Goal: Transaction & Acquisition: Purchase product/service

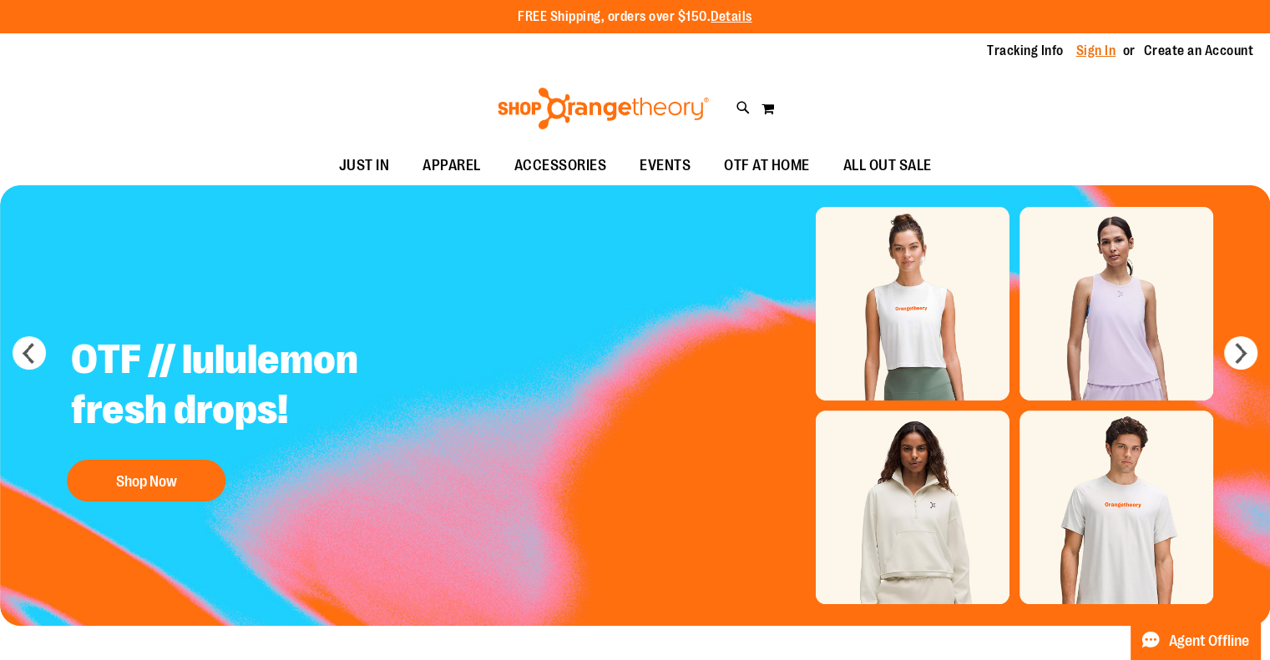
click at [1102, 57] on link "Sign In" at bounding box center [1096, 51] width 40 height 18
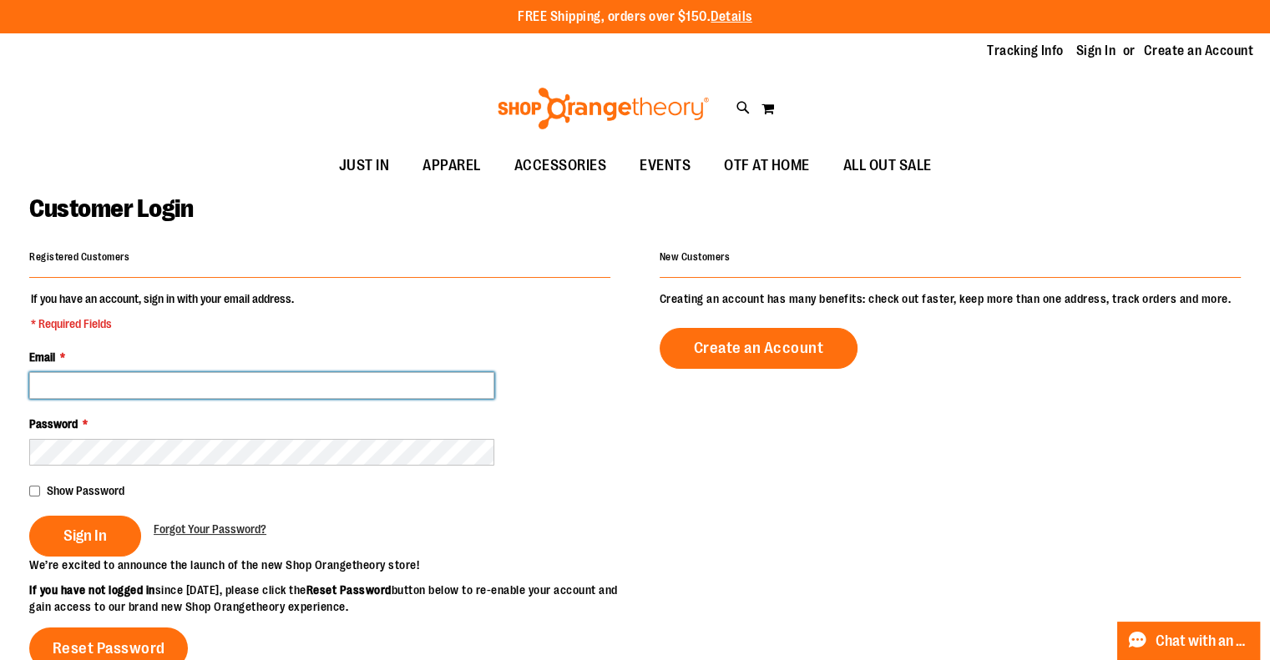
click at [94, 378] on input "Email *" at bounding box center [261, 385] width 465 height 27
type input "**********"
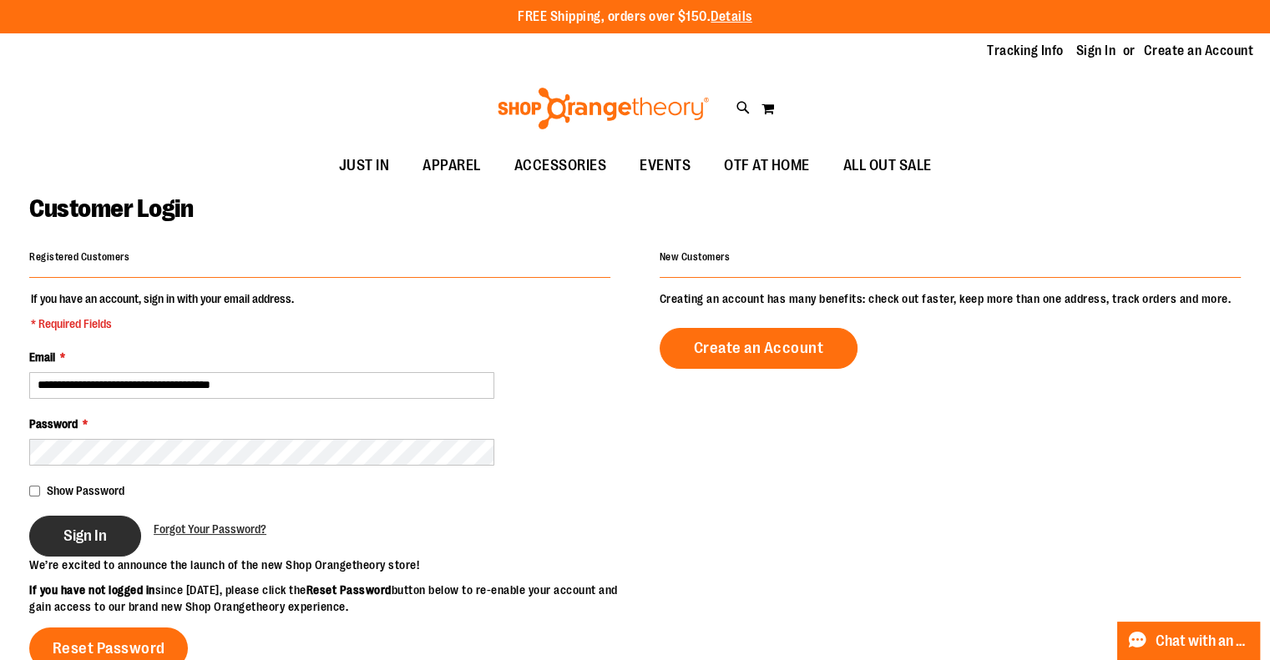
click at [85, 531] on span "Sign In" at bounding box center [84, 536] width 43 height 18
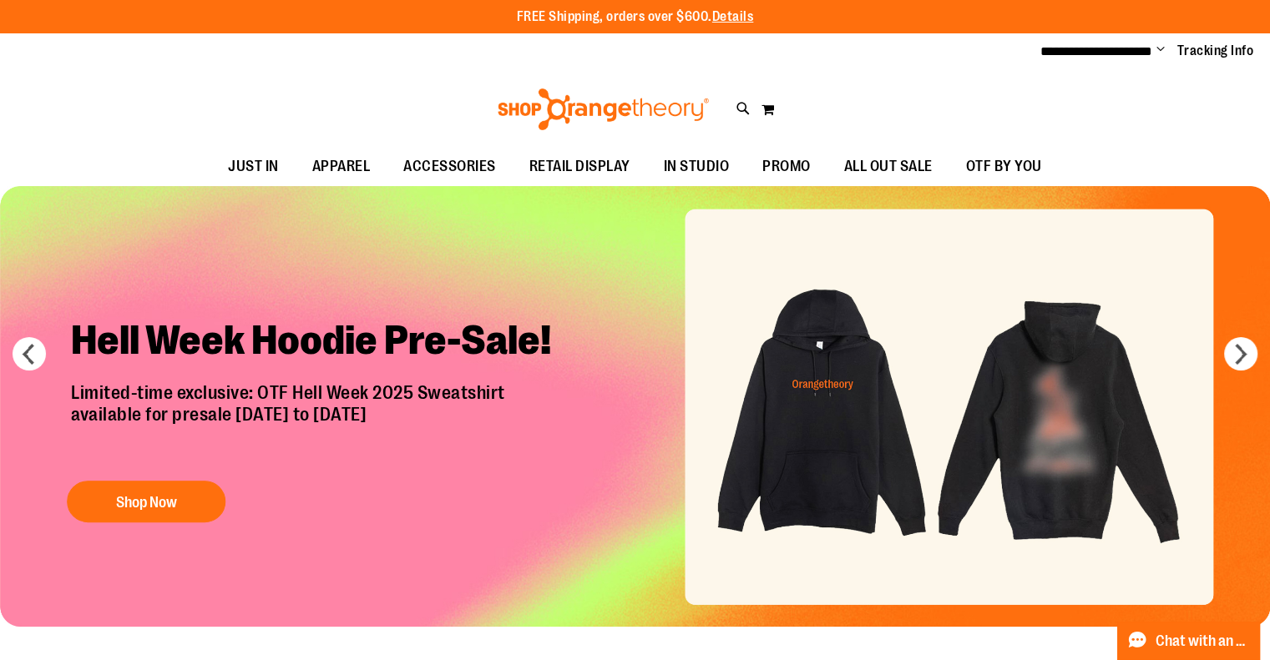
click at [1074, 430] on img "Slide 1 of 7" at bounding box center [635, 406] width 1270 height 441
click at [996, 423] on img "Slide 1 of 7" at bounding box center [635, 406] width 1270 height 441
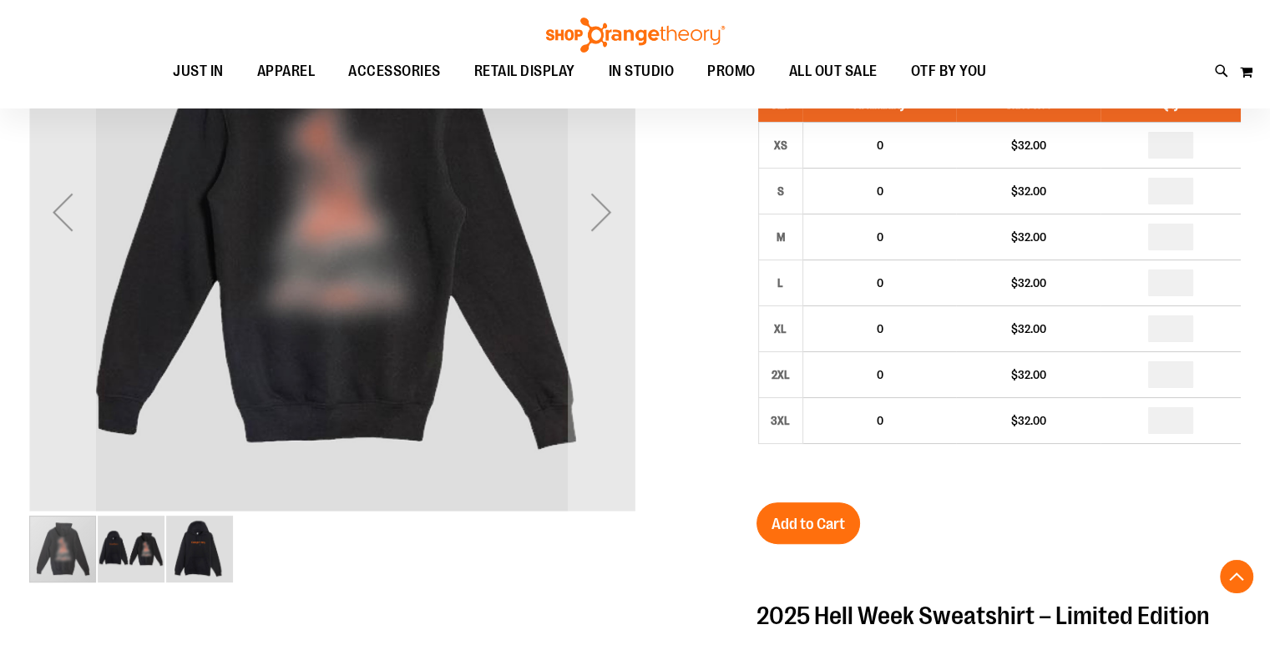
scroll to position [332, 0]
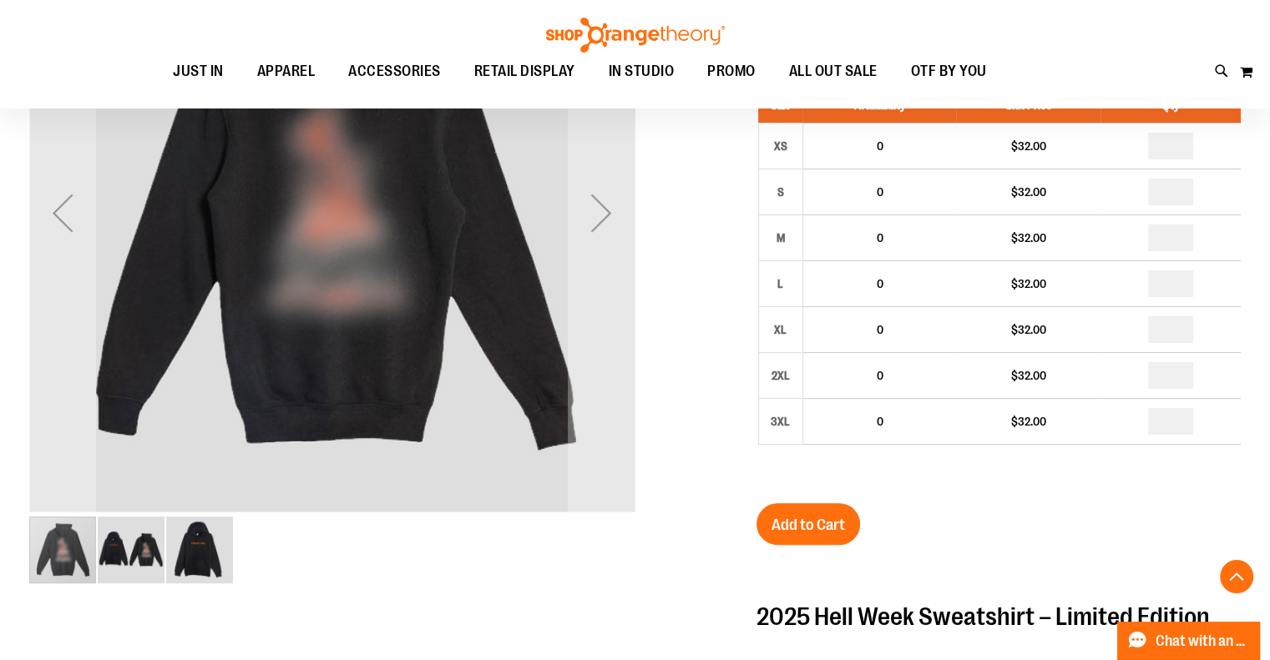
click at [120, 560] on img "image 2 of 3" at bounding box center [131, 550] width 67 height 67
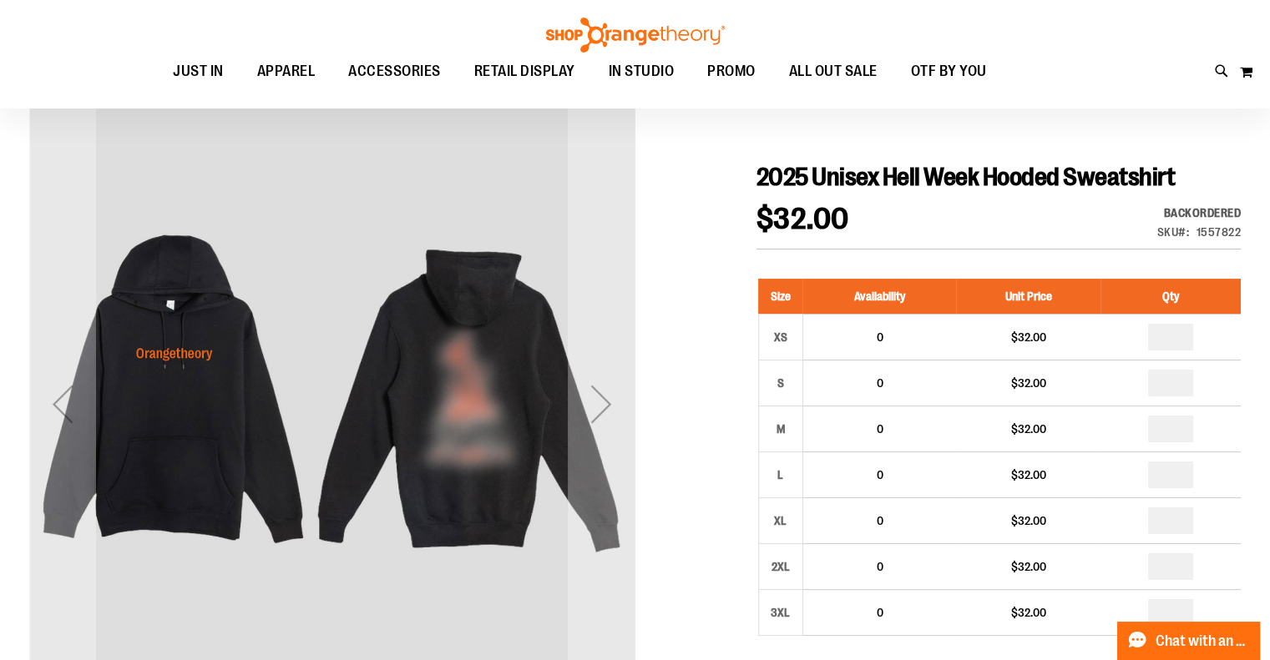
scroll to position [82, 0]
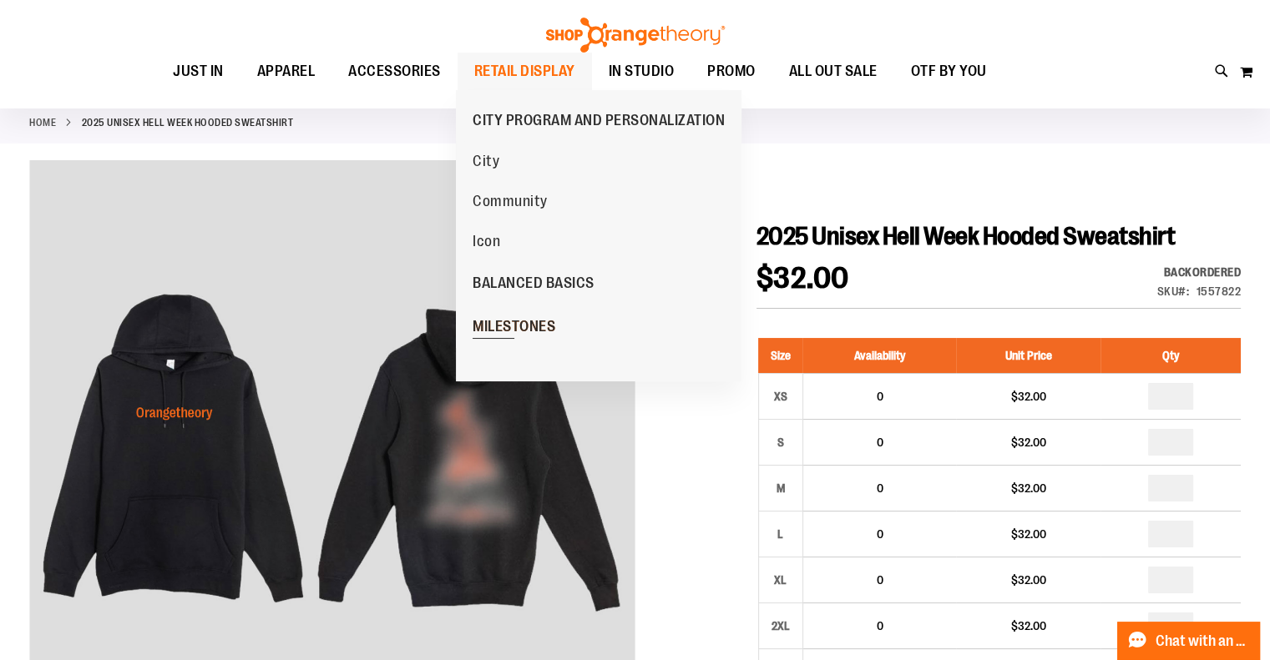
click at [494, 333] on span "MILESTONES" at bounding box center [514, 328] width 83 height 21
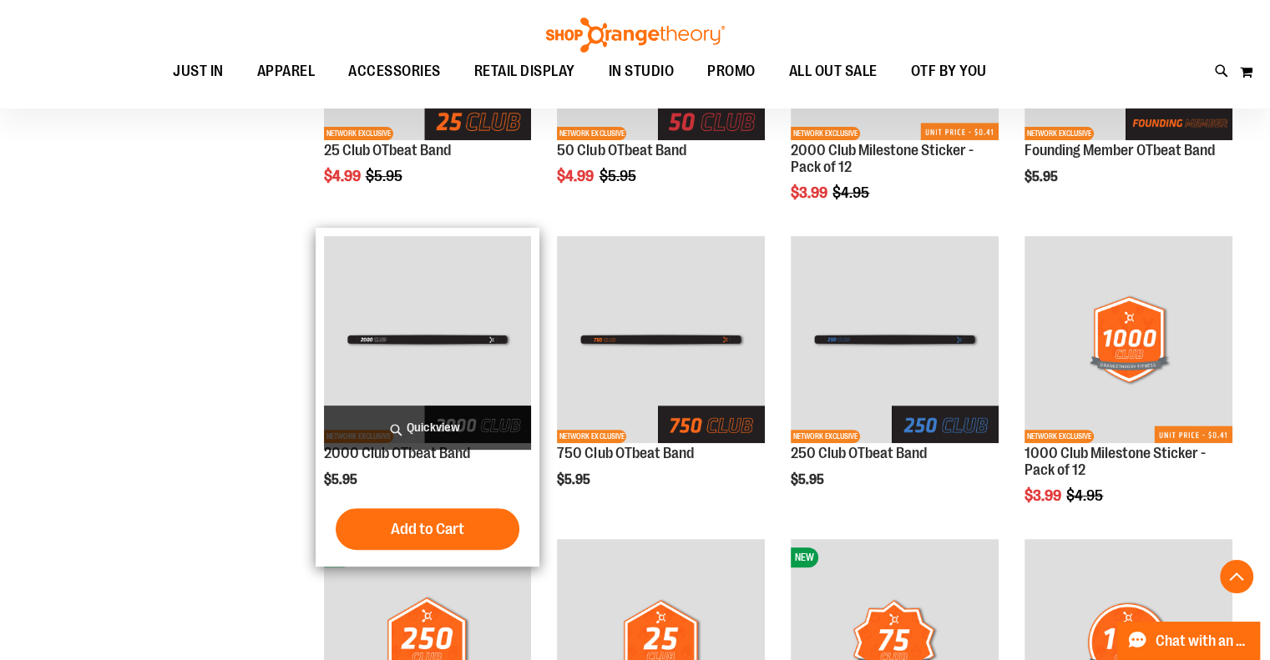
scroll to position [417, 0]
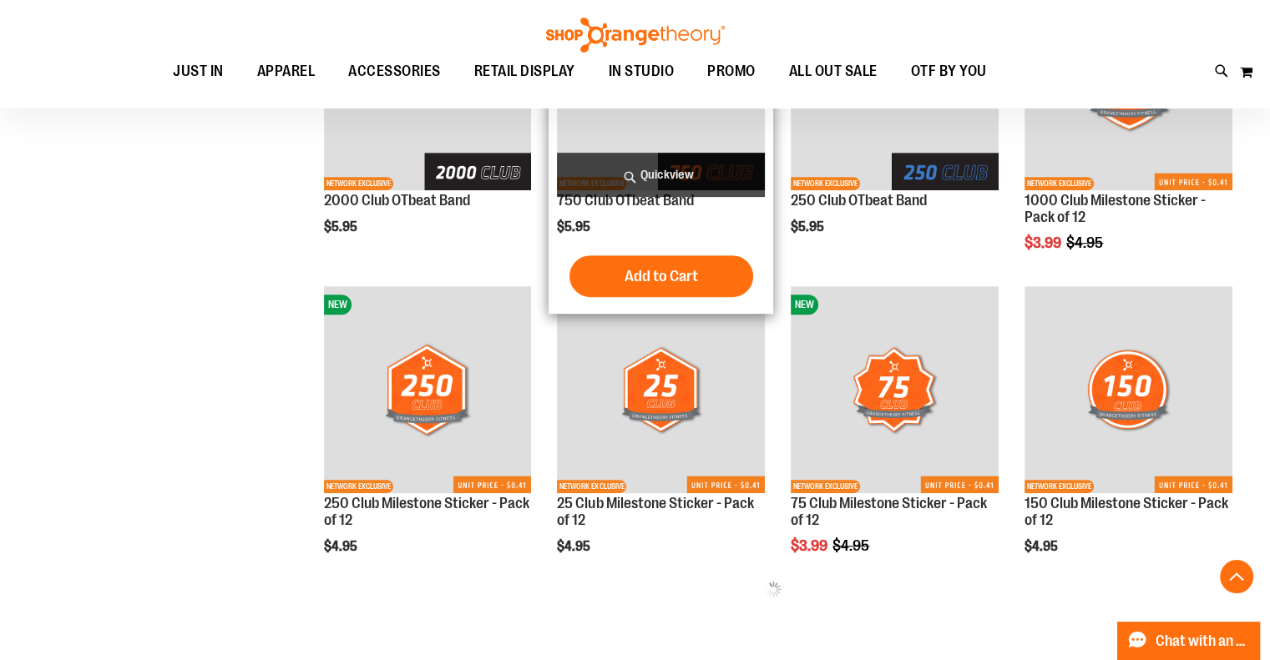
scroll to position [500, 0]
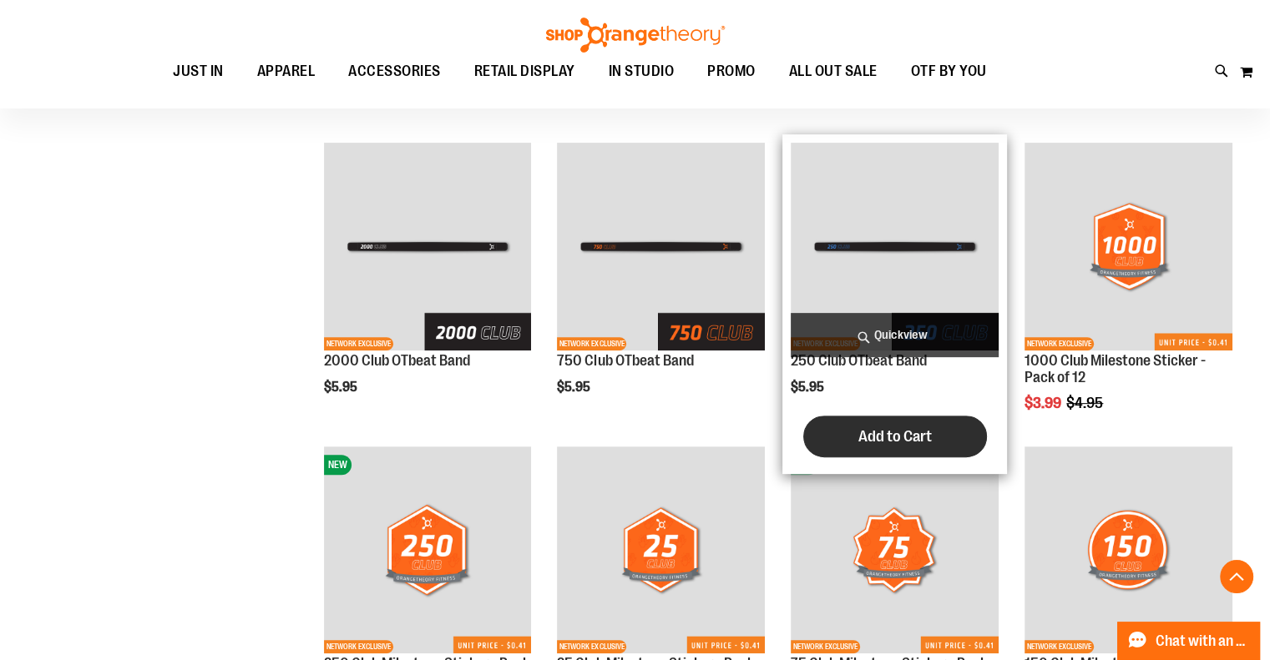
click at [888, 428] on span "Add to Cart" at bounding box center [894, 436] width 73 height 18
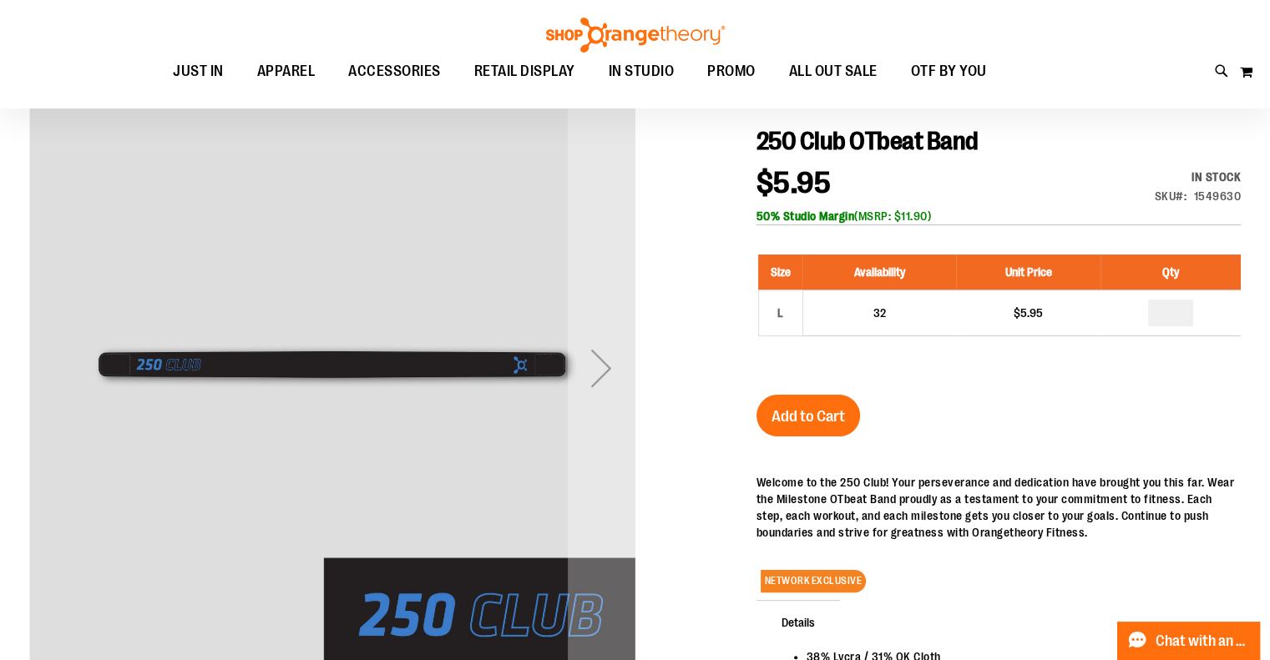
scroll to position [250, 0]
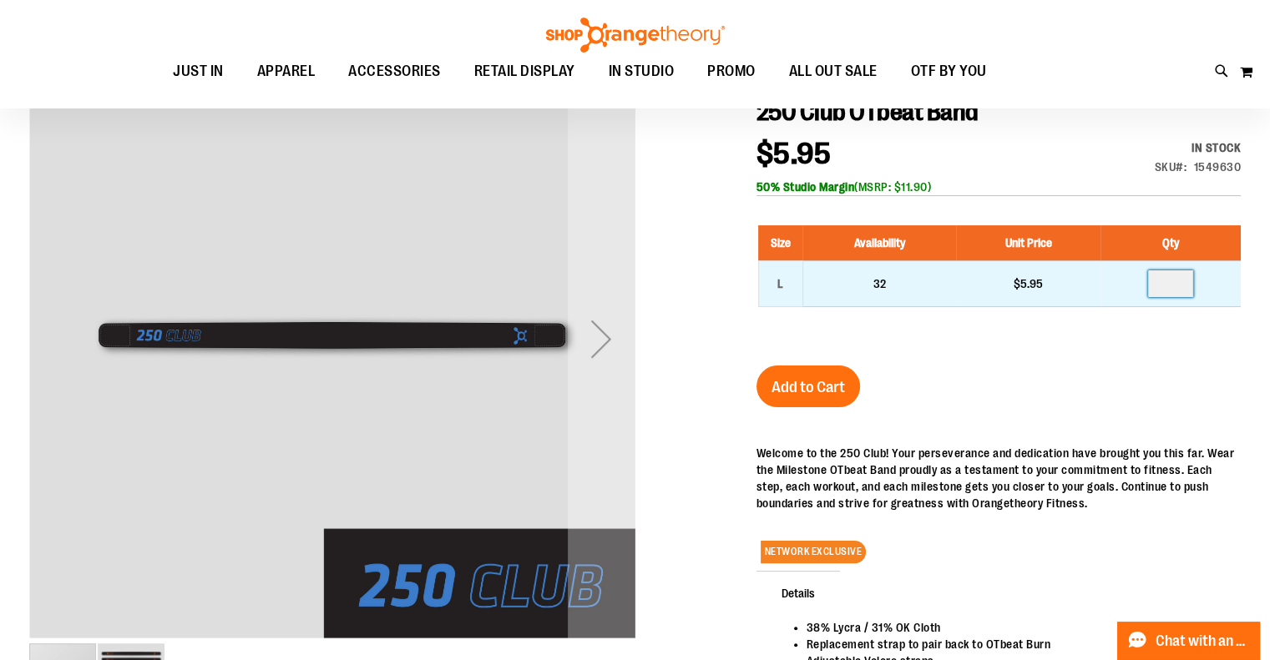
click at [1180, 281] on input "number" at bounding box center [1170, 284] width 45 height 27
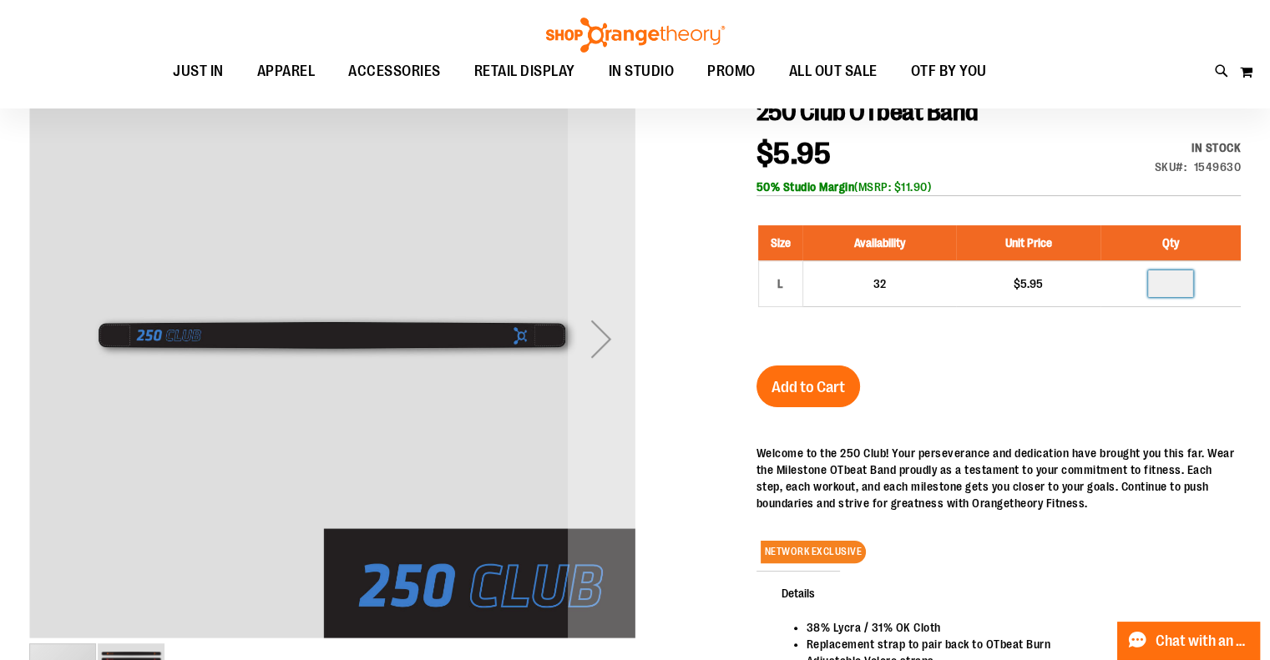
type input "**"
click at [797, 387] on span "Add to Cart" at bounding box center [807, 387] width 73 height 18
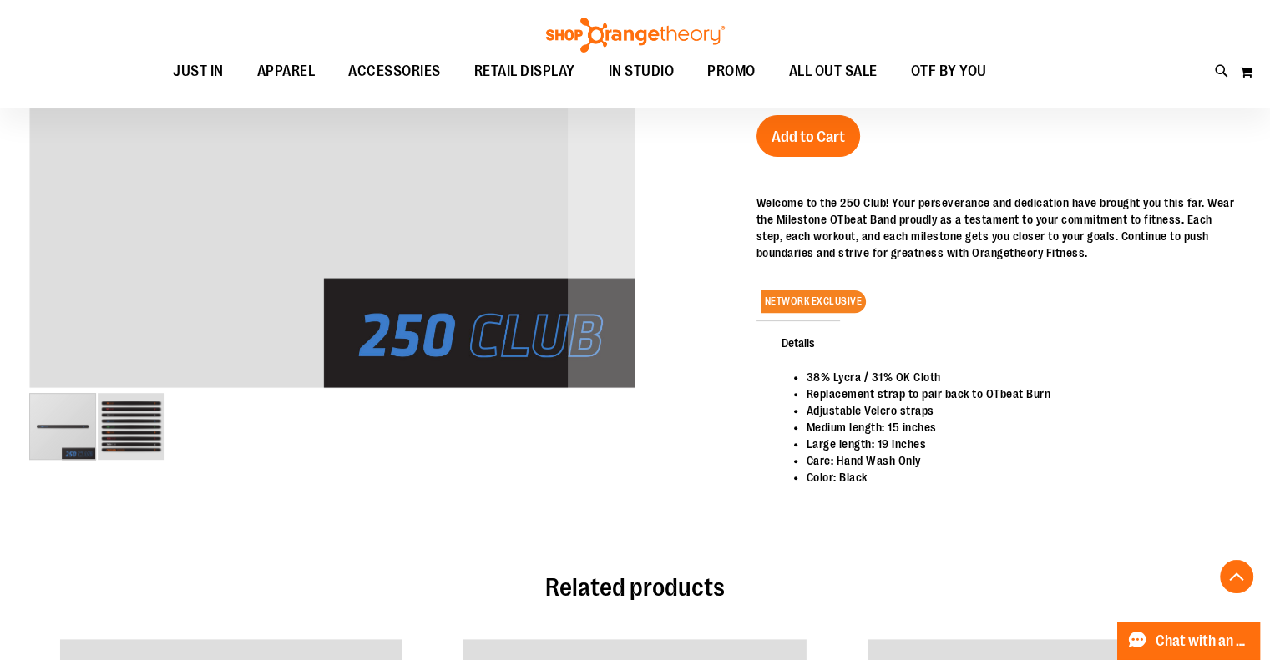
click at [126, 437] on img "image 2 of 2" at bounding box center [131, 426] width 67 height 67
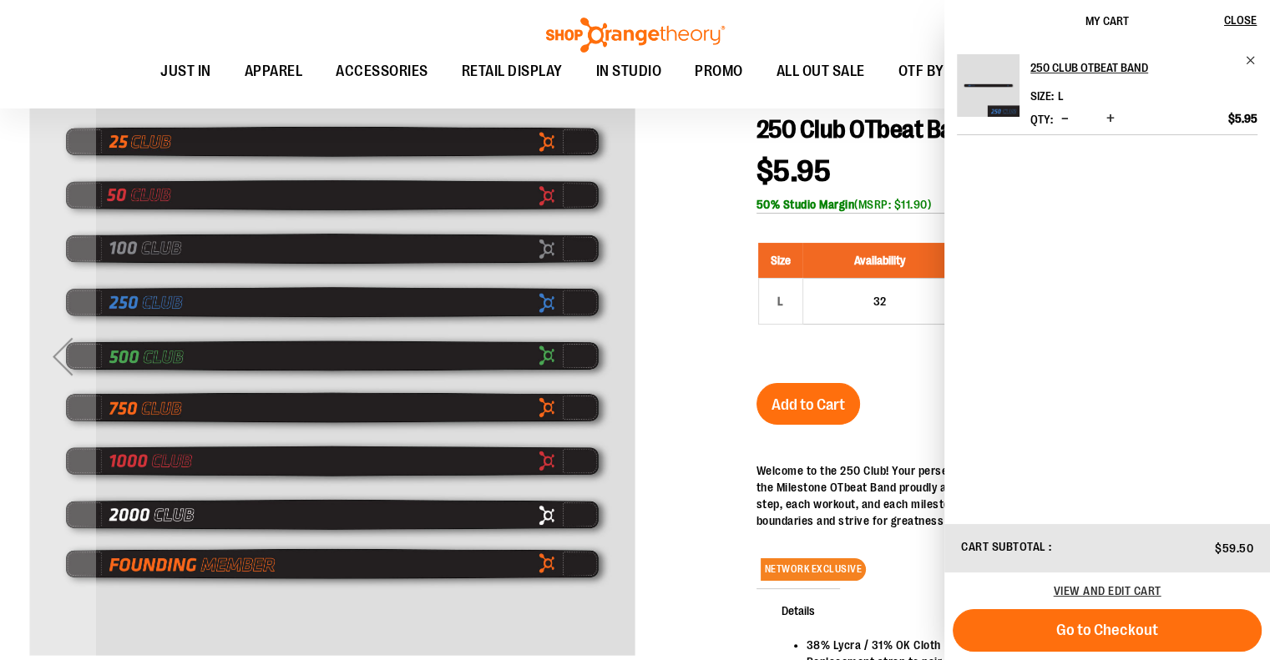
scroll to position [166, 0]
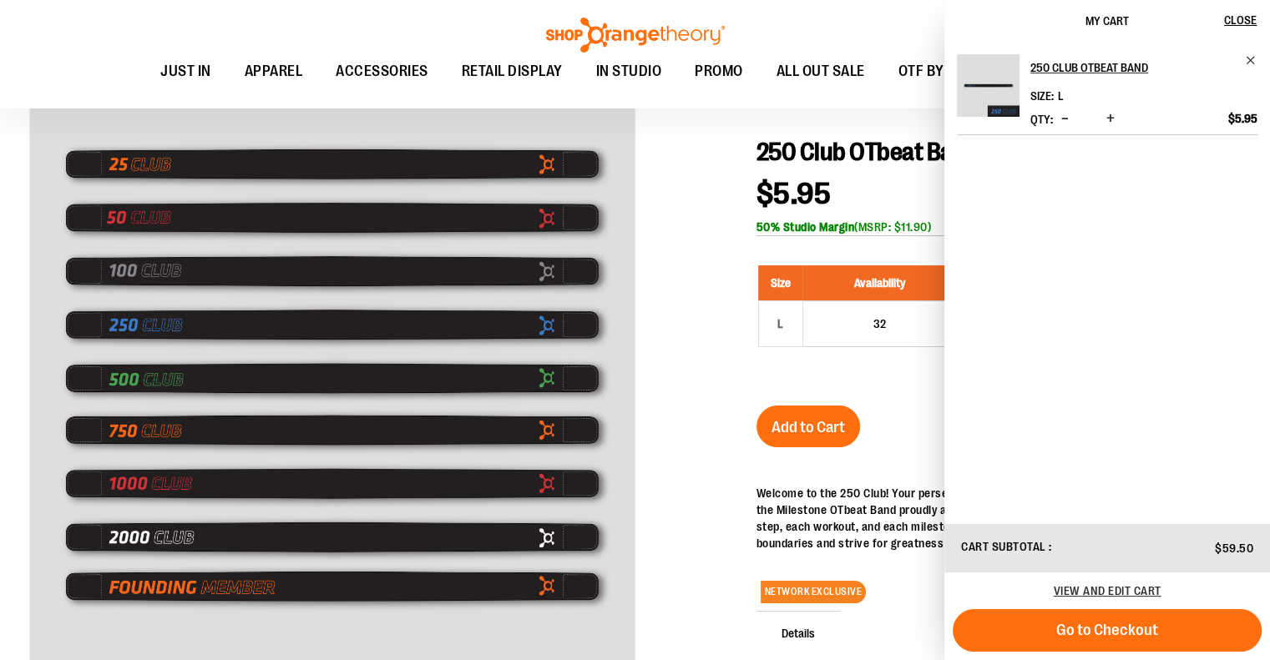
click at [695, 259] on div at bounding box center [634, 460] width 1211 height 768
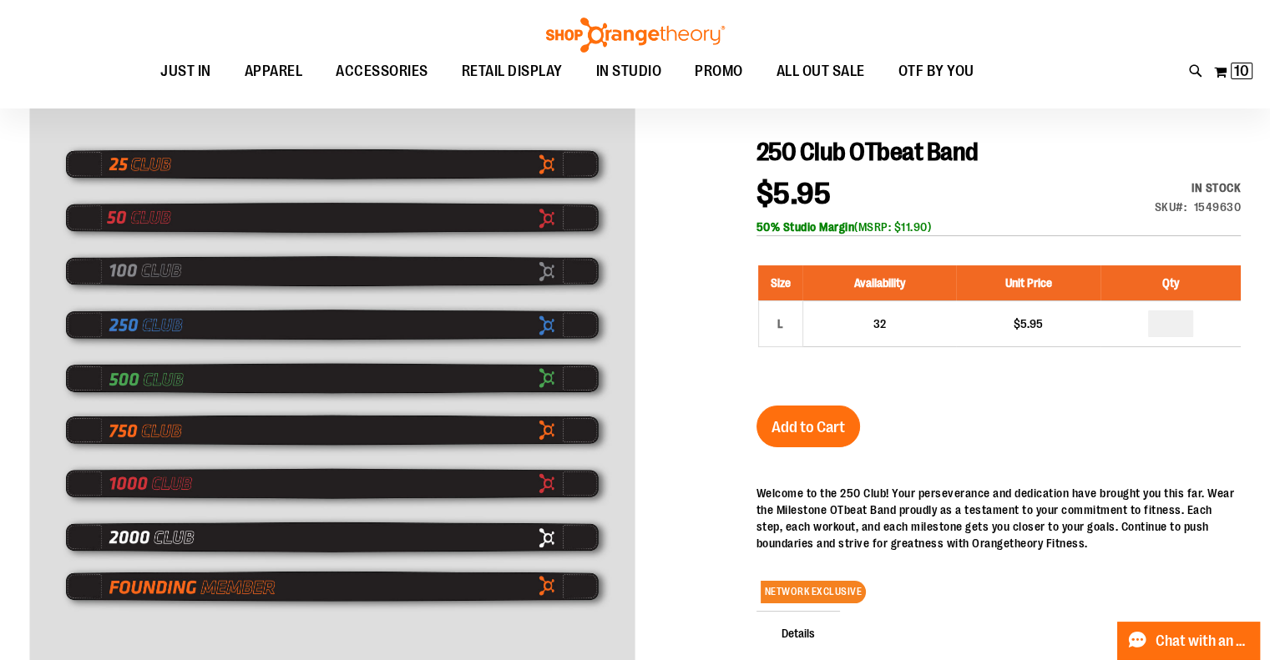
scroll to position [0, 0]
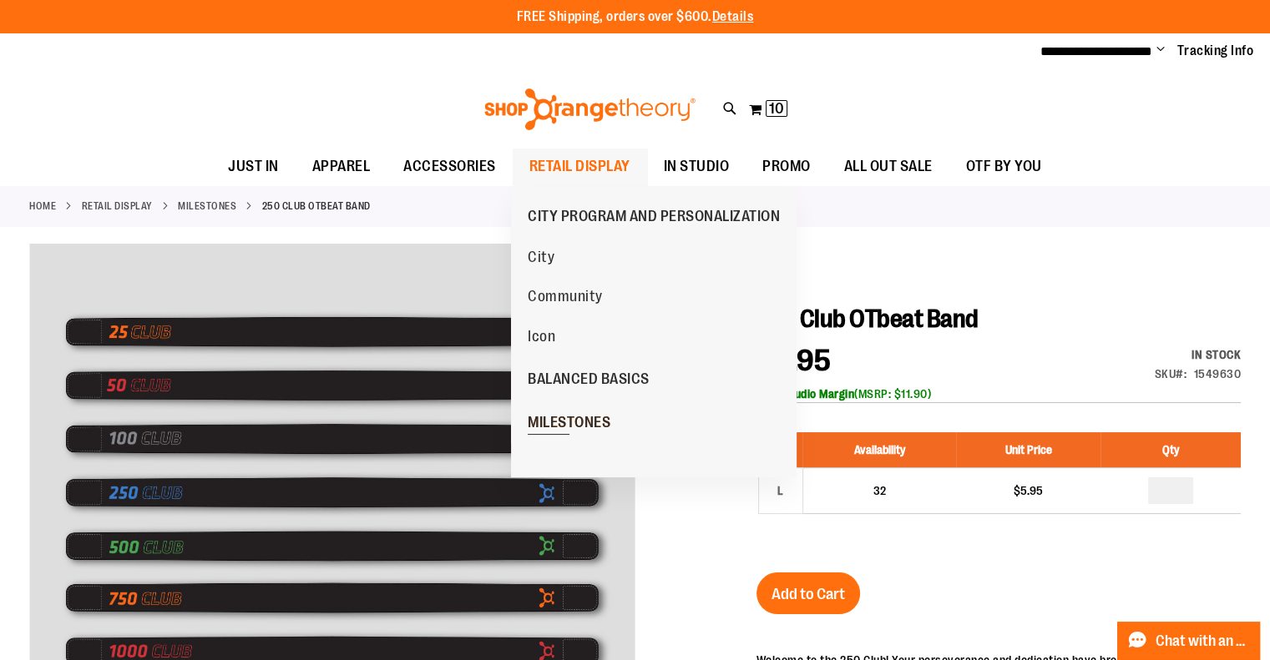
click at [564, 425] on span "MILESTONES" at bounding box center [569, 424] width 83 height 21
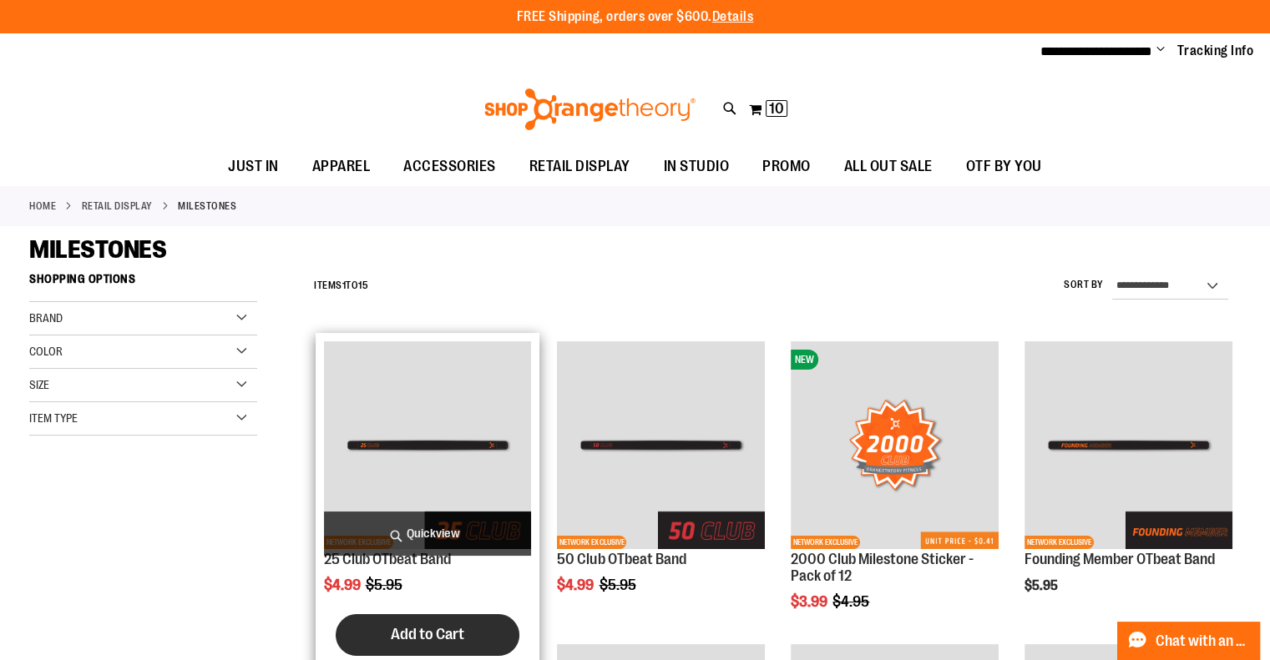
click at [426, 635] on span "Add to Cart" at bounding box center [427, 634] width 73 height 18
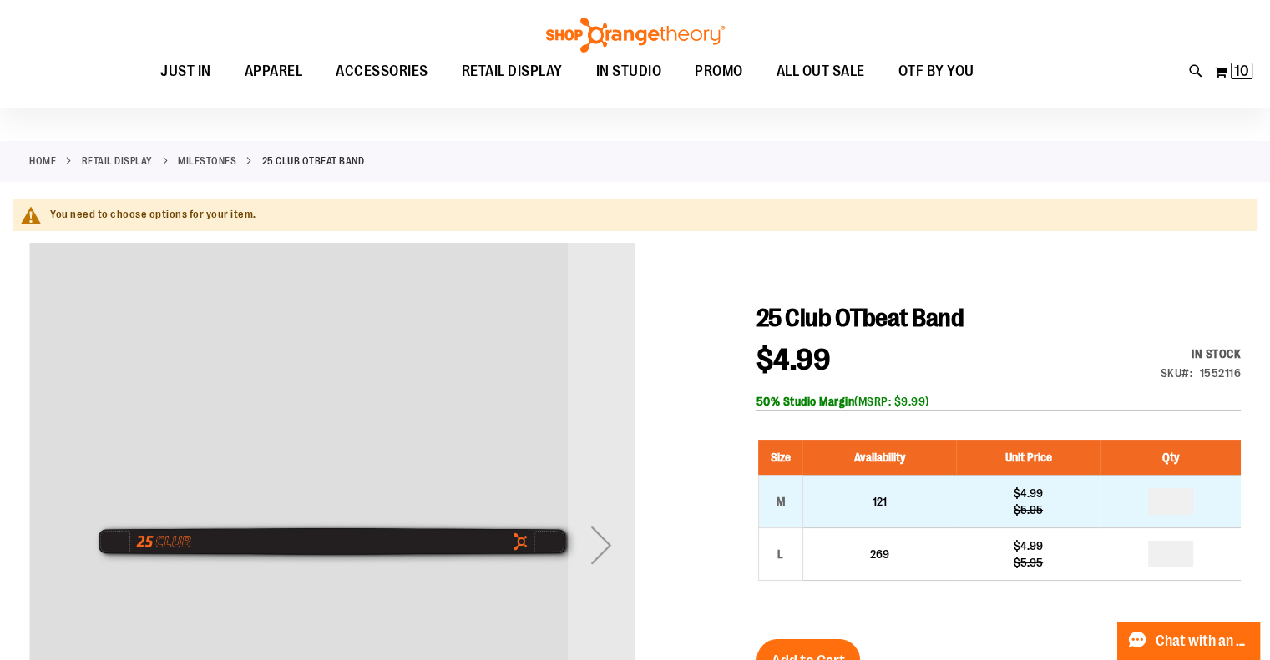
scroll to position [83, 0]
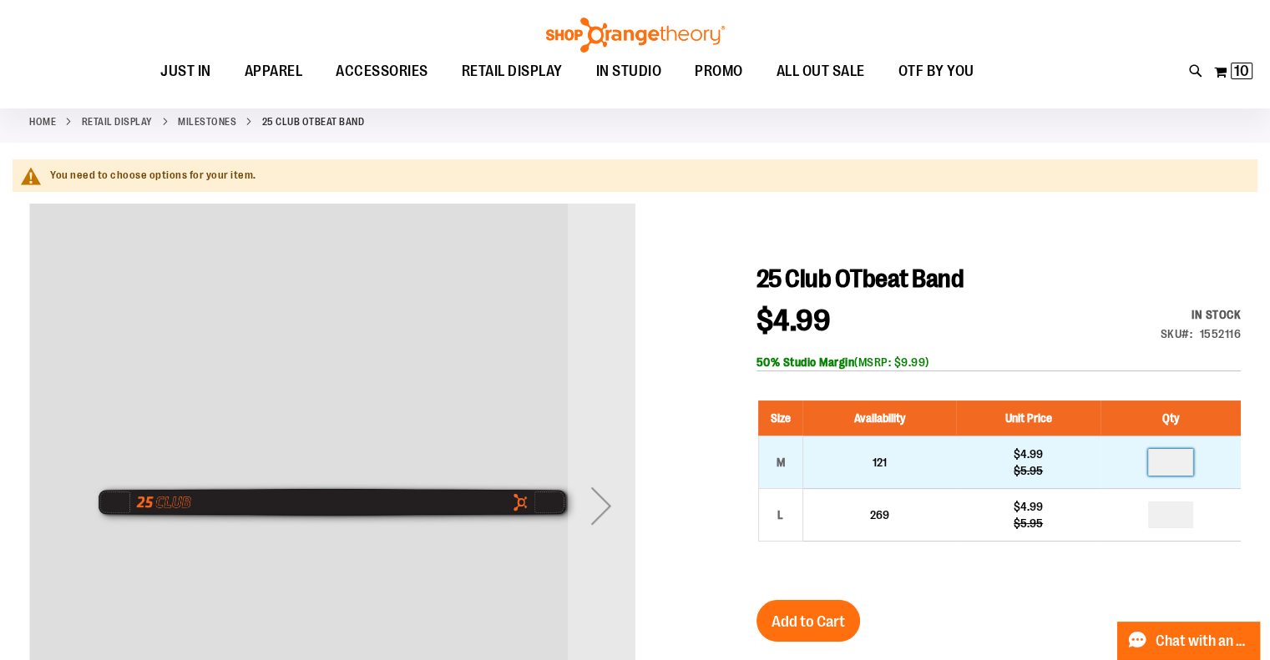
drag, startPoint x: 1182, startPoint y: 463, endPoint x: 1142, endPoint y: 458, distance: 40.4
click at [1142, 458] on td at bounding box center [1170, 463] width 140 height 53
type input "**"
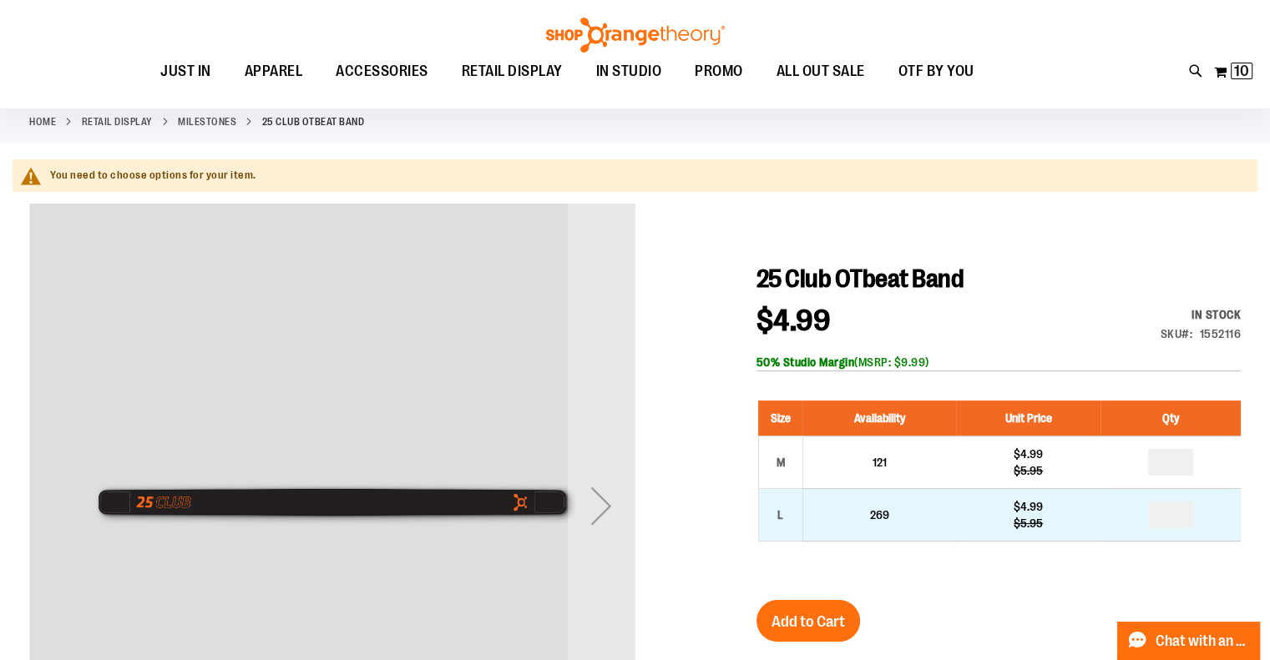
drag, startPoint x: 1180, startPoint y: 517, endPoint x: 1122, endPoint y: 513, distance: 57.7
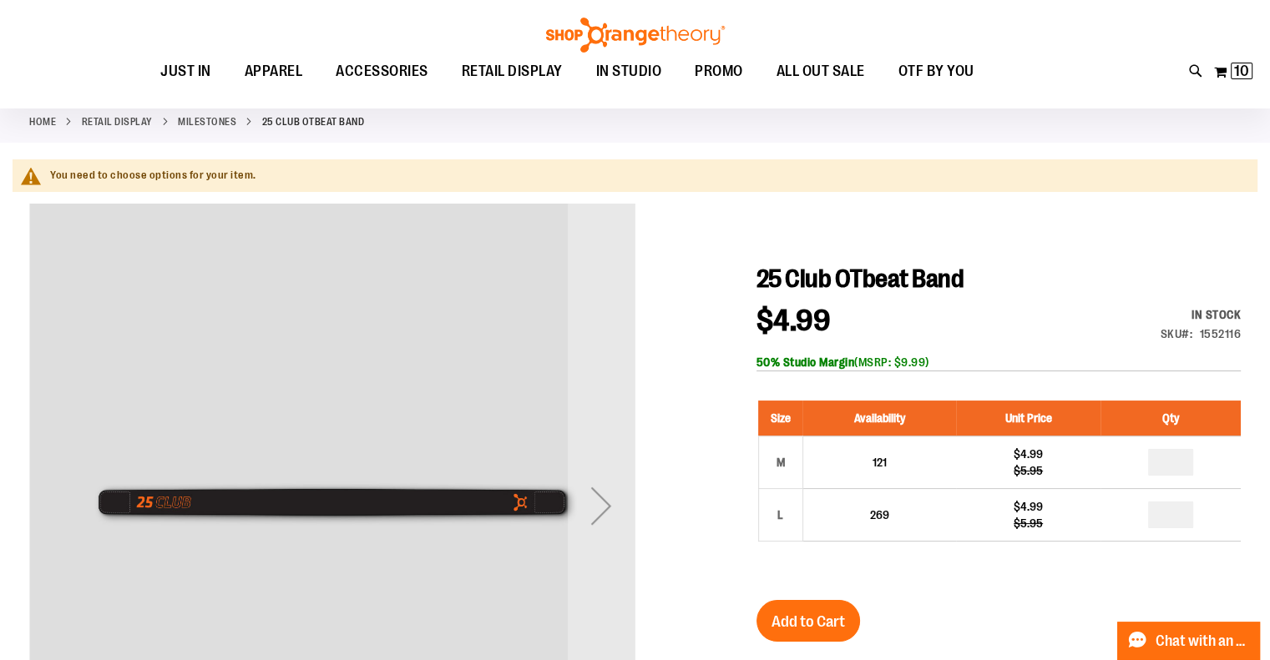
type input "*"
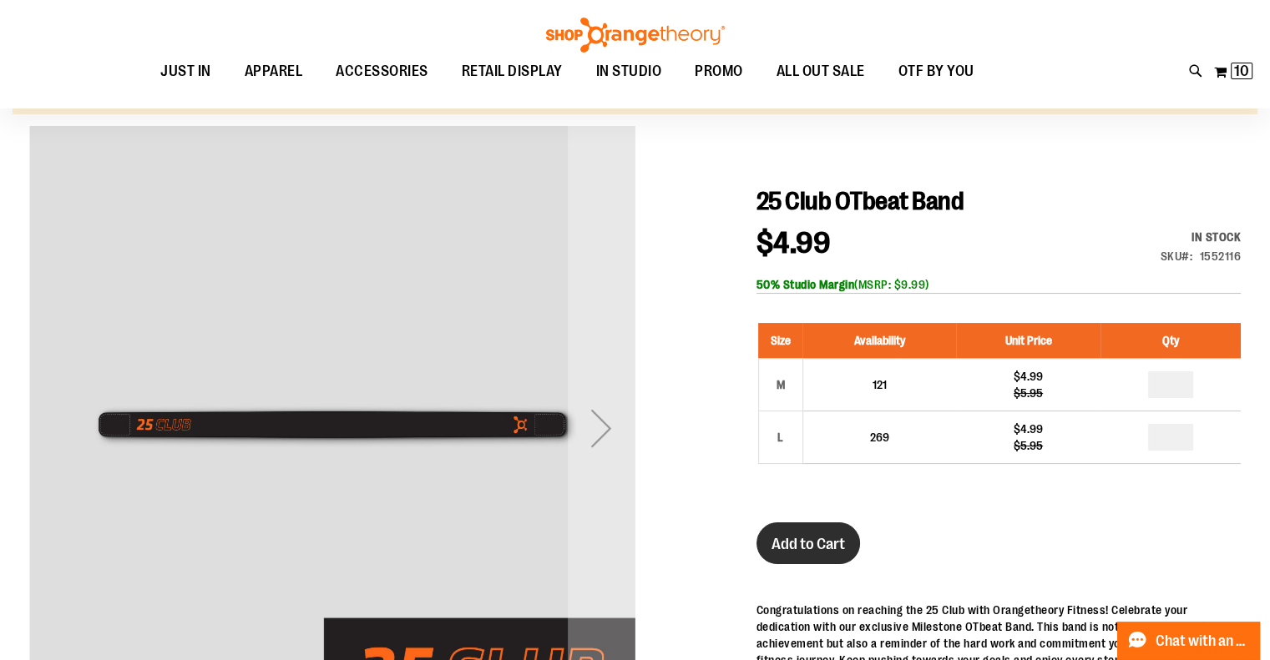
scroll to position [166, 0]
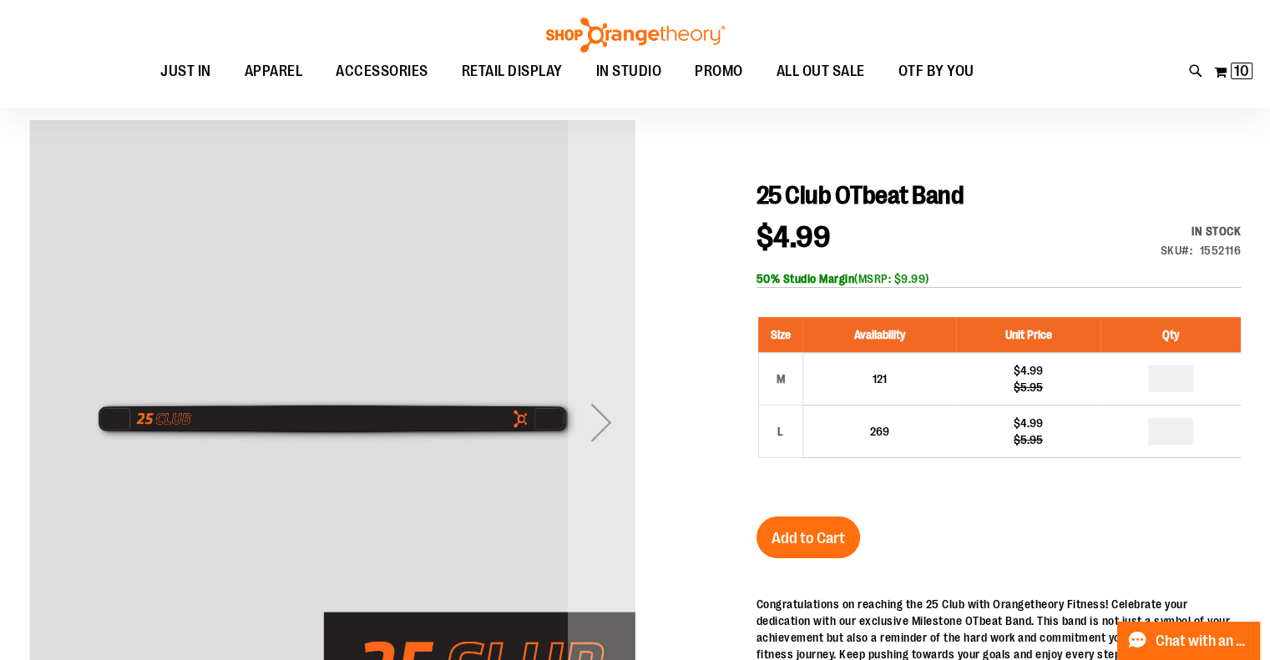
click at [802, 538] on span "Add to Cart" at bounding box center [807, 538] width 73 height 18
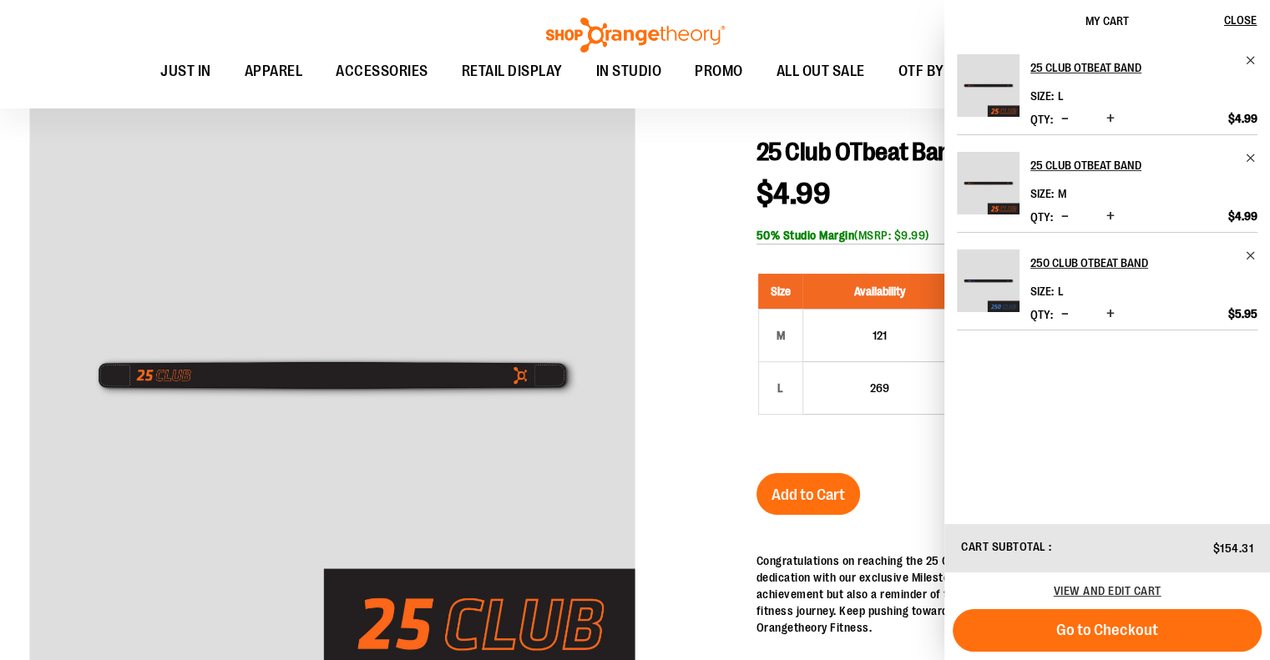
click at [711, 350] on div at bounding box center [634, 527] width 1211 height 903
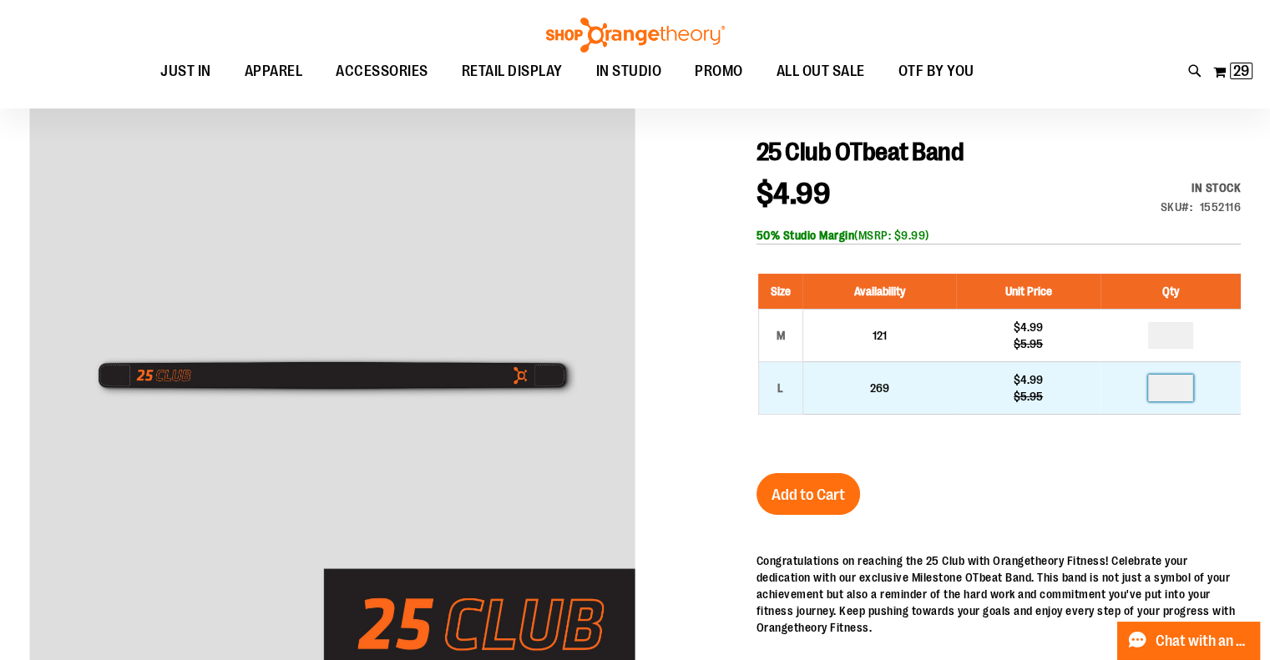
click at [1172, 382] on input "*" at bounding box center [1170, 388] width 45 height 27
click at [1151, 387] on input "*" at bounding box center [1170, 388] width 45 height 27
type input "**"
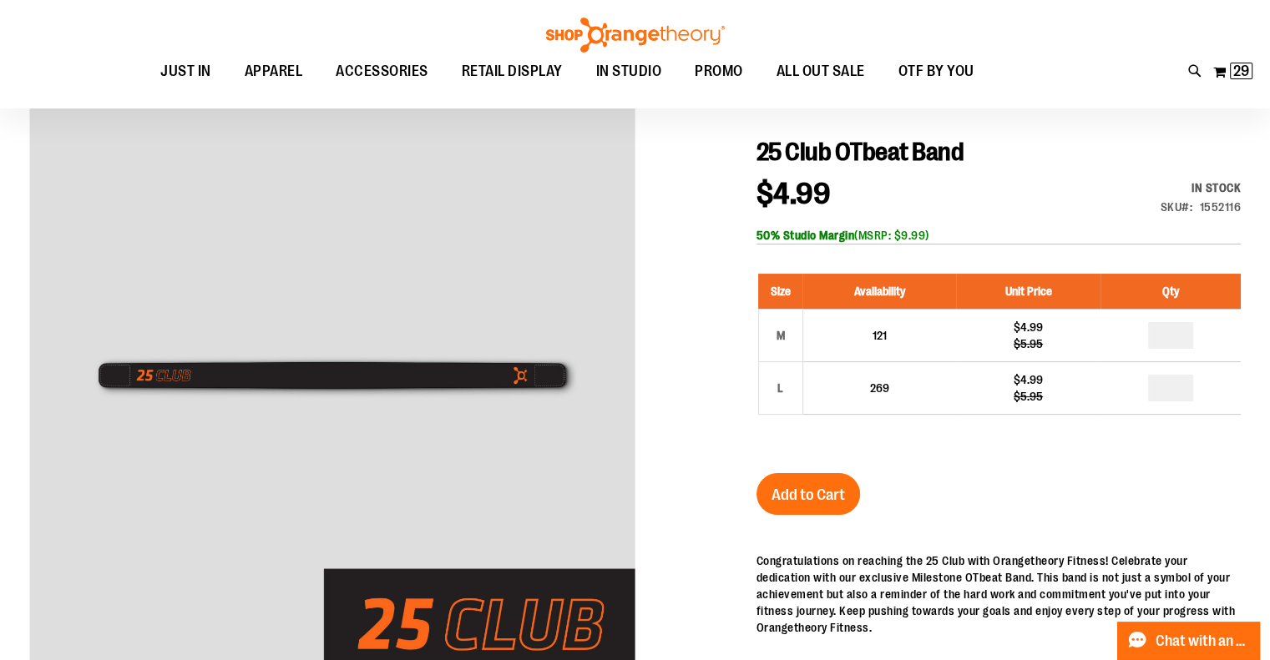
drag, startPoint x: 817, startPoint y: 502, endPoint x: 834, endPoint y: 493, distance: 19.4
click at [816, 498] on span "Add to Cart" at bounding box center [807, 495] width 73 height 18
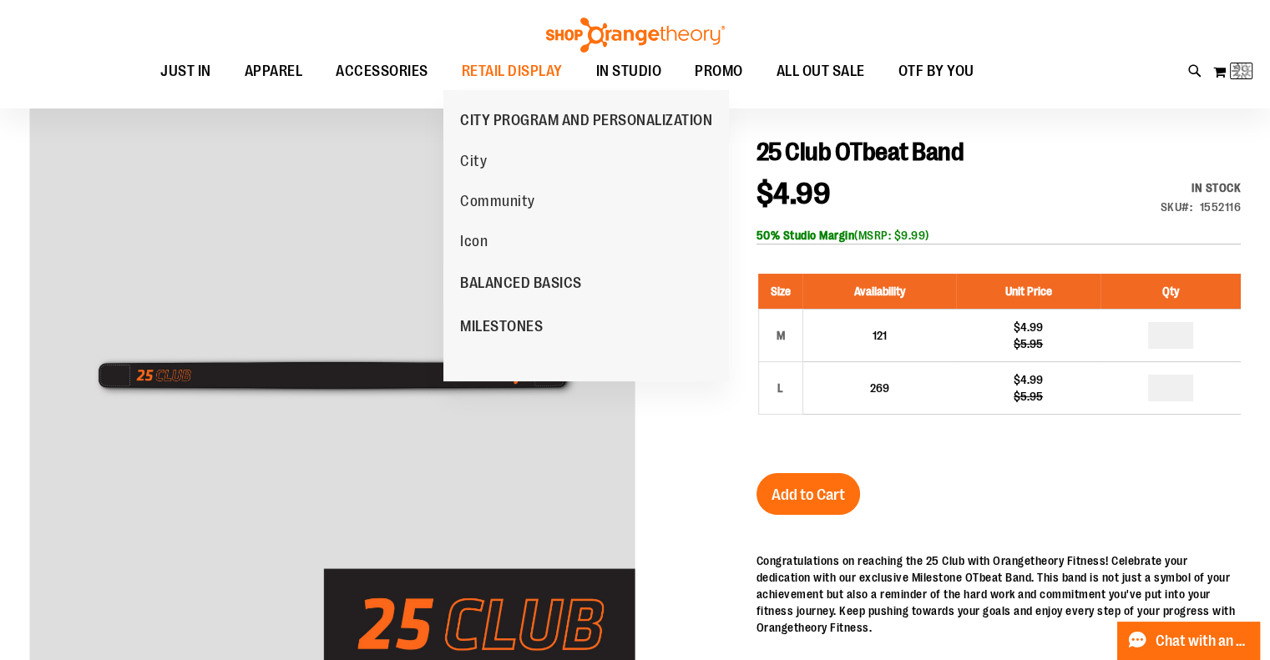
click at [494, 321] on span "MILESTONES" at bounding box center [501, 328] width 83 height 21
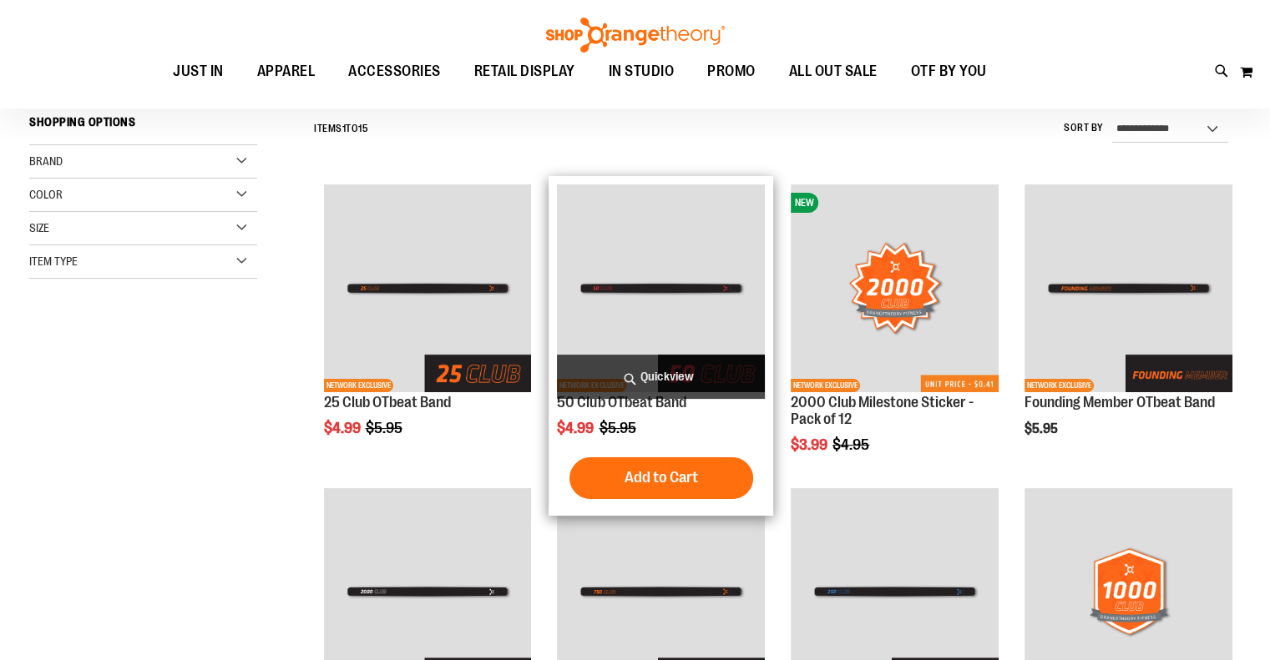
scroll to position [250, 0]
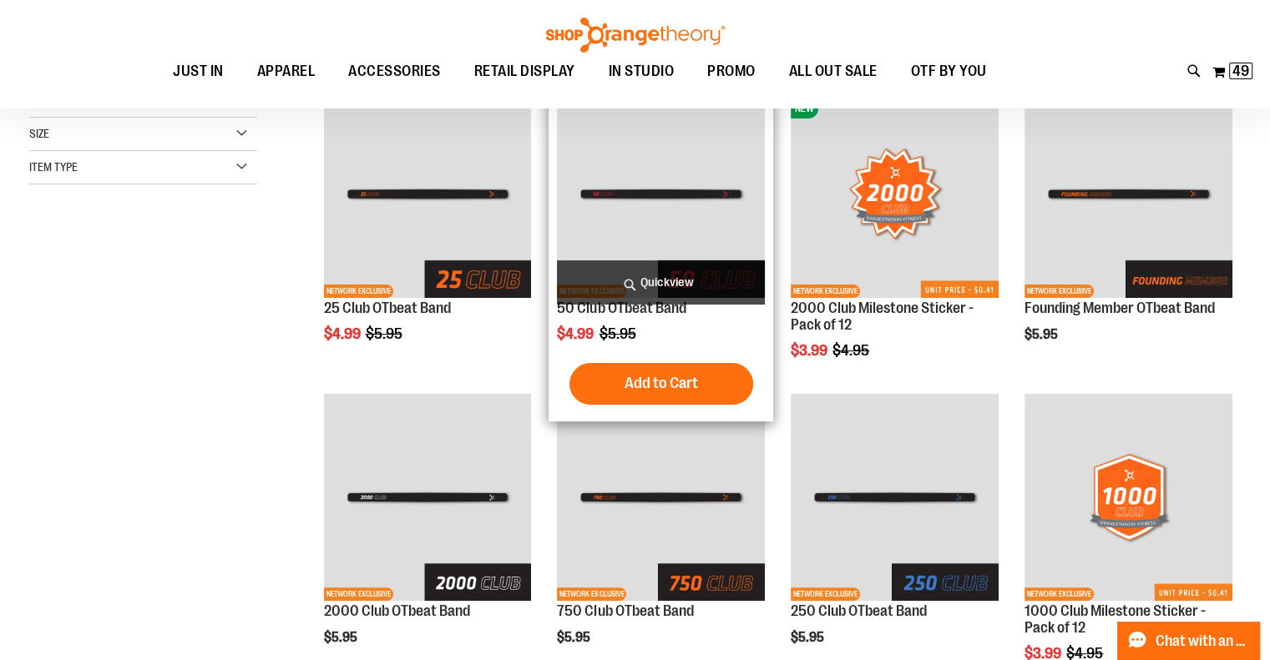
drag, startPoint x: 676, startPoint y: 380, endPoint x: 665, endPoint y: 378, distance: 11.0
click at [675, 379] on span "Add to Cart" at bounding box center [661, 383] width 73 height 18
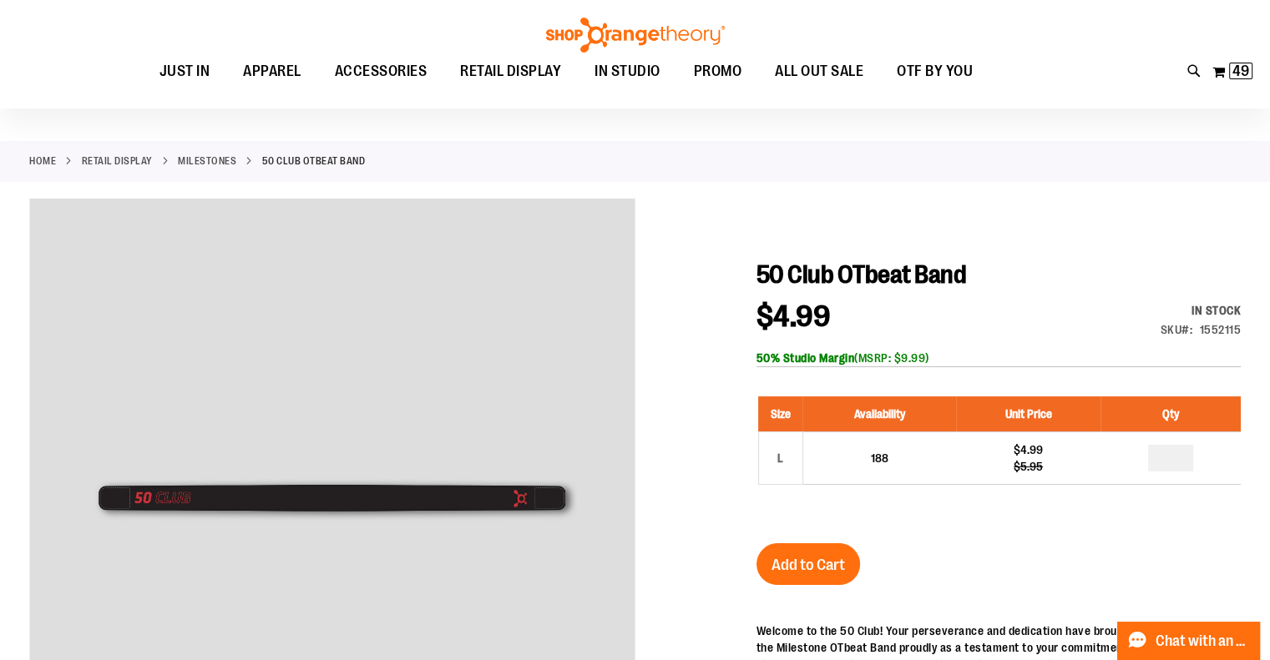
scroll to position [166, 0]
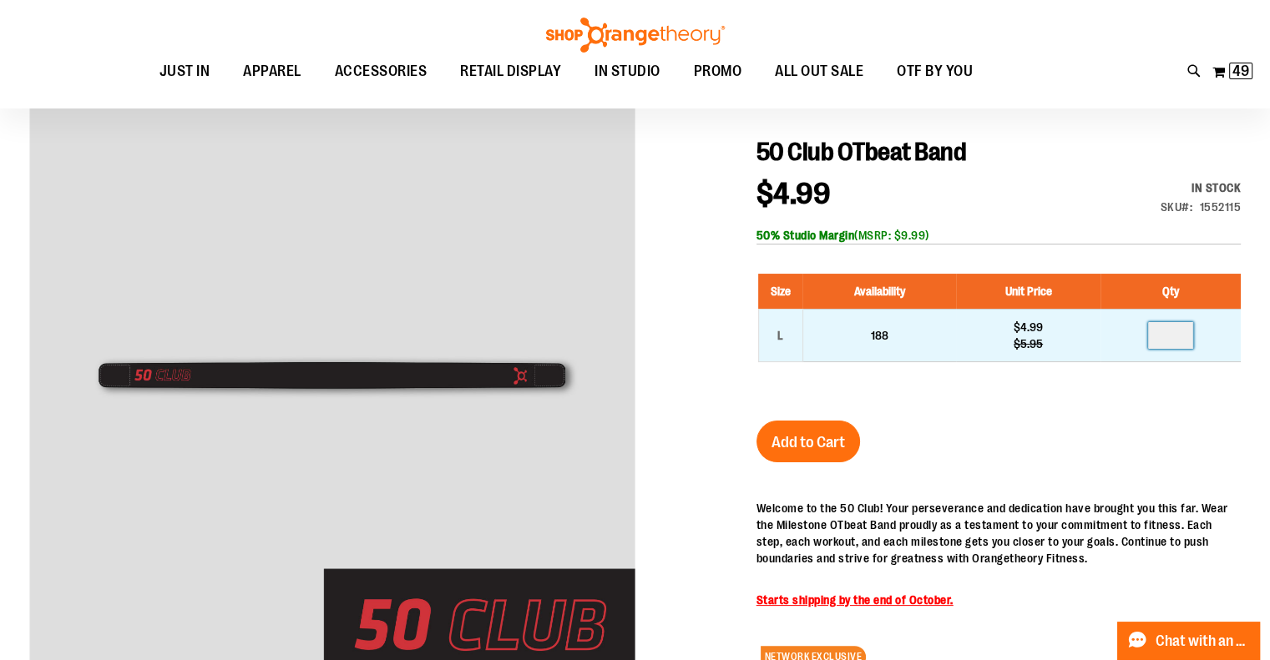
drag, startPoint x: 1176, startPoint y: 334, endPoint x: 1141, endPoint y: 337, distance: 35.2
click at [1141, 337] on td at bounding box center [1170, 335] width 140 height 53
type input "**"
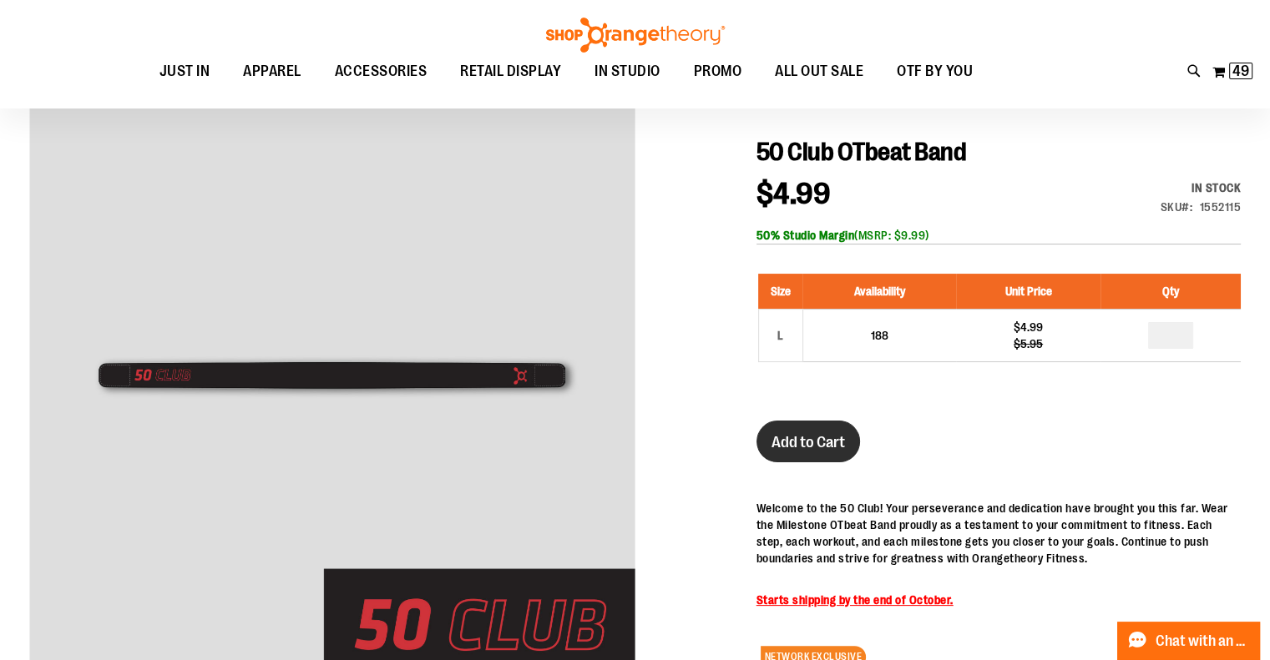
click at [807, 428] on button "Add to Cart" at bounding box center [808, 442] width 104 height 42
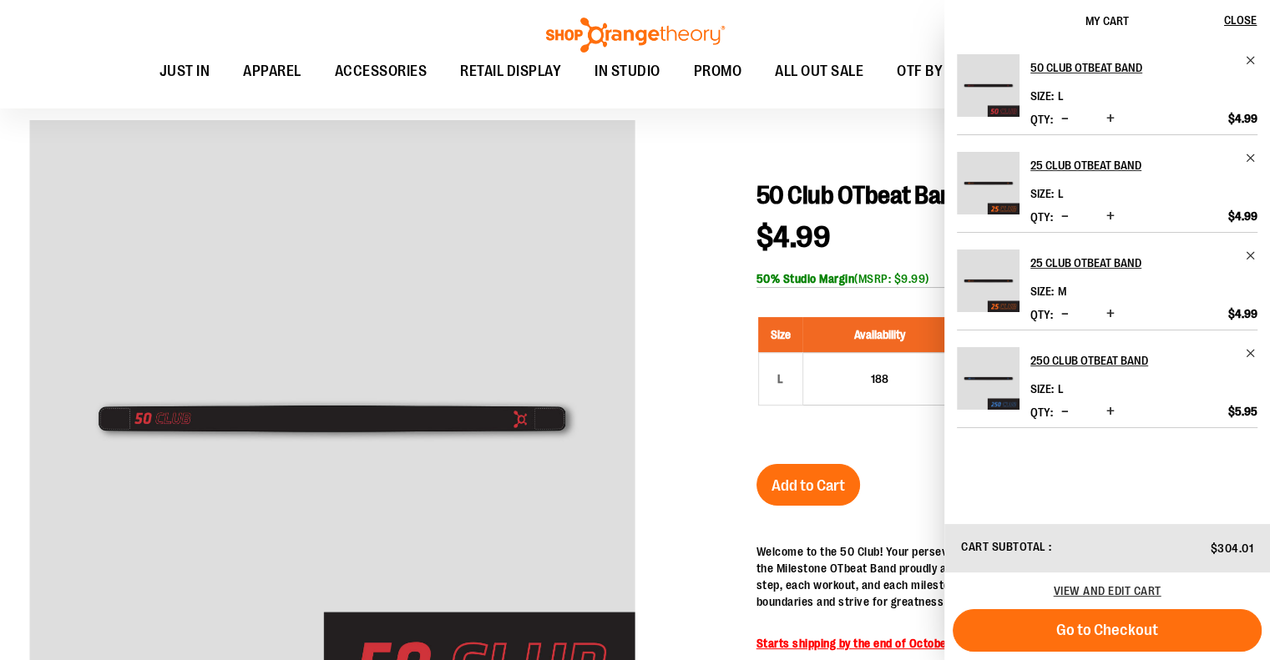
click at [868, 429] on div "Size Availability Unit Price Qty L 188 $4.99 $5.95 **" at bounding box center [998, 374] width 484 height 147
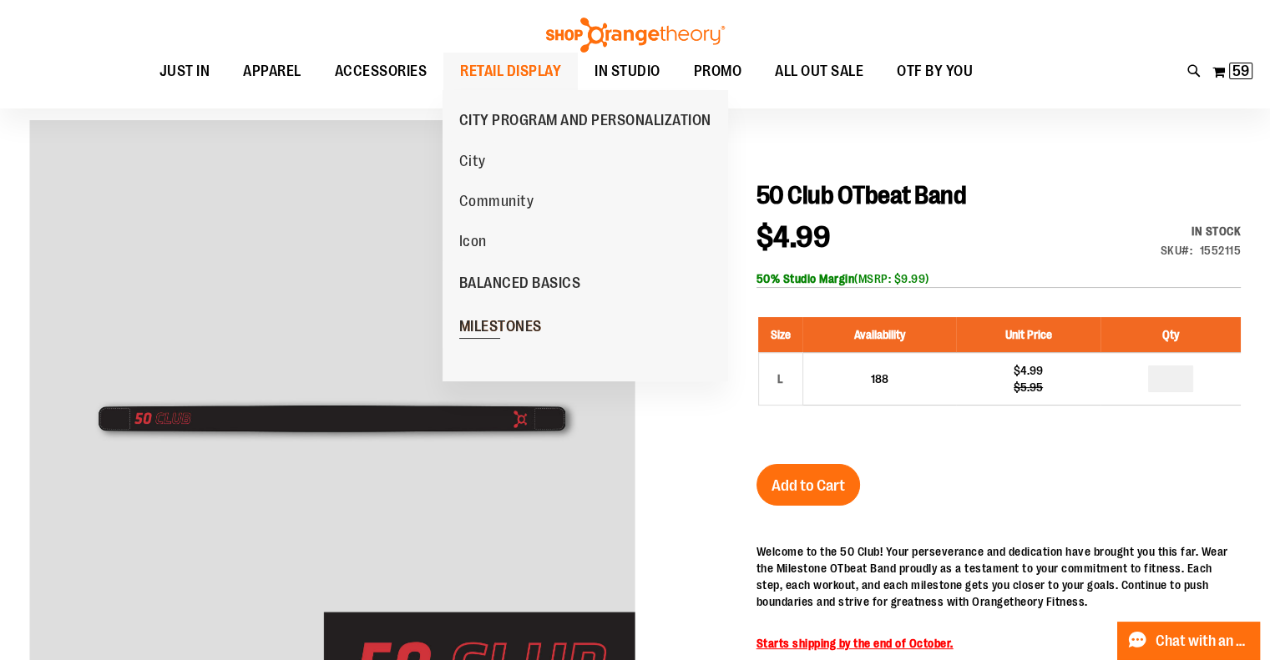
click at [505, 327] on span "MILESTONES" at bounding box center [500, 328] width 83 height 21
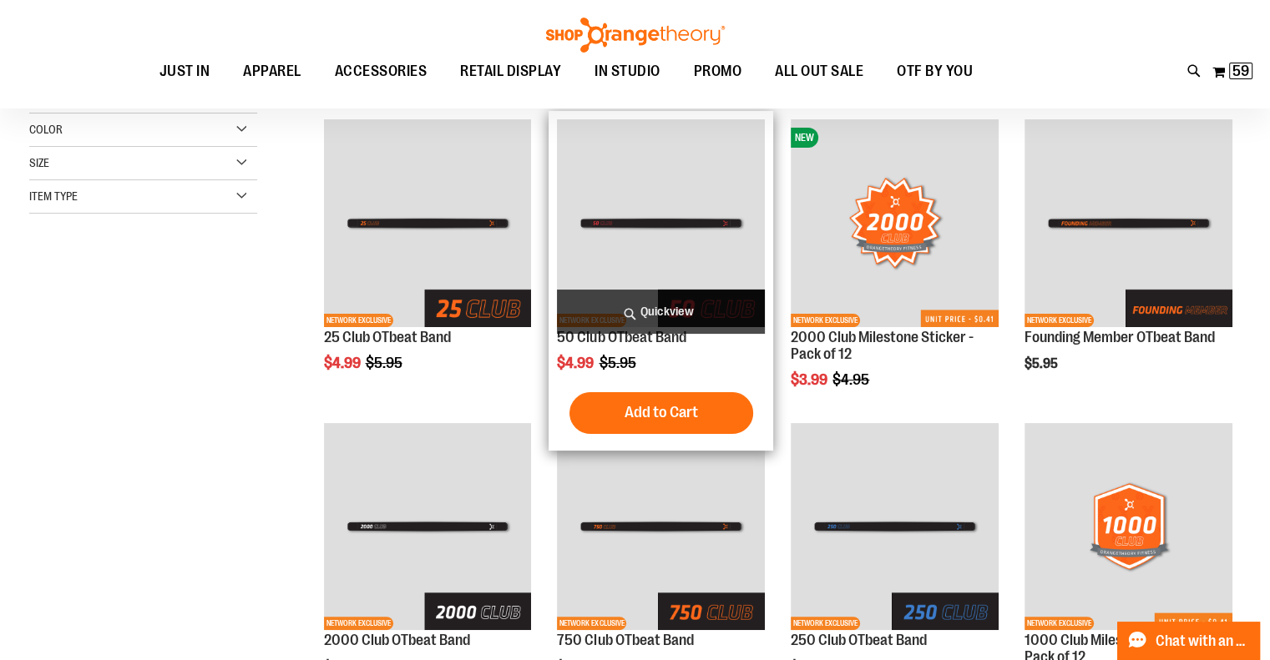
scroll to position [250, 0]
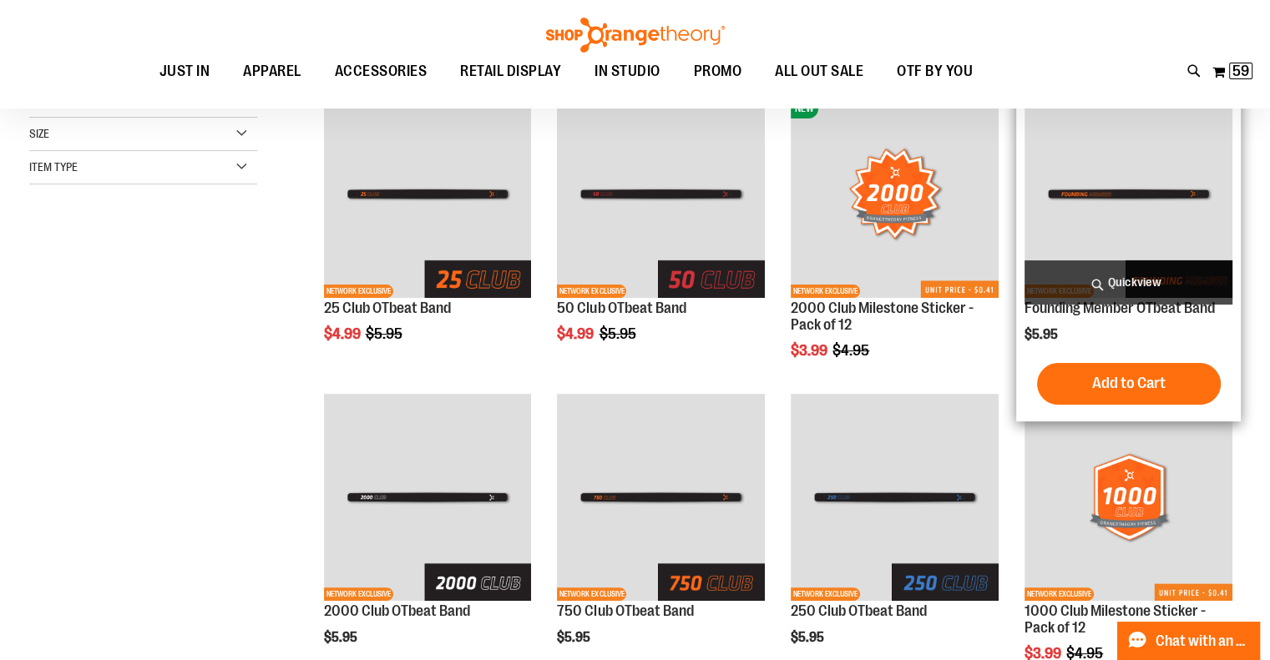
drag, startPoint x: 1125, startPoint y: 382, endPoint x: 1111, endPoint y: 382, distance: 14.2
click at [1124, 382] on span "Add to Cart" at bounding box center [1128, 383] width 73 height 18
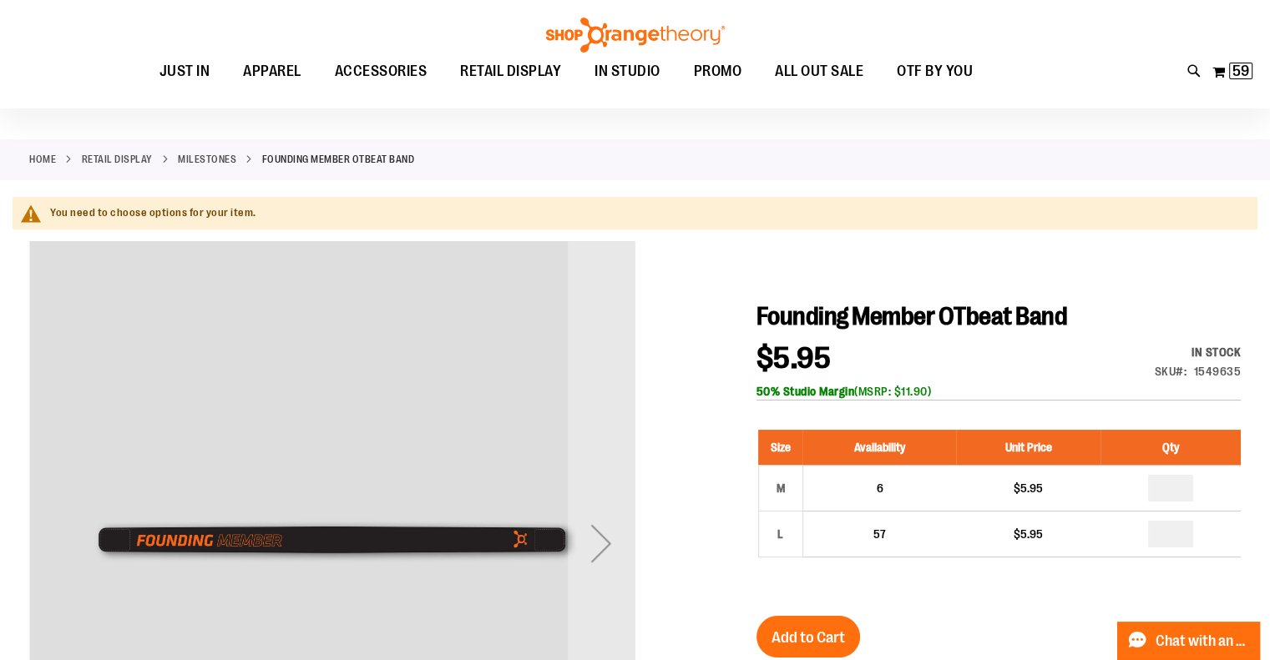
scroll to position [166, 0]
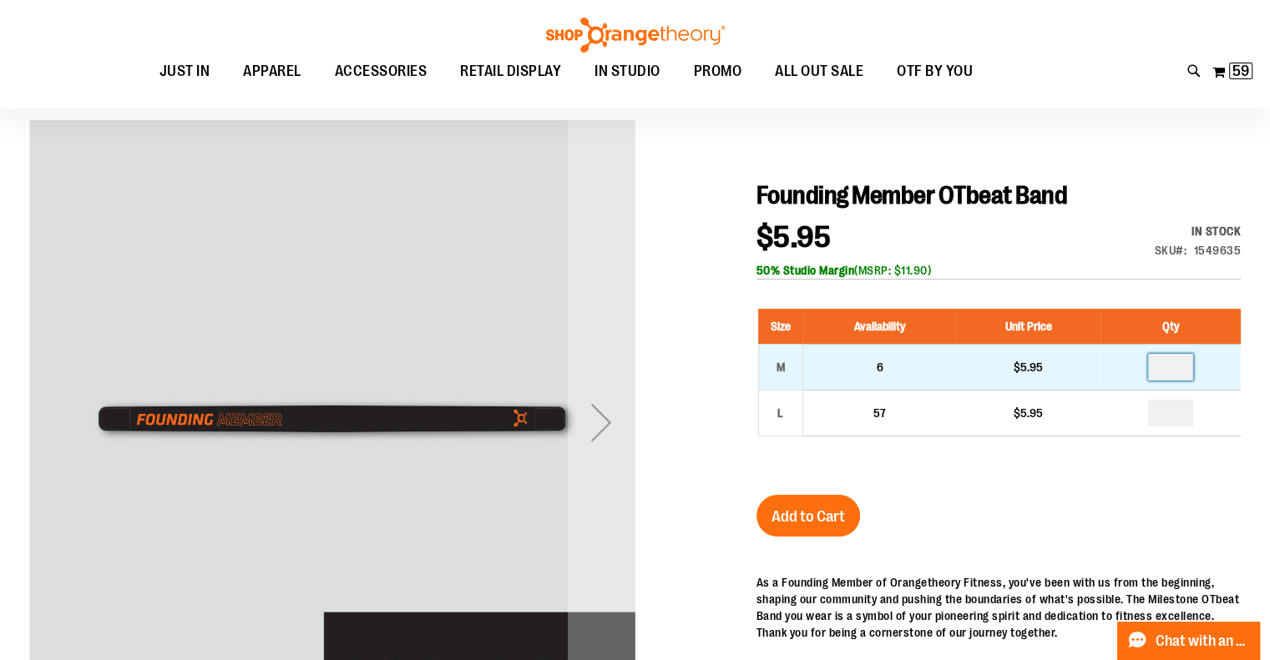
drag, startPoint x: 1176, startPoint y: 365, endPoint x: 1136, endPoint y: 372, distance: 41.5
click at [1139, 370] on td at bounding box center [1170, 368] width 140 height 46
type input "*"
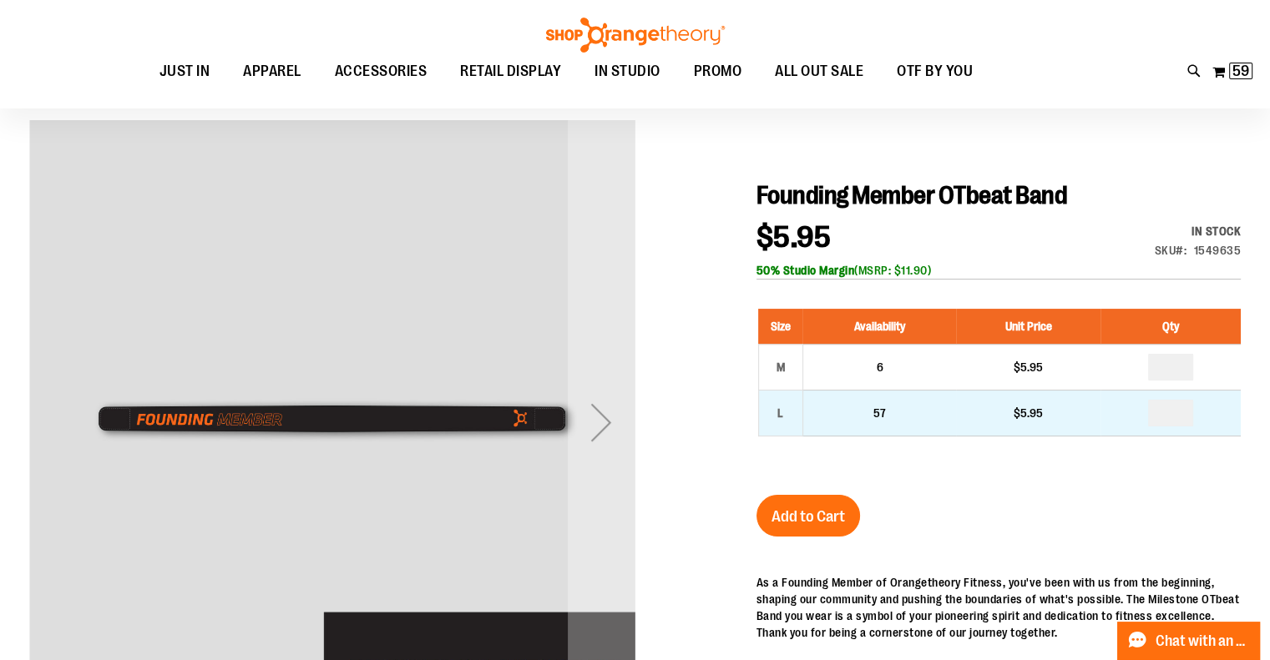
type input "*"
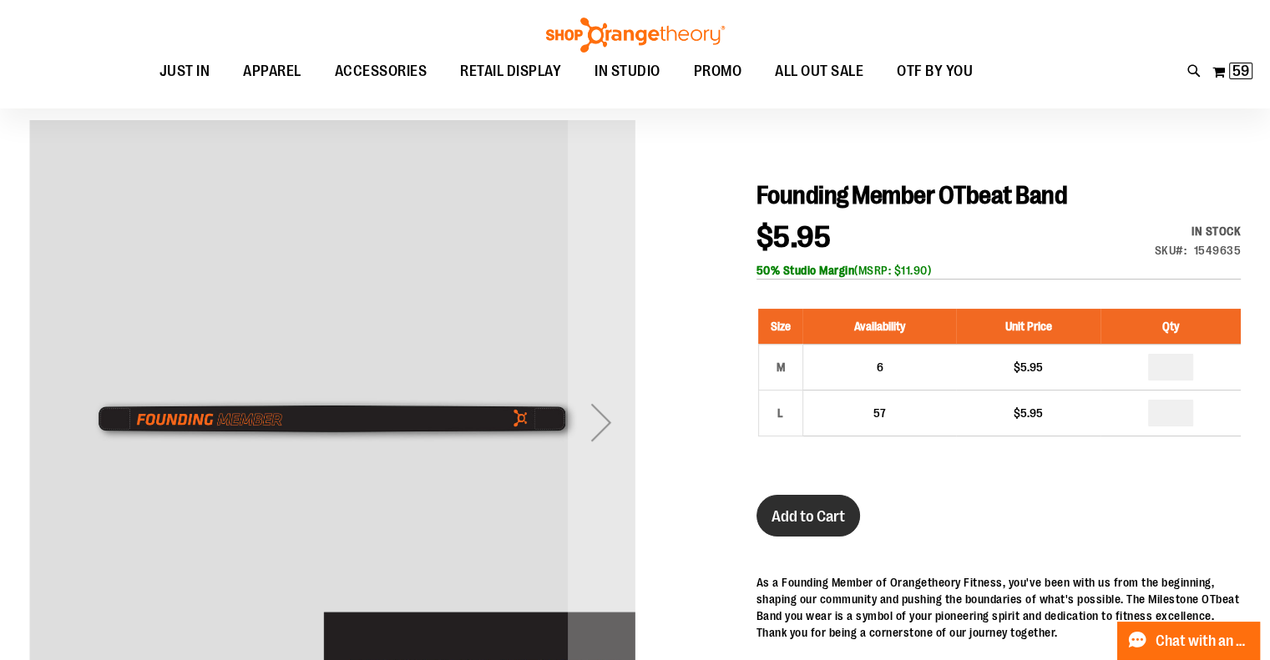
click at [808, 522] on span "Add to Cart" at bounding box center [807, 517] width 73 height 18
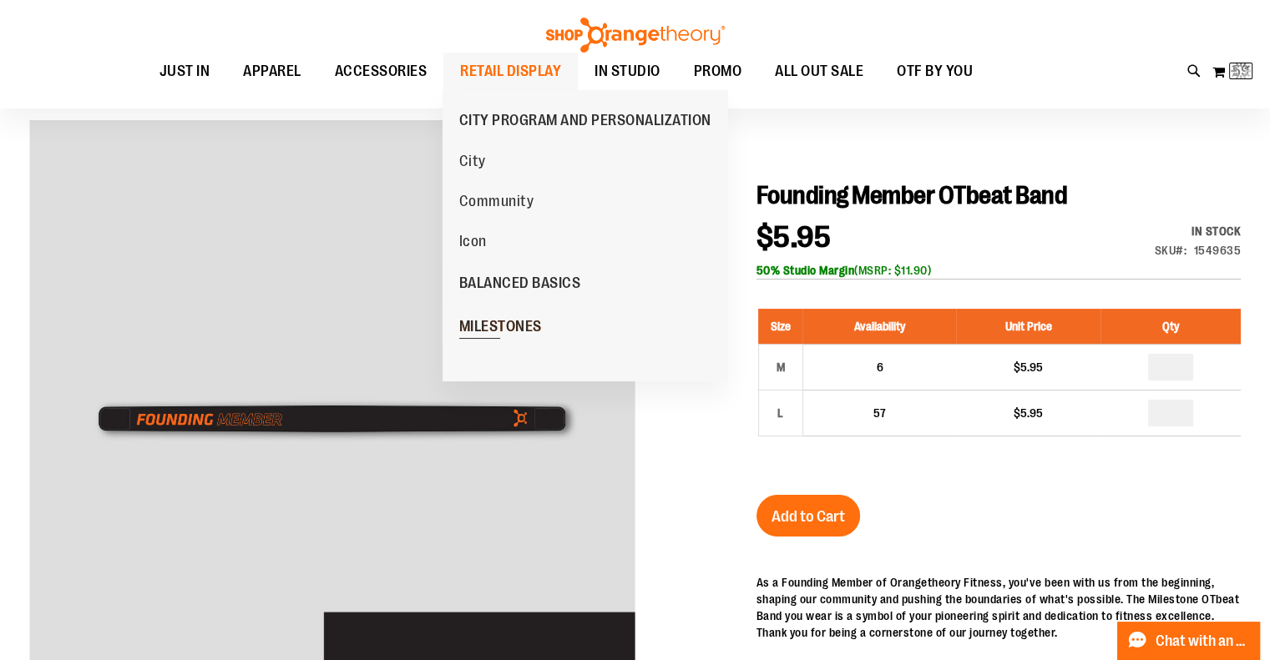
click at [493, 321] on span "MILESTONES" at bounding box center [500, 328] width 83 height 21
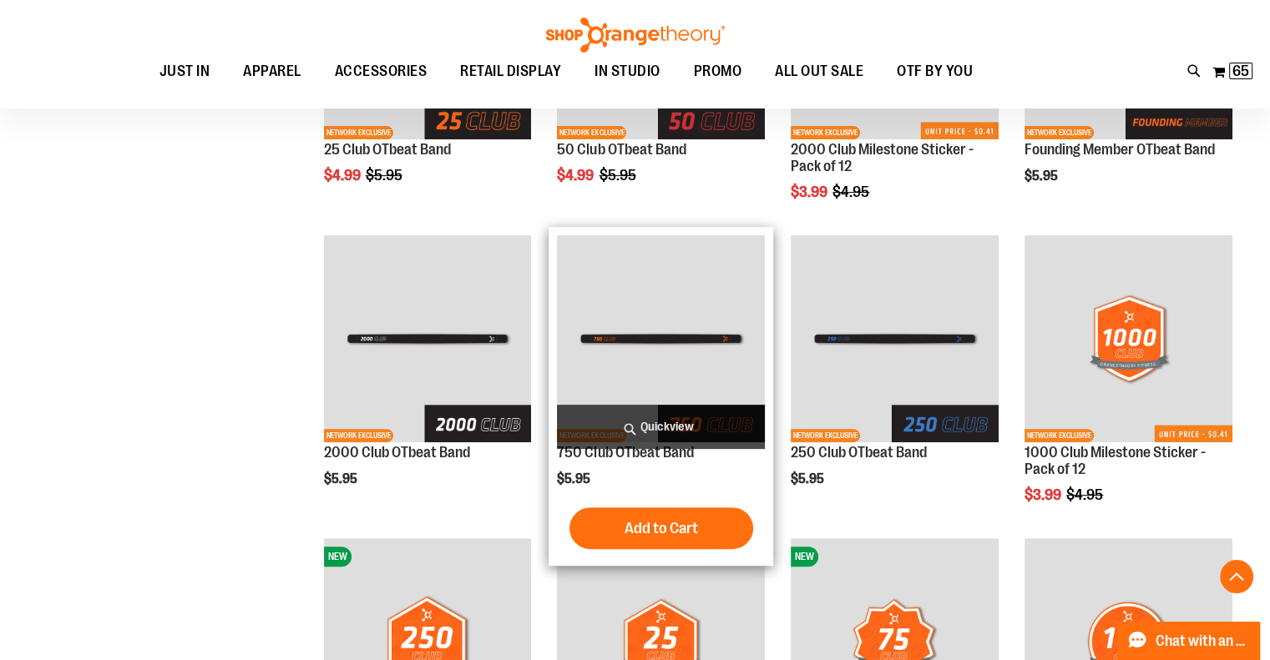
scroll to position [417, 0]
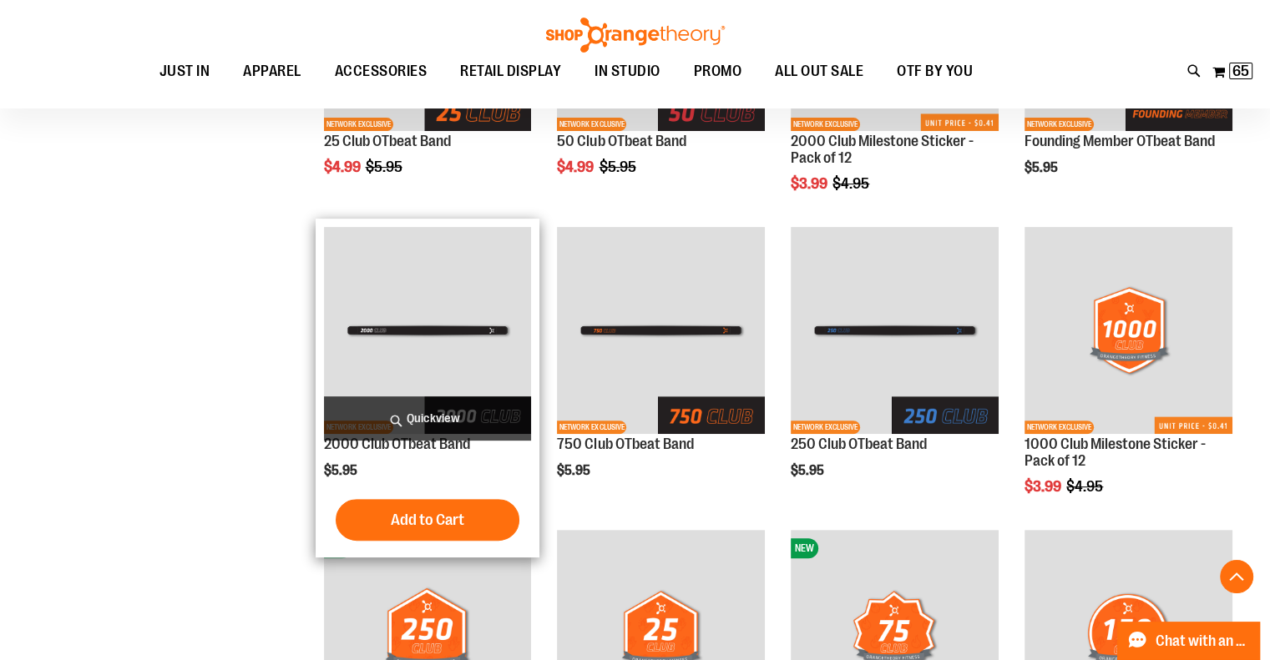
click at [429, 524] on span "Add to Cart" at bounding box center [427, 520] width 73 height 18
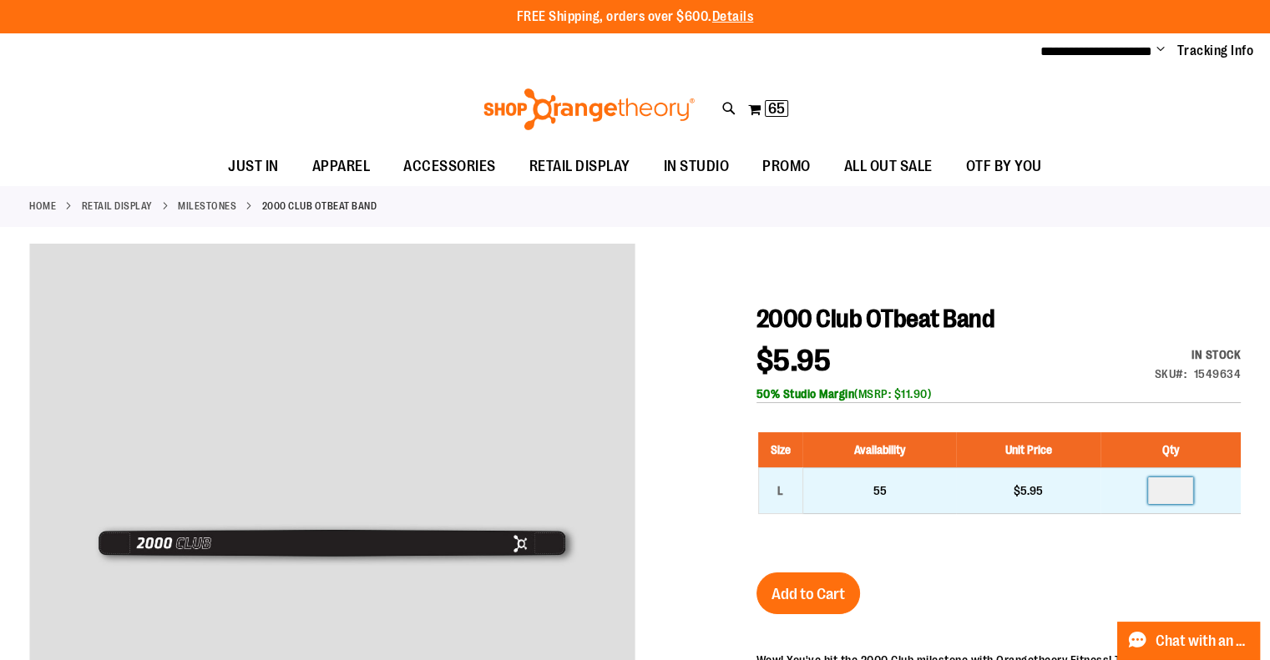
click at [1167, 484] on input "number" at bounding box center [1170, 491] width 45 height 27
type input "**"
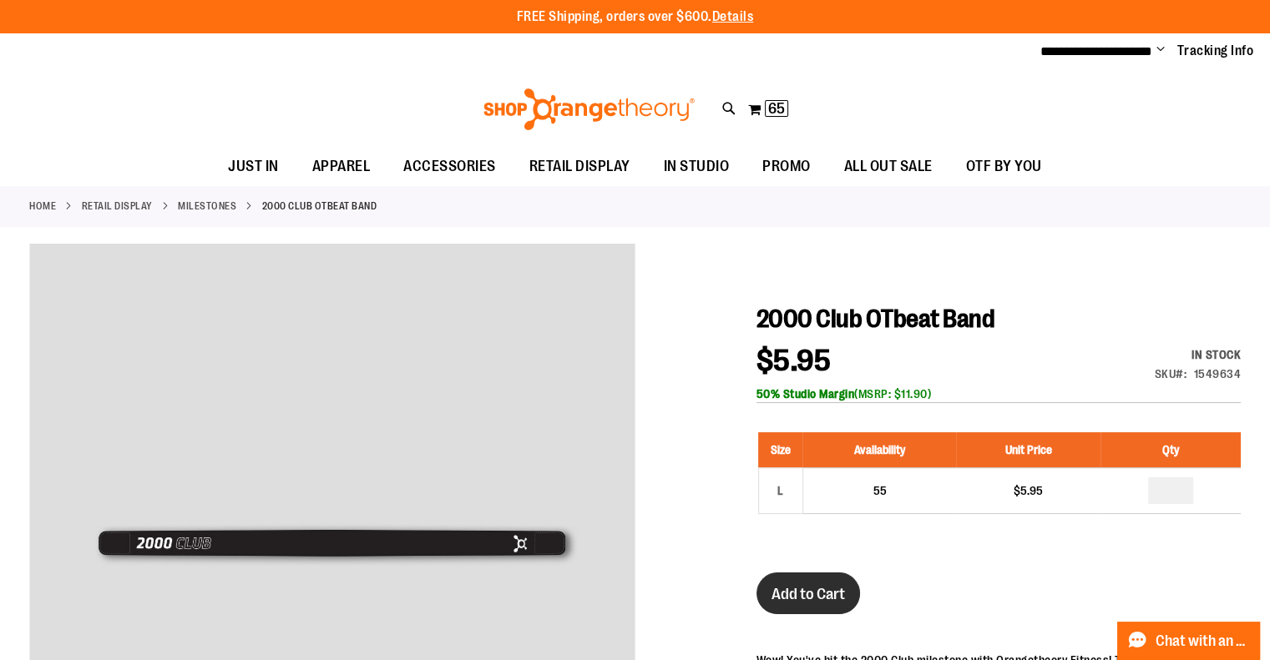
click at [807, 590] on span "Add to Cart" at bounding box center [807, 594] width 73 height 18
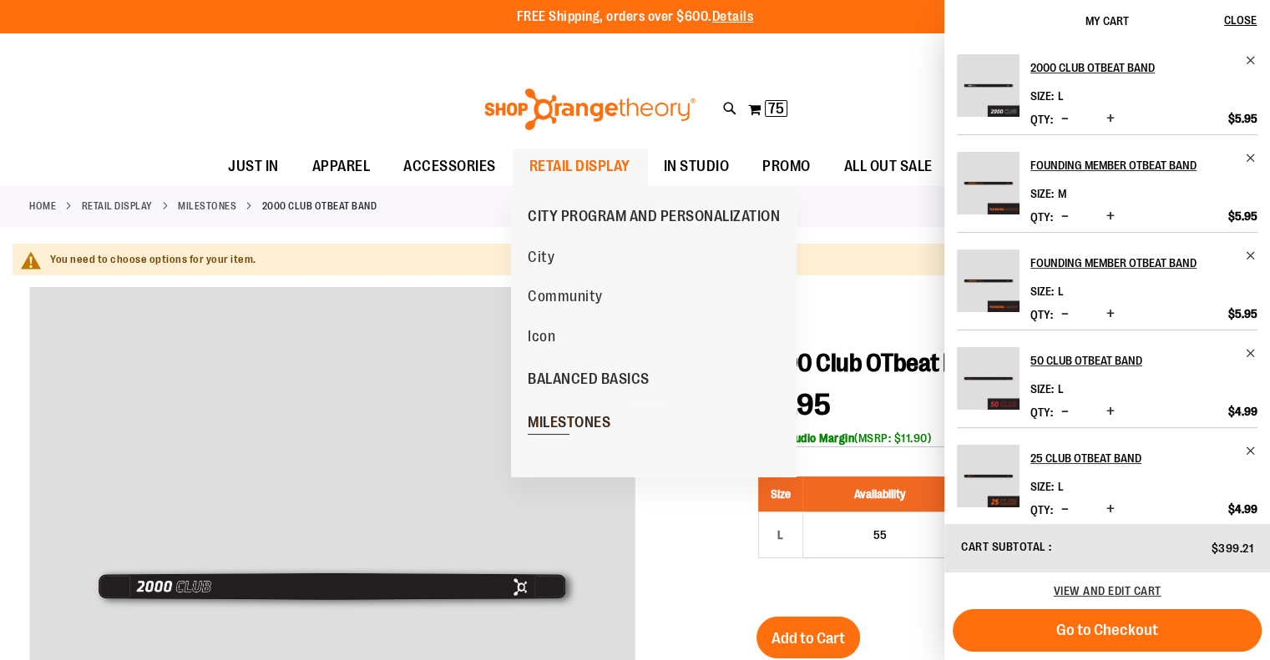
click at [571, 420] on span "MILESTONES" at bounding box center [569, 424] width 83 height 21
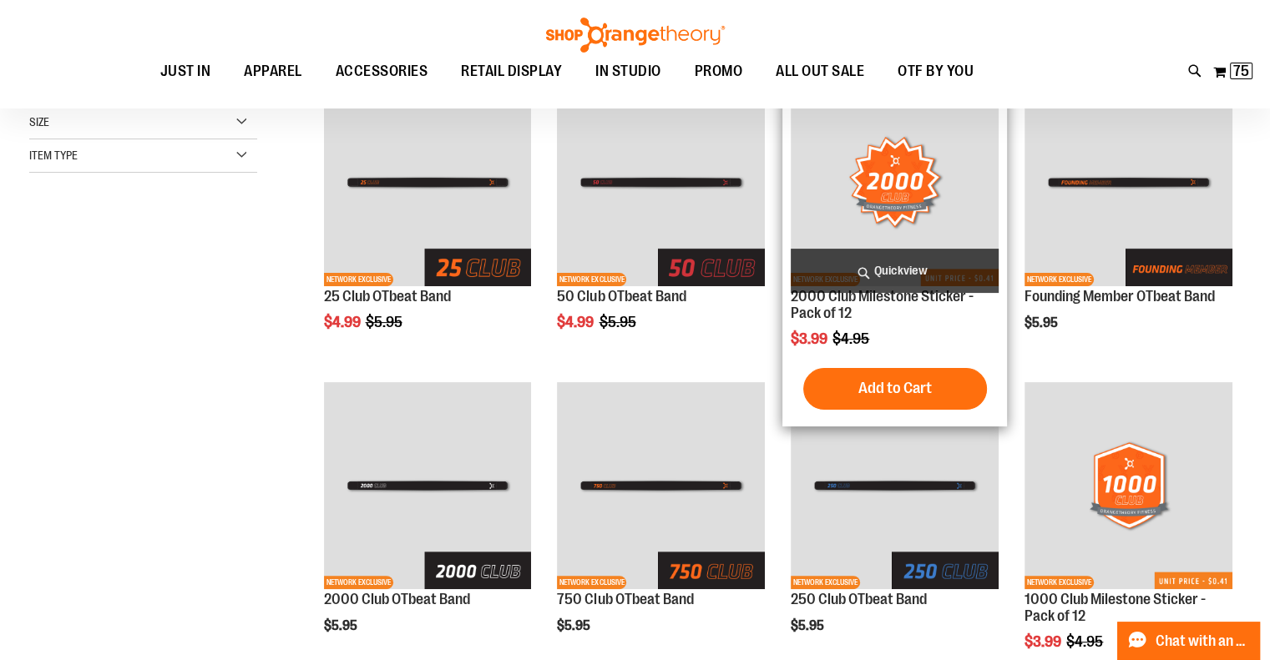
scroll to position [333, 0]
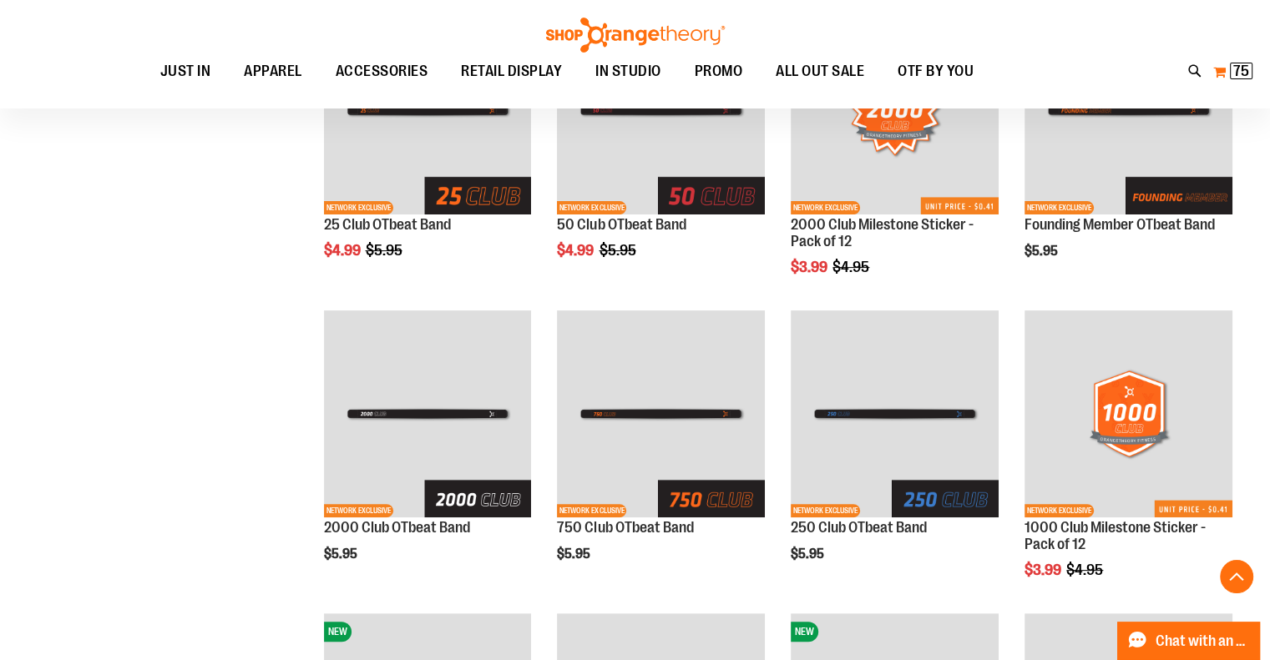
click at [1240, 74] on span "75" at bounding box center [1241, 71] width 16 height 17
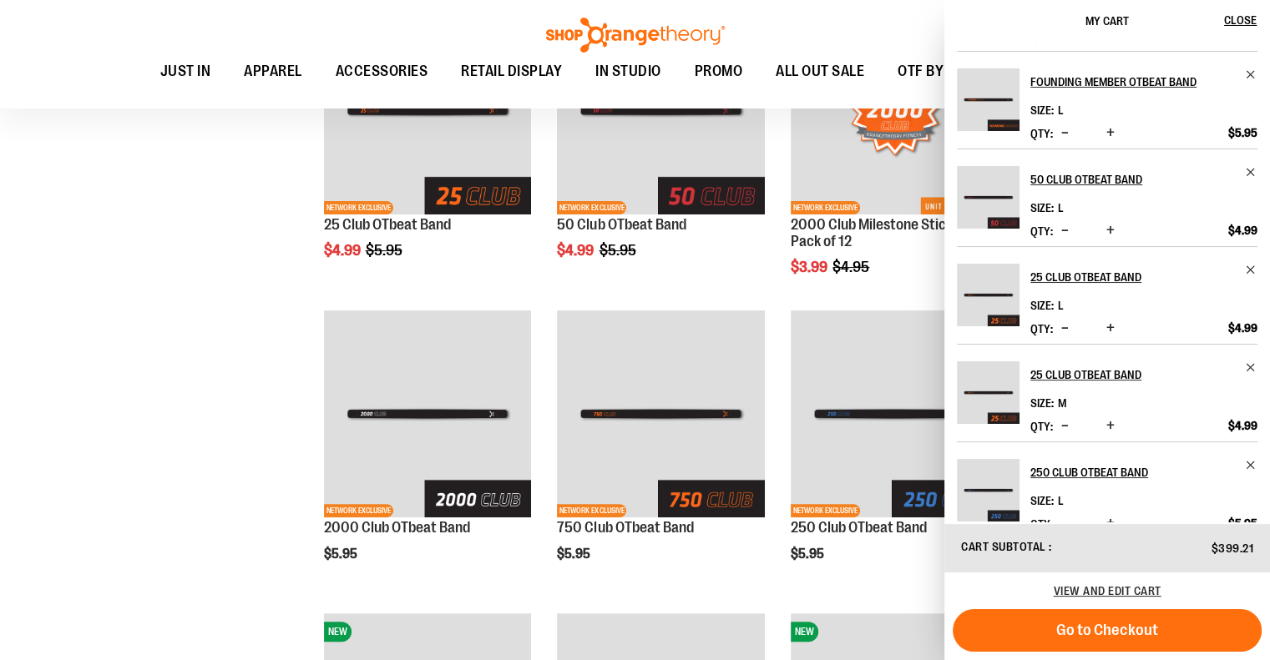
scroll to position [210, 0]
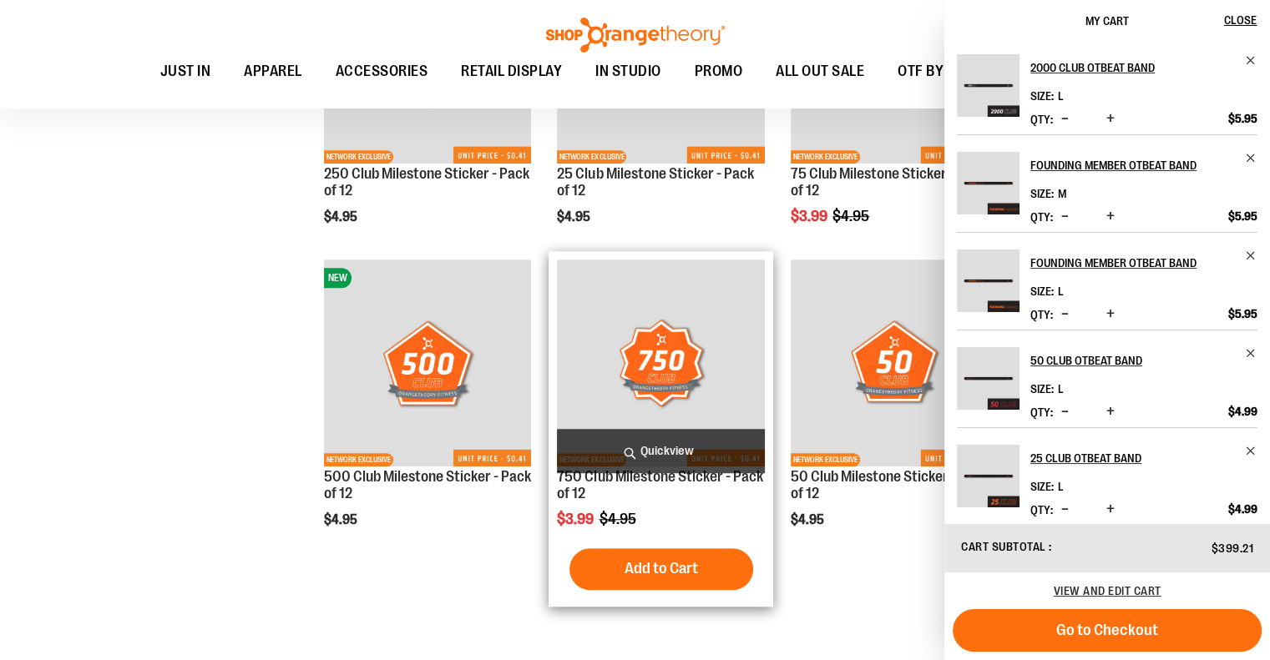
scroll to position [834, 0]
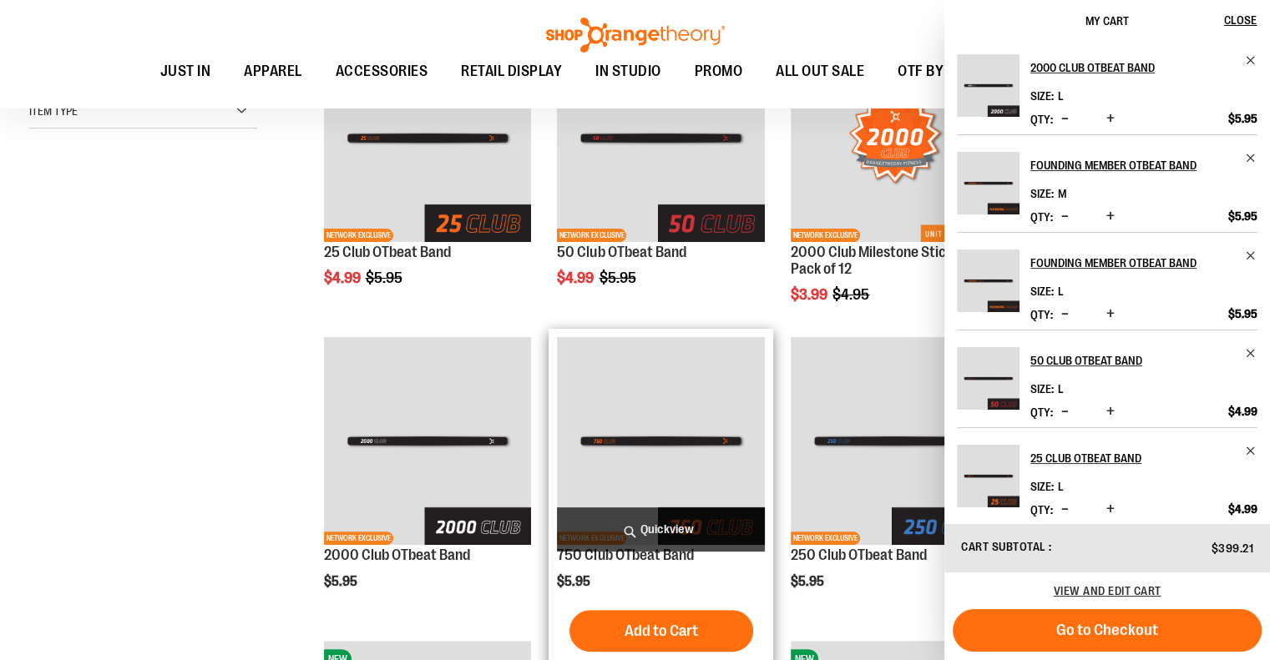
scroll to position [333, 0]
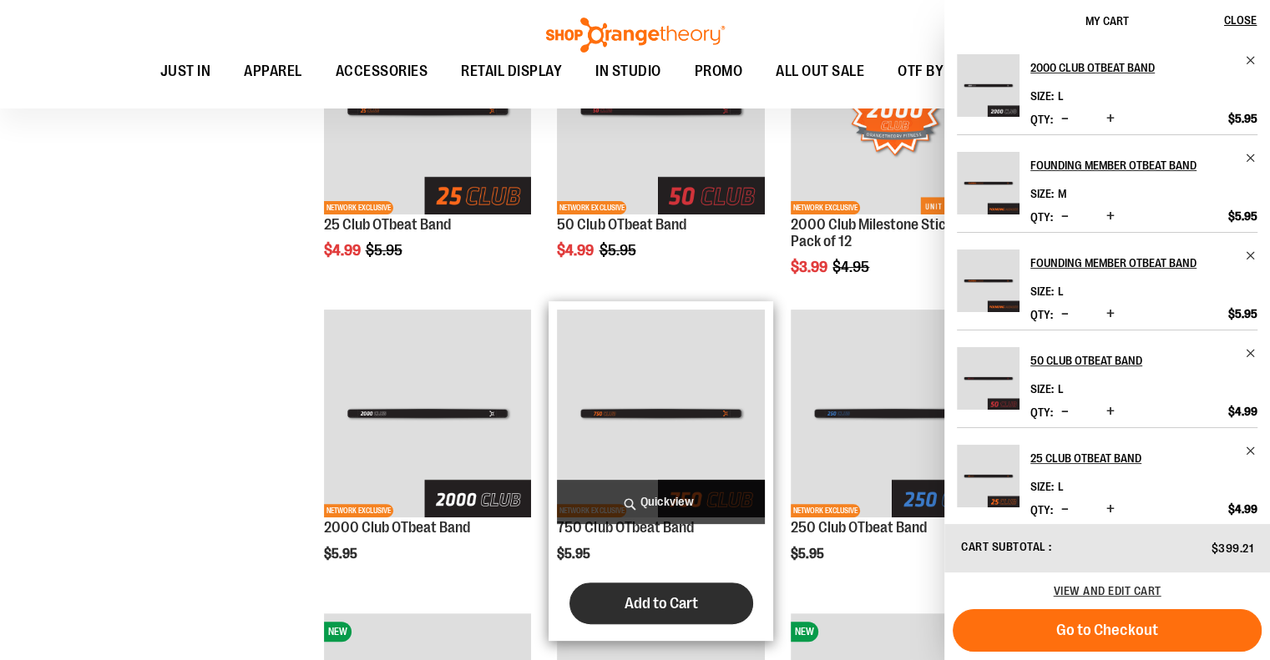
click at [669, 595] on span "Add to Cart" at bounding box center [661, 603] width 73 height 18
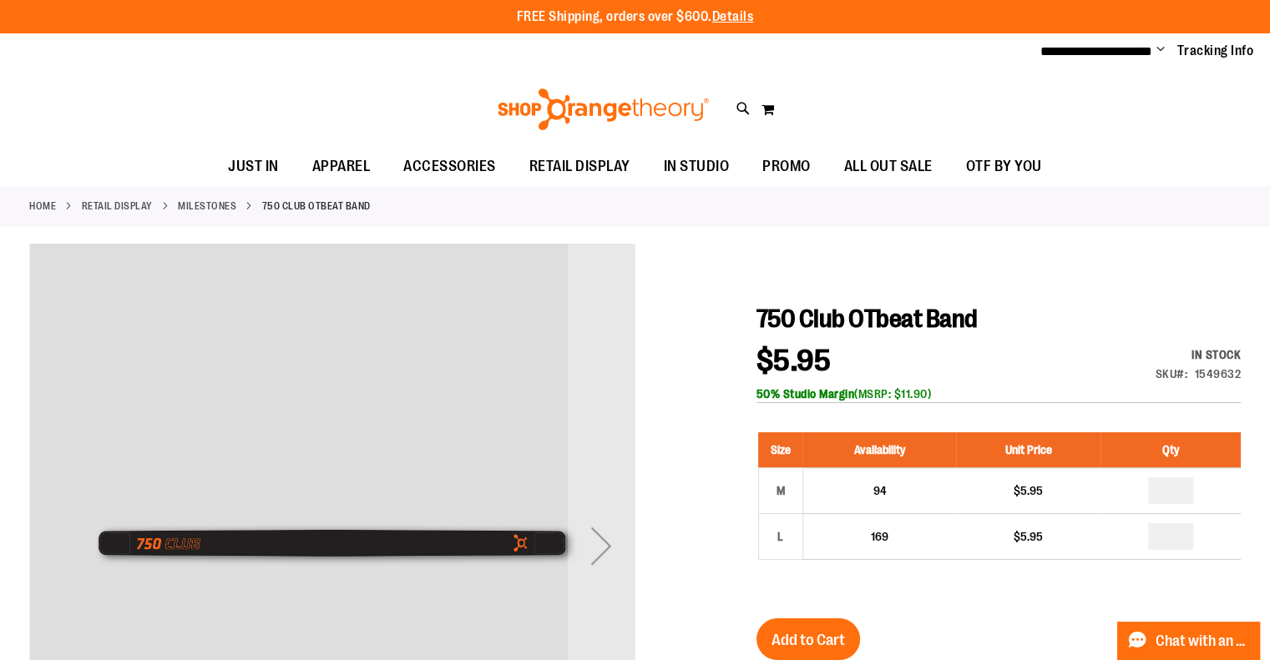
click at [1192, 468] on th "Qty" at bounding box center [1170, 450] width 140 height 36
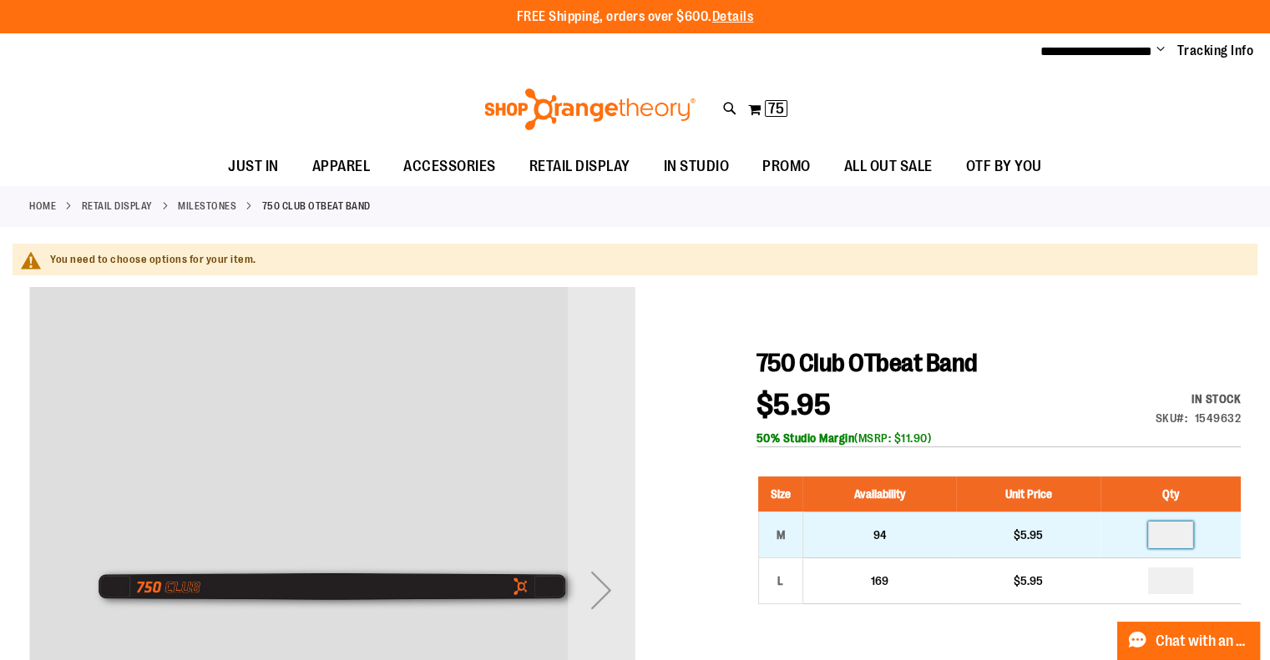
drag, startPoint x: 1172, startPoint y: 530, endPoint x: 1179, endPoint y: 540, distance: 12.0
click at [1172, 532] on input "number" at bounding box center [1170, 535] width 45 height 27
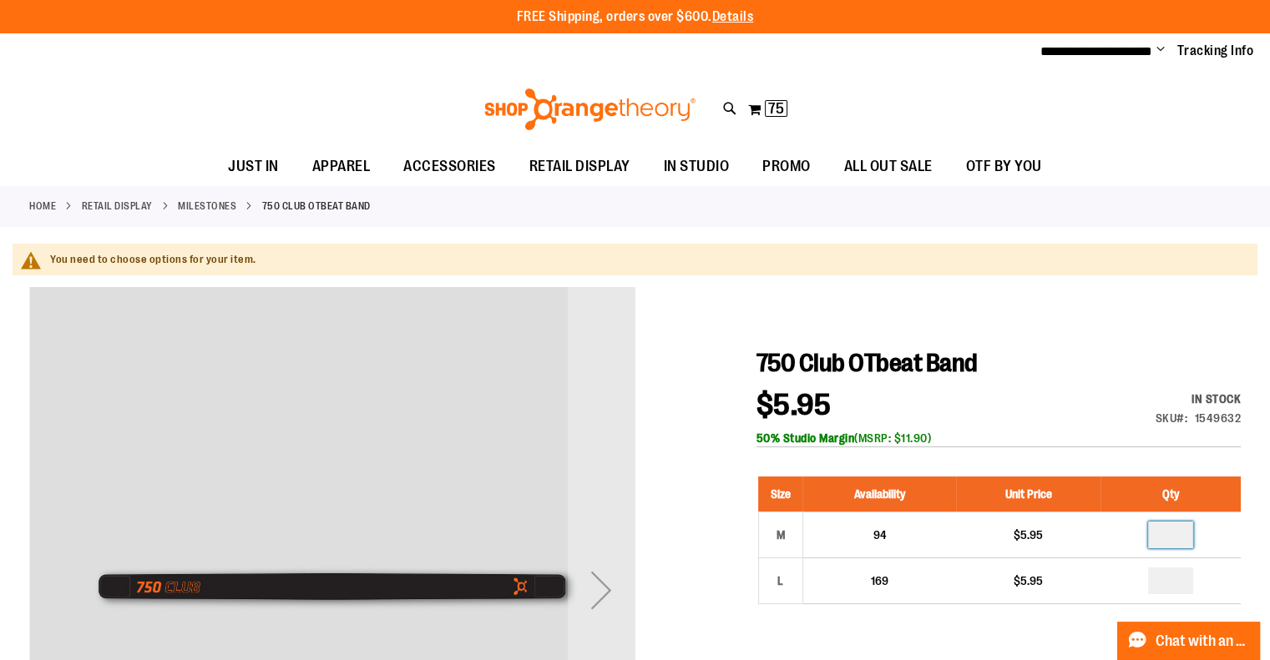
type input "**"
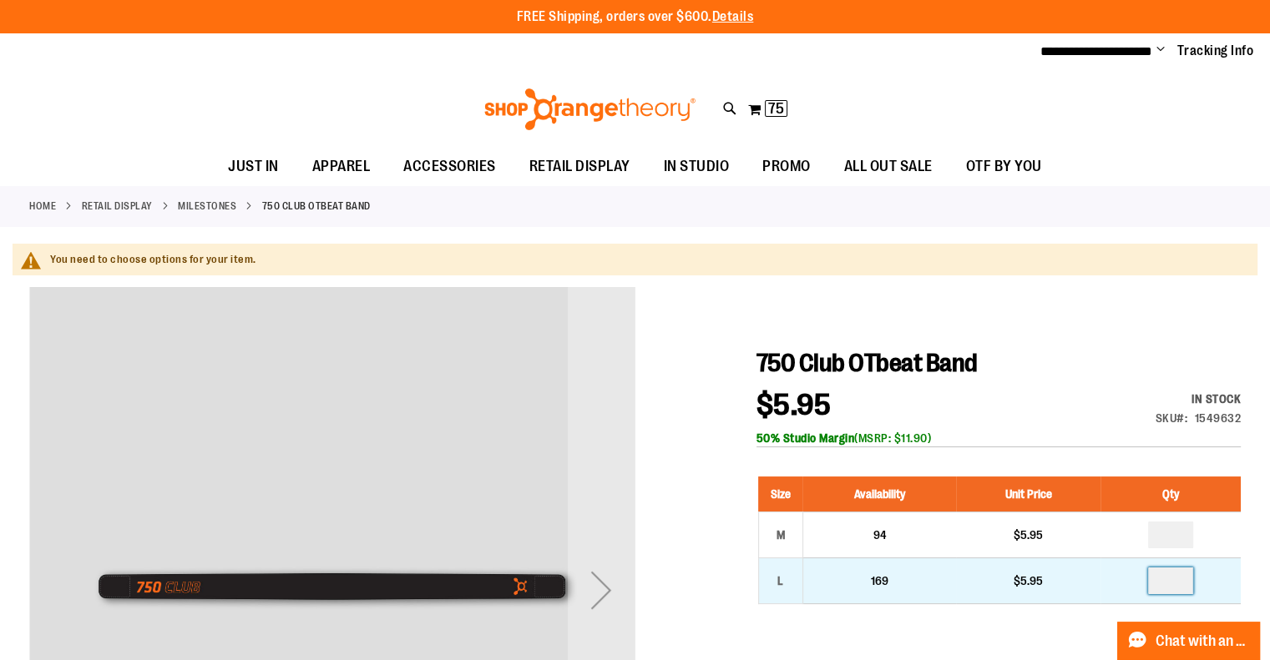
drag, startPoint x: 1179, startPoint y: 582, endPoint x: 1052, endPoint y: 574, distance: 127.1
click at [1121, 577] on td at bounding box center [1170, 581] width 140 height 46
type input "**"
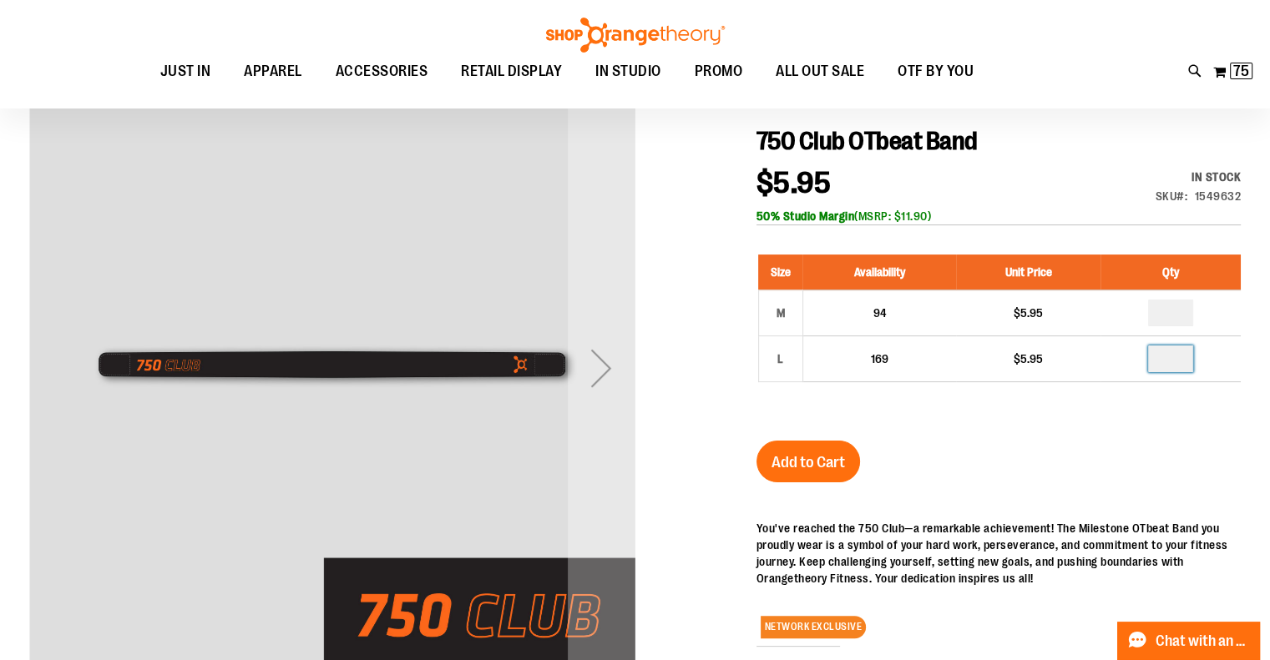
scroll to position [250, 0]
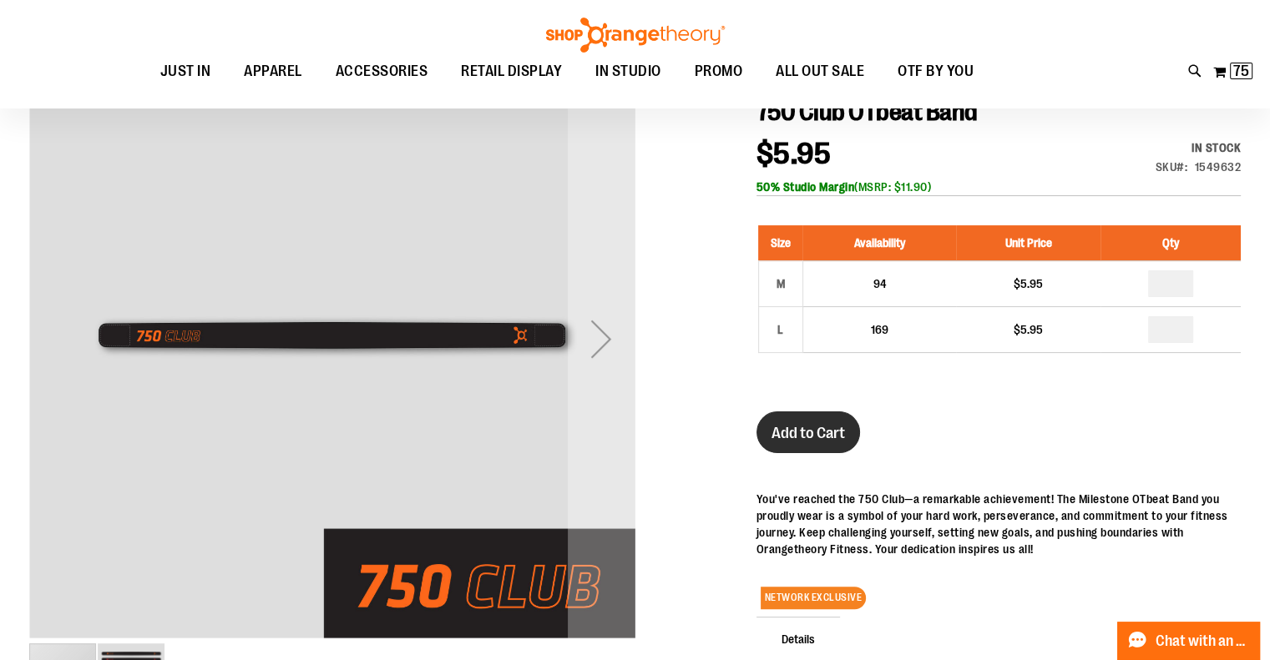
click at [835, 425] on span "Add to Cart" at bounding box center [807, 433] width 73 height 18
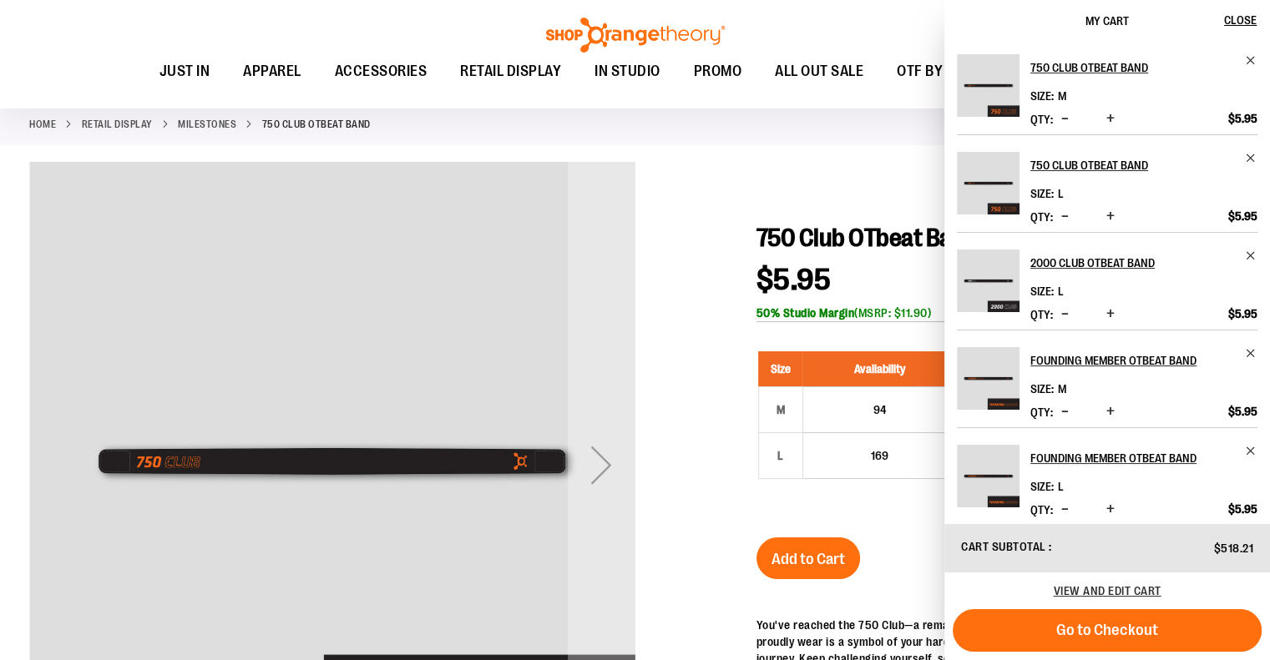
scroll to position [0, 0]
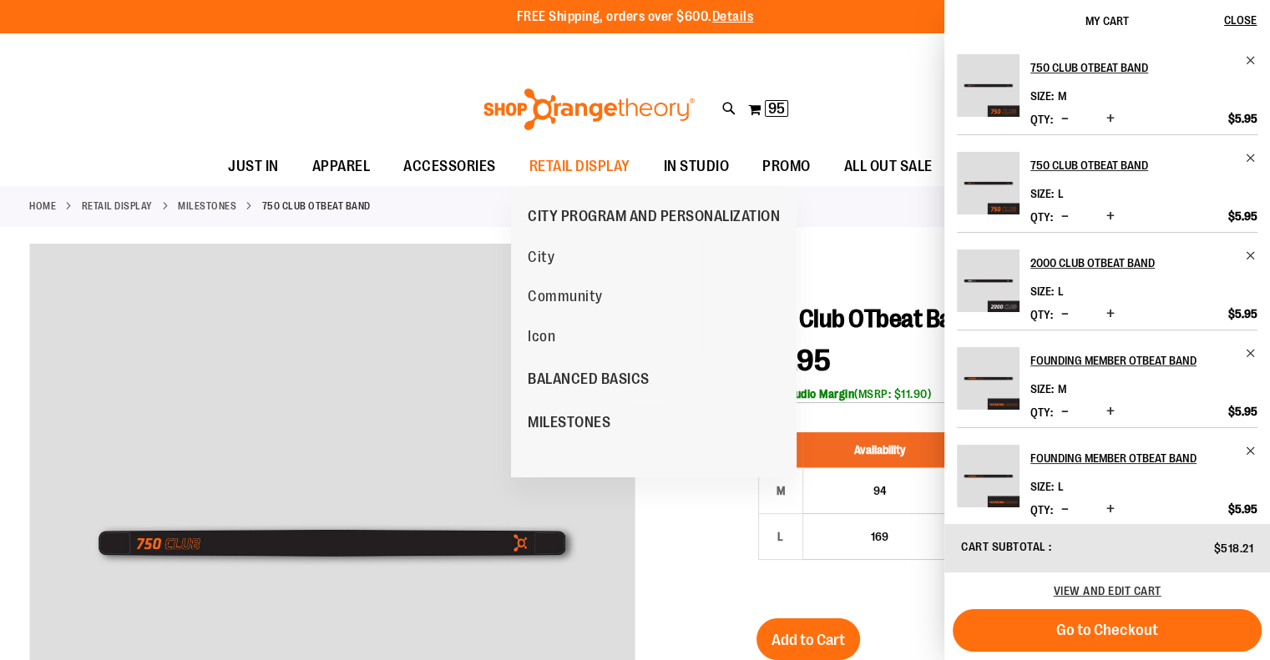
click at [574, 414] on span "MILESTONES" at bounding box center [569, 424] width 83 height 21
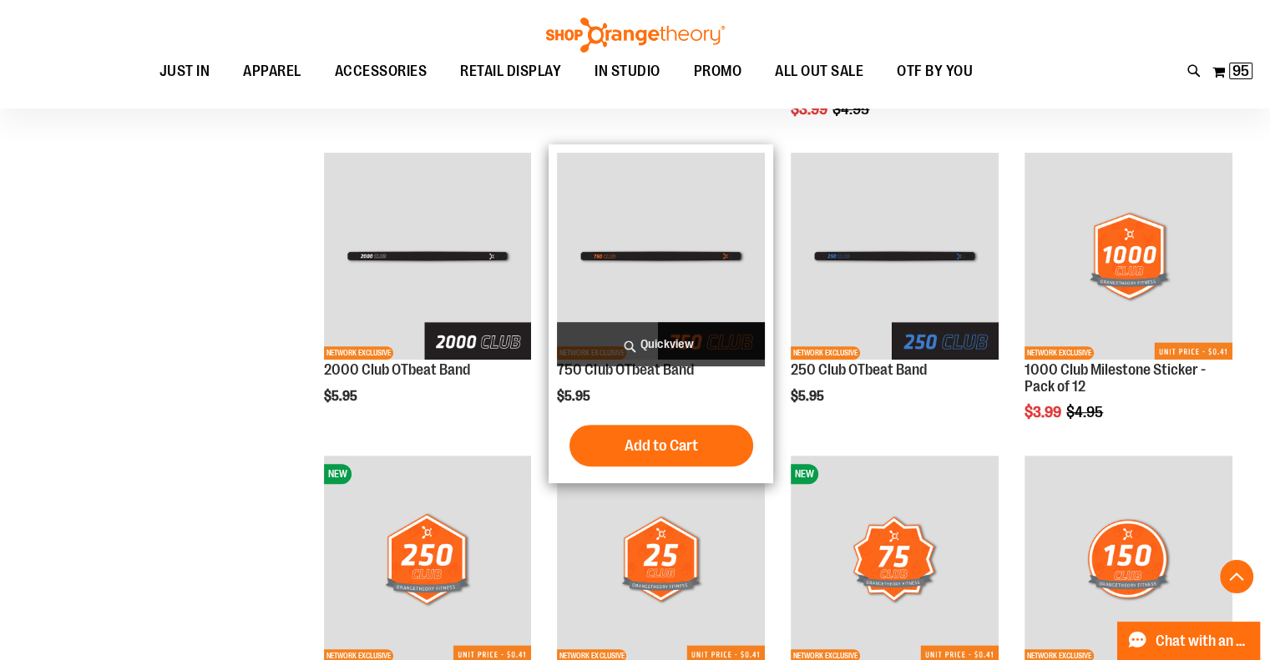
scroll to position [500, 0]
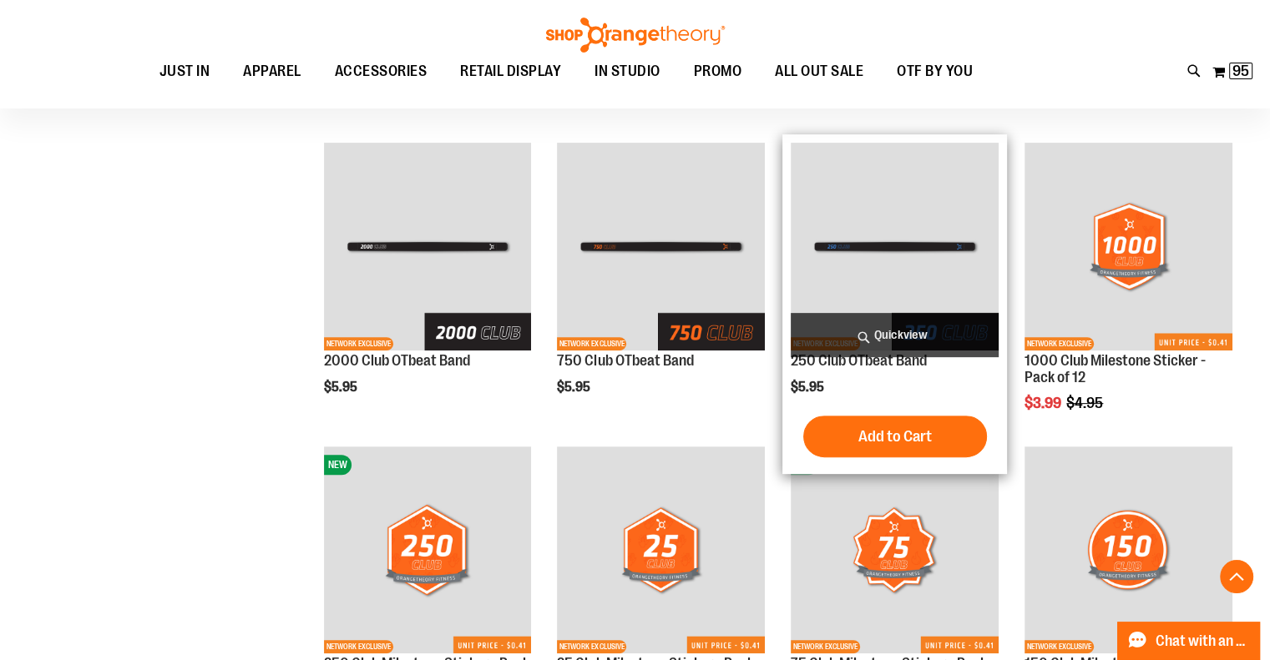
click at [890, 426] on button "Add to Cart" at bounding box center [895, 437] width 184 height 42
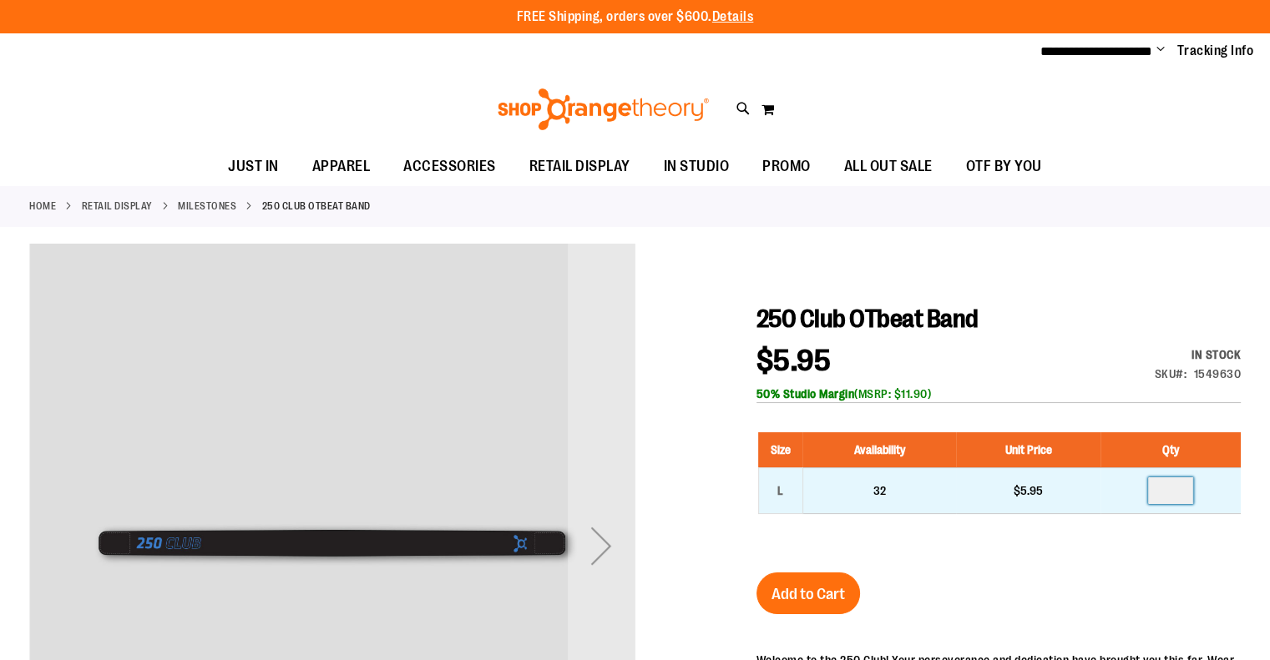
click at [1168, 496] on input "number" at bounding box center [1170, 491] width 45 height 27
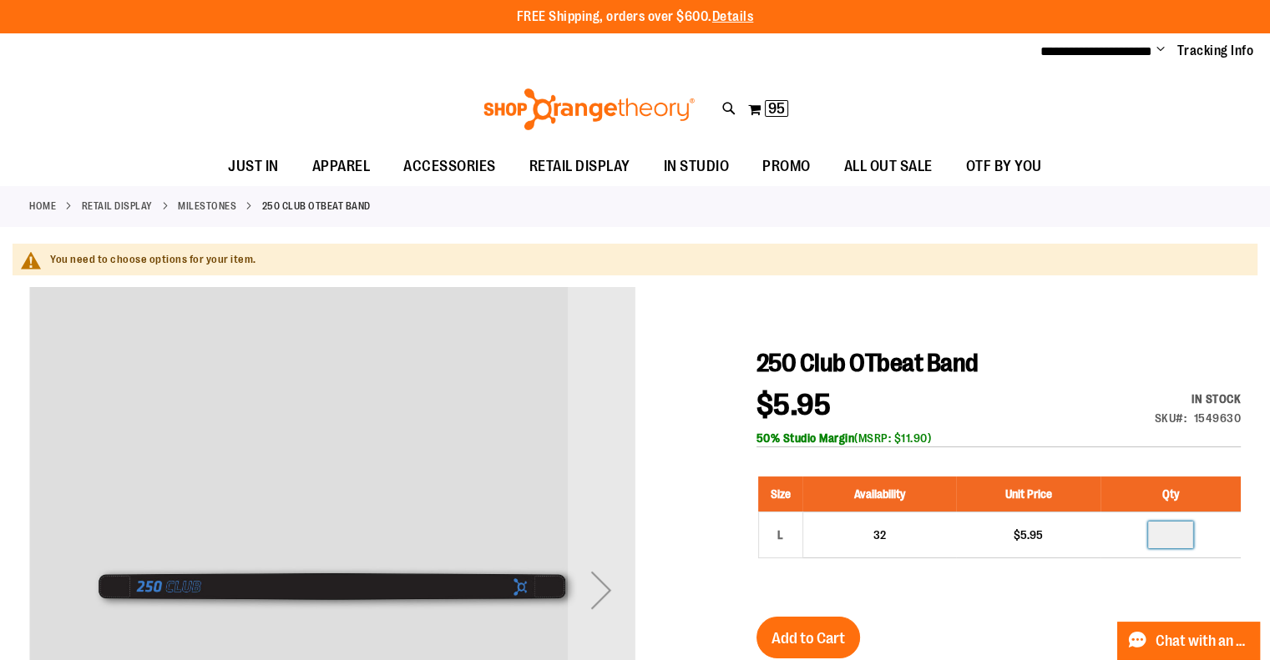
type input "**"
click at [842, 634] on span "Add to Cart" at bounding box center [807, 639] width 73 height 18
click at [960, 584] on div "Size Availability Unit Price Qty L 32 $5.95 **" at bounding box center [998, 530] width 484 height 140
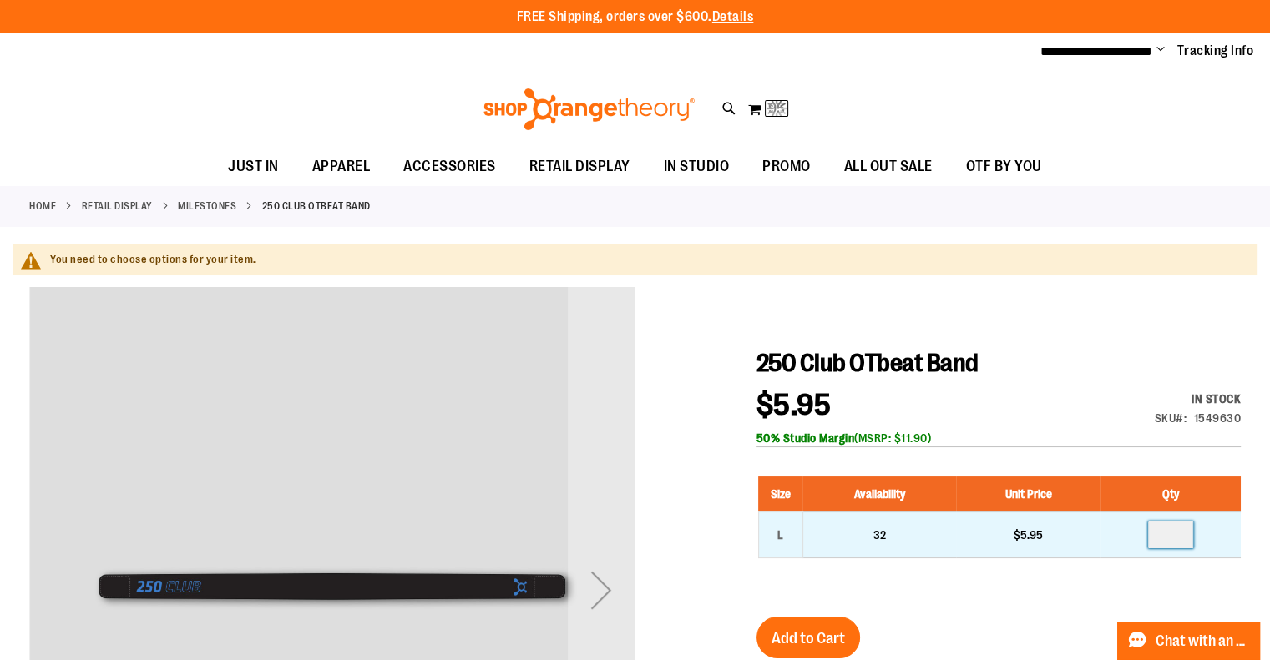
click at [1185, 544] on input "**" at bounding box center [1170, 535] width 45 height 27
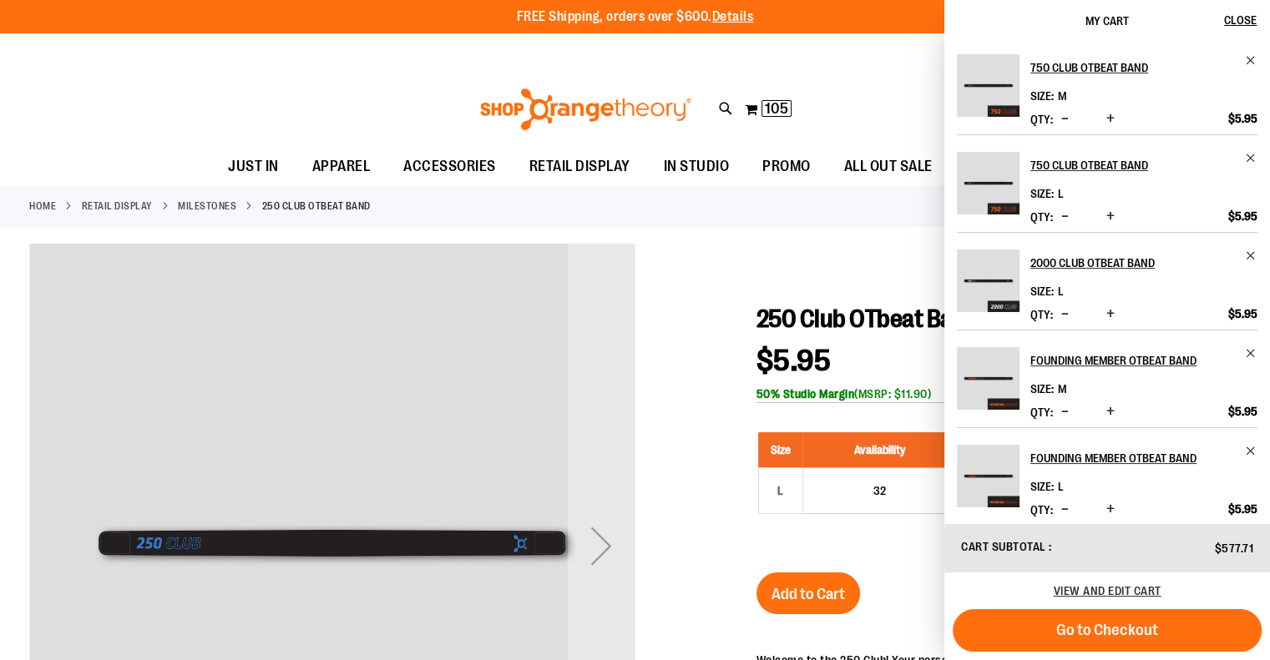
click at [903, 595] on div "250 Club OTbeat Band $5.95 In stock Only %1 left SKU 1549630 50% Studio Margin …" at bounding box center [998, 657] width 484 height 707
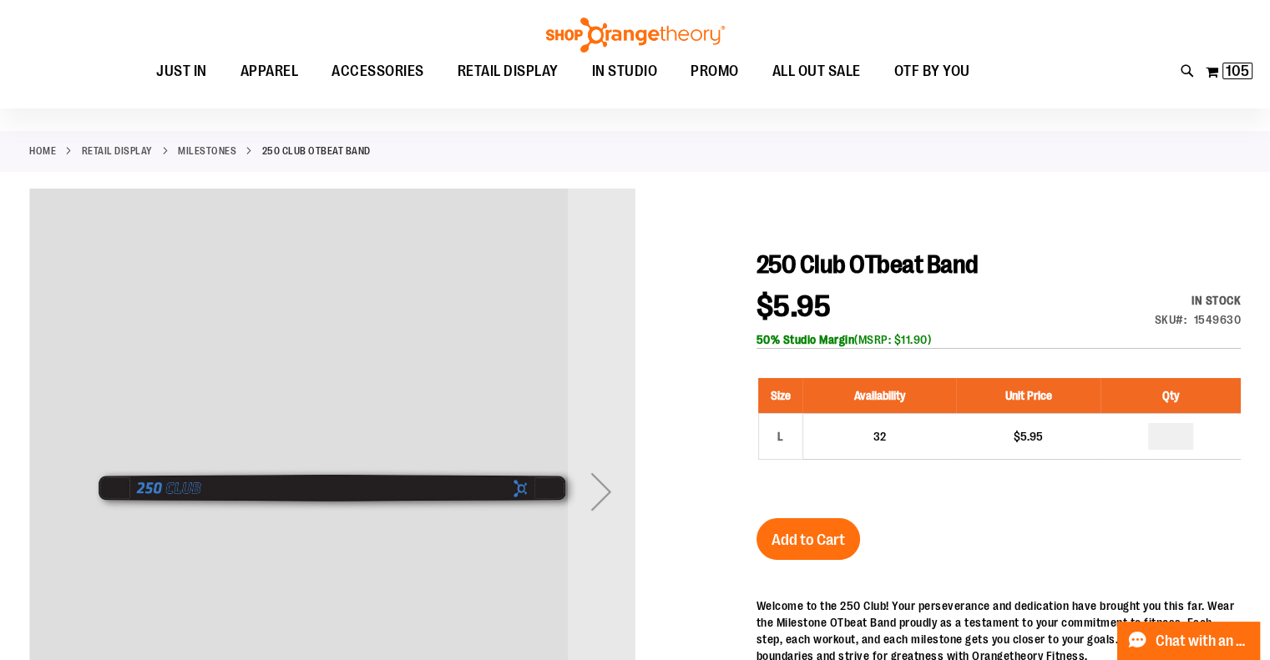
scroll to position [83, 0]
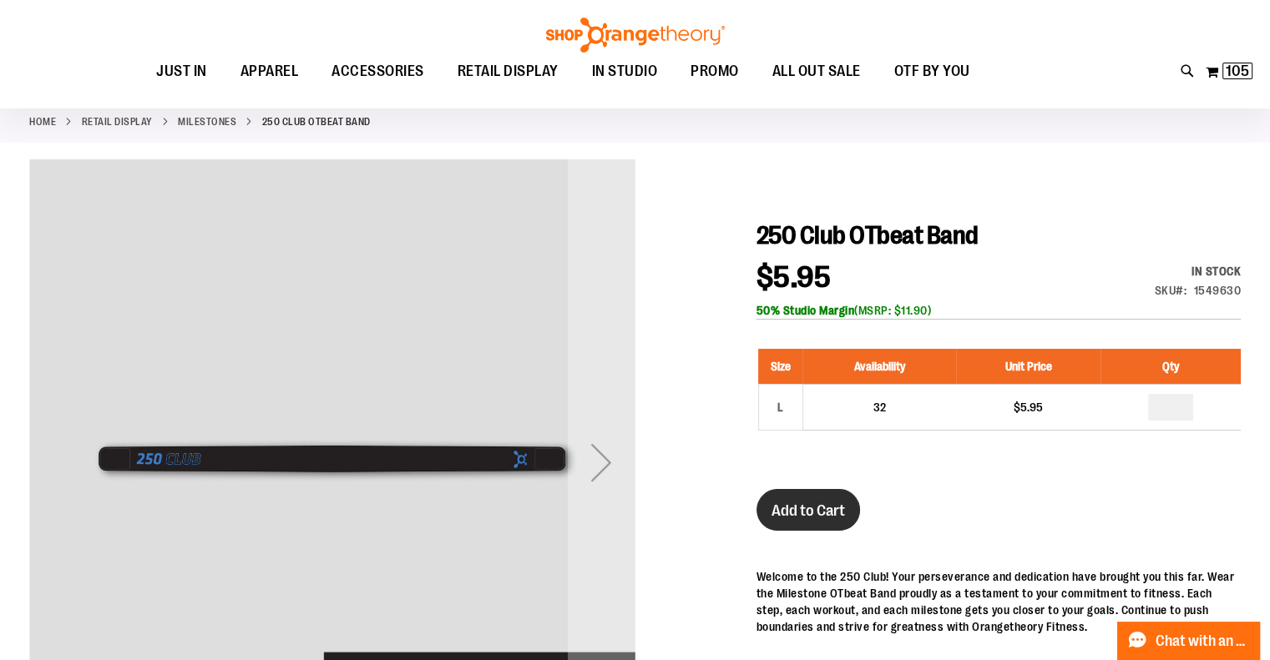
click at [800, 511] on span "Add to Cart" at bounding box center [807, 511] width 73 height 18
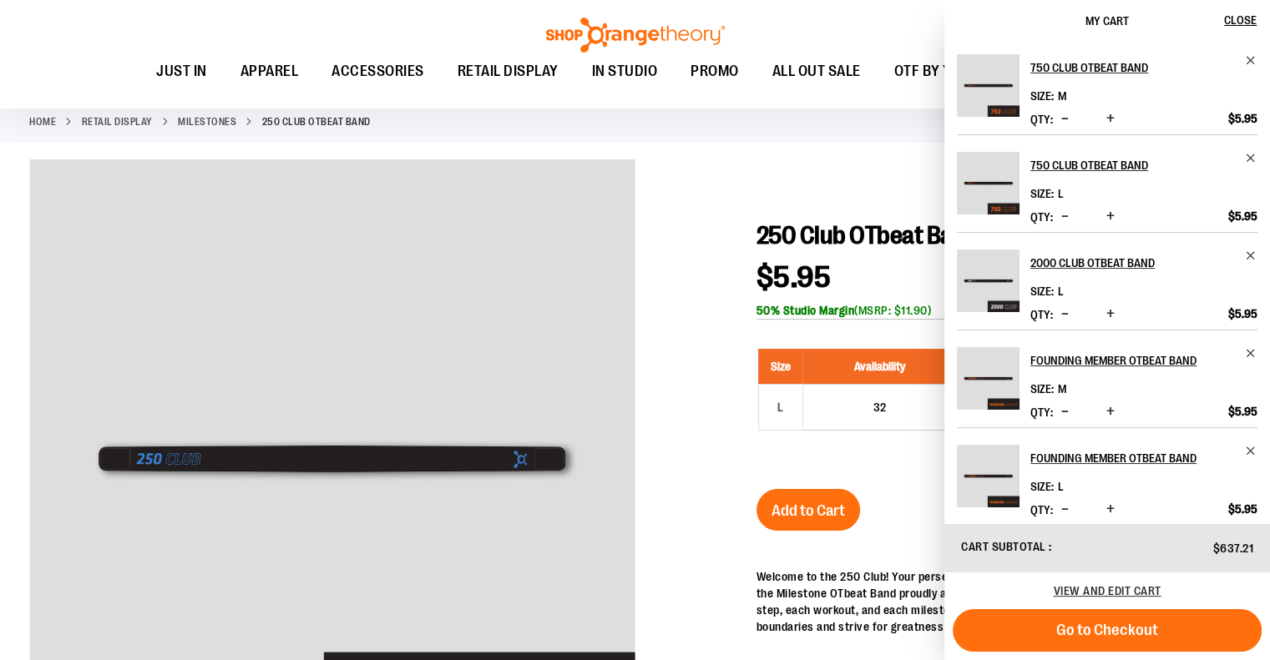
click at [687, 278] on div at bounding box center [634, 543] width 1211 height 768
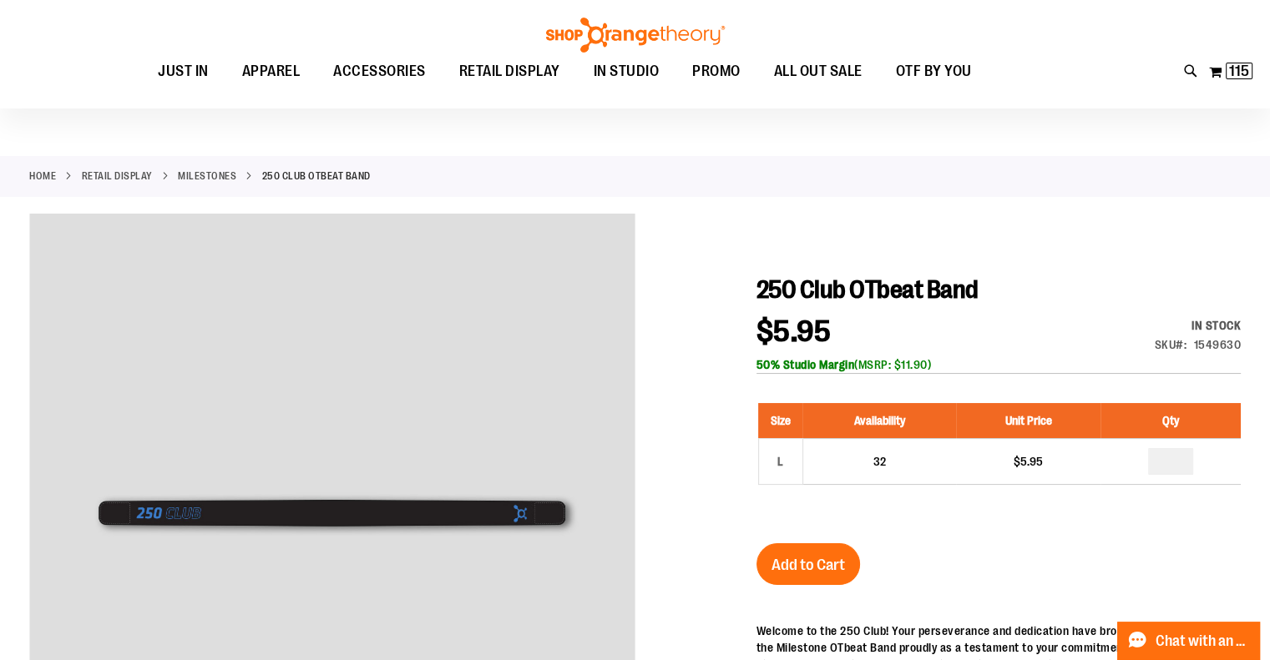
scroll to position [0, 0]
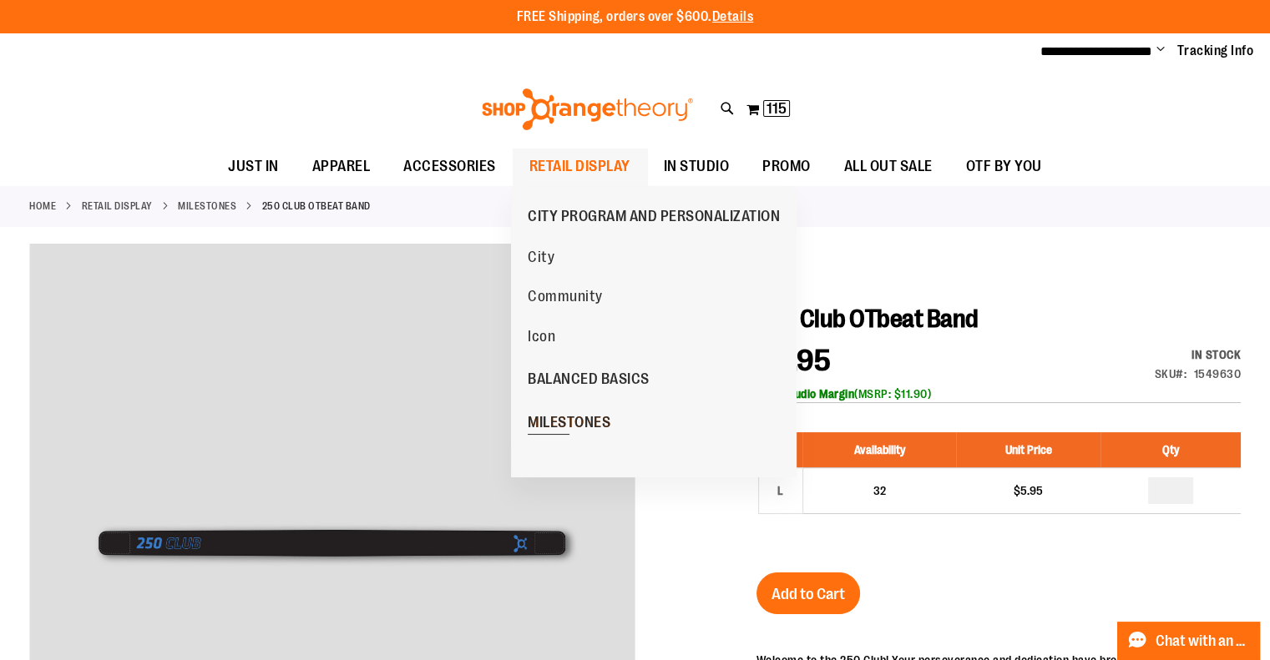
click at [553, 414] on span "MILESTONES" at bounding box center [569, 424] width 83 height 21
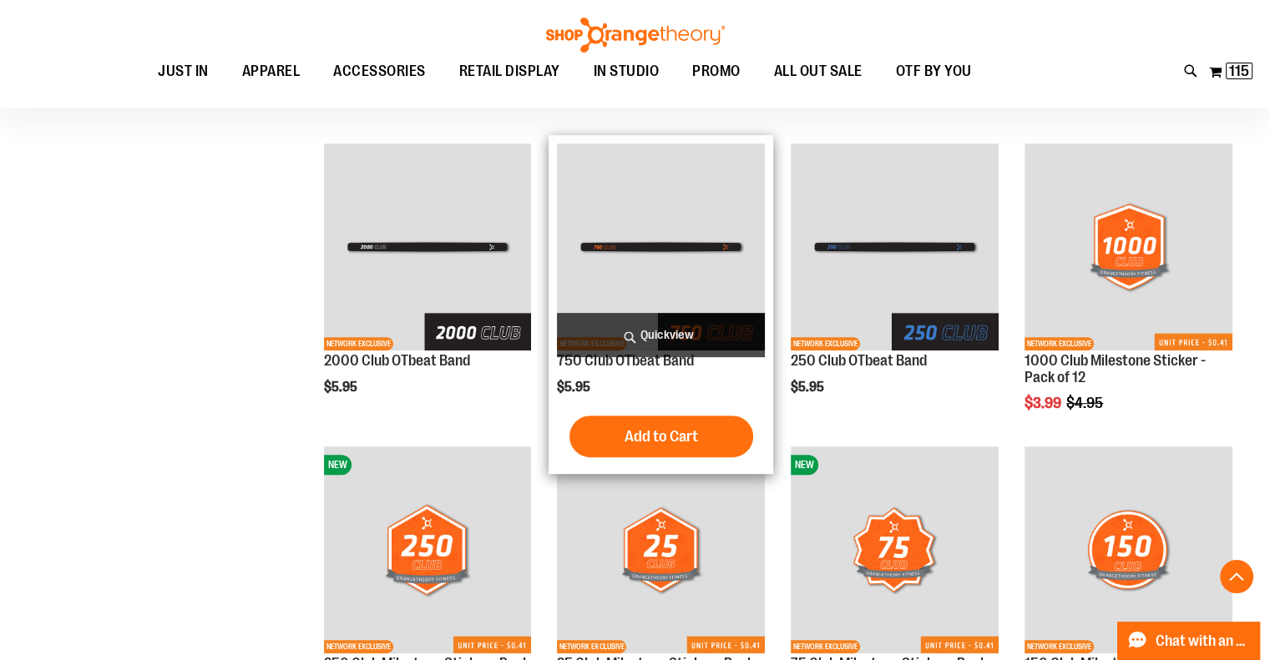
scroll to position [584, 0]
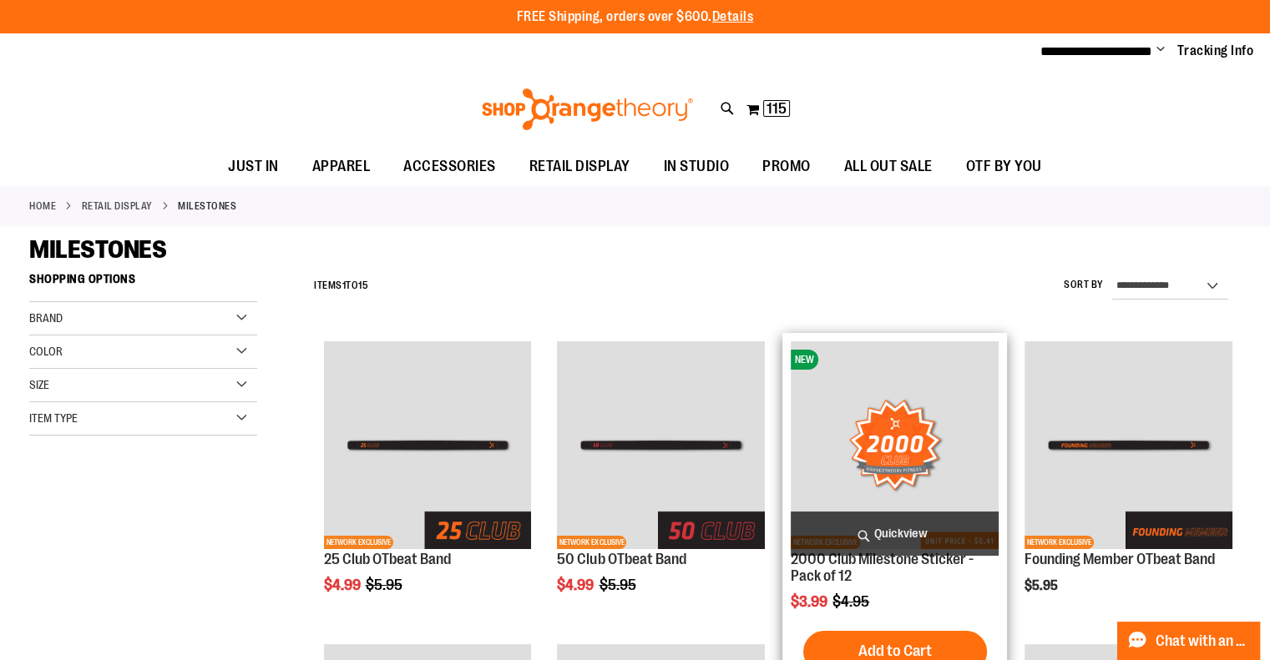
click at [925, 437] on img "product" at bounding box center [895, 445] width 208 height 208
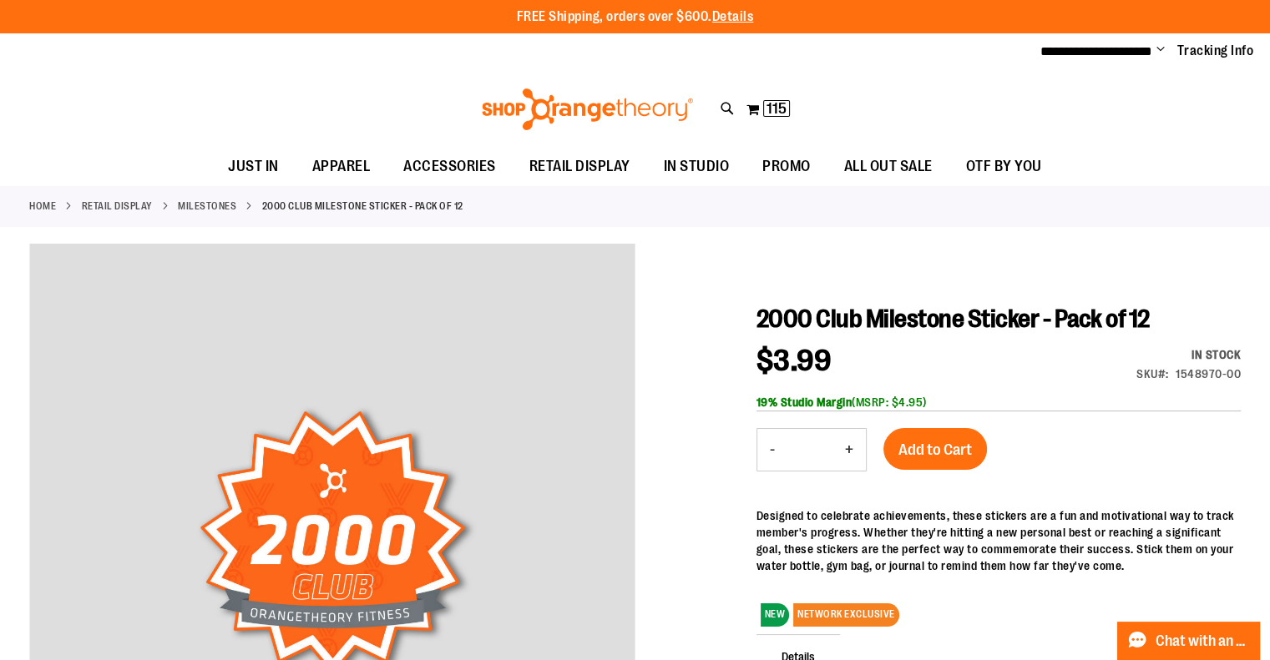
click at [849, 449] on button "+" at bounding box center [848, 450] width 33 height 42
type input "*"
click at [931, 450] on span "Add to Cart" at bounding box center [934, 450] width 73 height 18
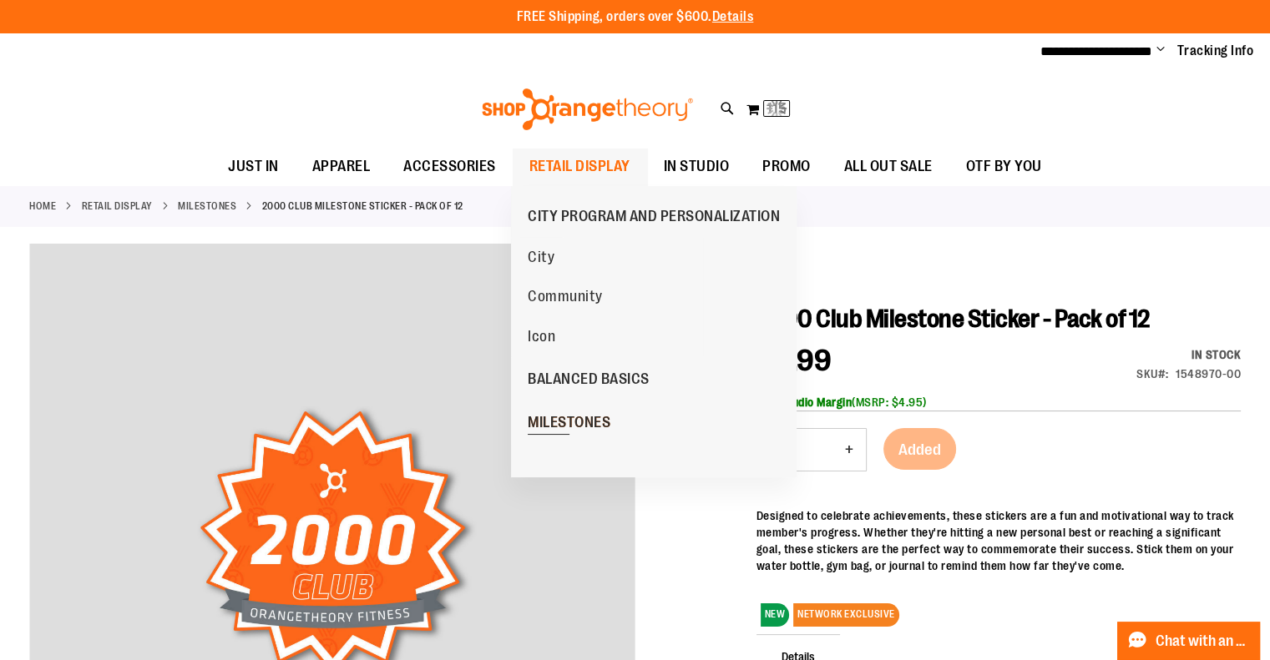
click at [584, 414] on span "MILESTONES" at bounding box center [569, 424] width 83 height 21
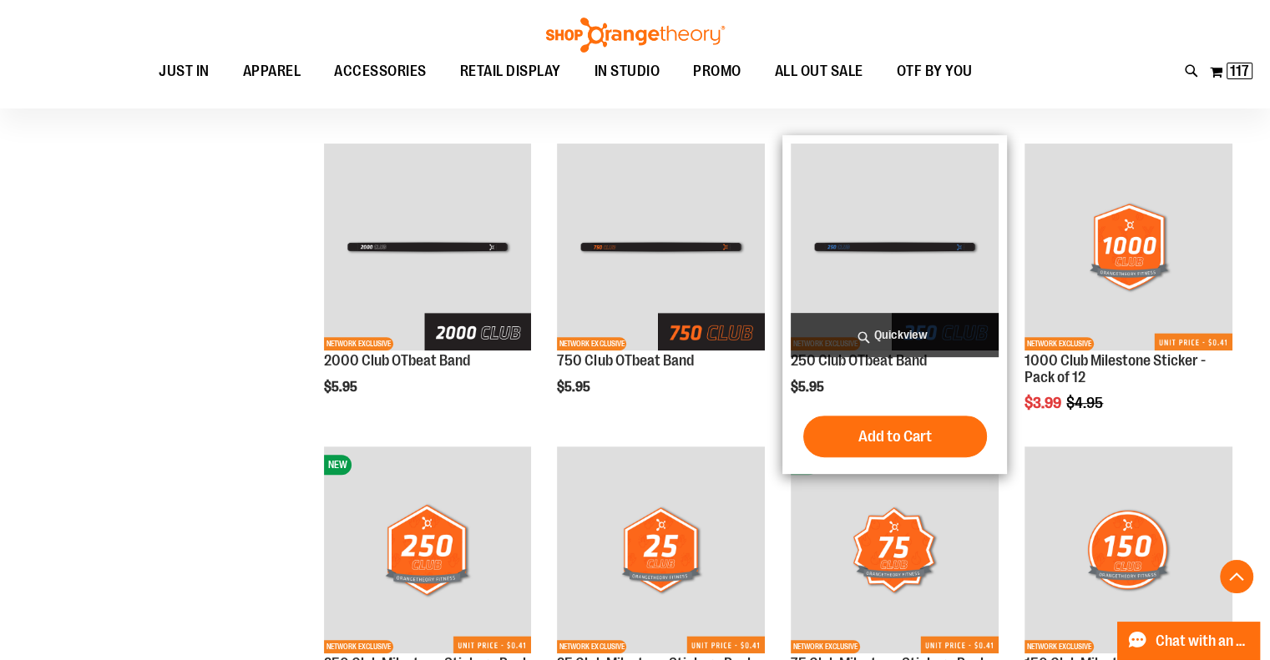
scroll to position [667, 0]
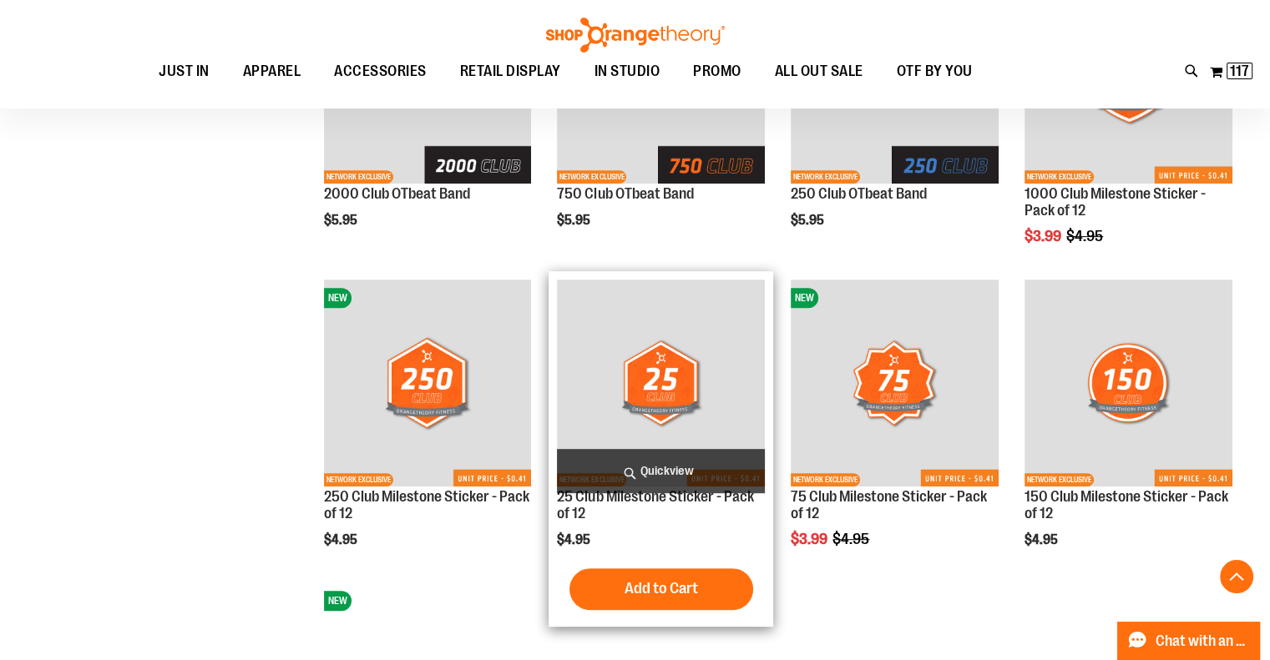
click at [658, 597] on span "Add to Cart" at bounding box center [661, 588] width 73 height 18
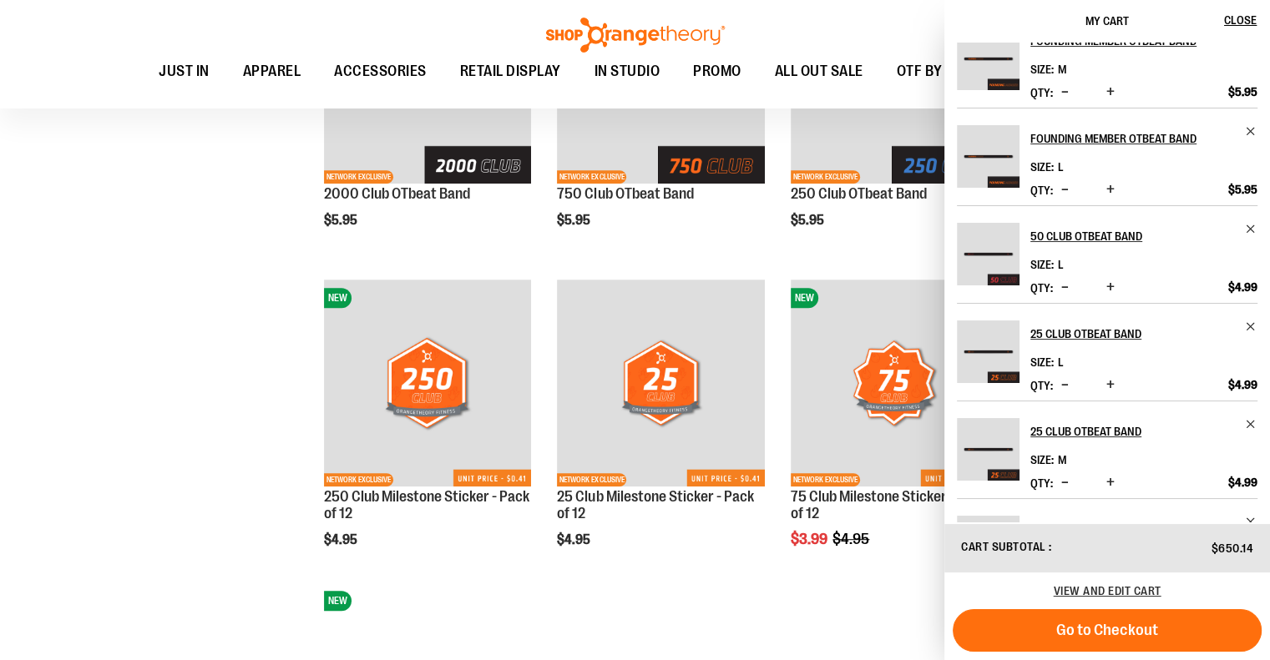
scroll to position [526, 0]
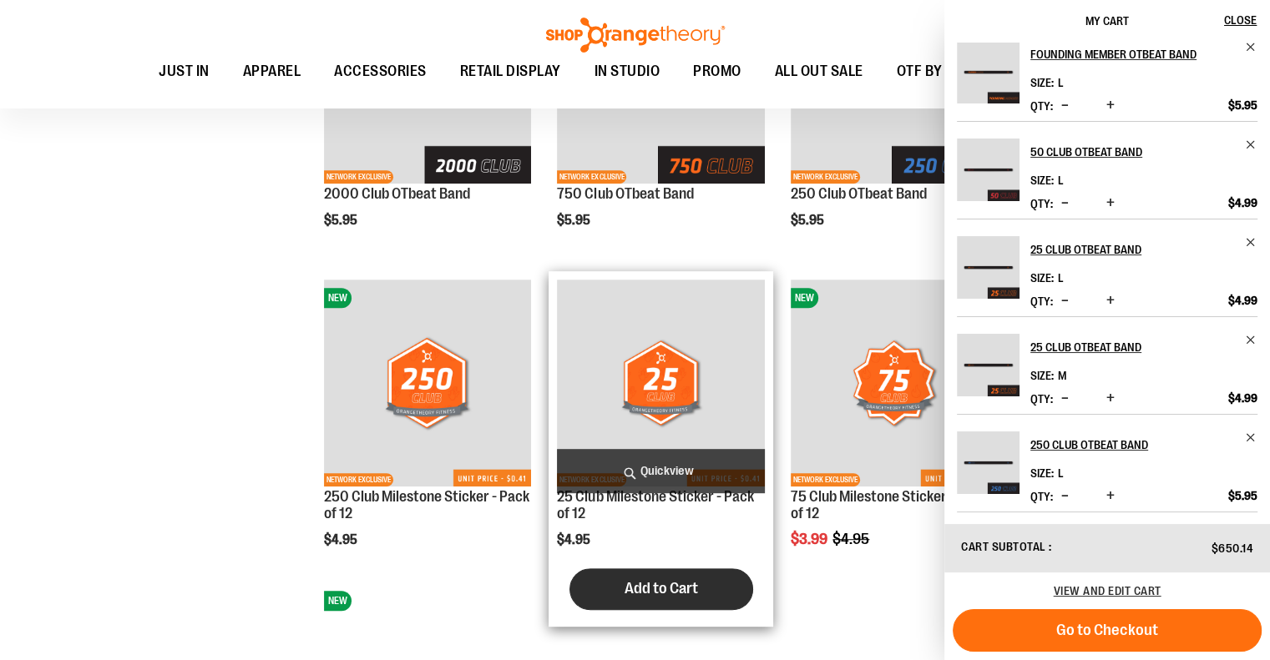
click at [640, 594] on span "Add to Cart" at bounding box center [661, 588] width 73 height 18
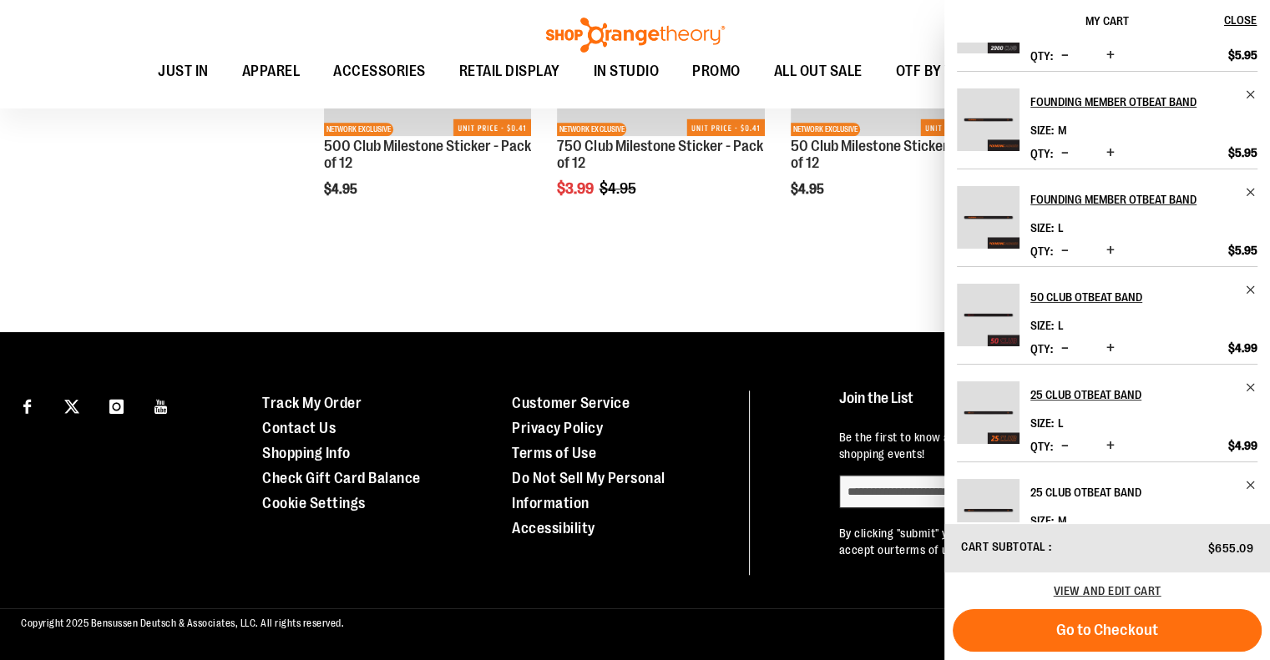
scroll to position [192, 0]
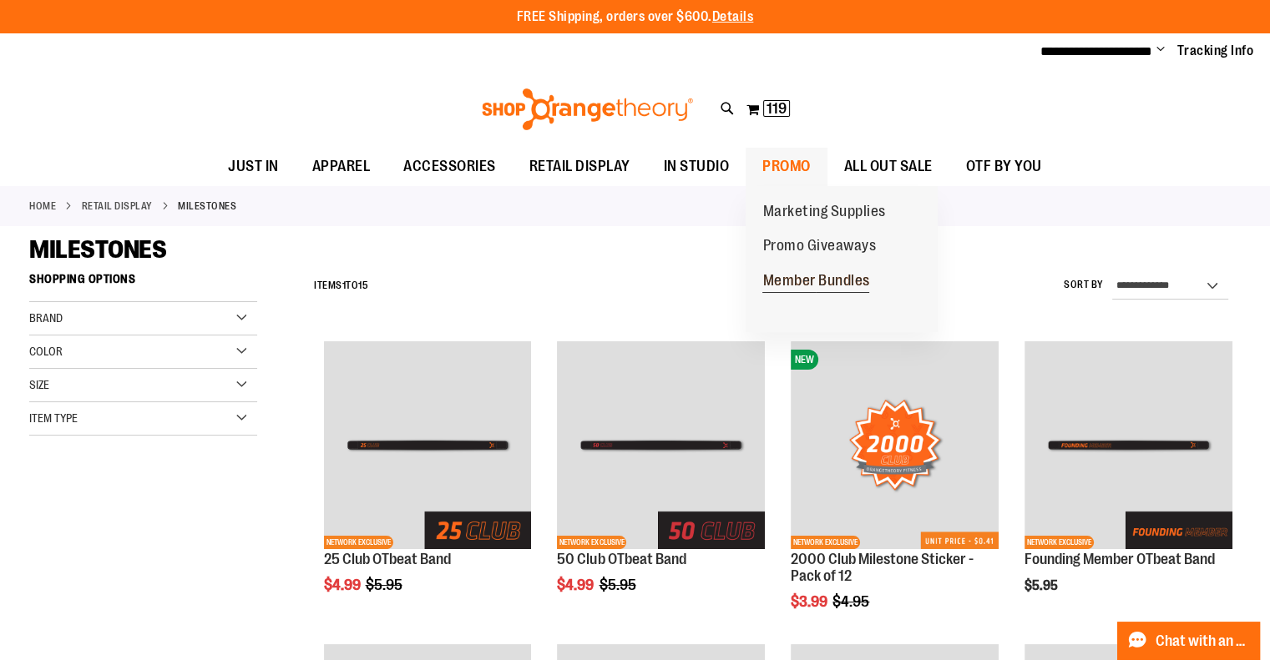
click at [795, 281] on span "Member Bundles" at bounding box center [815, 282] width 107 height 21
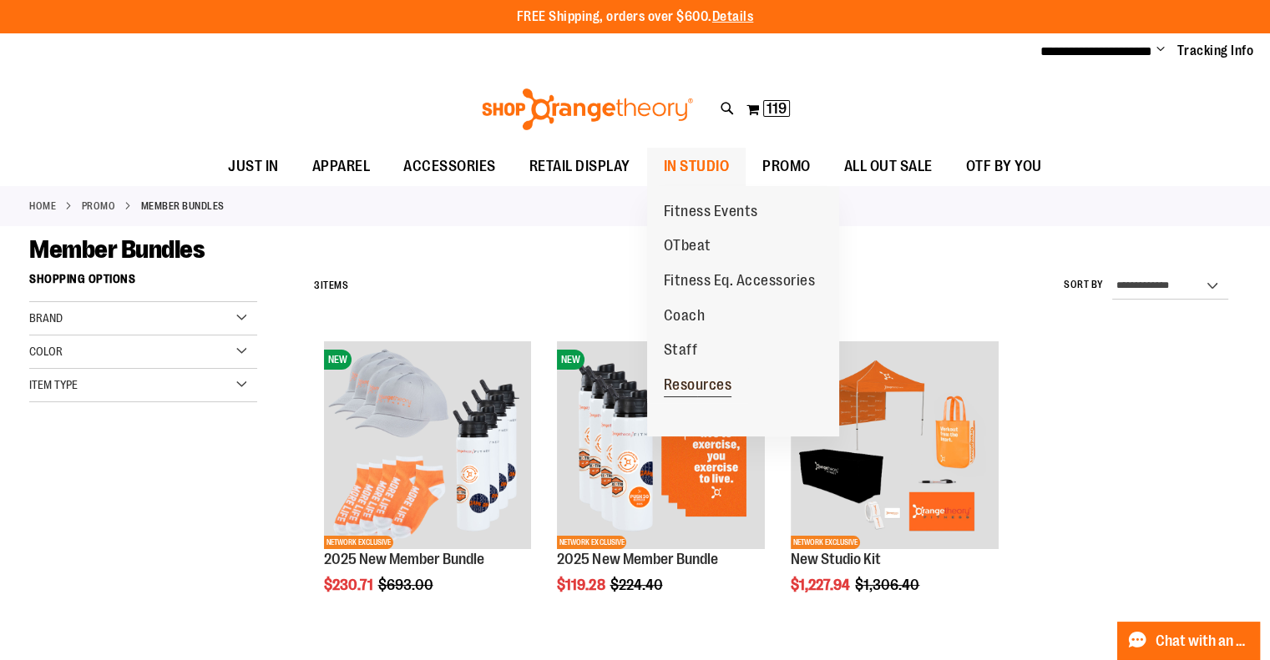
click at [690, 381] on span "Resources" at bounding box center [698, 387] width 68 height 21
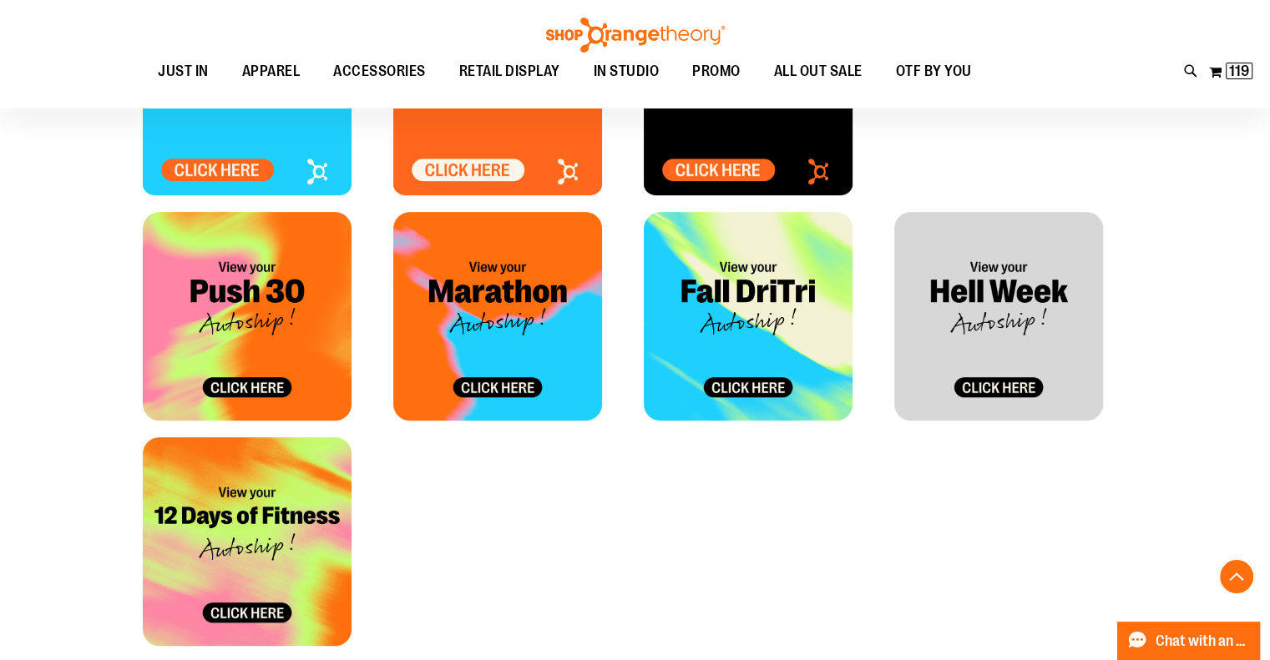
scroll to position [918, 0]
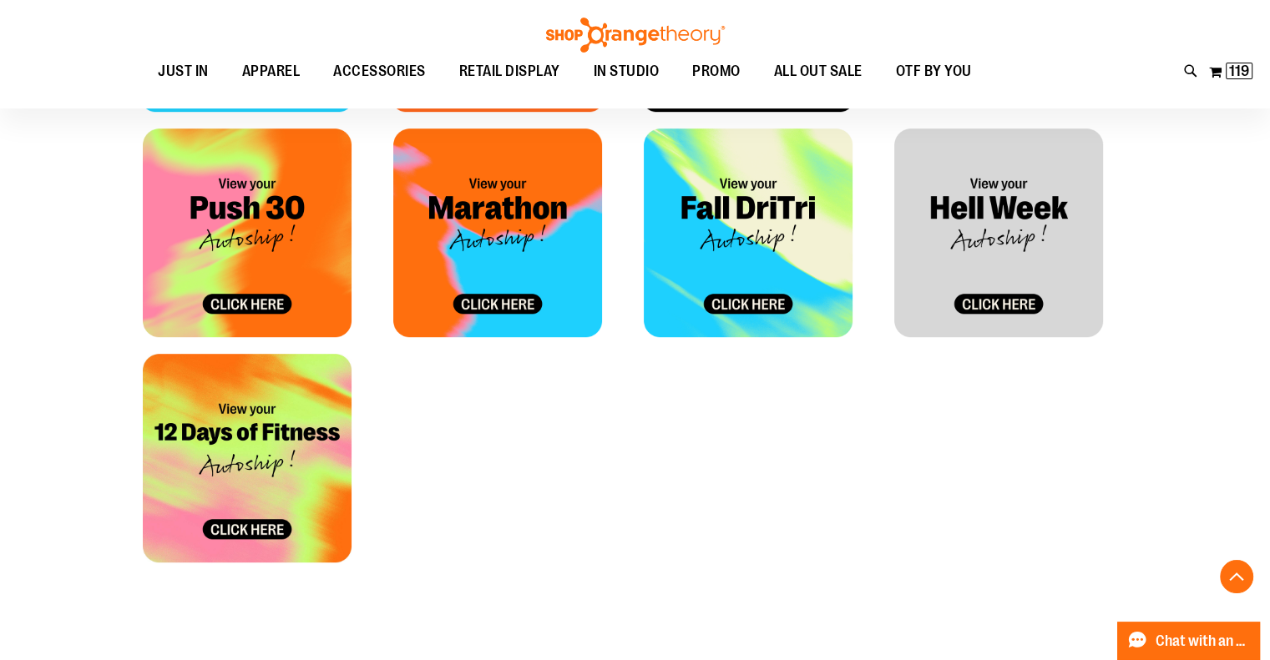
click at [748, 301] on img at bounding box center [748, 233] width 209 height 209
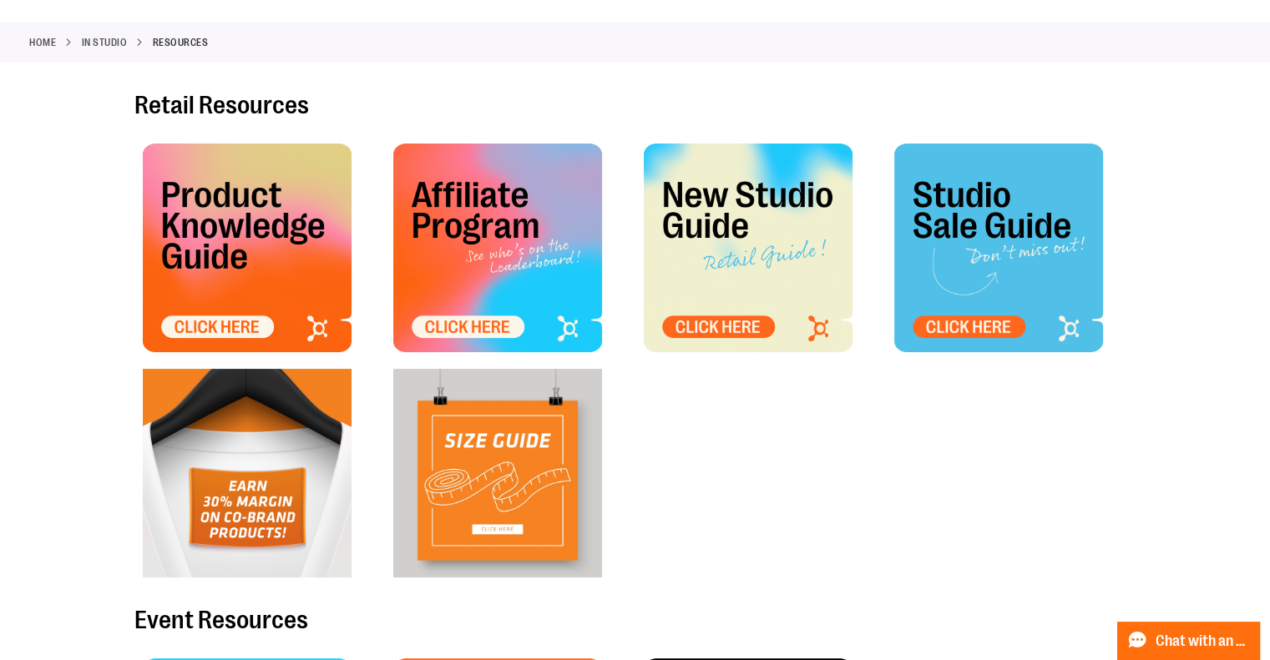
scroll to position [0, 0]
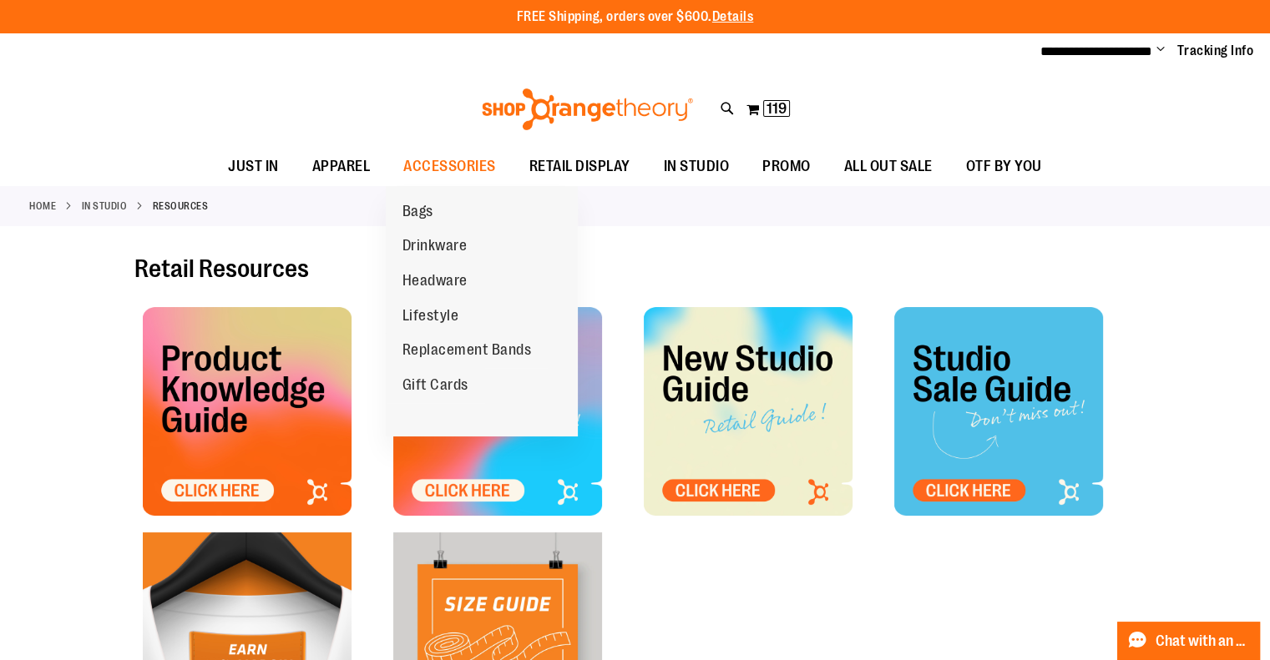
click at [427, 346] on span "Replacement Bands" at bounding box center [466, 351] width 129 height 21
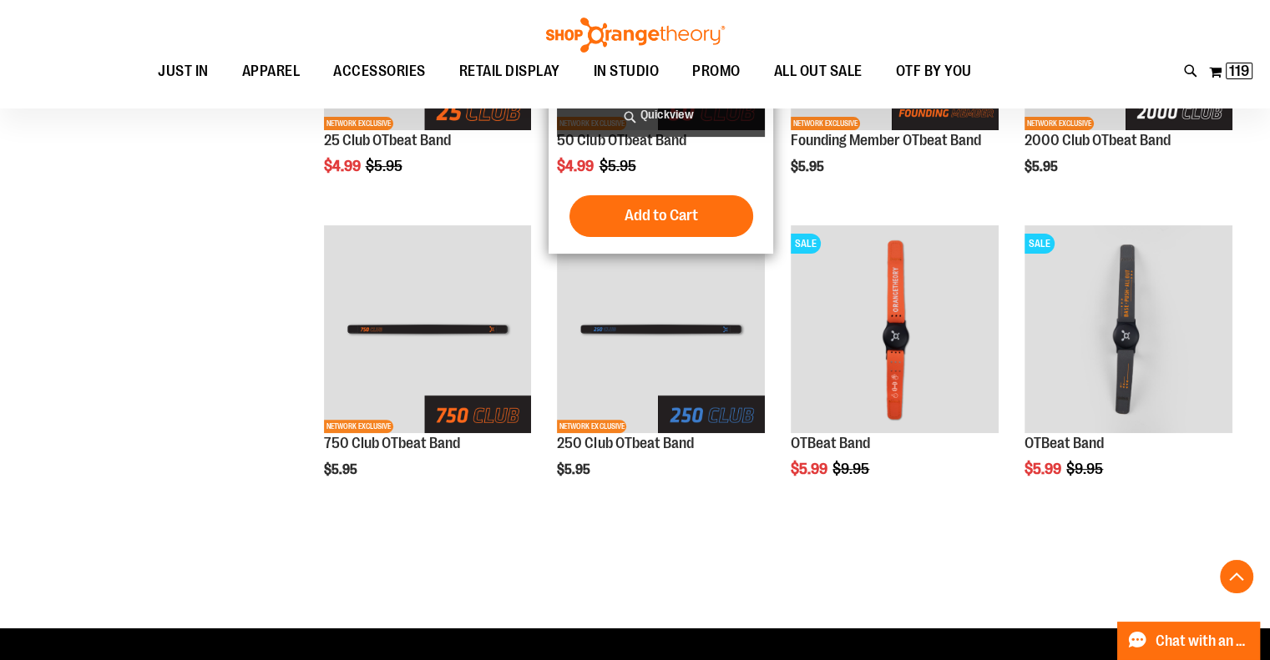
scroll to position [500, 0]
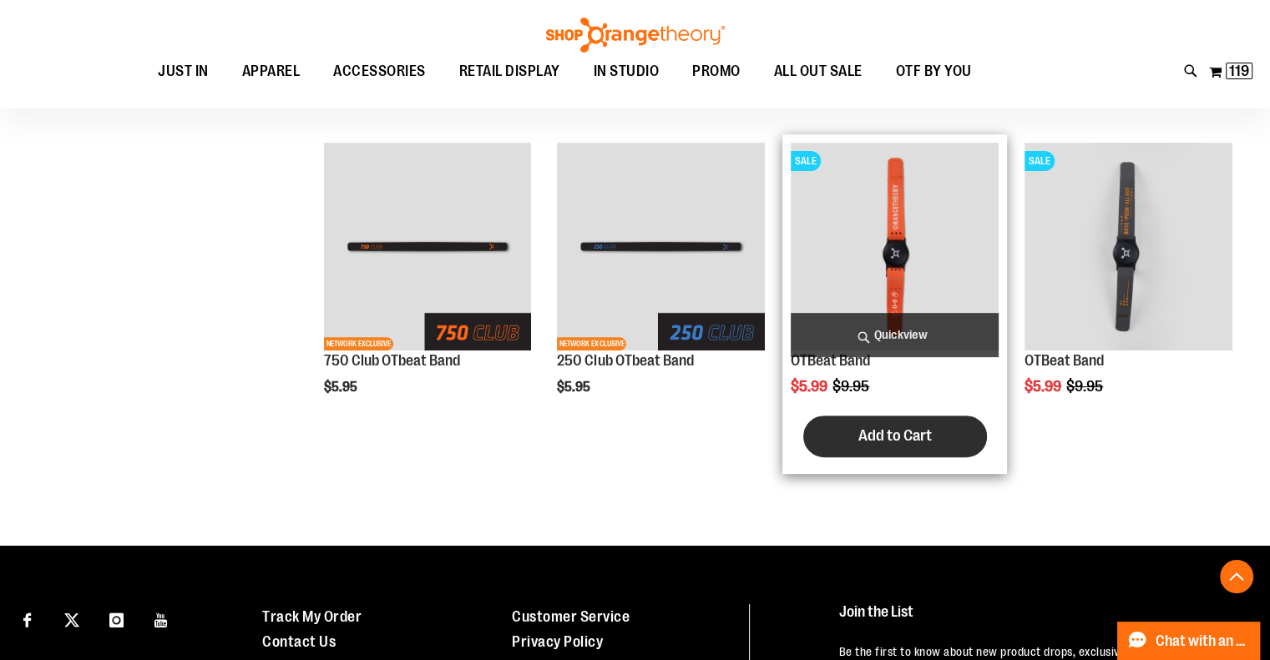
click at [894, 432] on span "Add to Cart" at bounding box center [894, 436] width 73 height 18
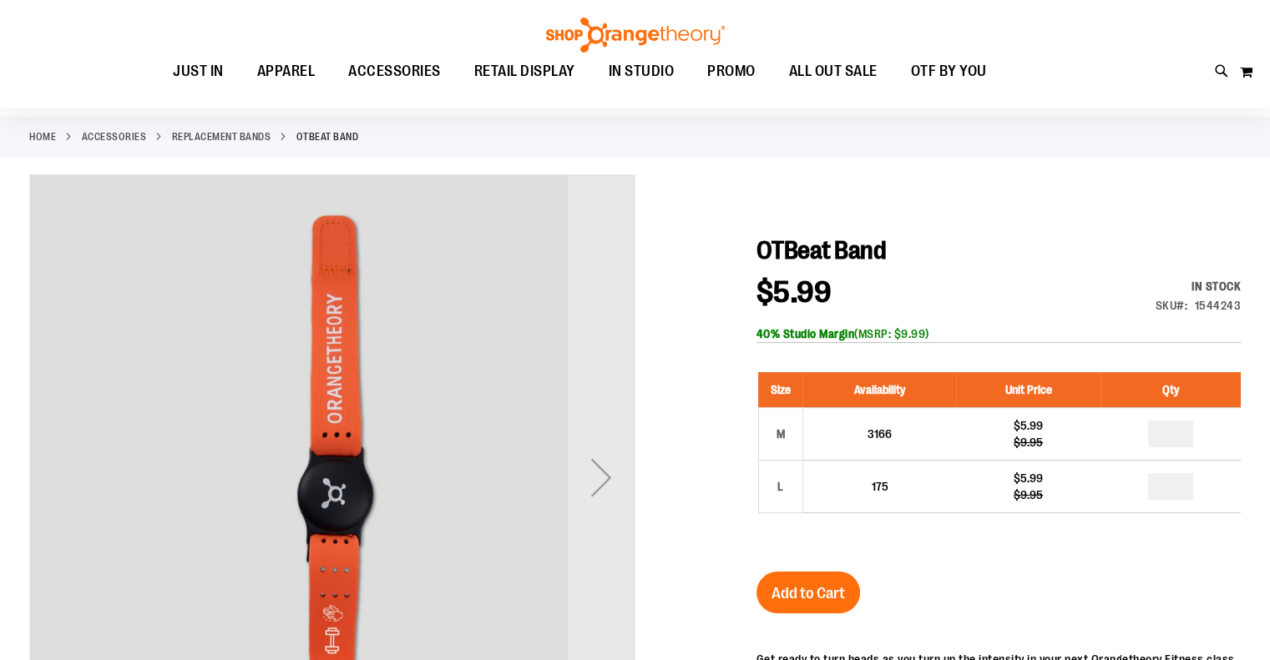
scroll to position [166, 0]
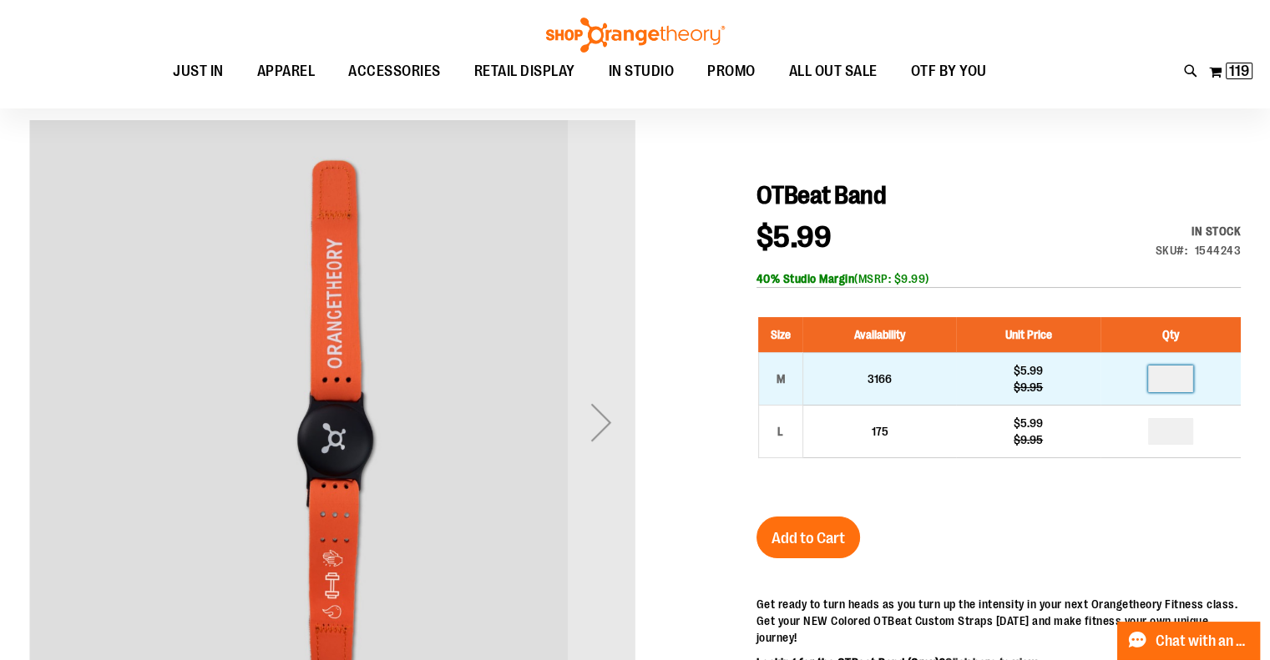
drag, startPoint x: 1160, startPoint y: 380, endPoint x: 1206, endPoint y: 380, distance: 46.8
click at [1206, 380] on td at bounding box center [1170, 379] width 140 height 53
type input "*"
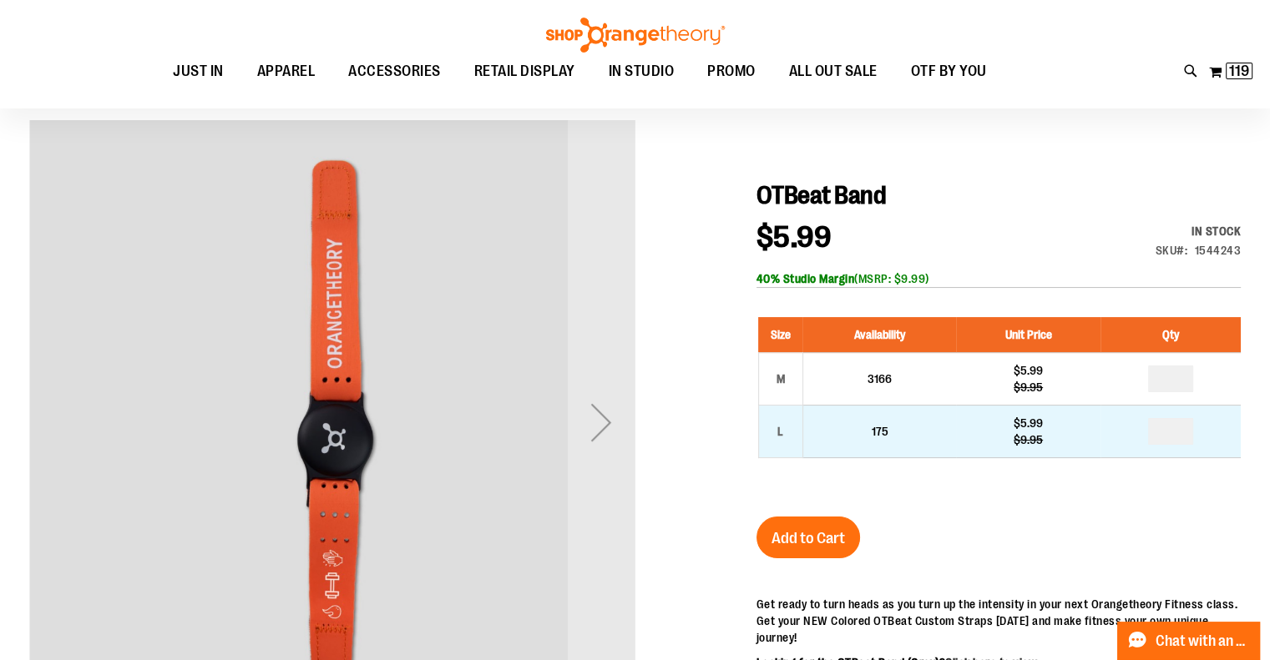
drag, startPoint x: 1158, startPoint y: 432, endPoint x: 1186, endPoint y: 436, distance: 28.6
type input "*"
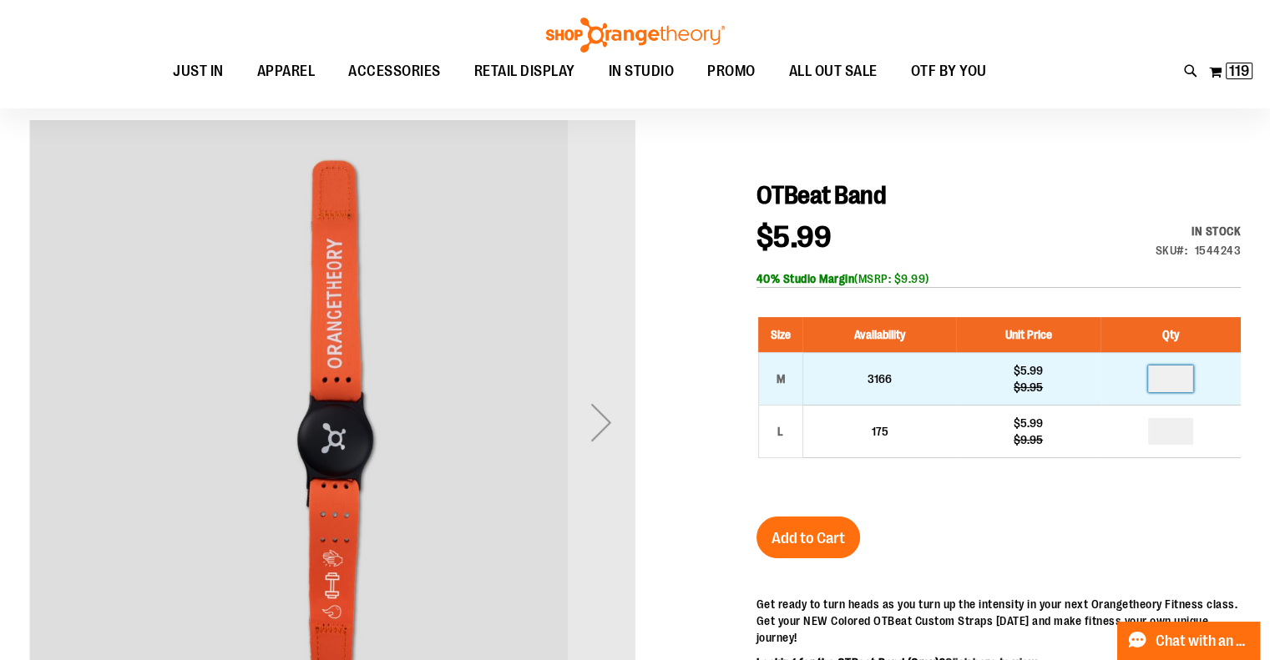
drag, startPoint x: 1182, startPoint y: 383, endPoint x: 1154, endPoint y: 386, distance: 28.5
type input "*"
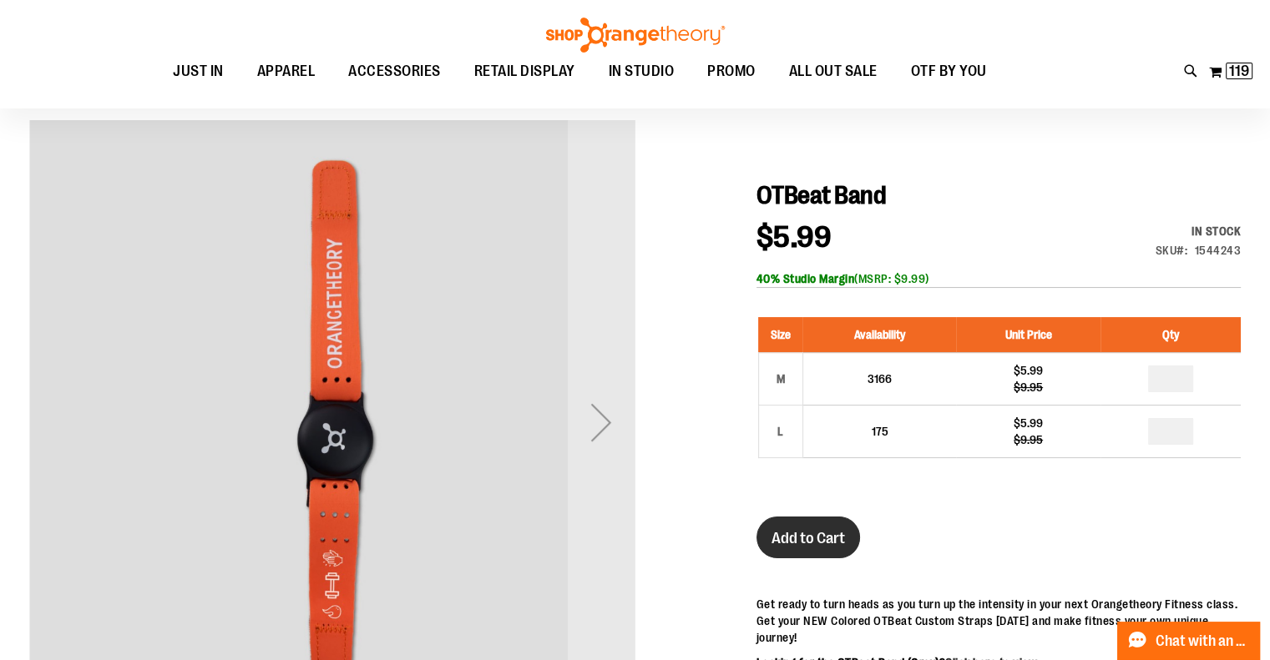
click at [812, 536] on span "Add to Cart" at bounding box center [807, 538] width 73 height 18
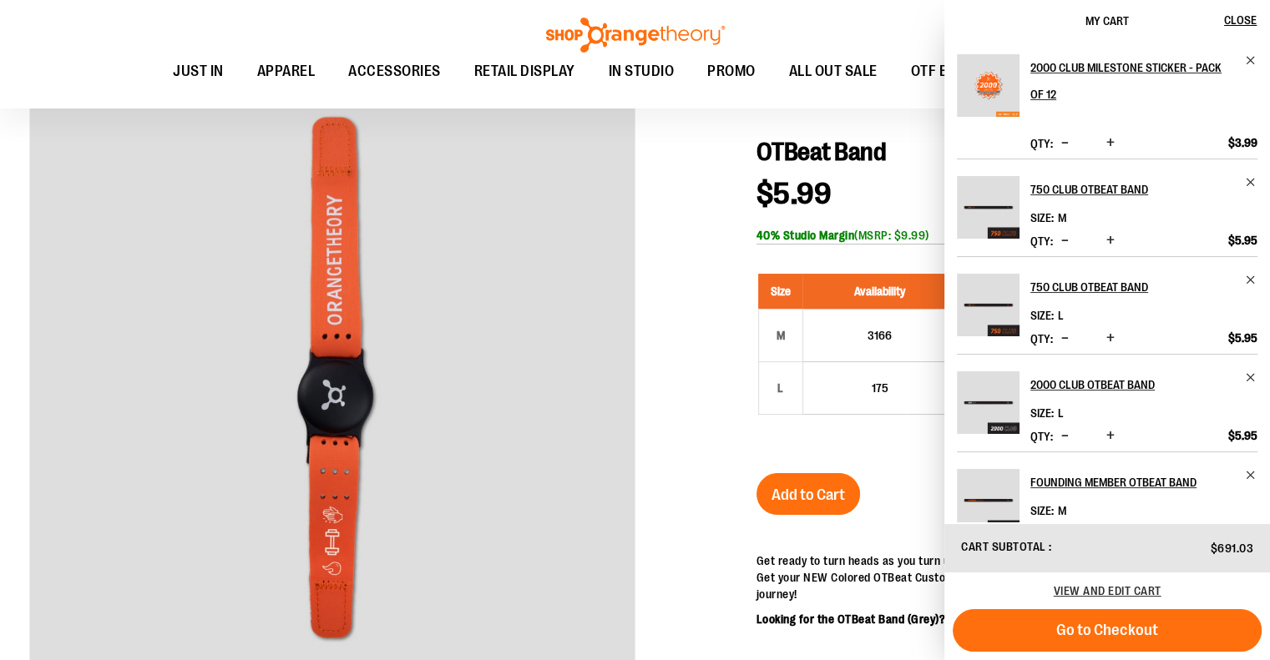
click at [676, 319] on div at bounding box center [634, 527] width 1211 height 903
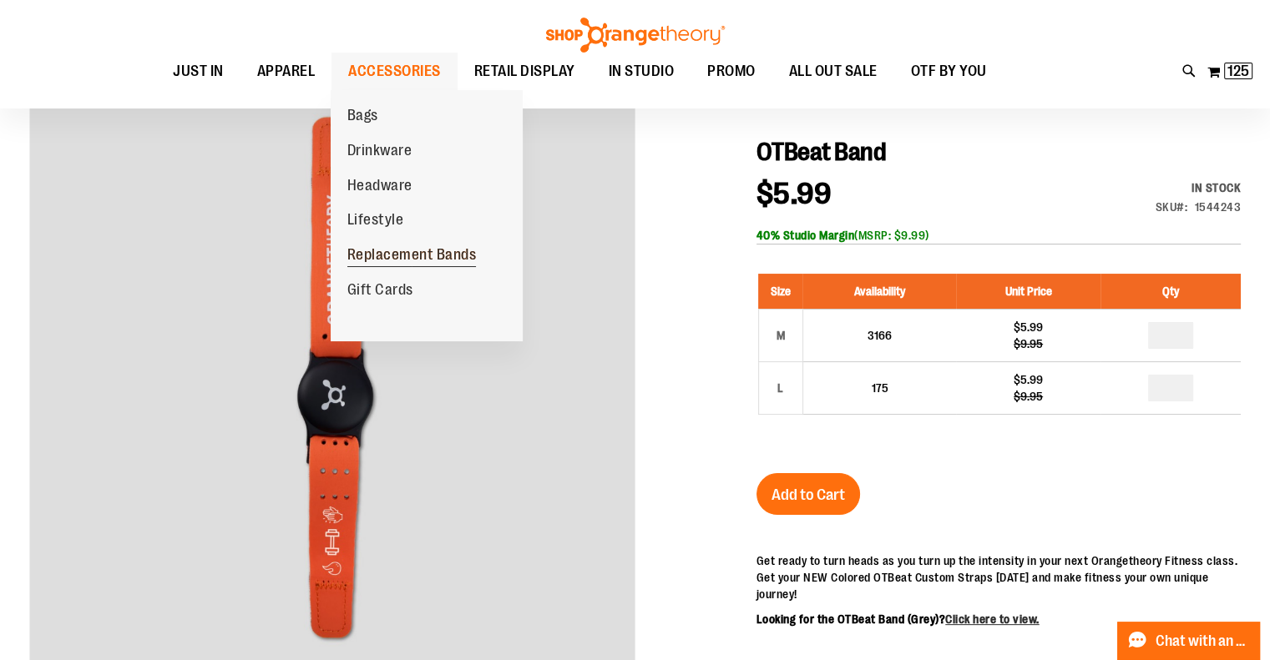
click at [391, 257] on span "Replacement Bands" at bounding box center [411, 256] width 129 height 21
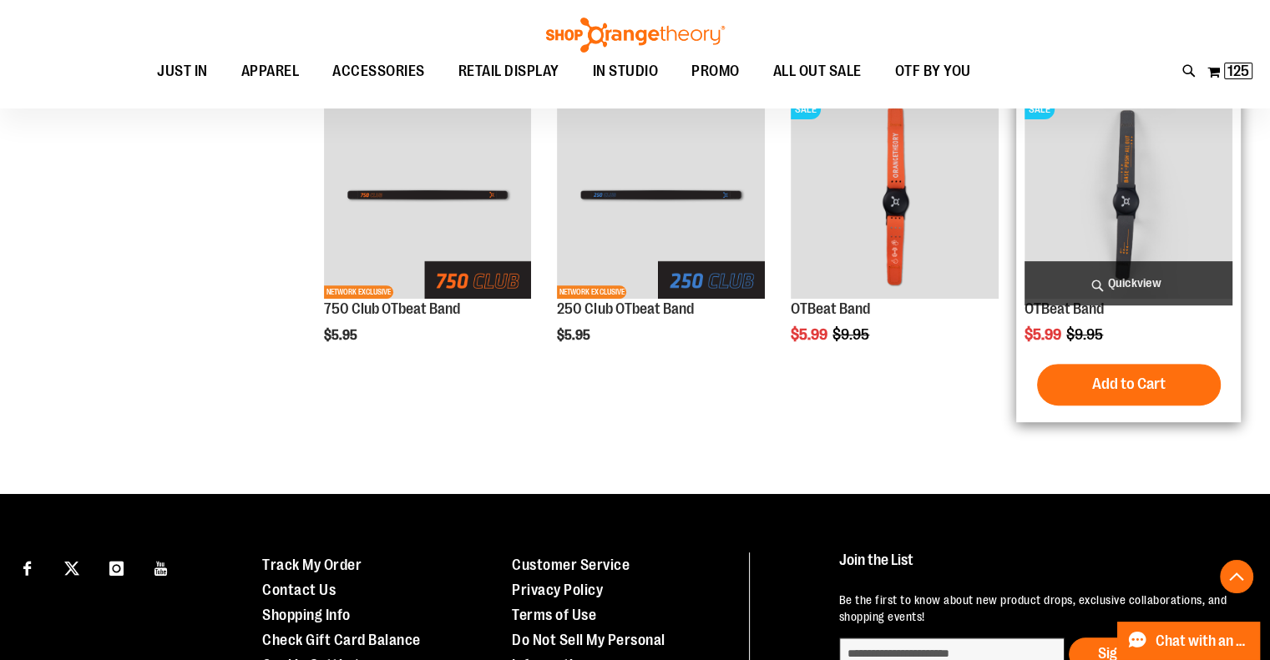
scroll to position [500, 0]
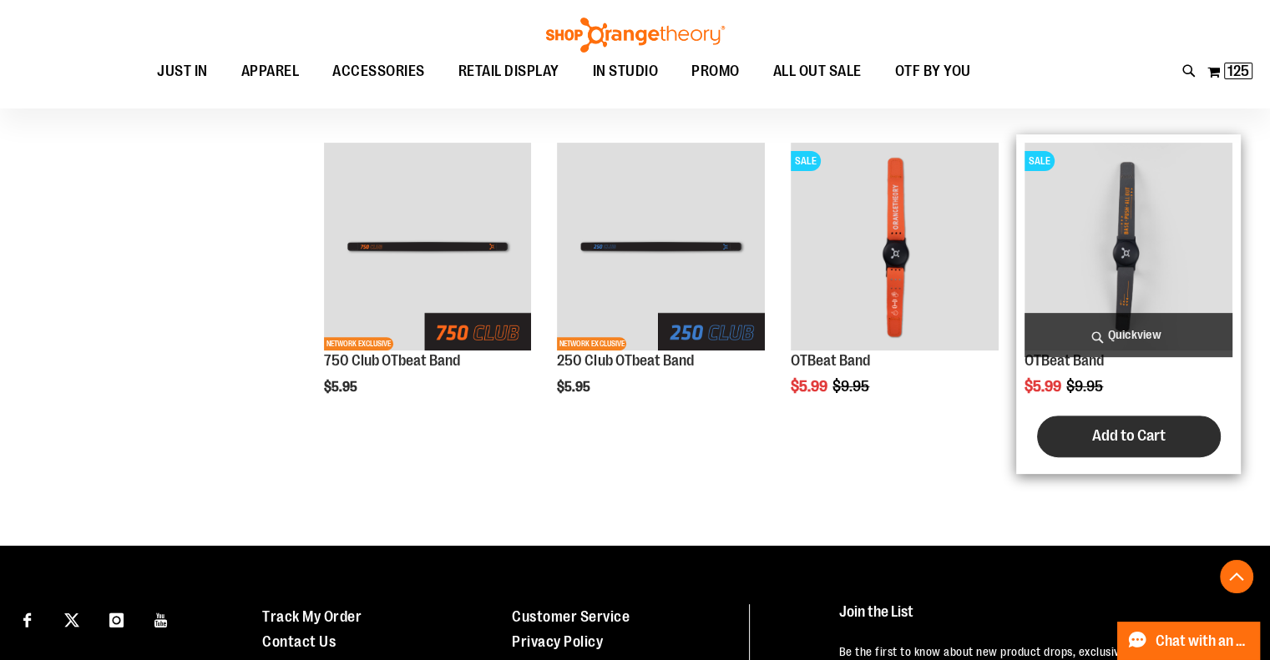
drag, startPoint x: 1114, startPoint y: 440, endPoint x: 1107, endPoint y: 433, distance: 9.4
click at [1113, 440] on span "Add to Cart" at bounding box center [1128, 436] width 73 height 18
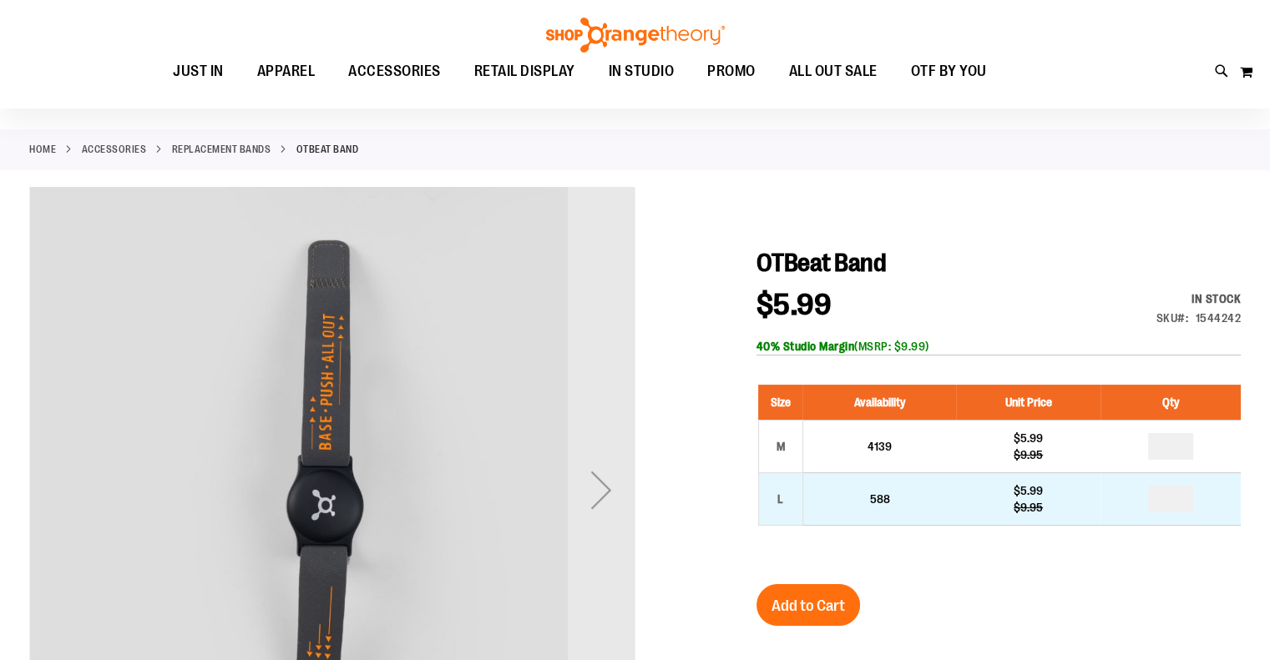
scroll to position [166, 0]
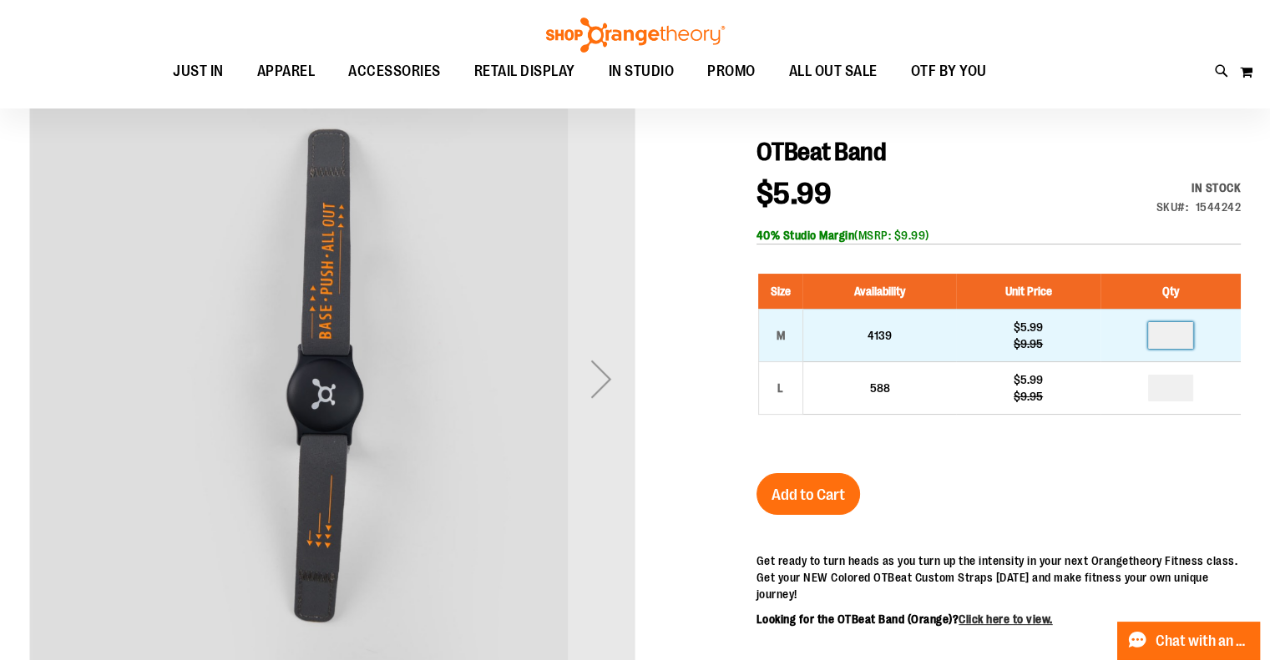
drag, startPoint x: 1180, startPoint y: 331, endPoint x: 1067, endPoint y: 338, distance: 112.9
click at [1072, 334] on tr "M 4139 $5.99 $9.95" at bounding box center [999, 335] width 483 height 53
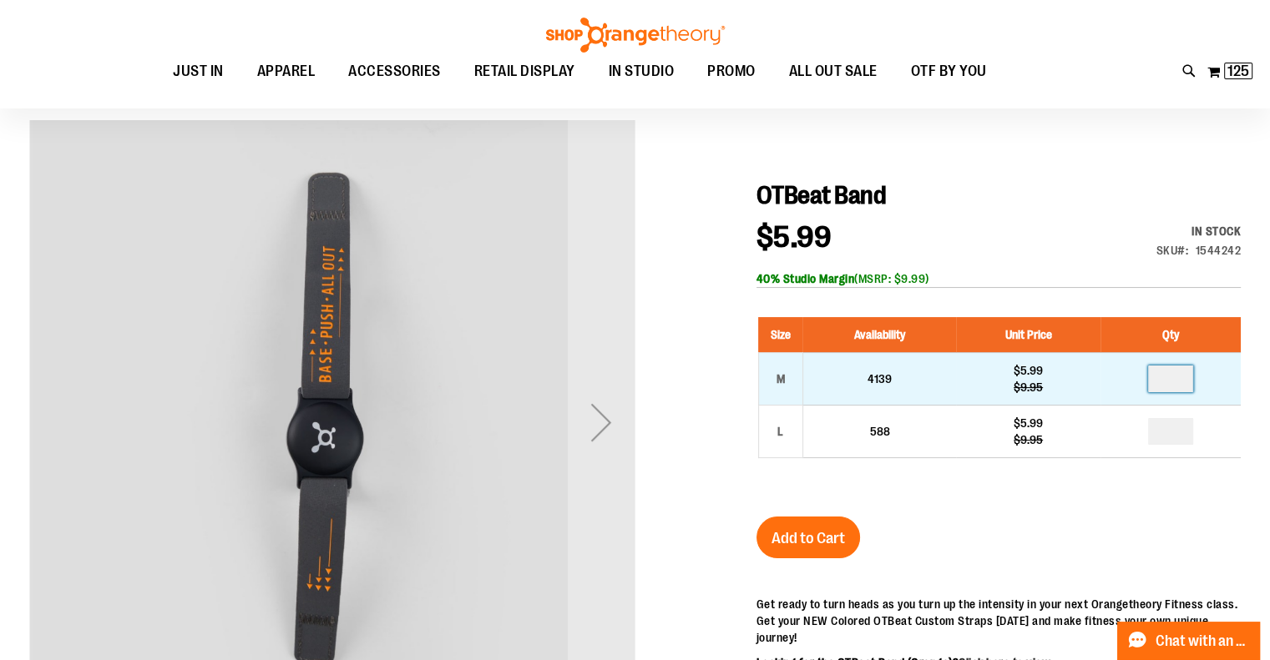
type input "*"
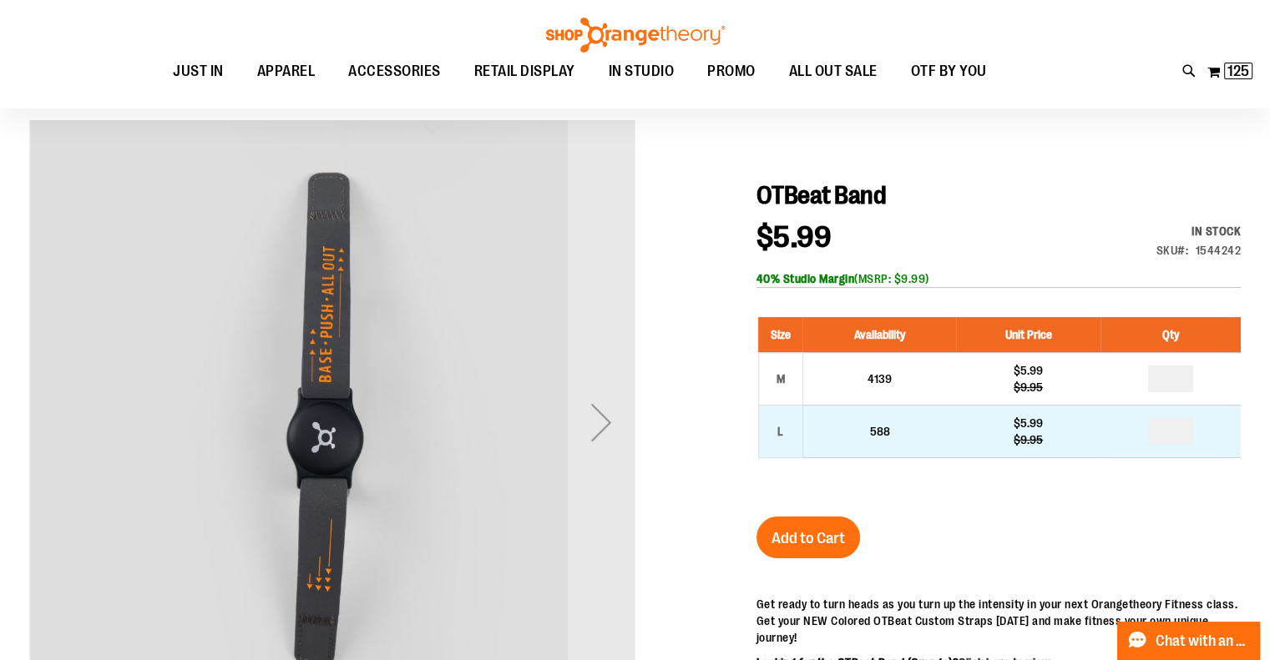
drag, startPoint x: 1192, startPoint y: 438, endPoint x: 1105, endPoint y: 446, distance: 87.2
type input "*"
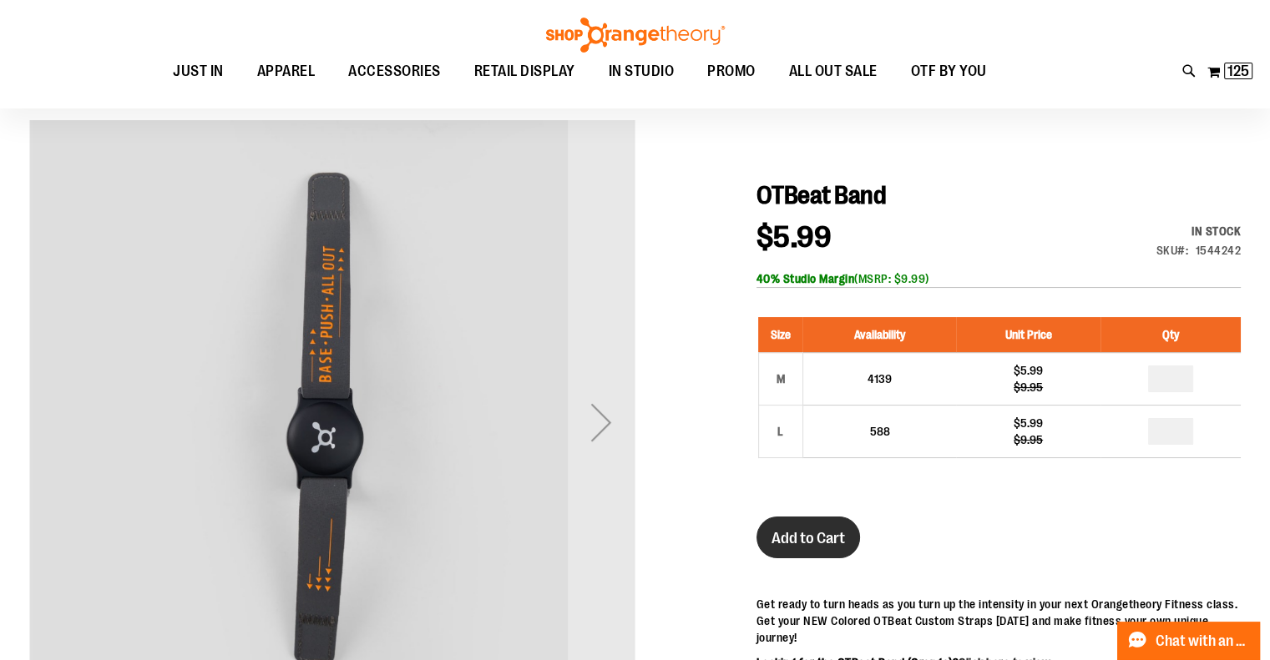
click at [797, 535] on span "Add to Cart" at bounding box center [807, 538] width 73 height 18
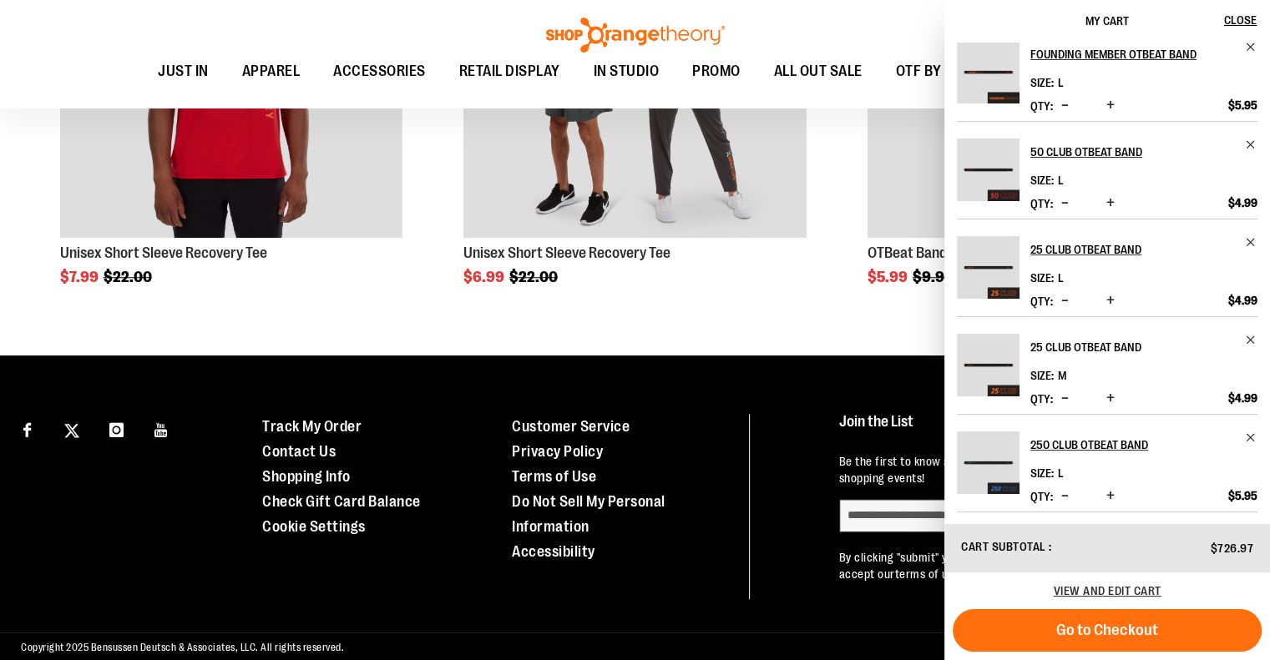
scroll to position [1376, 0]
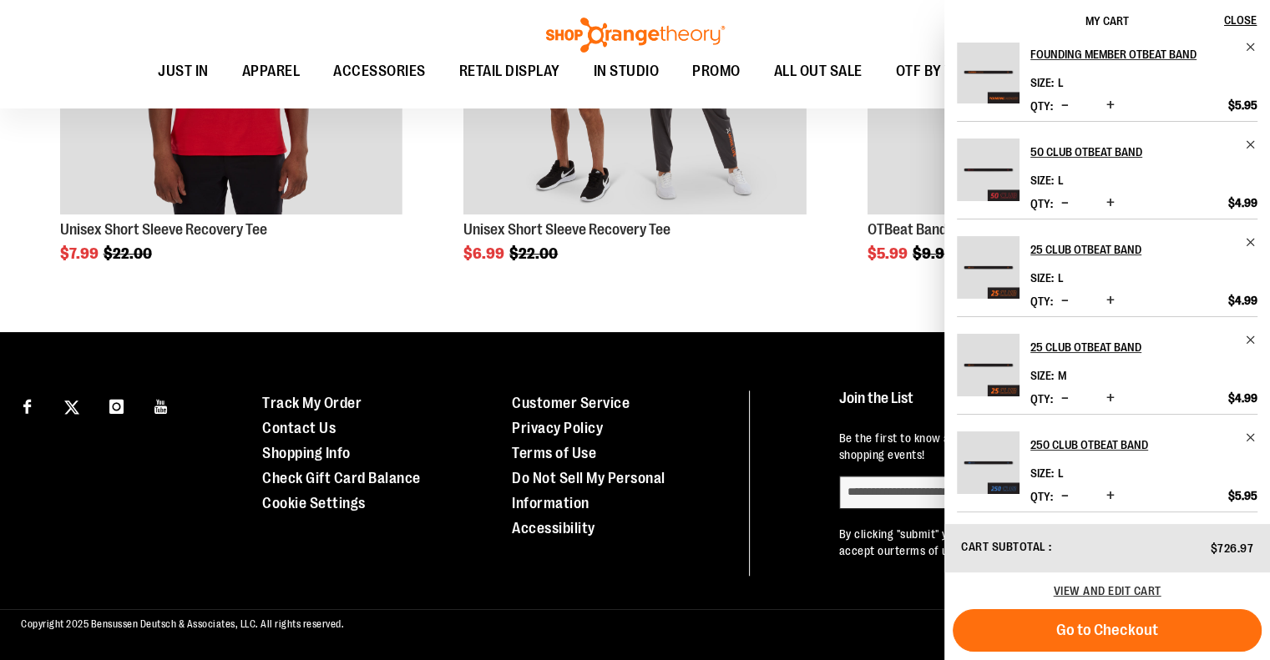
click at [1062, 494] on span "Decrease product quantity" at bounding box center [1065, 496] width 8 height 17
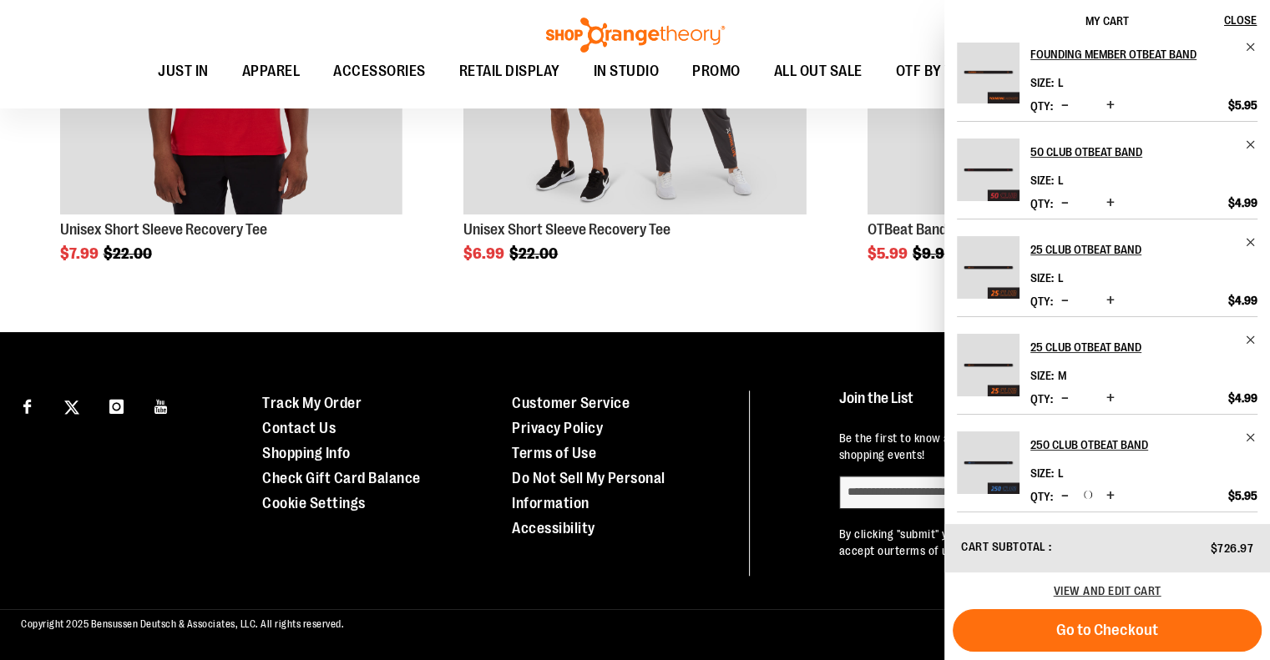
click at [1062, 494] on span "Decrease product quantity" at bounding box center [1065, 496] width 8 height 17
click at [1092, 593] on span "View and edit cart" at bounding box center [1108, 590] width 108 height 13
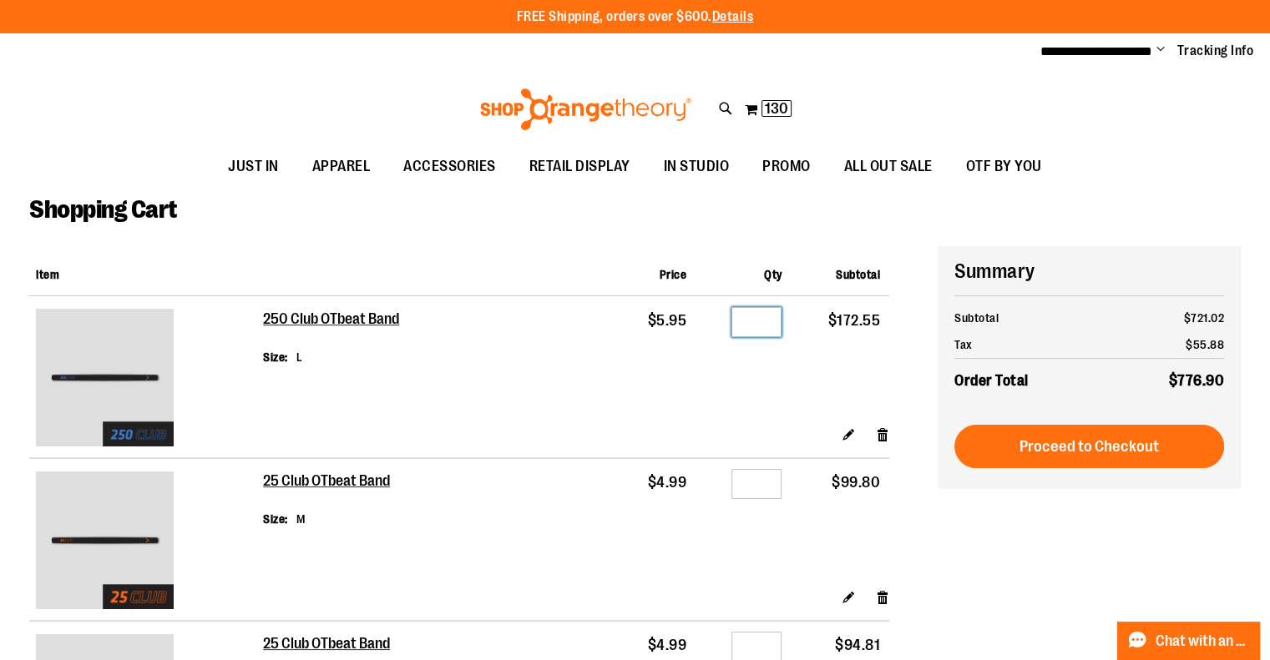
drag, startPoint x: 767, startPoint y: 321, endPoint x: 721, endPoint y: 320, distance: 46.0
click at [721, 320] on div "Qty **" at bounding box center [743, 325] width 77 height 25
type input "**"
click at [844, 429] on link "Edit" at bounding box center [849, 435] width 14 height 18
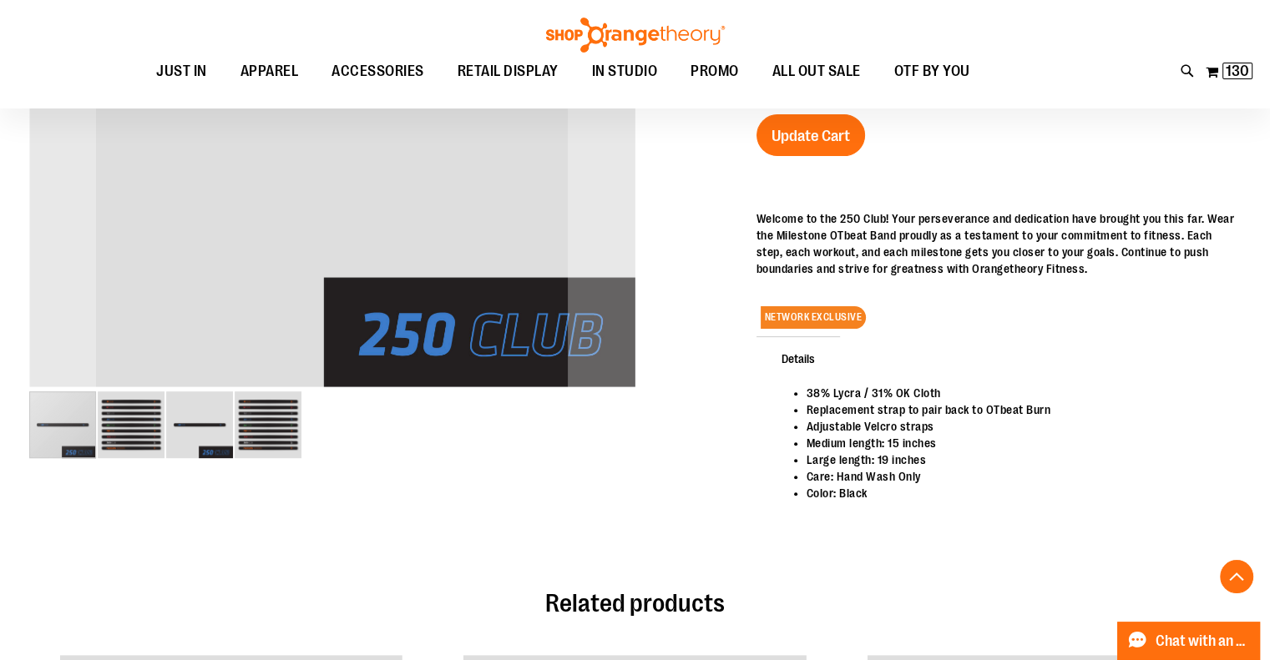
scroll to position [500, 0]
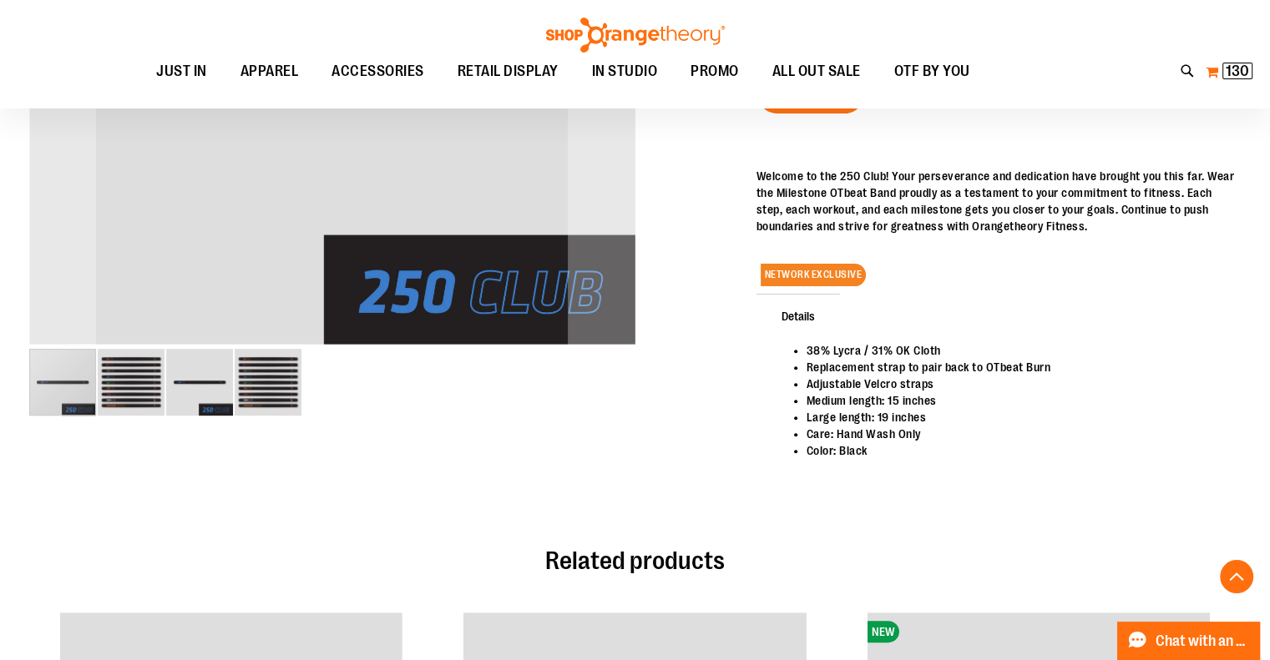
click at [1212, 68] on button "My Cart 130 130 items" at bounding box center [1229, 71] width 48 height 27
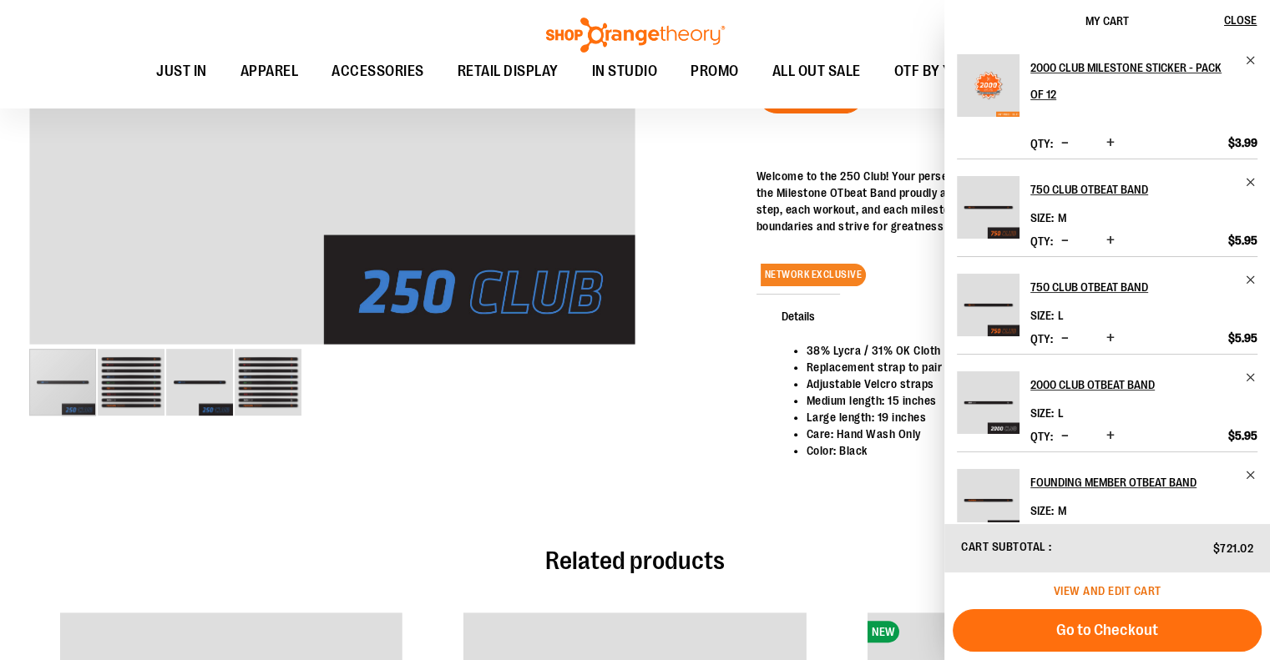
click at [1098, 588] on span "View and edit cart" at bounding box center [1108, 590] width 108 height 13
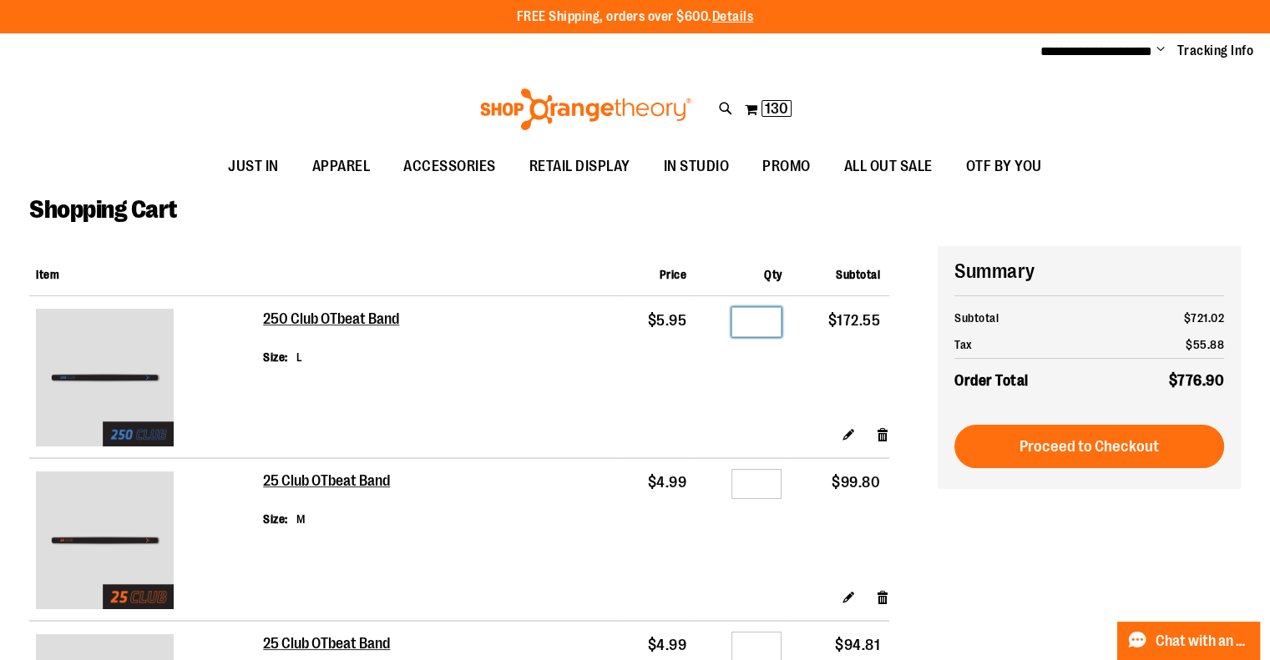
drag, startPoint x: 744, startPoint y: 321, endPoint x: 774, endPoint y: 320, distance: 30.1
click at [774, 321] on input "**" at bounding box center [756, 322] width 50 height 30
type input "**"
click at [748, 480] on input "**" at bounding box center [761, 484] width 50 height 30
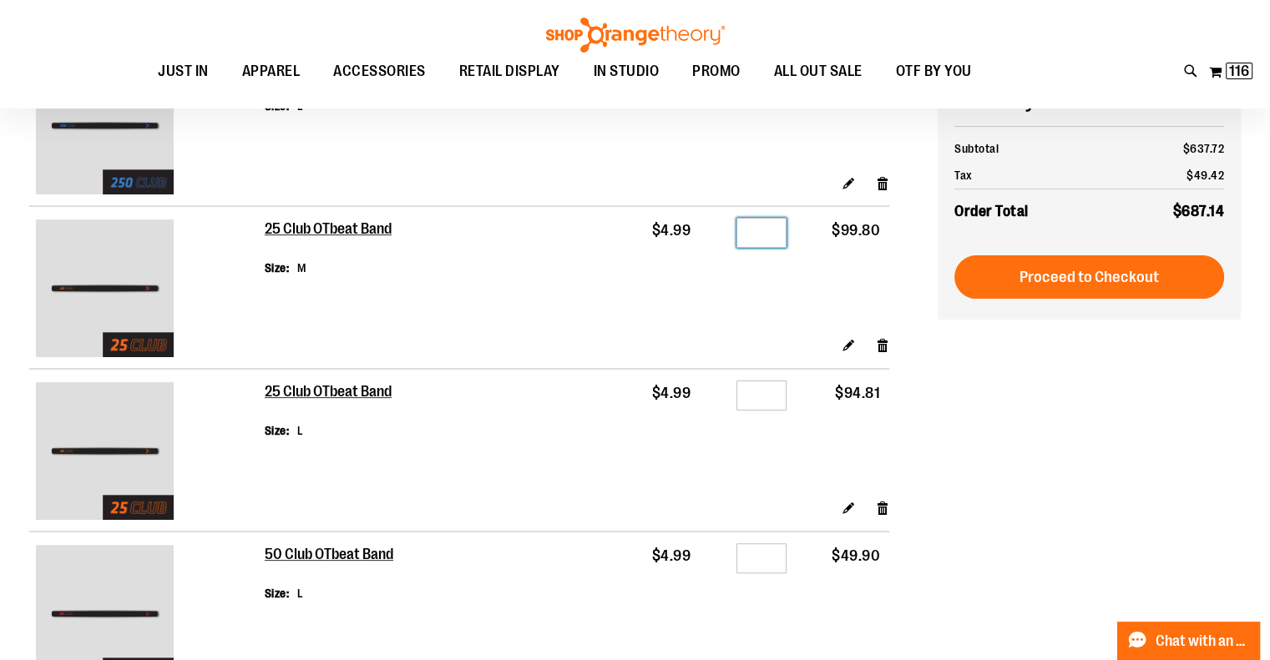
scroll to position [167, 0]
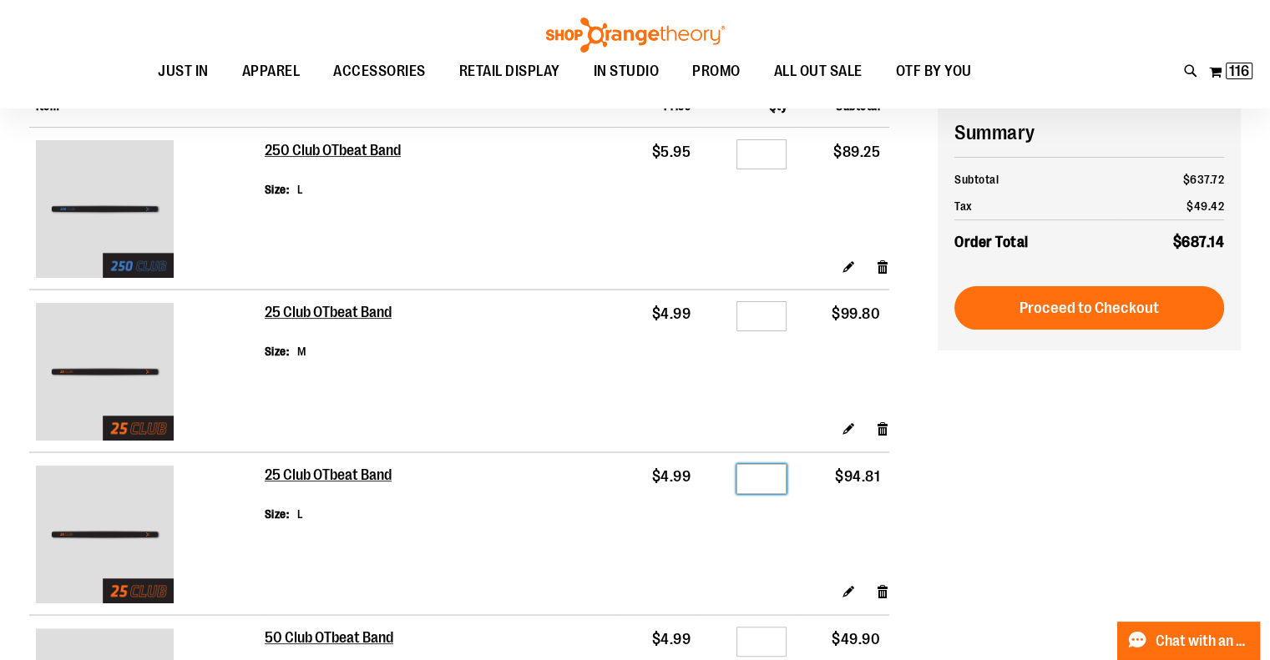
drag, startPoint x: 748, startPoint y: 480, endPoint x: 816, endPoint y: 488, distance: 68.0
click at [816, 488] on tr "25 Club OTbeat Band Size L $4.99 Qty ** $94.81" at bounding box center [459, 518] width 860 height 130
type input "**"
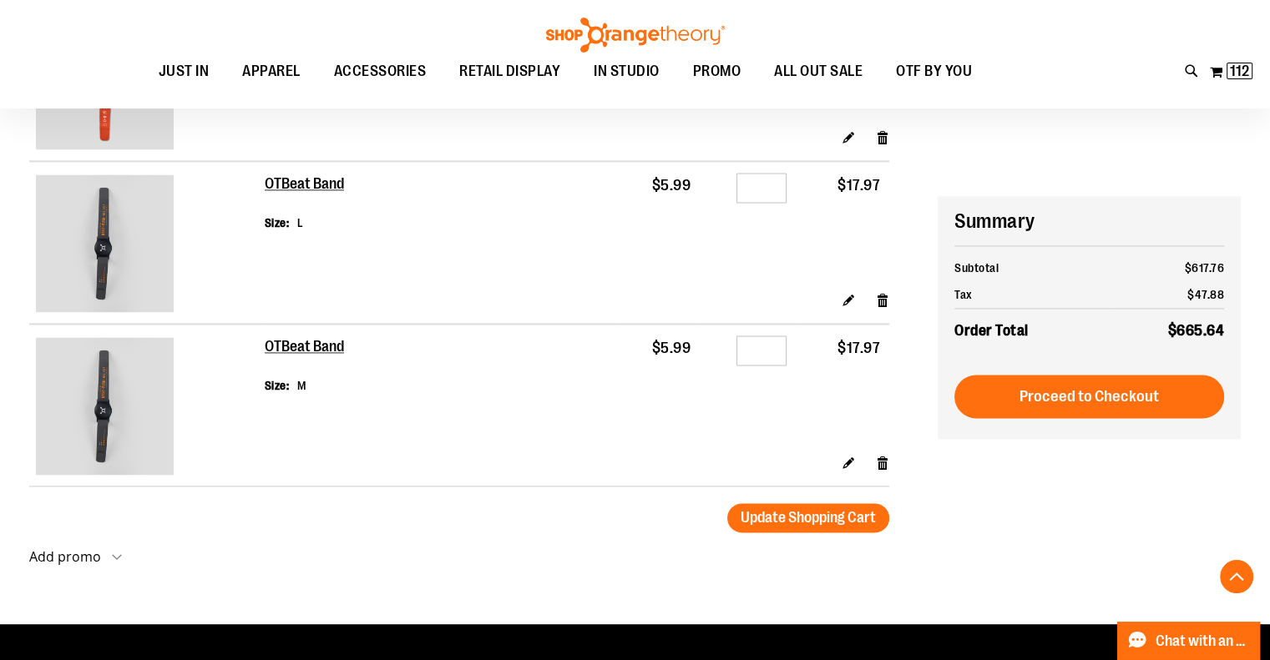
scroll to position [2338, 0]
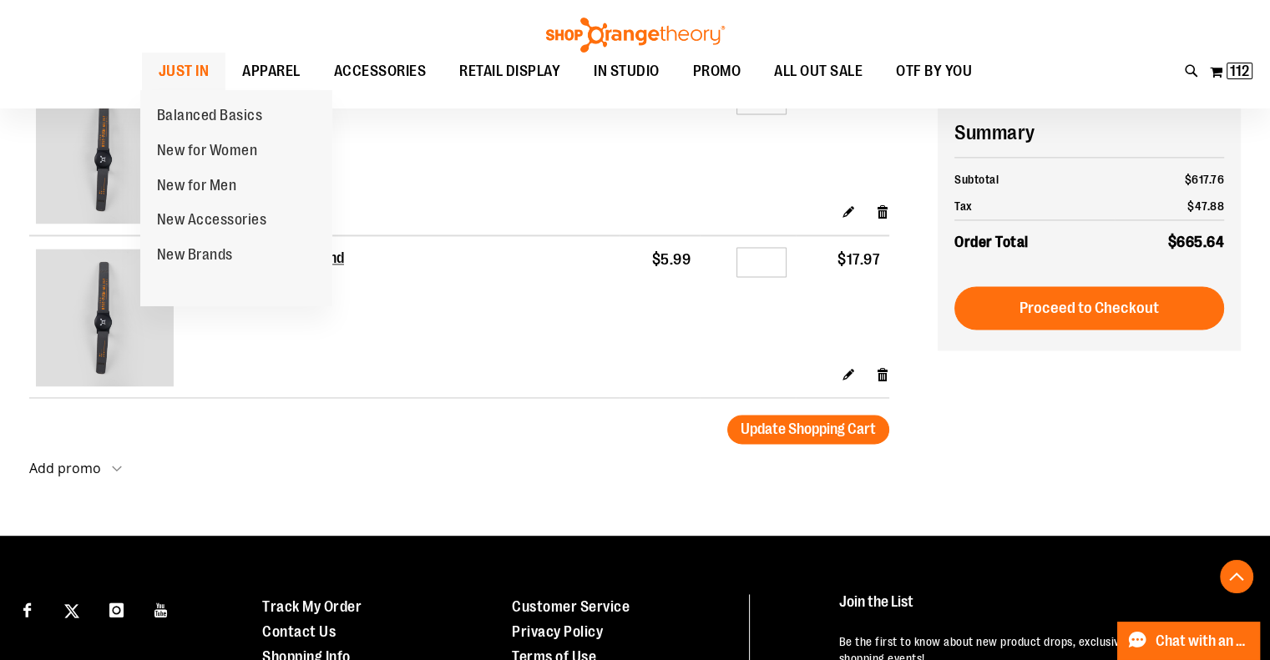
click at [175, 63] on span "JUST IN" at bounding box center [184, 72] width 51 height 38
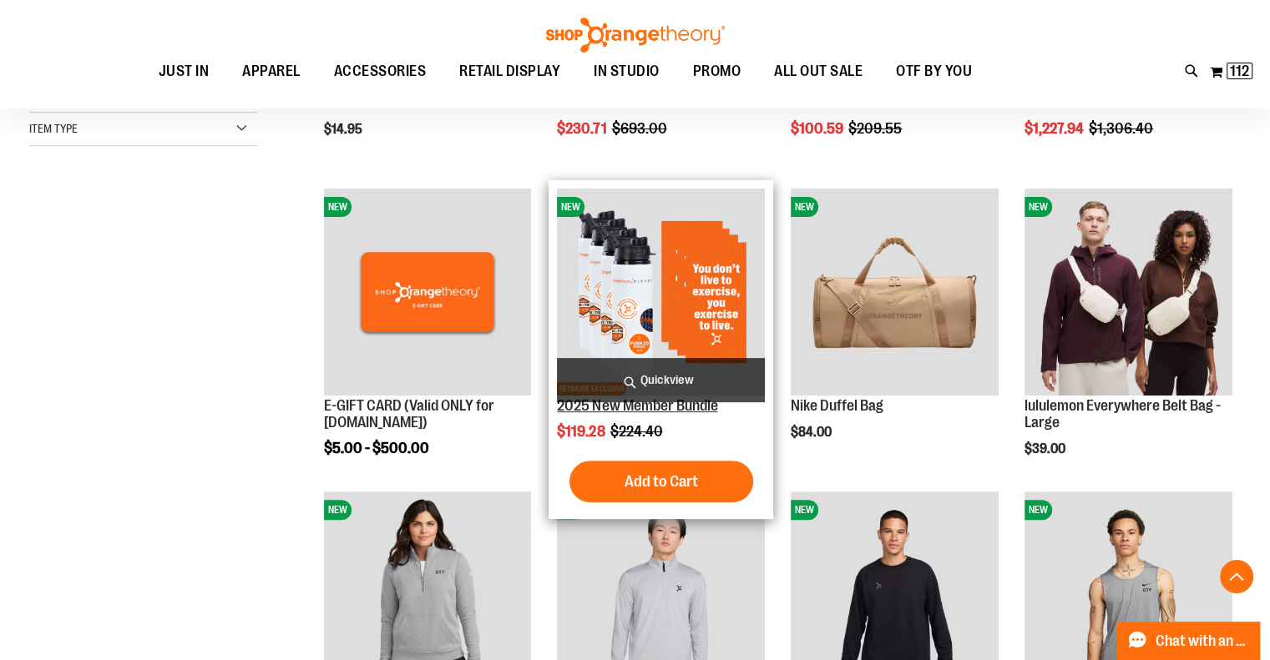
scroll to position [584, 0]
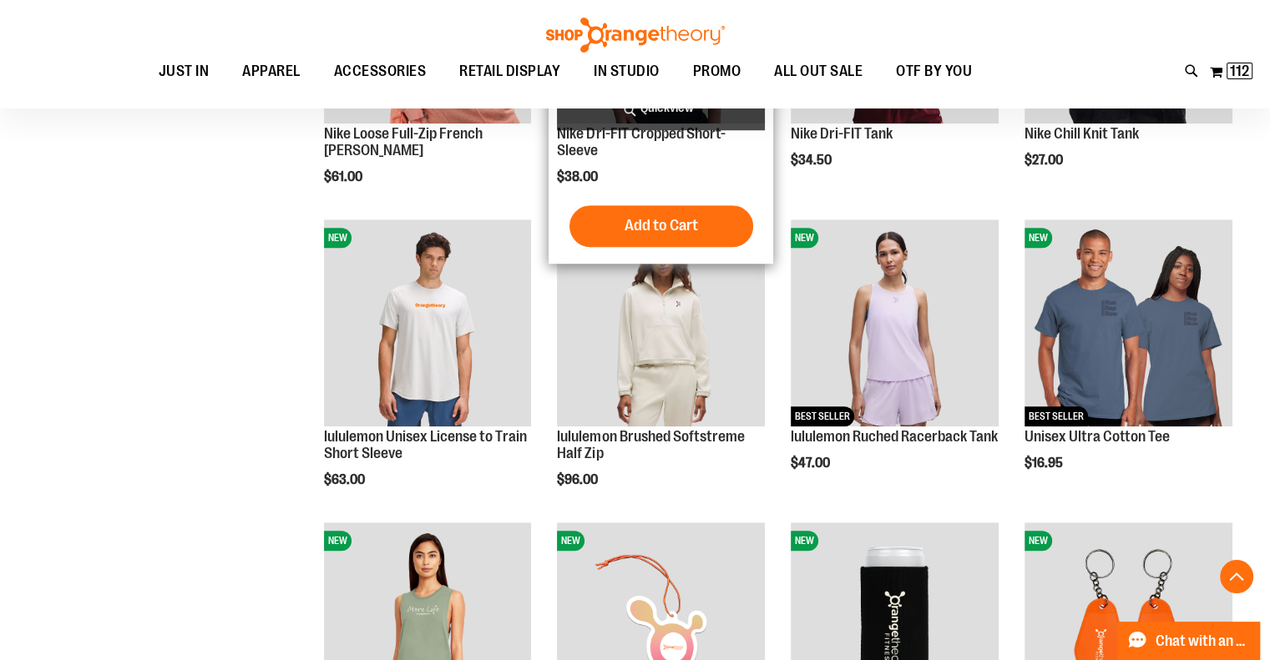
scroll to position [1335, 0]
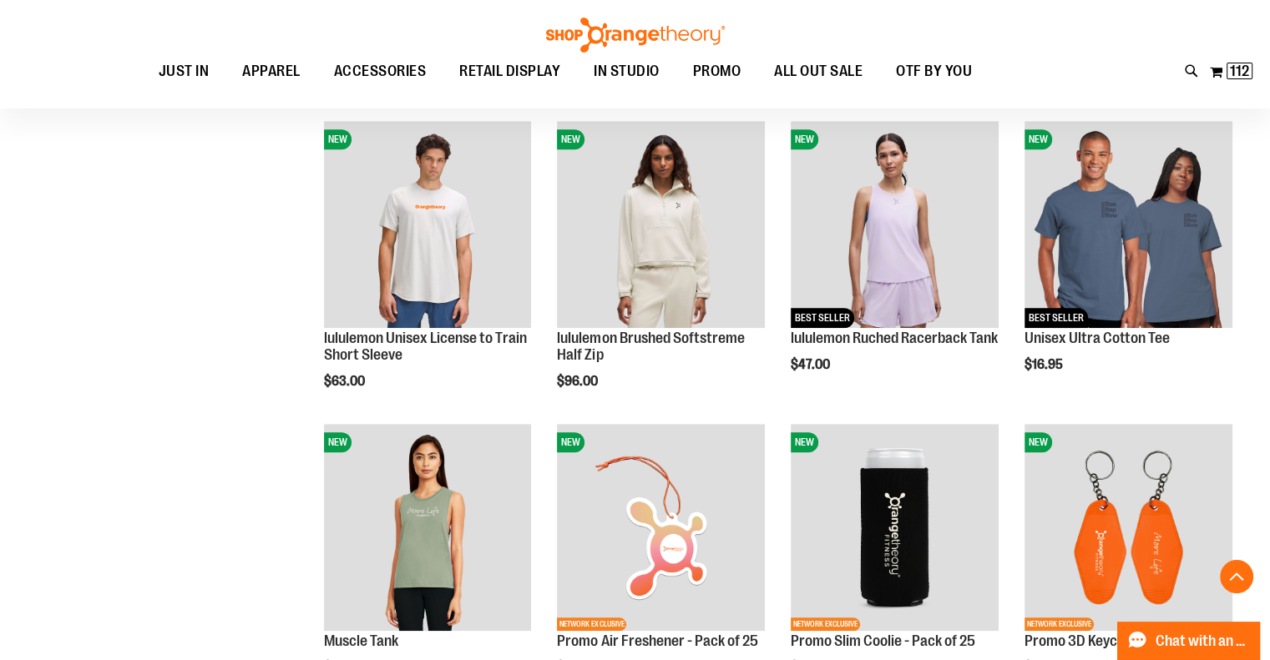
scroll to position [1586, 0]
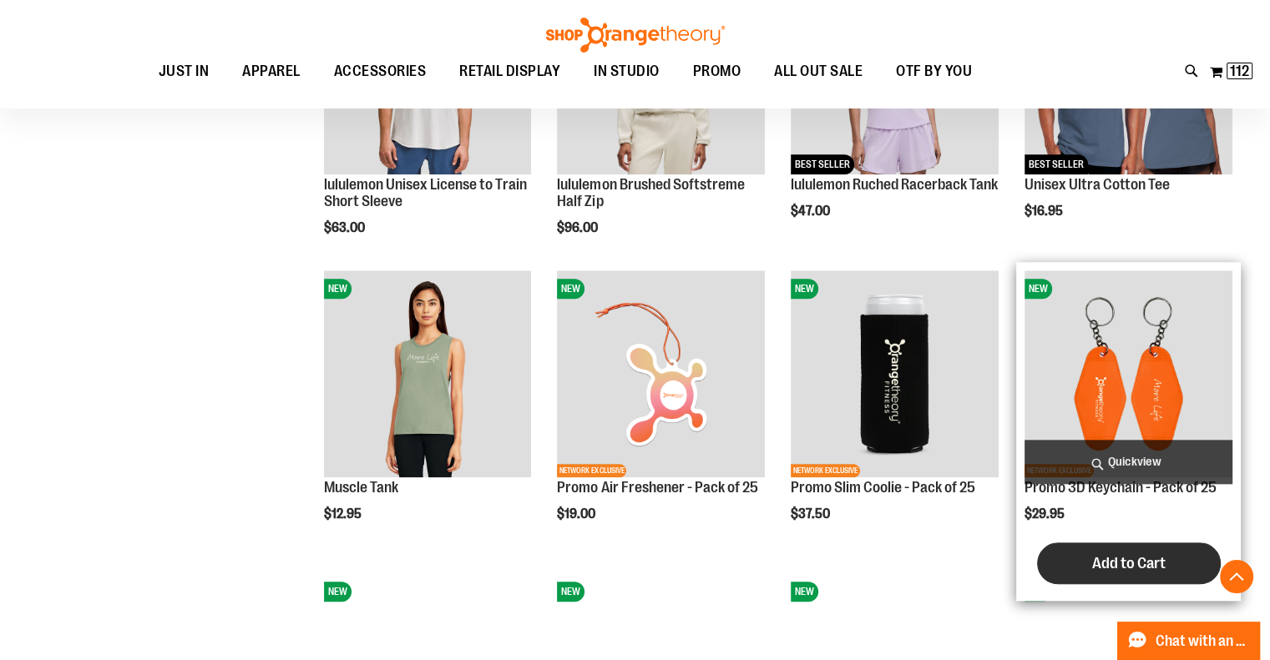
click at [1109, 569] on span "Add to Cart" at bounding box center [1128, 563] width 73 height 18
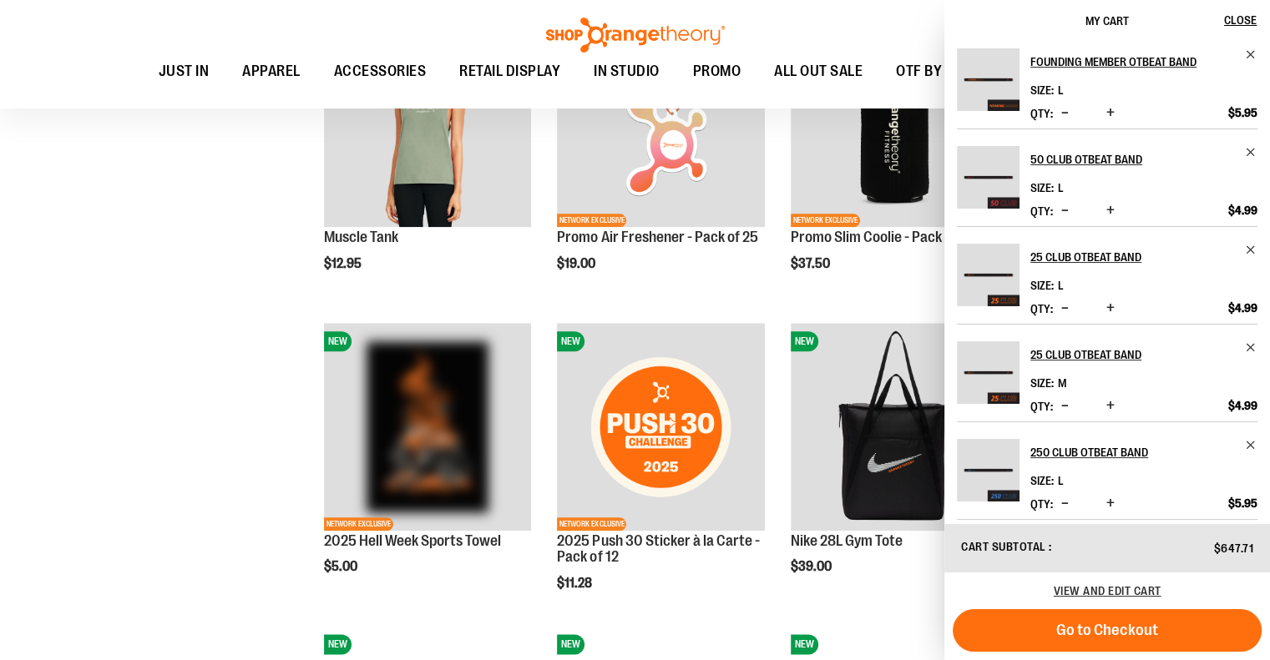
scroll to position [526, 0]
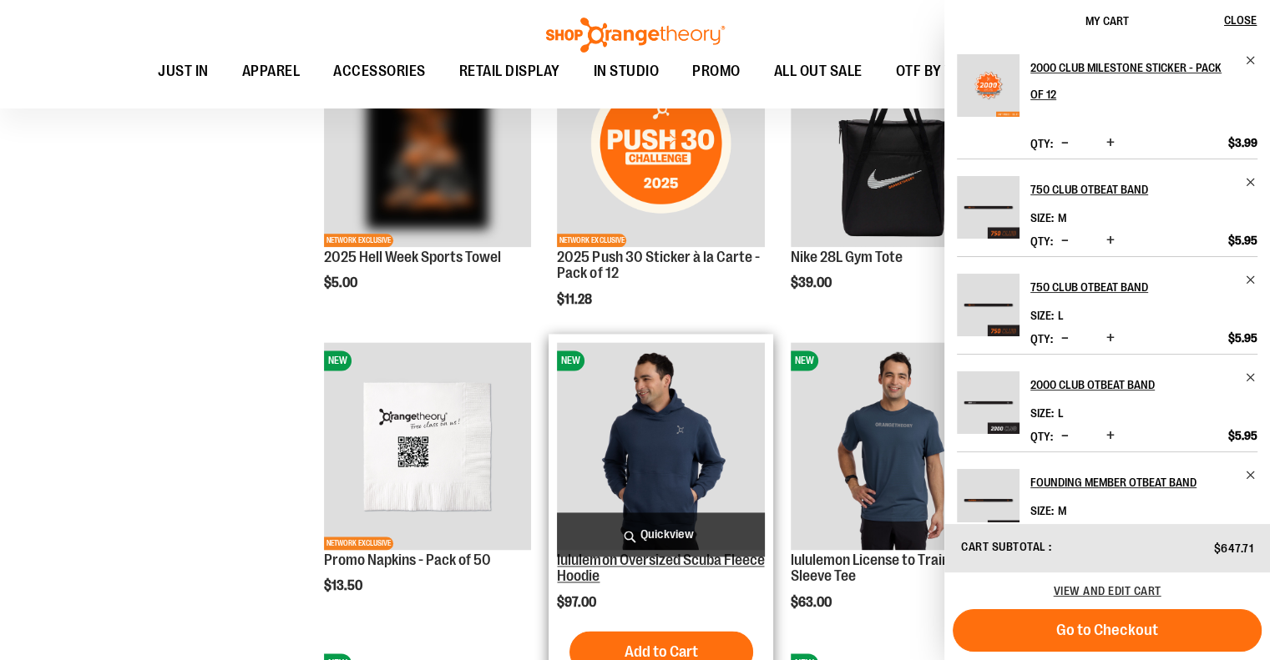
scroll to position [2131, 0]
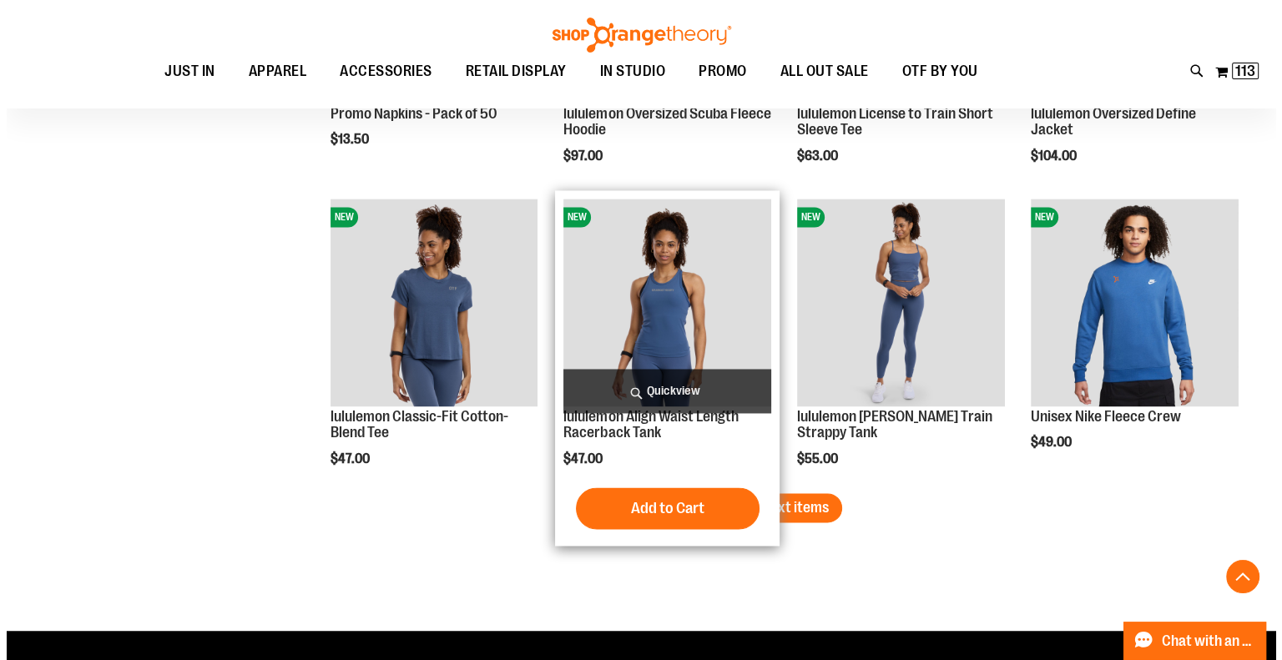
scroll to position [2548, 0]
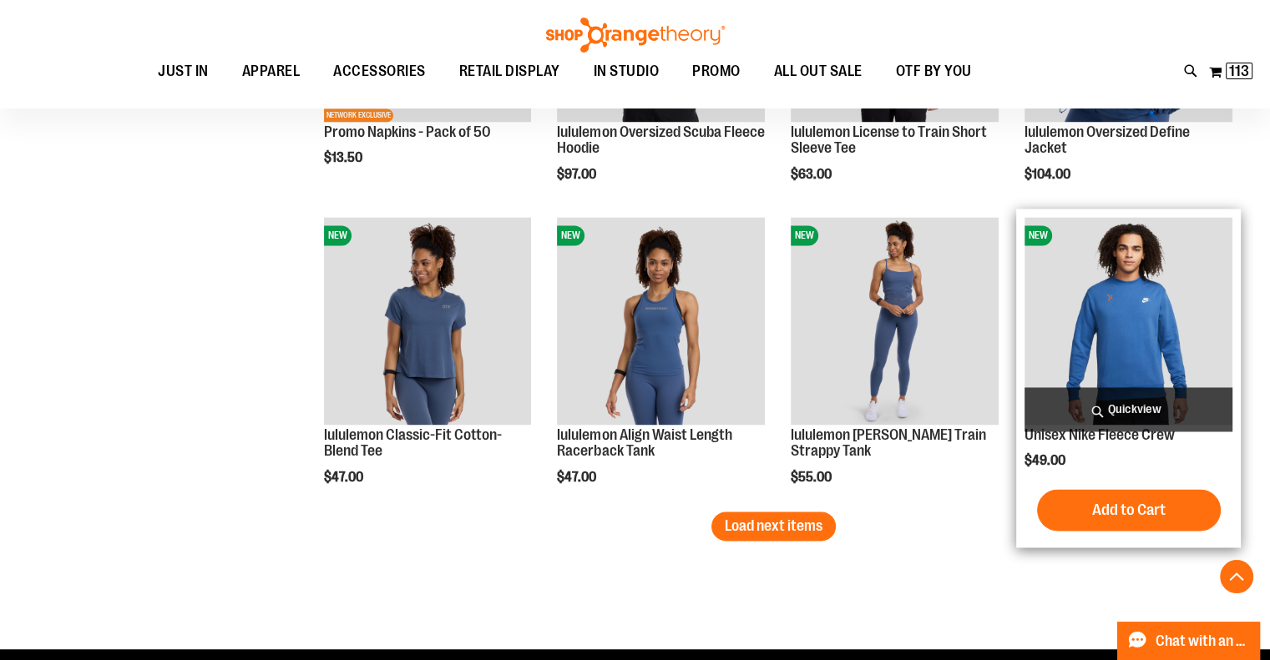
click at [1102, 394] on span "Quickview" at bounding box center [1128, 409] width 208 height 44
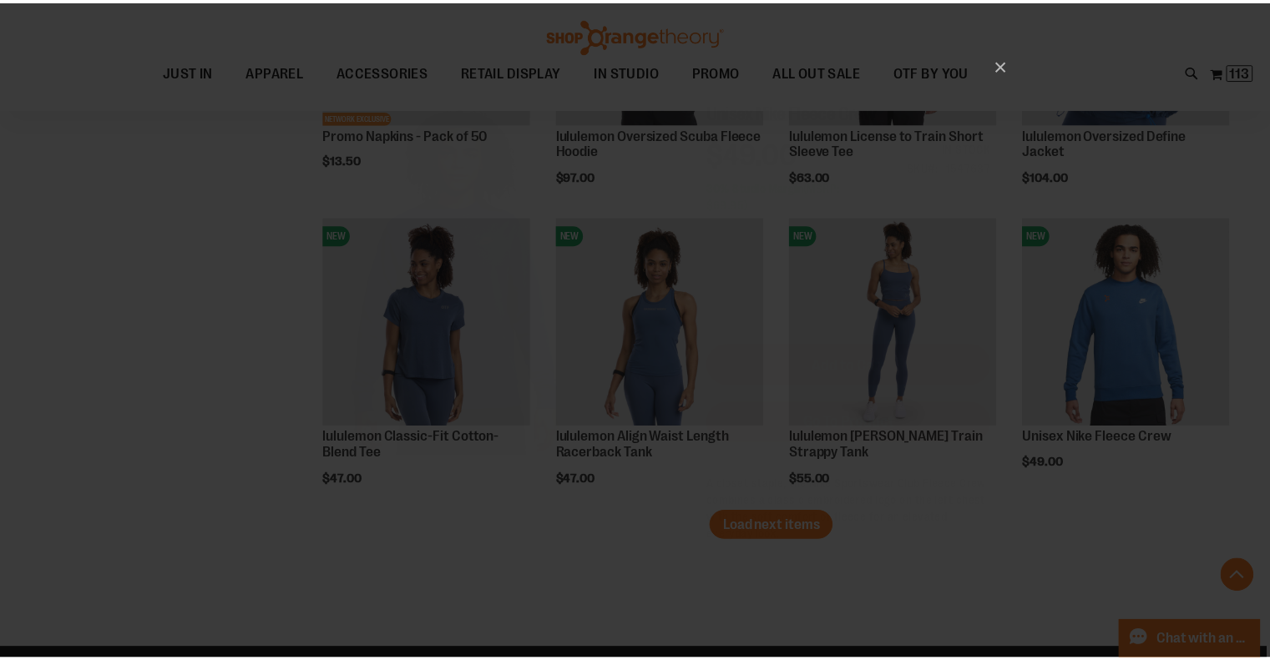
scroll to position [0, 0]
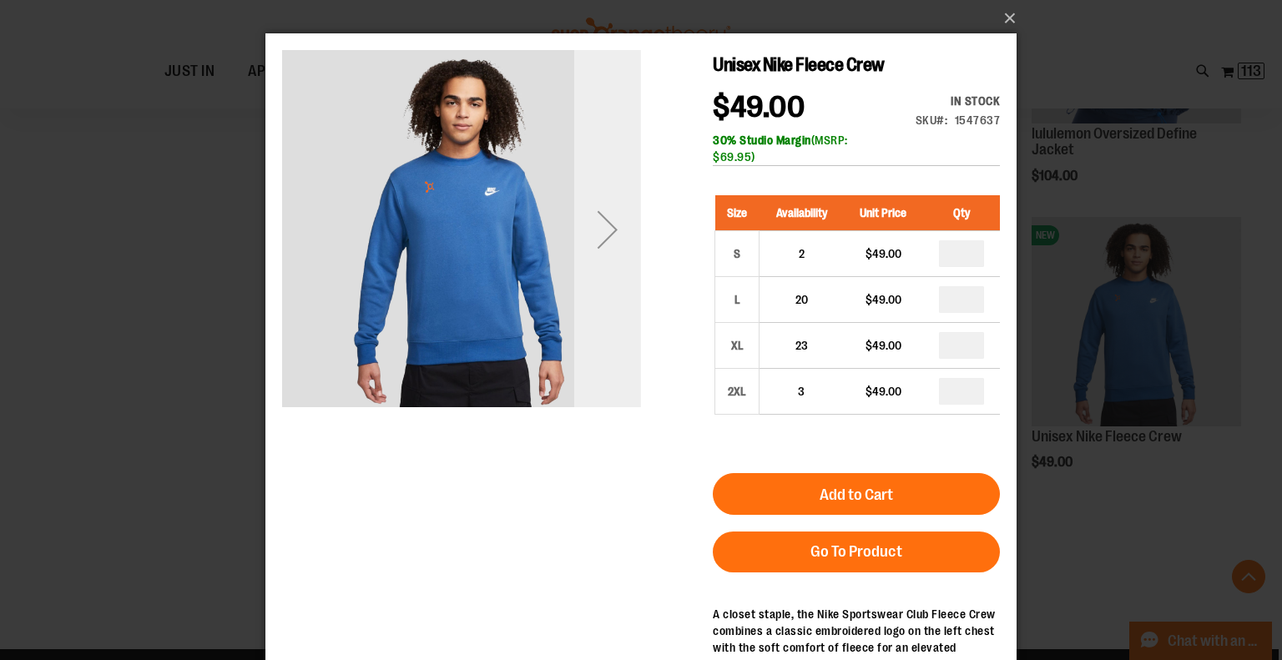
click at [616, 233] on div "Next" at bounding box center [607, 229] width 67 height 67
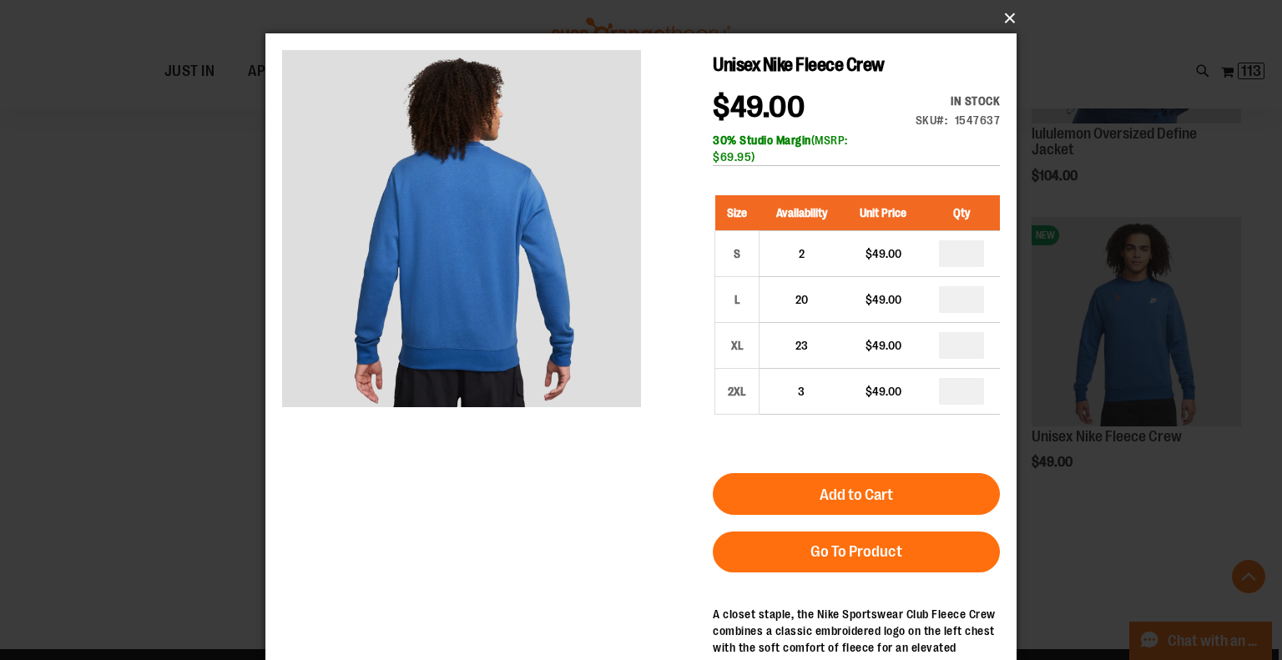
drag, startPoint x: 1003, startPoint y: 19, endPoint x: 935, endPoint y: 110, distance: 113.4
click at [1002, 20] on button "×" at bounding box center [646, 18] width 751 height 37
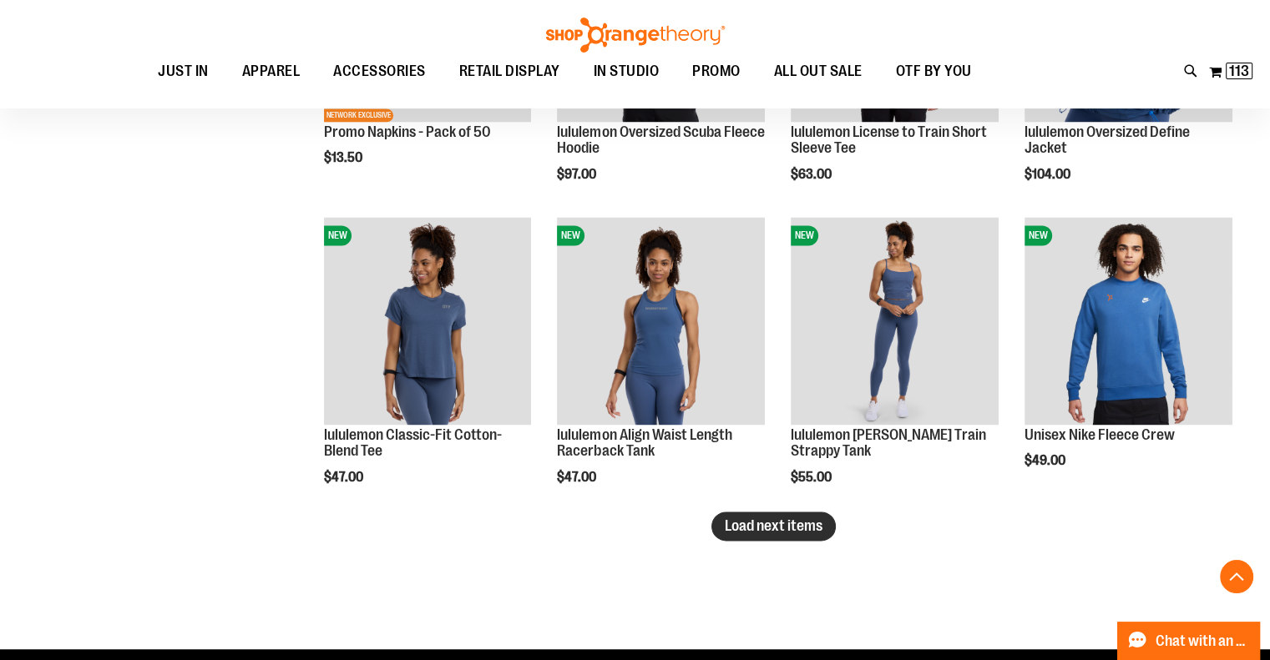
click at [738, 526] on span "Load next items" at bounding box center [774, 526] width 98 height 17
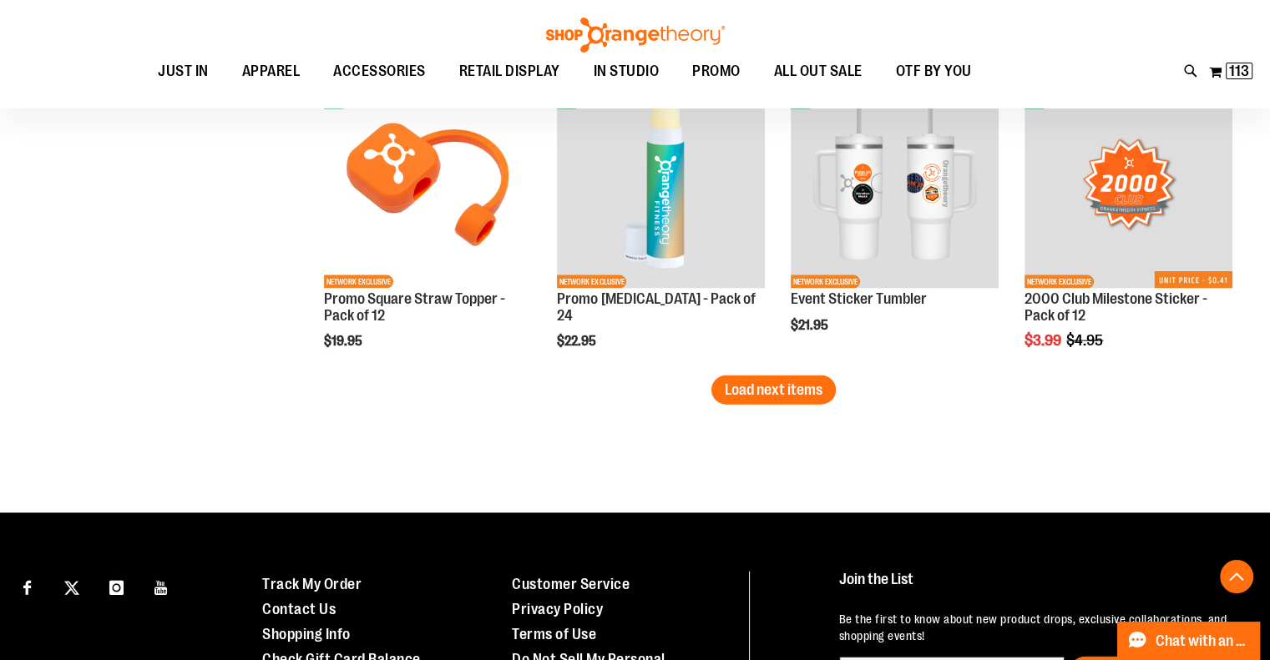
scroll to position [3717, 0]
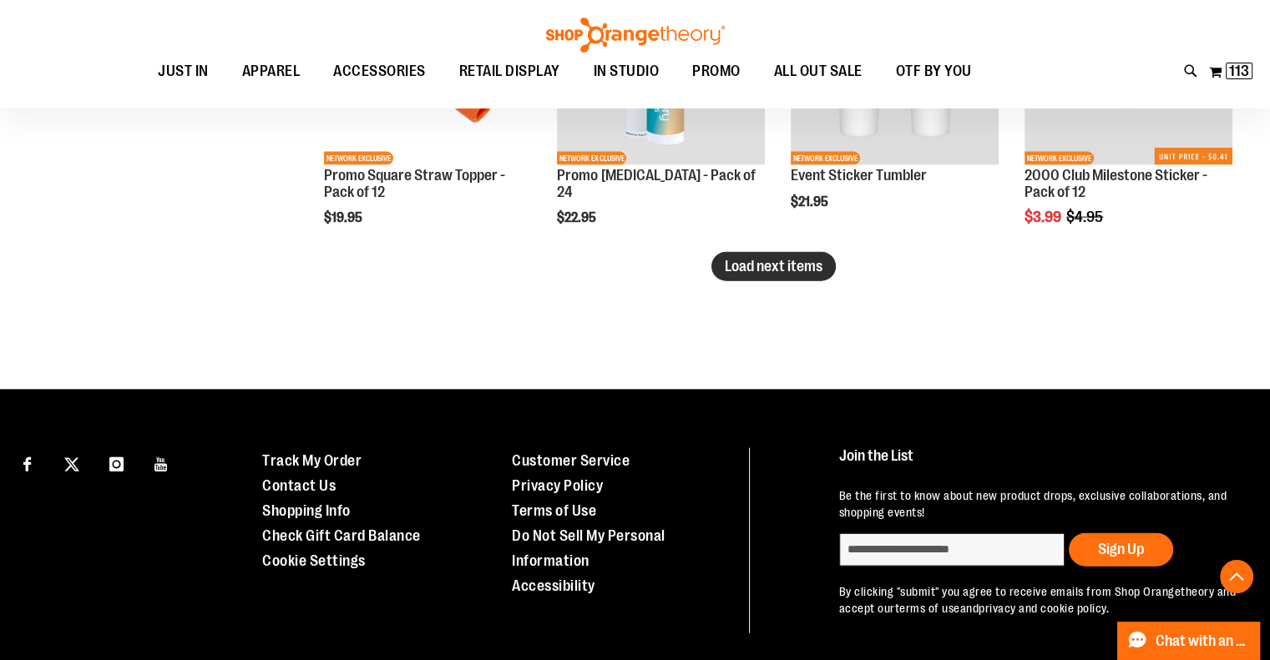
click at [780, 270] on span "Load next items" at bounding box center [774, 266] width 98 height 17
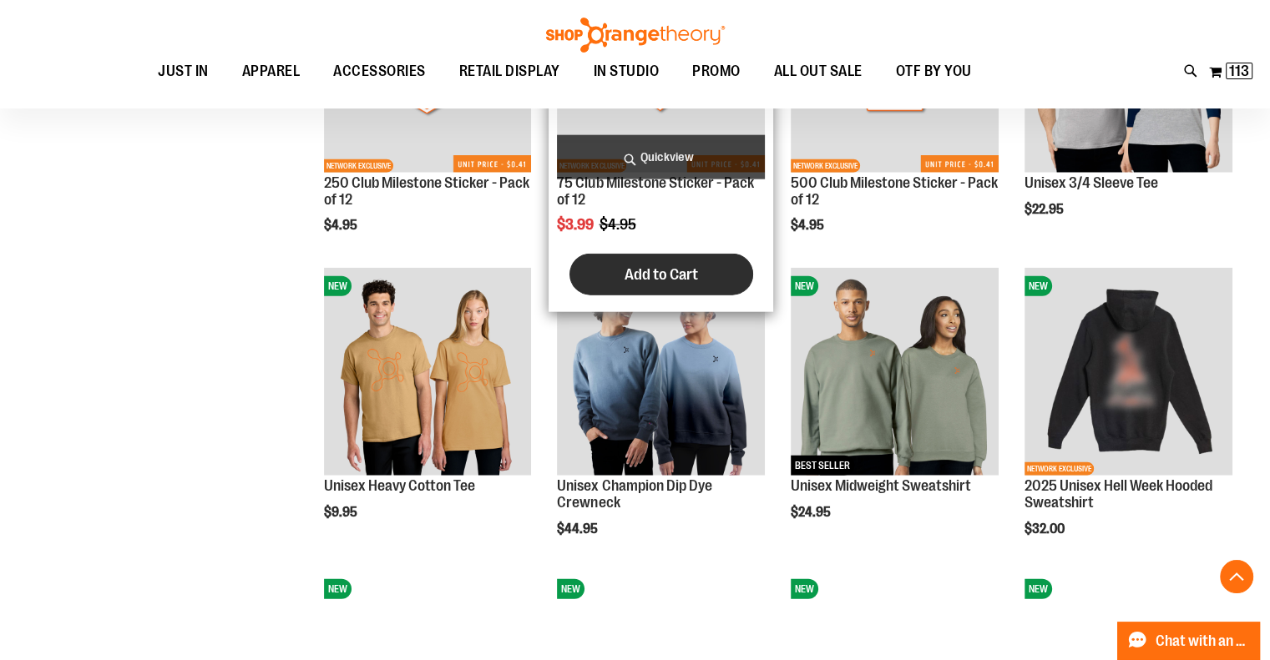
scroll to position [4135, 0]
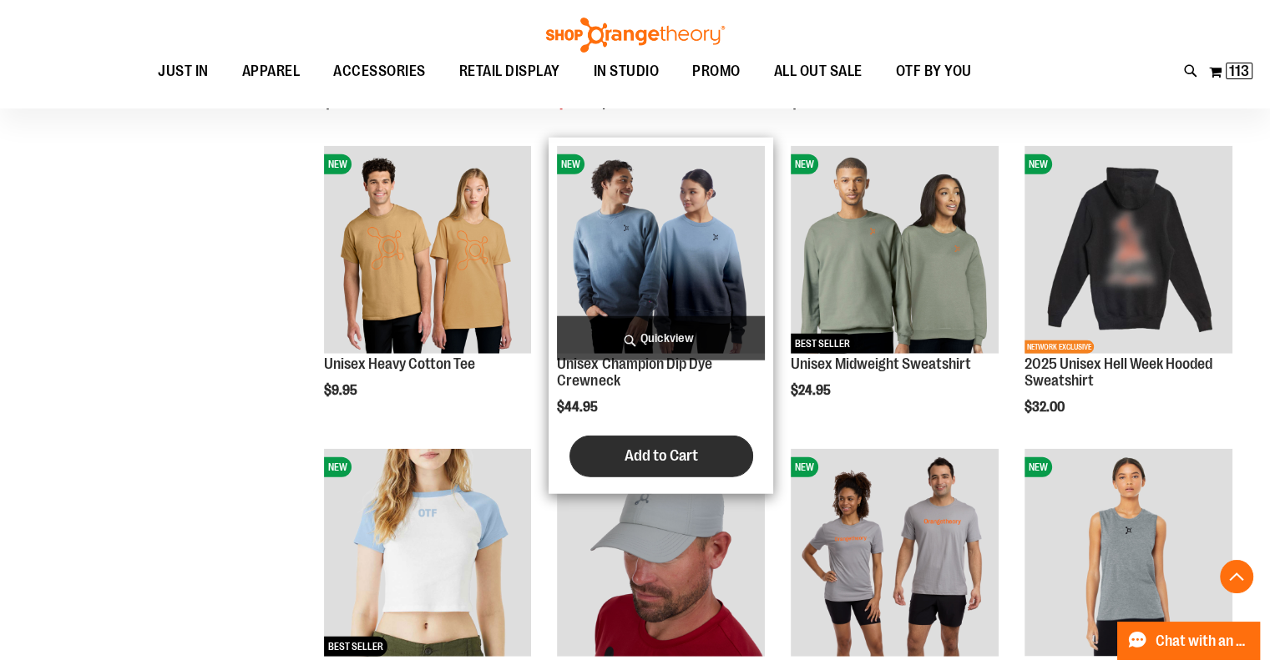
click at [659, 458] on span "Add to Cart" at bounding box center [661, 456] width 73 height 18
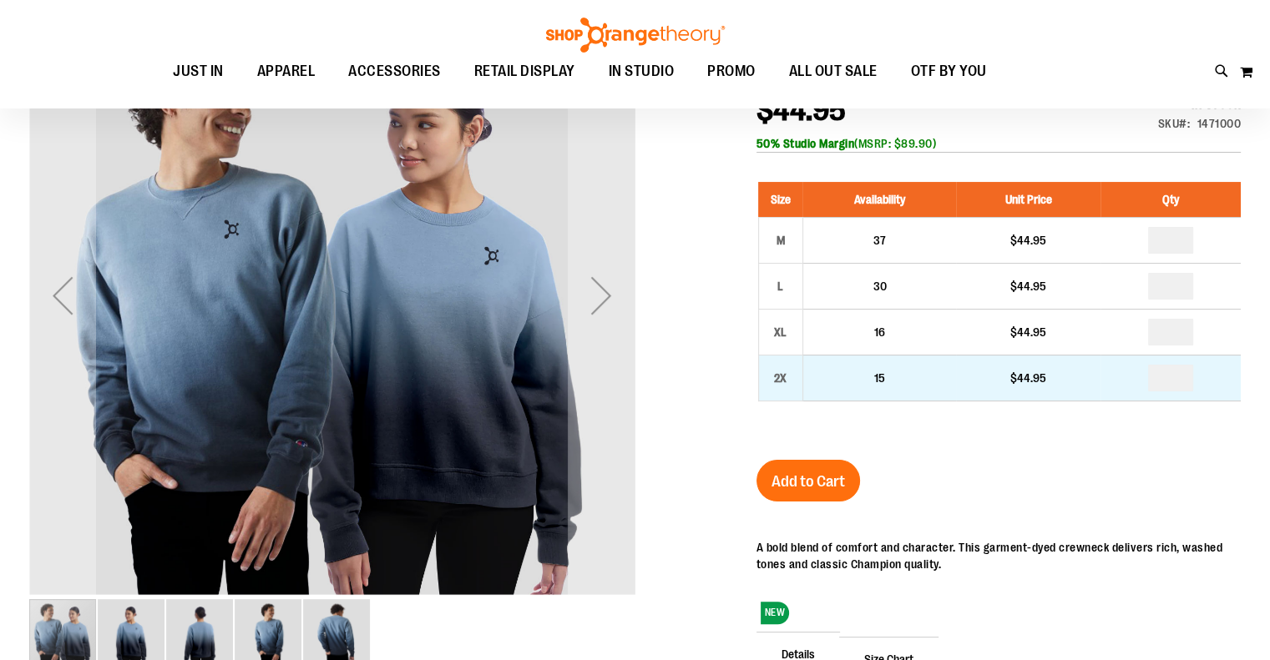
scroll to position [249, 0]
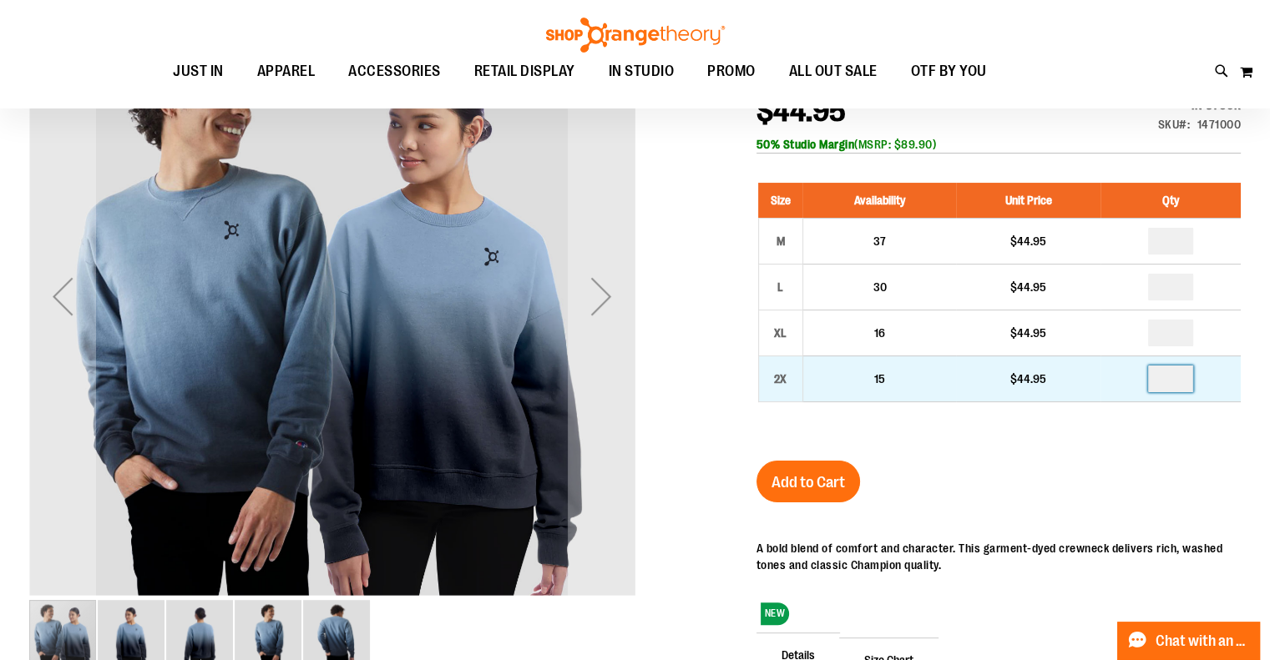
drag, startPoint x: 1164, startPoint y: 374, endPoint x: 1194, endPoint y: 377, distance: 30.2
click at [1193, 377] on td at bounding box center [1170, 379] width 140 height 46
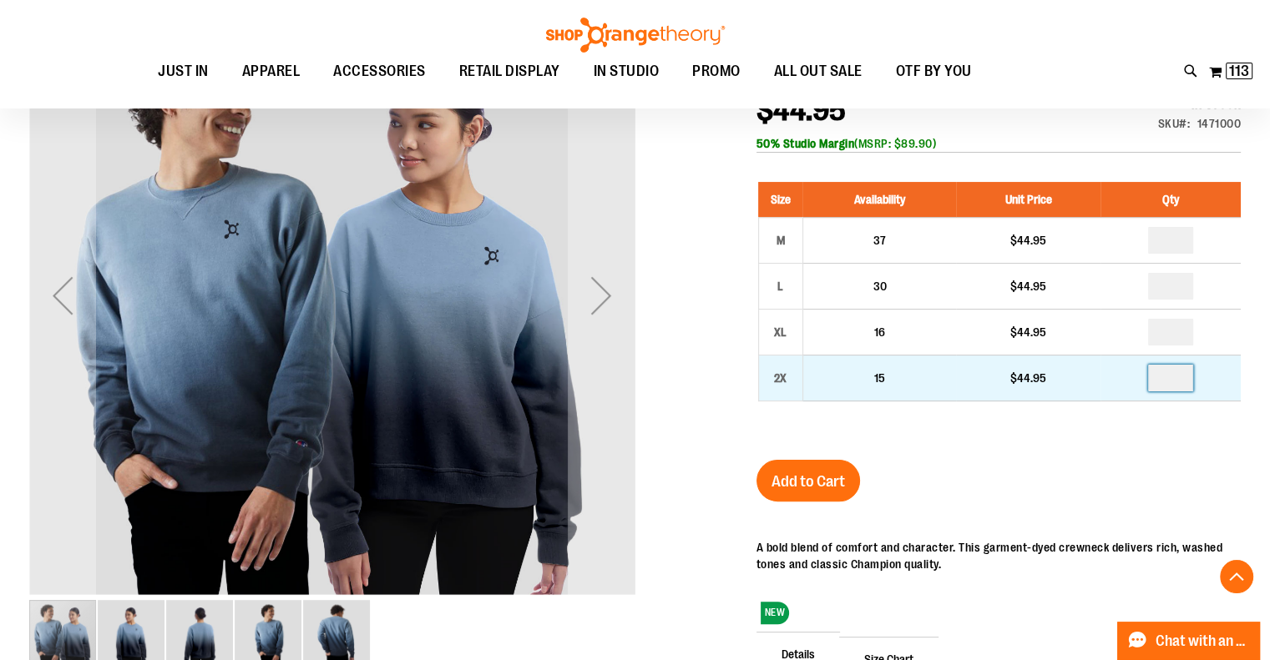
type input "*"
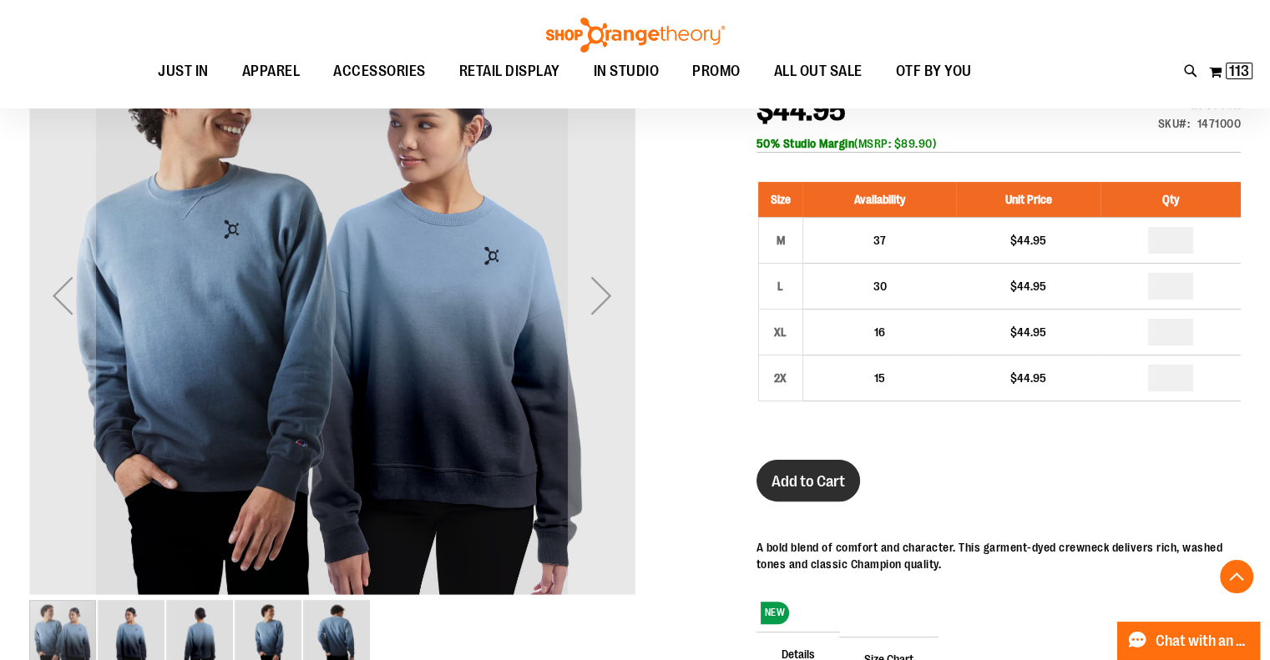
click at [810, 477] on span "Add to Cart" at bounding box center [807, 482] width 73 height 18
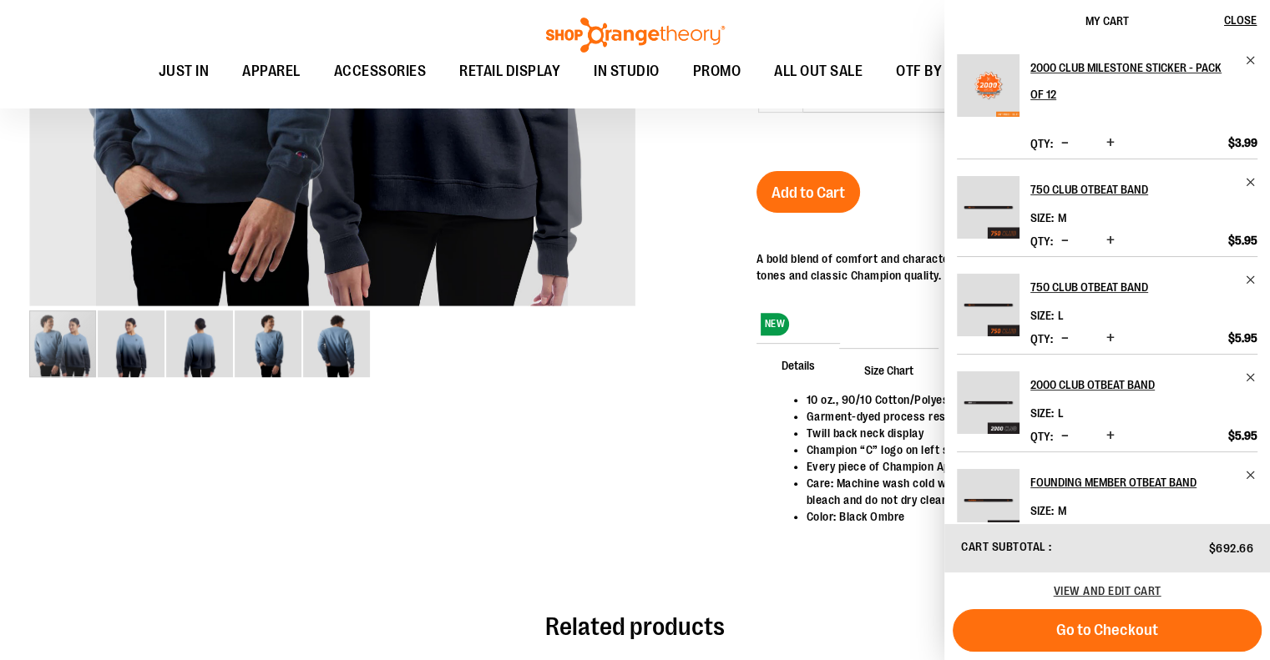
scroll to position [566, 0]
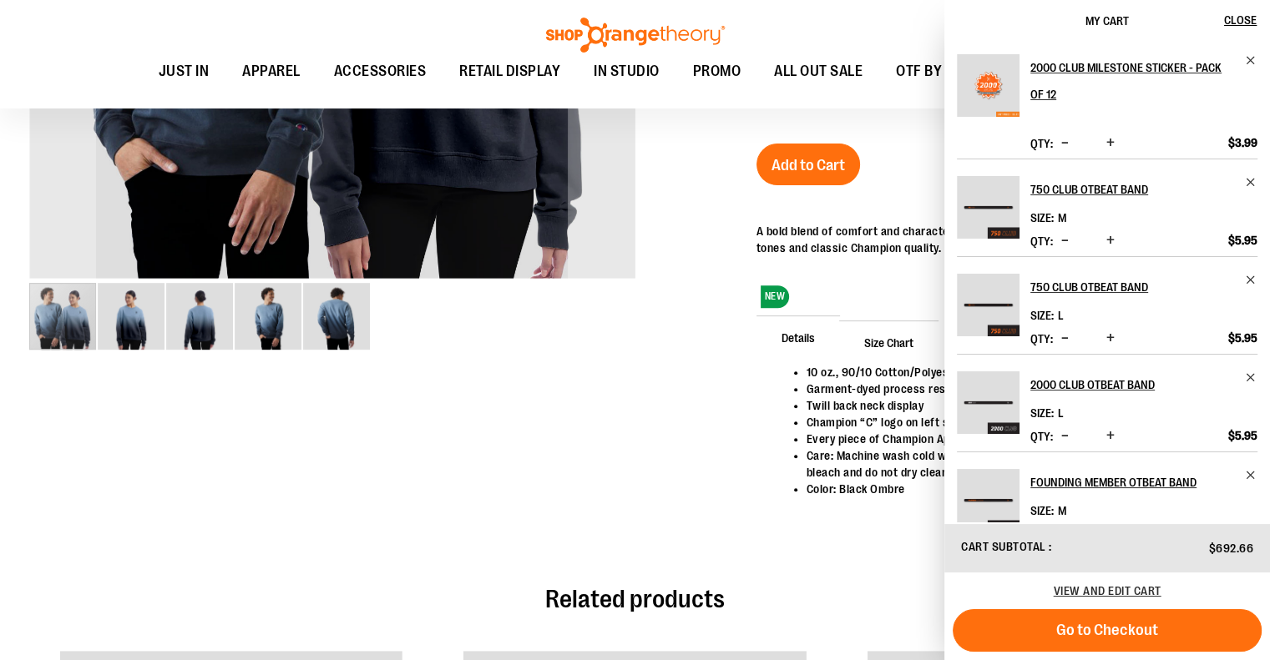
click at [323, 336] on img "image 5 of 5" at bounding box center [336, 316] width 67 height 67
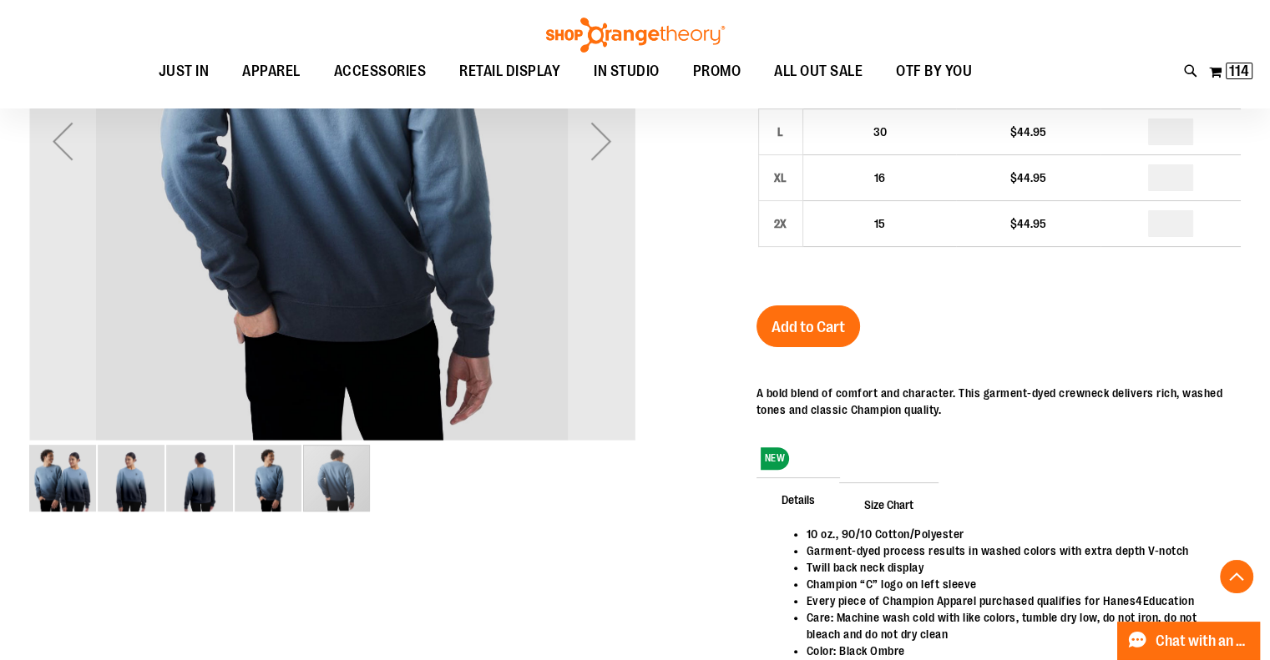
scroll to position [316, 0]
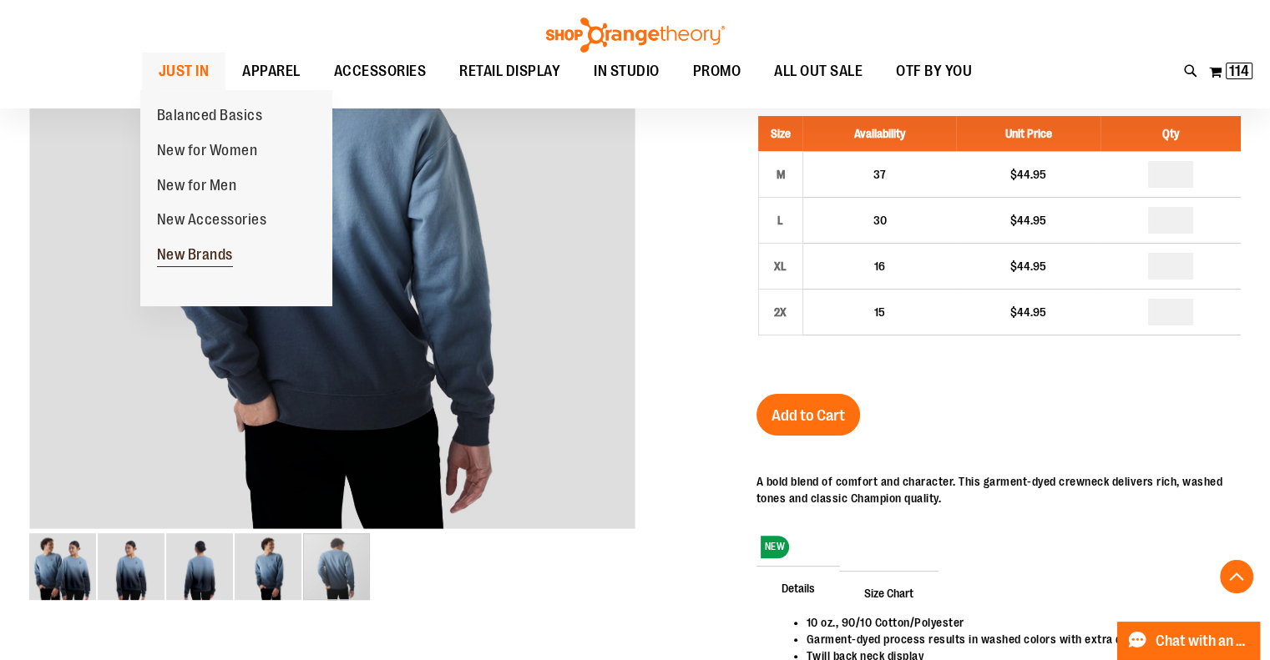
click at [201, 256] on span "New Brands" at bounding box center [195, 256] width 76 height 21
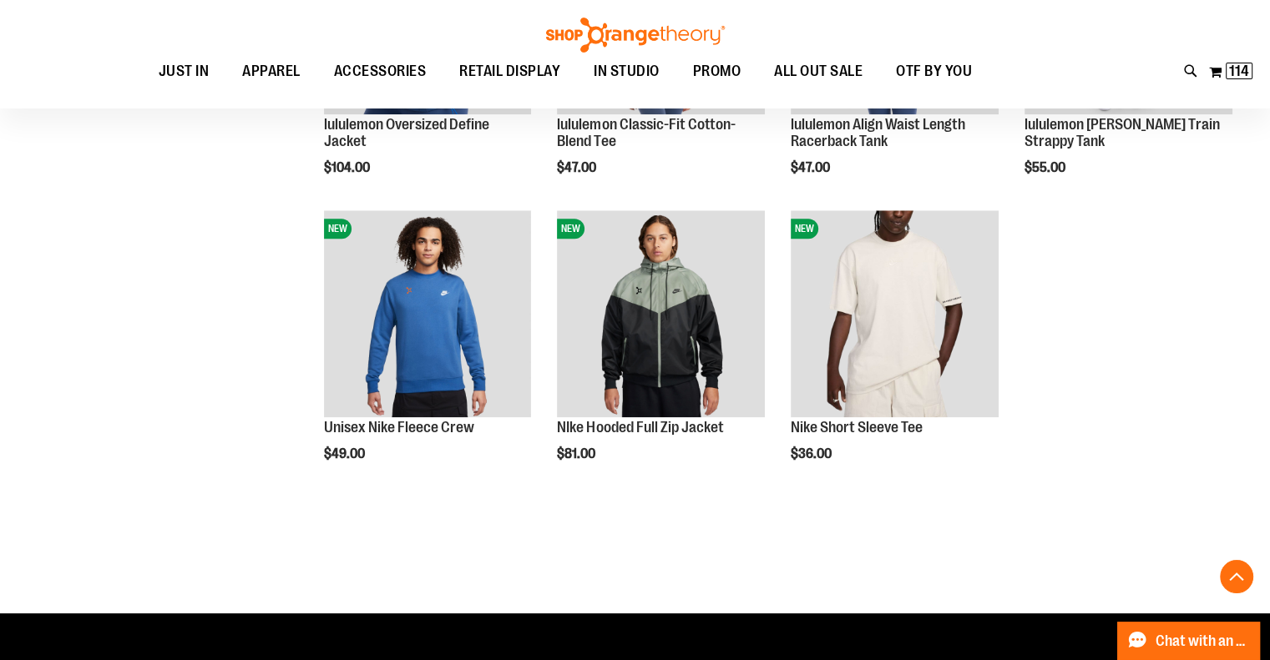
scroll to position [1669, 0]
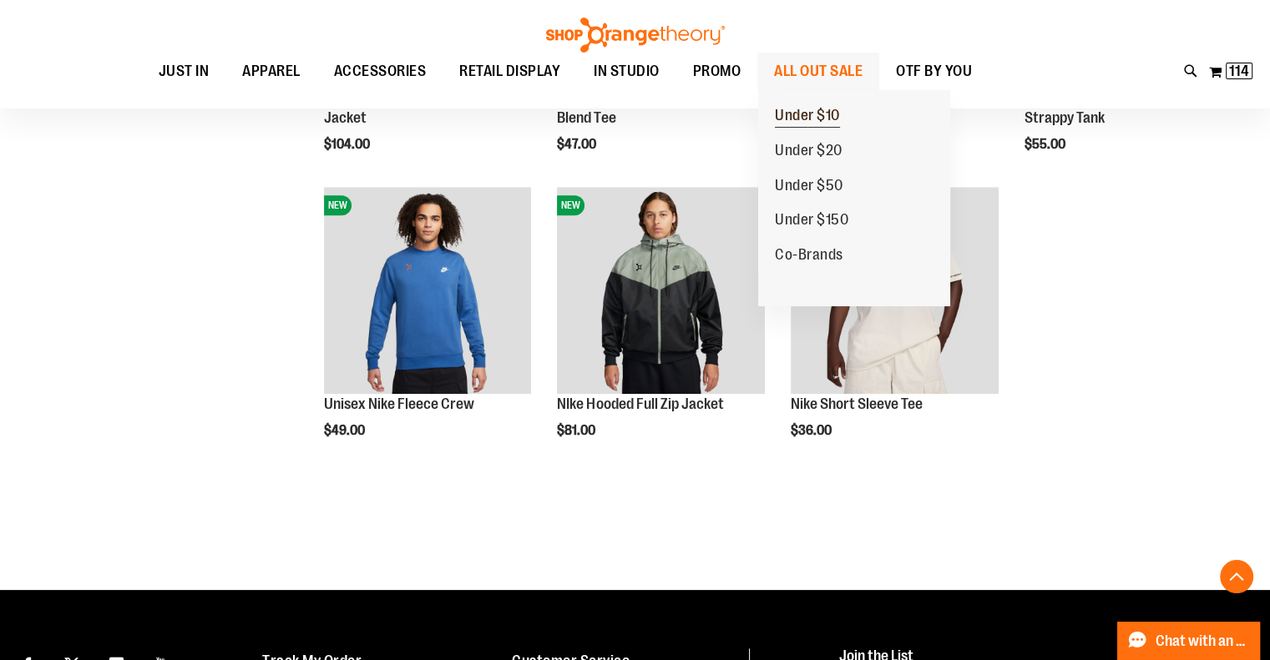
click at [810, 116] on span "Under $10" at bounding box center [807, 117] width 65 height 21
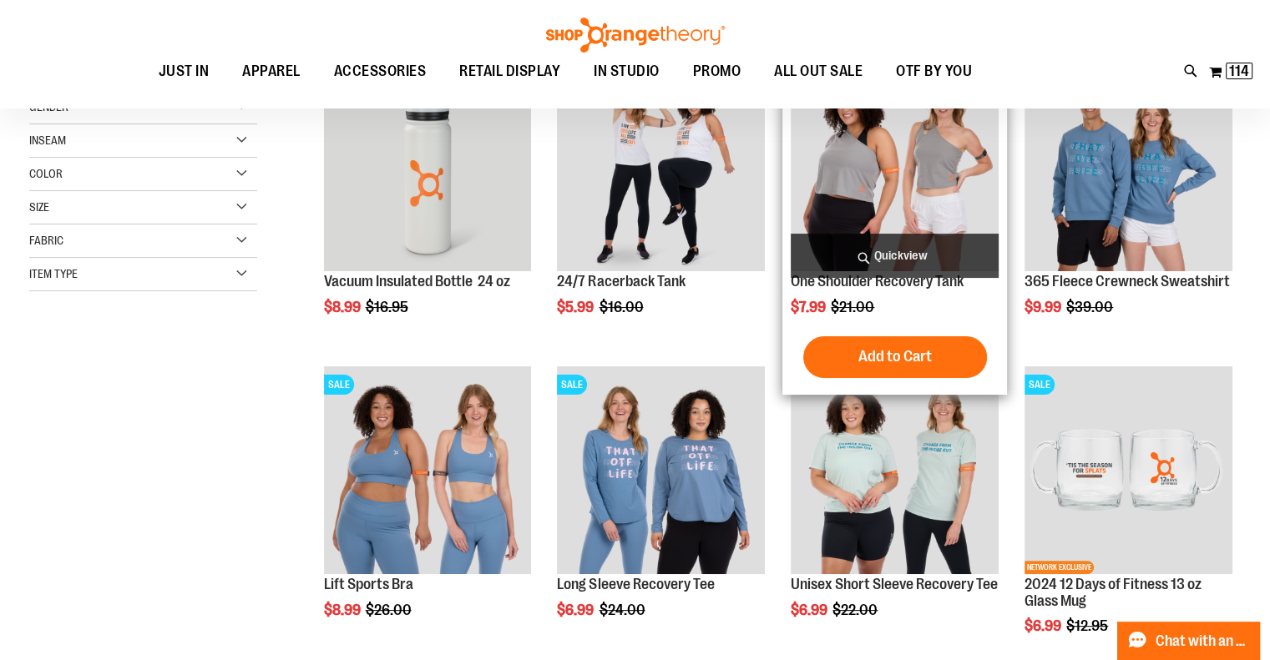
scroll to position [166, 0]
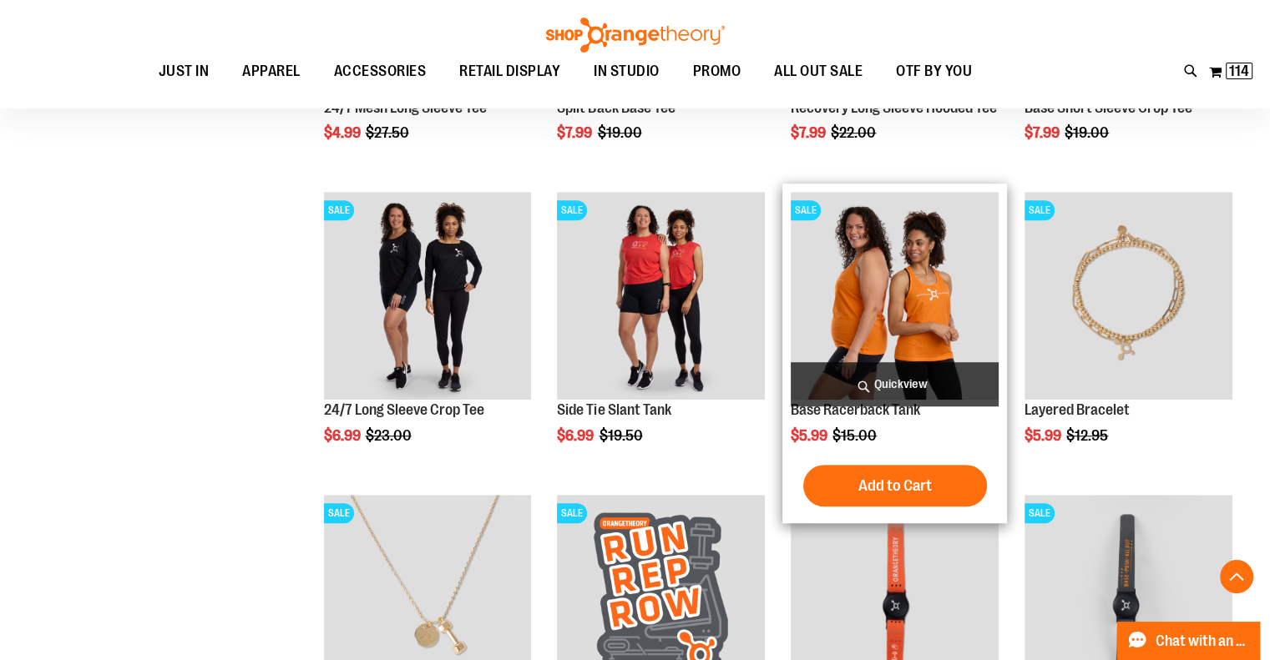
scroll to position [1085, 0]
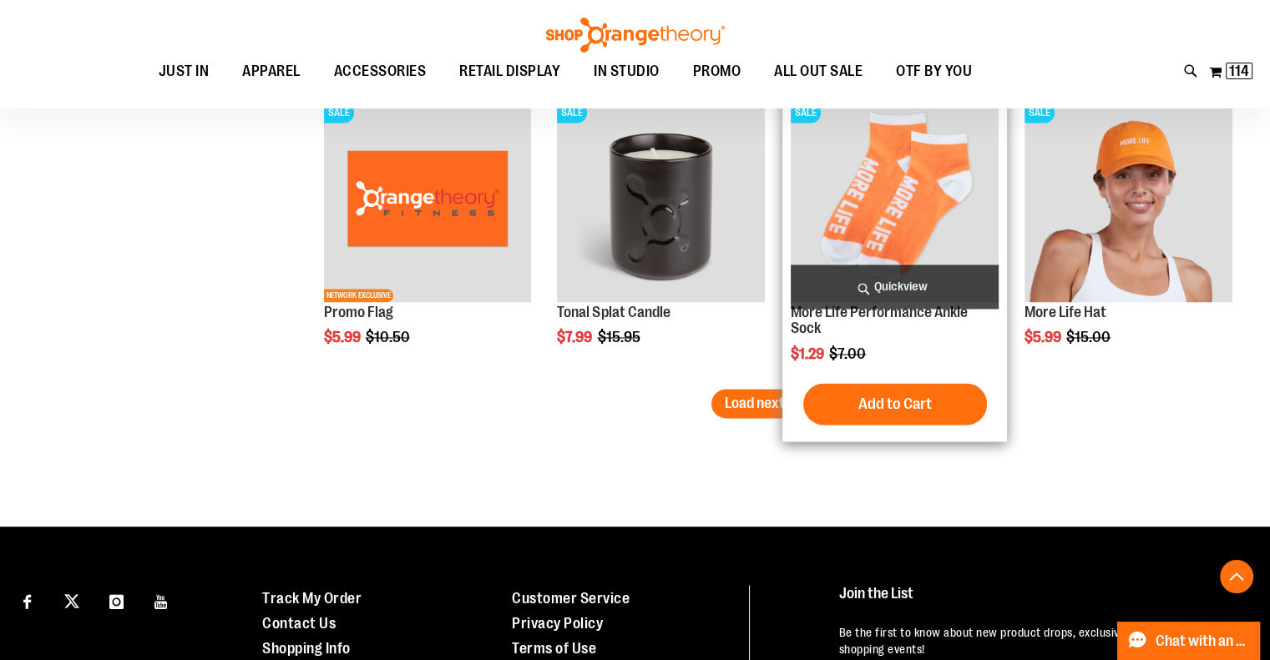
scroll to position [2754, 0]
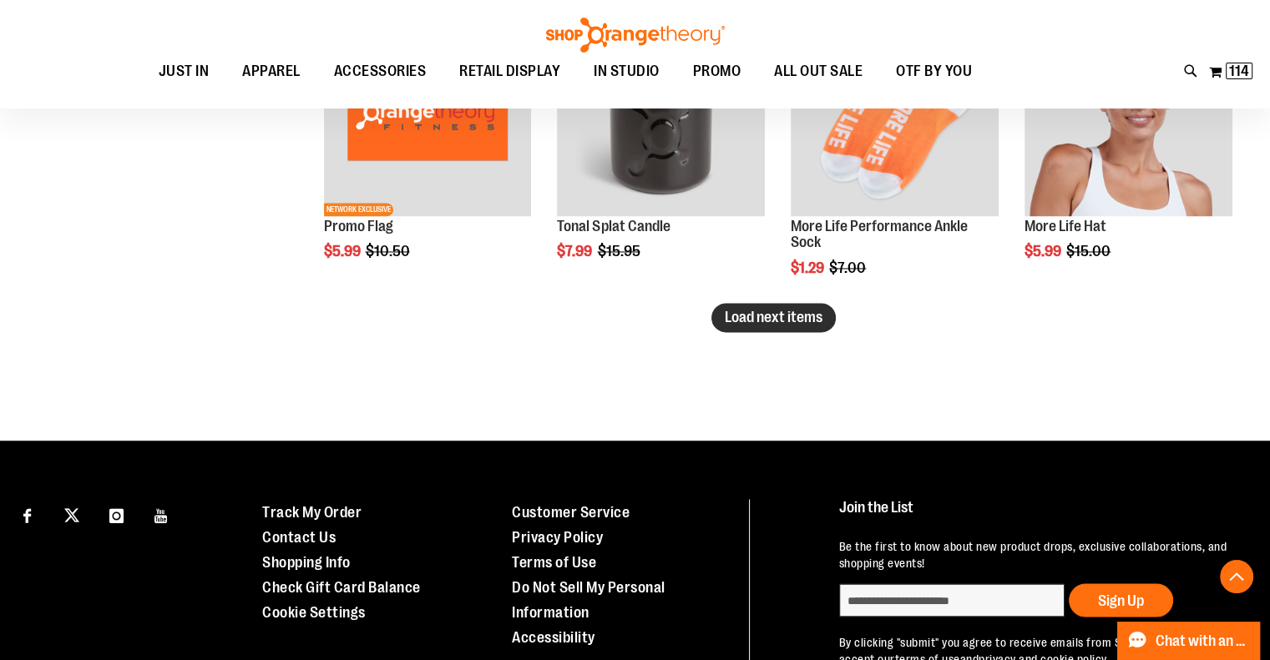
click at [759, 314] on span "Load next items" at bounding box center [774, 317] width 98 height 17
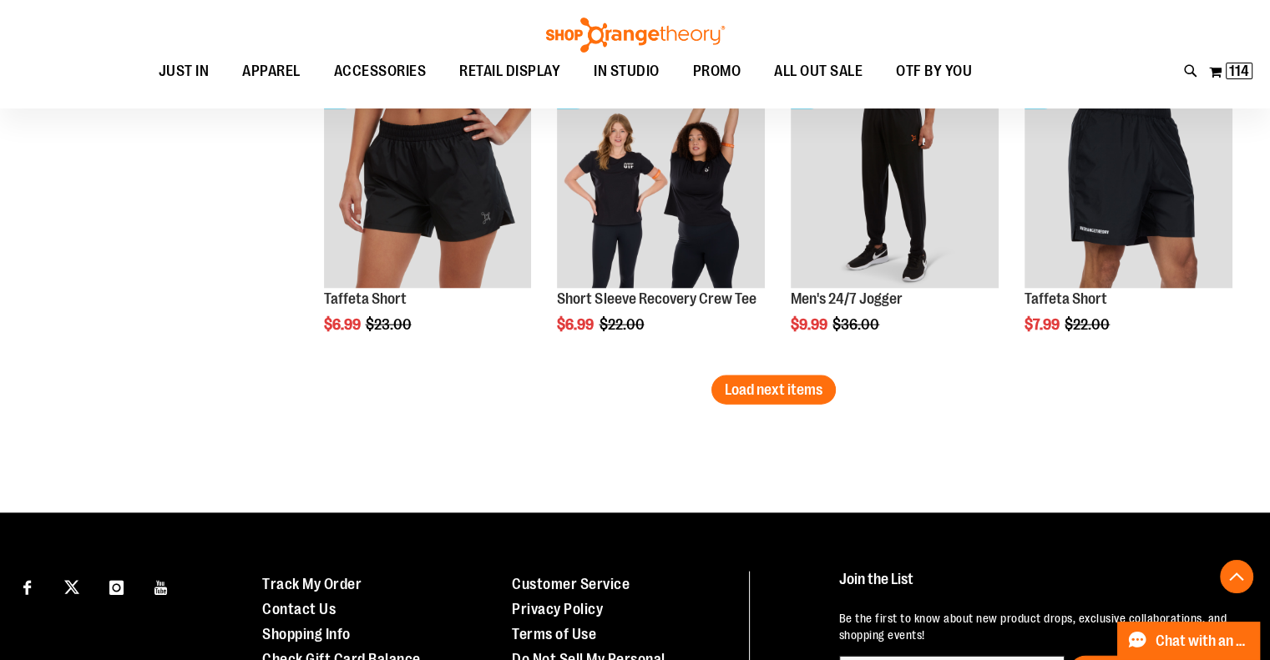
scroll to position [3422, 0]
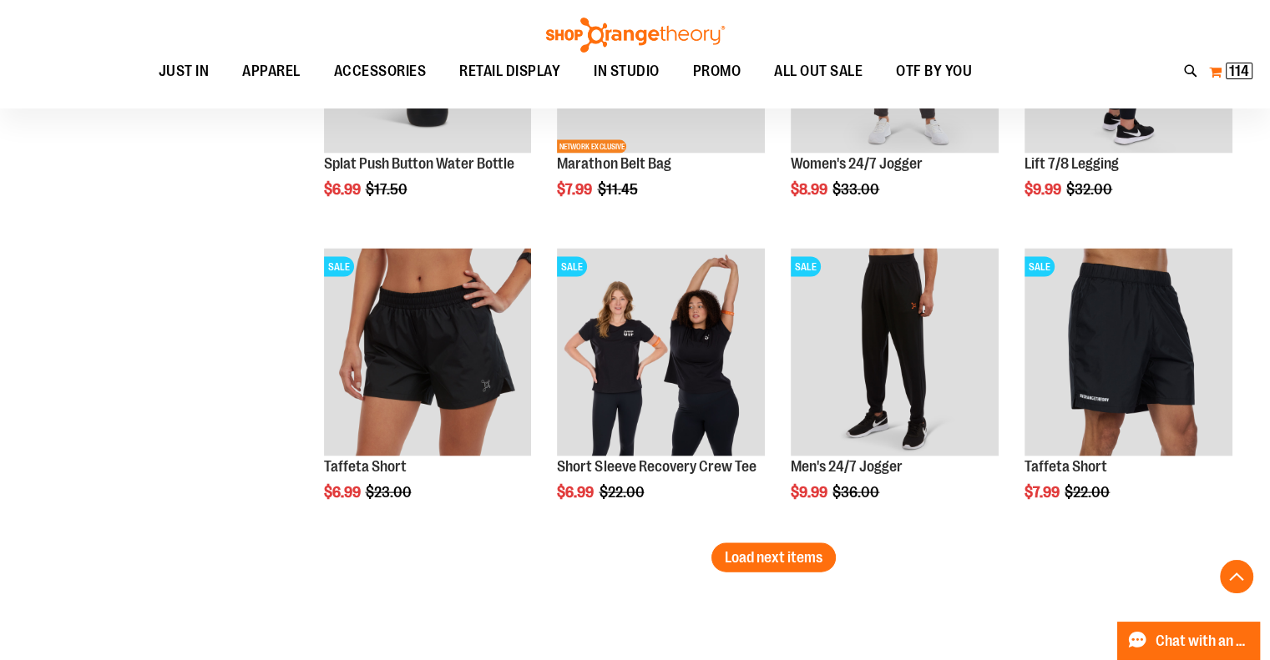
click at [1221, 72] on button "My Cart 114 114 items" at bounding box center [1230, 71] width 45 height 27
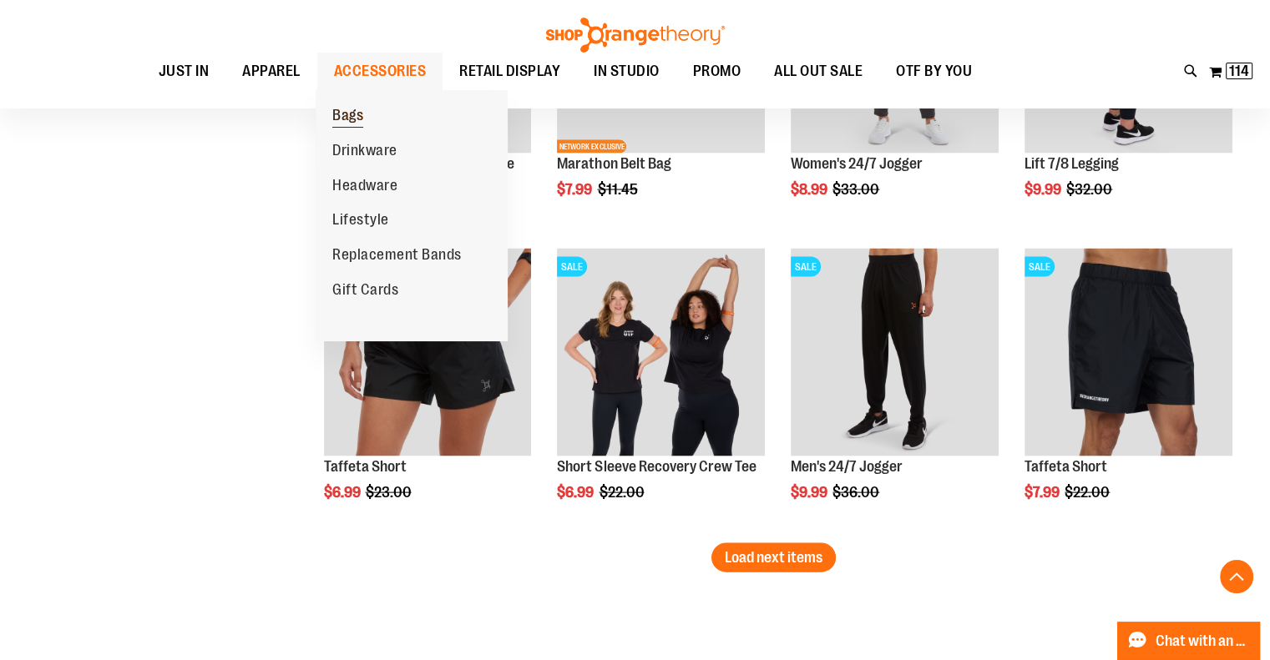
click at [345, 116] on span "Bags" at bounding box center [347, 117] width 31 height 21
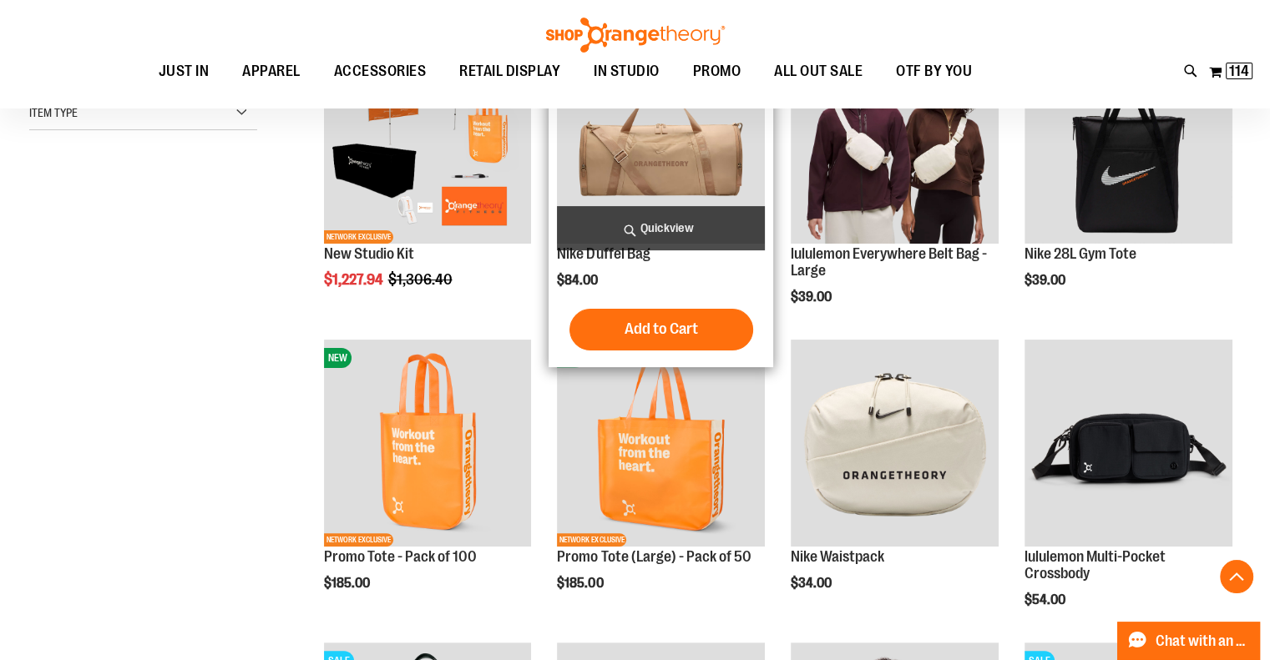
scroll to position [333, 0]
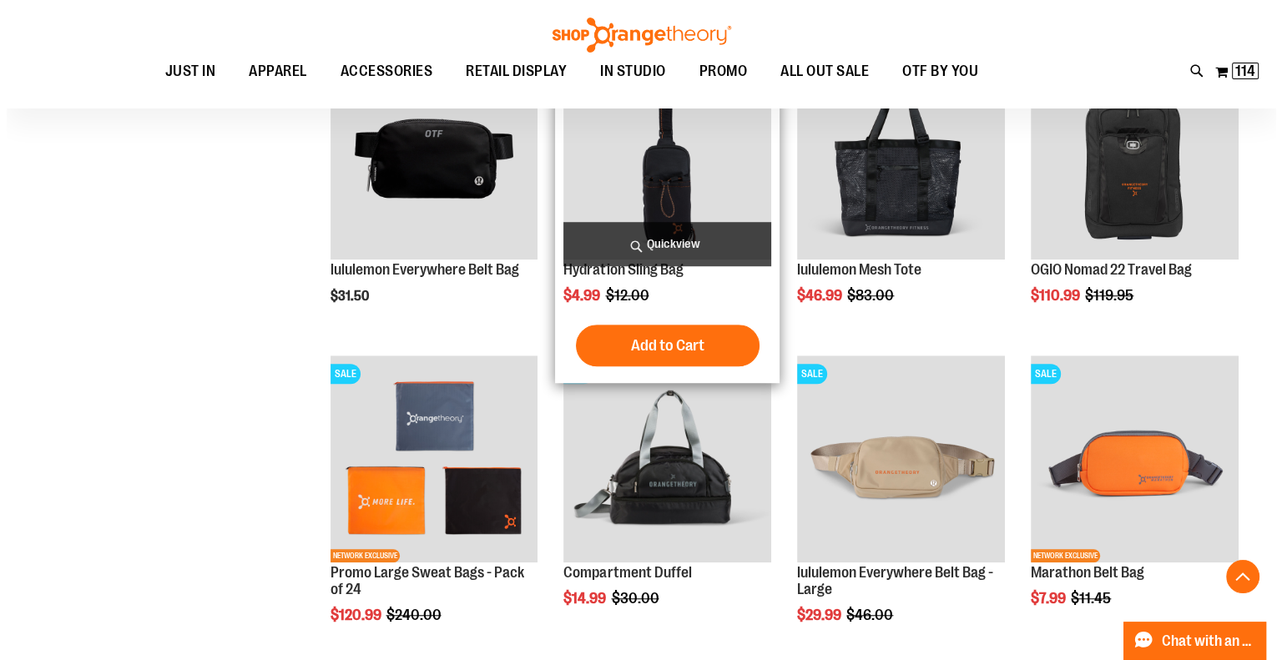
scroll to position [1168, 0]
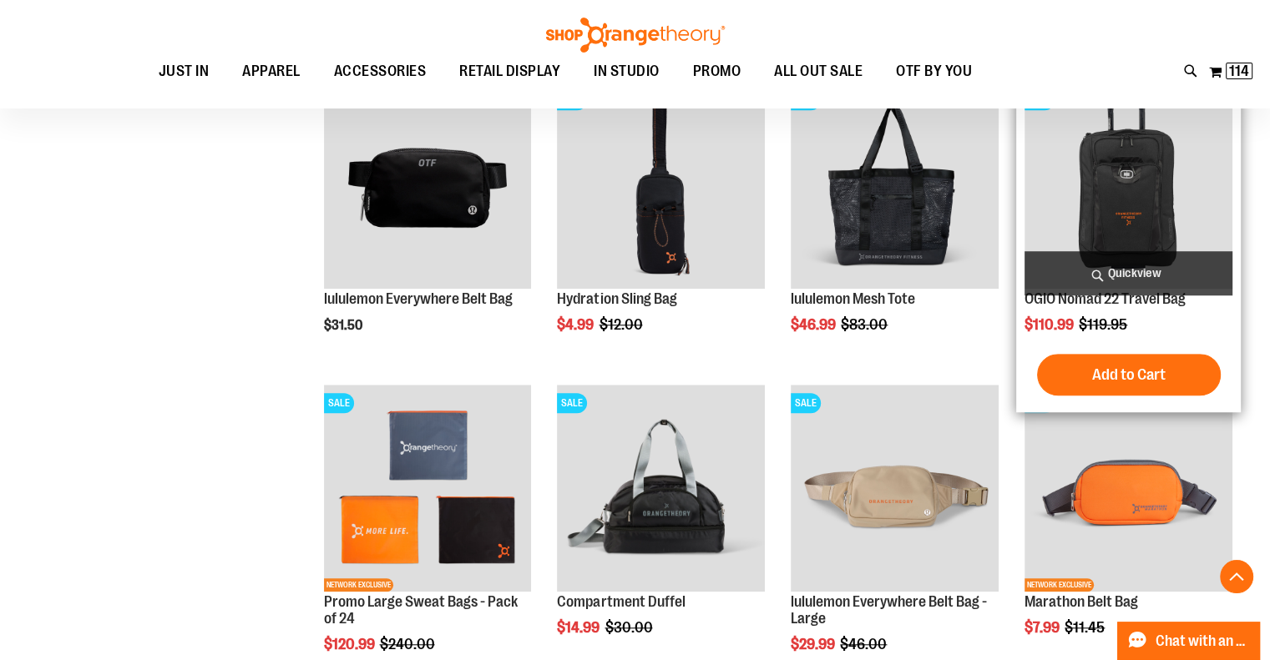
click at [1137, 229] on img "product" at bounding box center [1128, 186] width 208 height 208
click at [1145, 270] on span "Quickview" at bounding box center [1128, 273] width 208 height 44
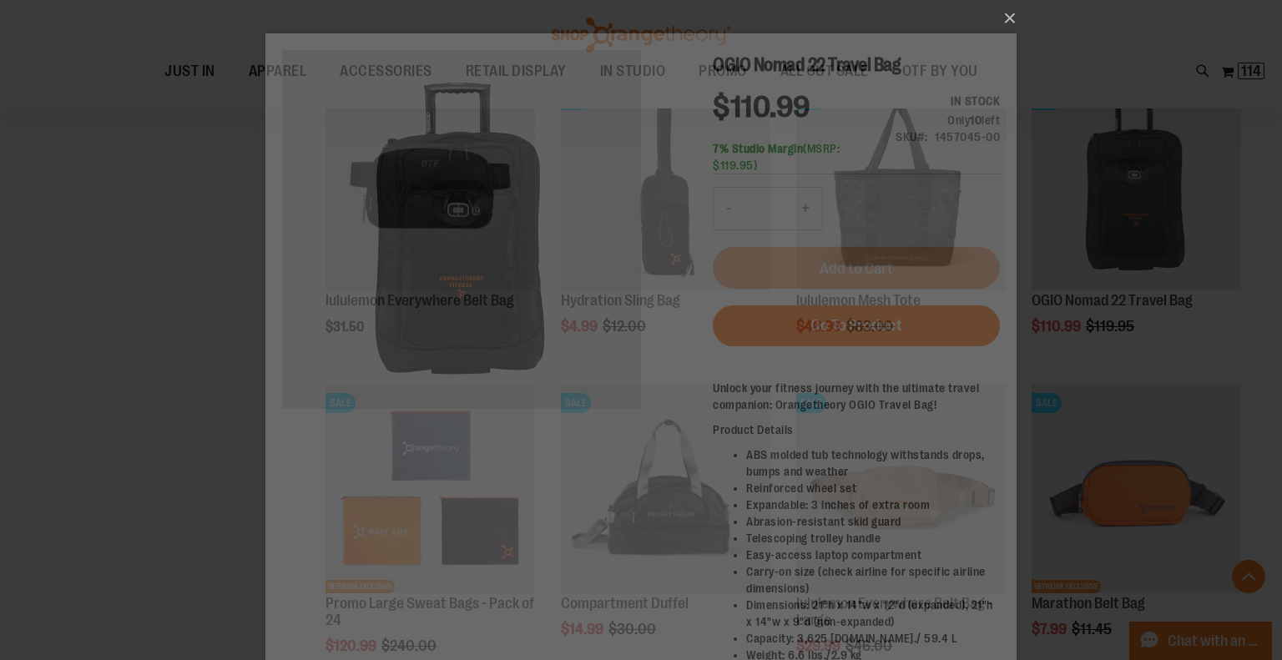
scroll to position [0, 0]
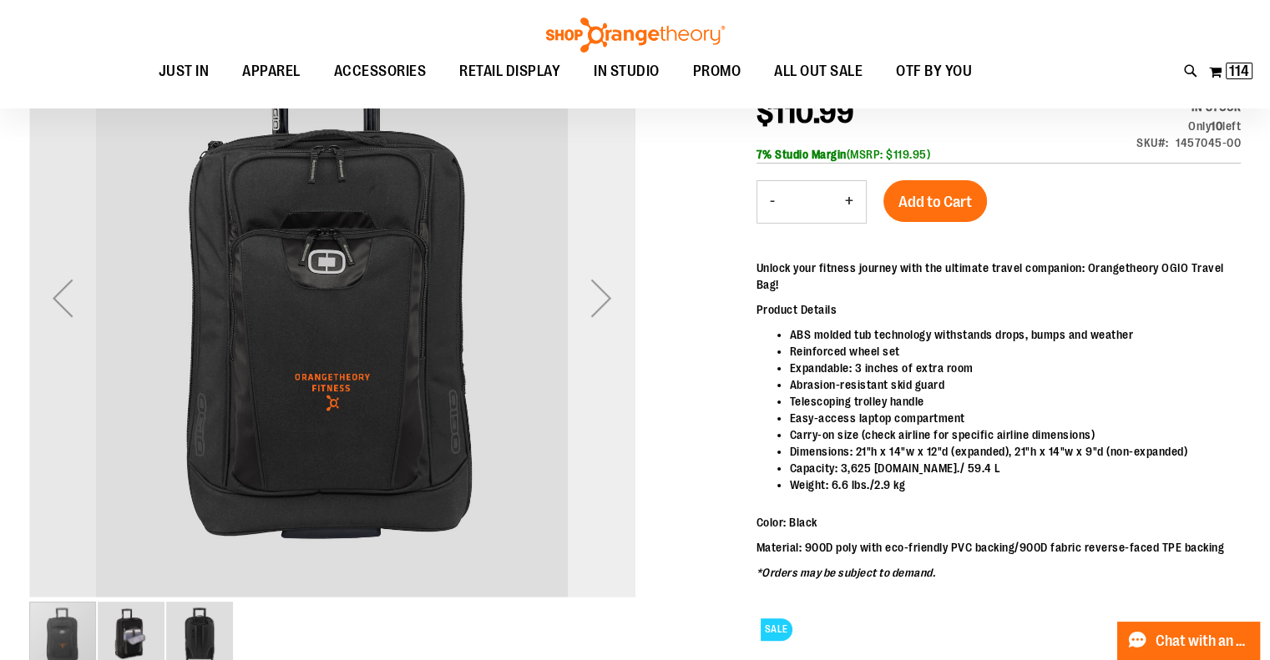
scroll to position [250, 0]
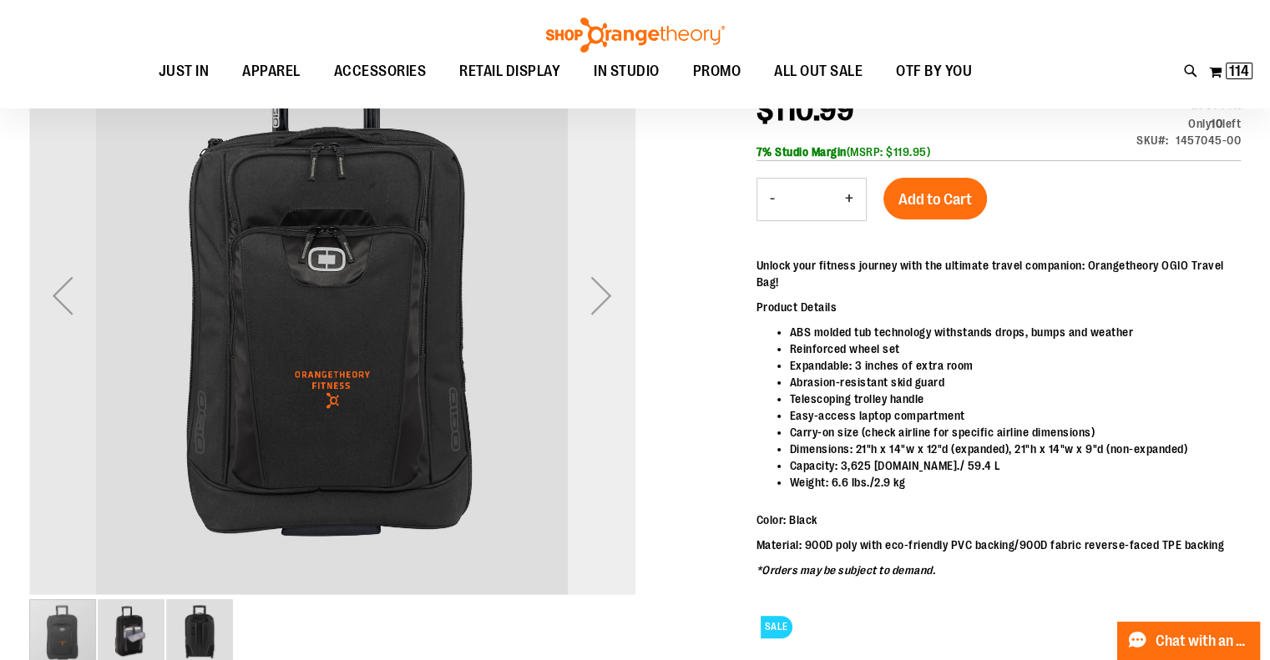
click at [594, 296] on div "Next" at bounding box center [601, 295] width 67 height 67
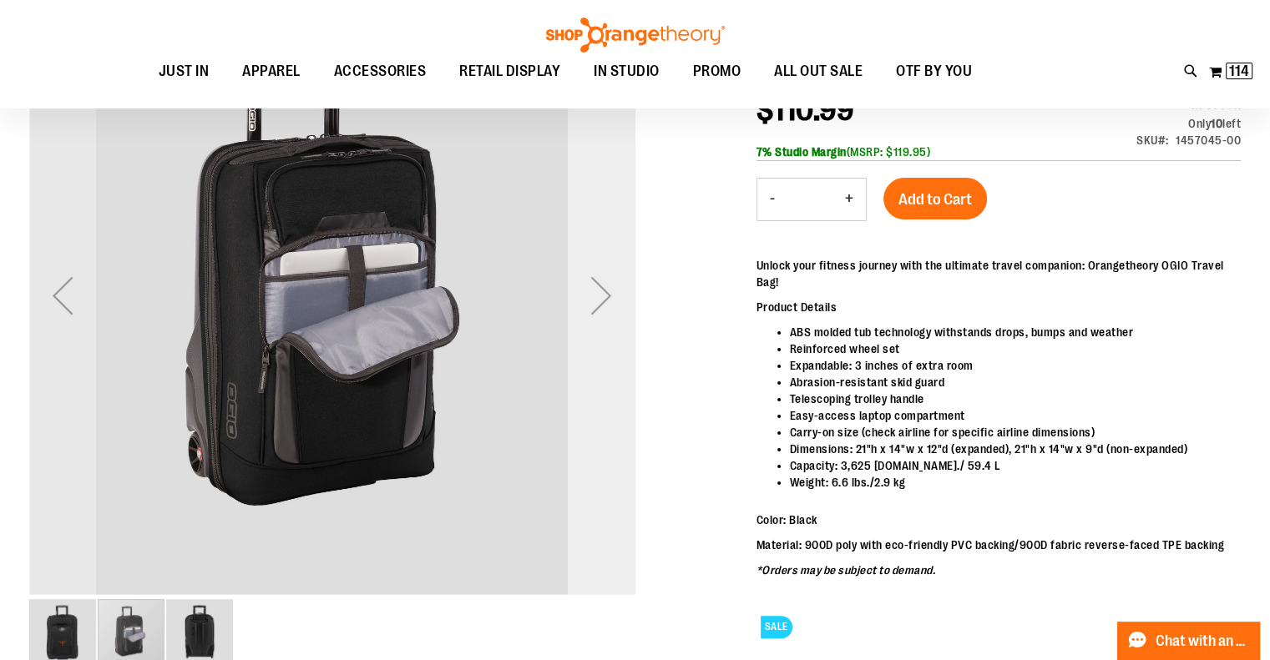
click at [594, 293] on div "Next" at bounding box center [601, 295] width 67 height 67
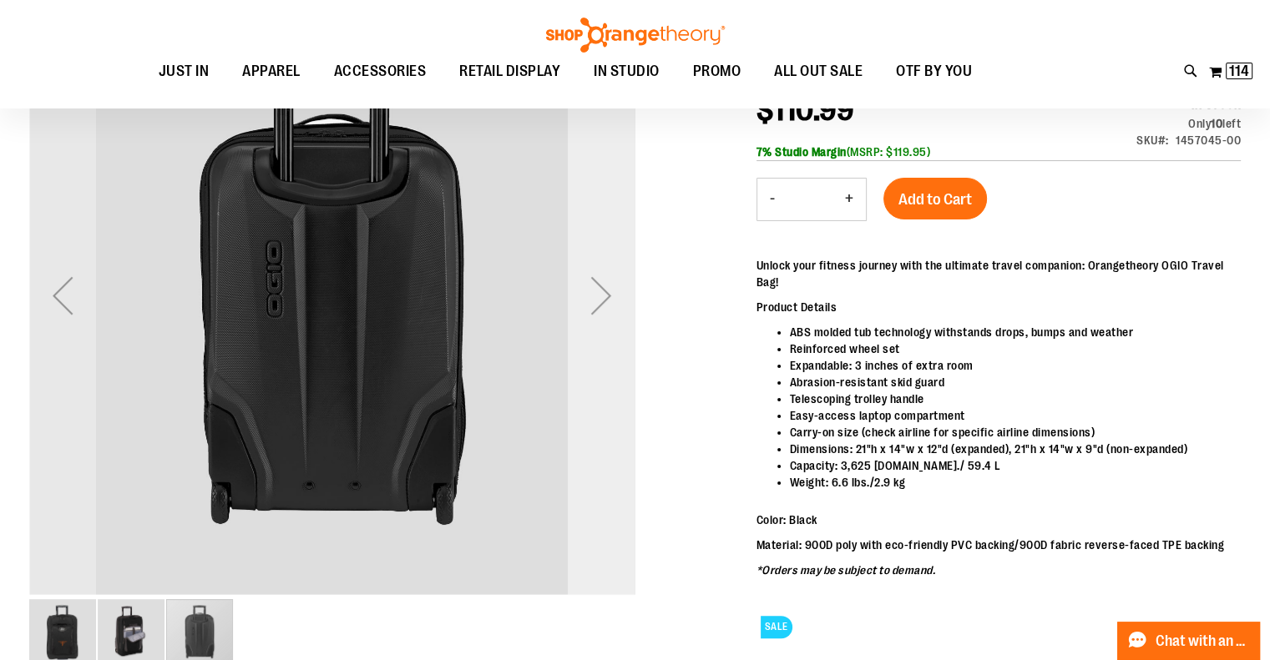
click at [594, 293] on div "Next" at bounding box center [601, 295] width 67 height 67
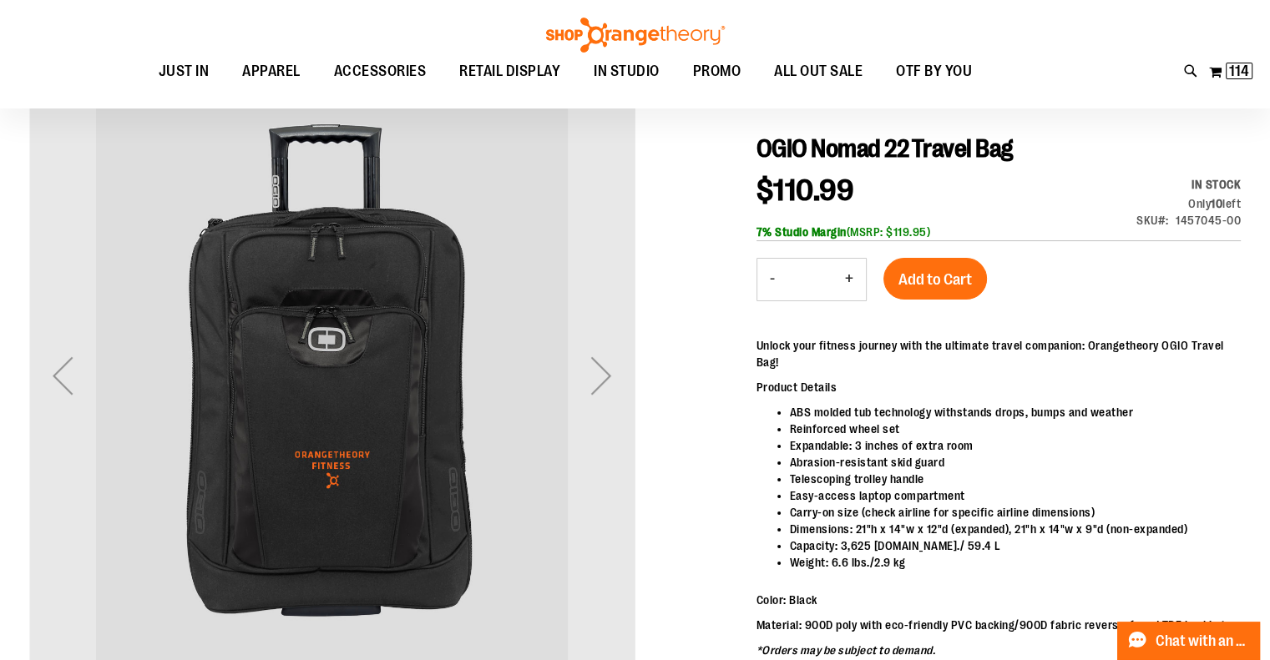
scroll to position [166, 0]
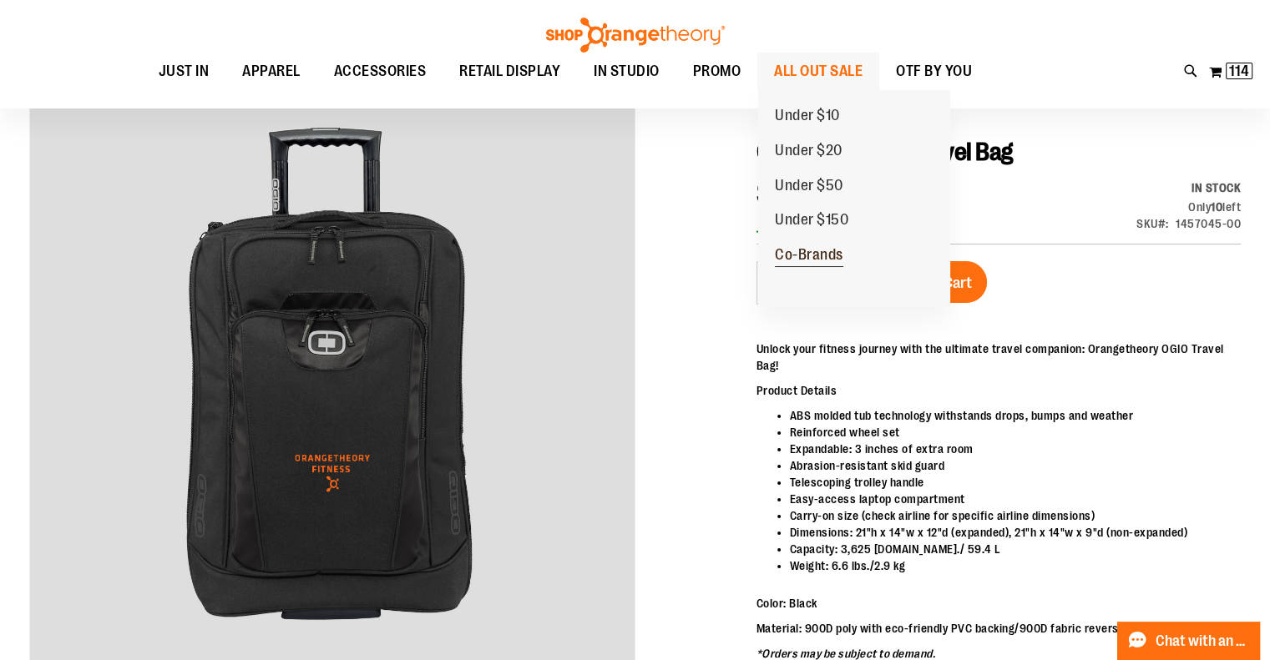
click at [797, 254] on span "Co-Brands" at bounding box center [809, 256] width 68 height 21
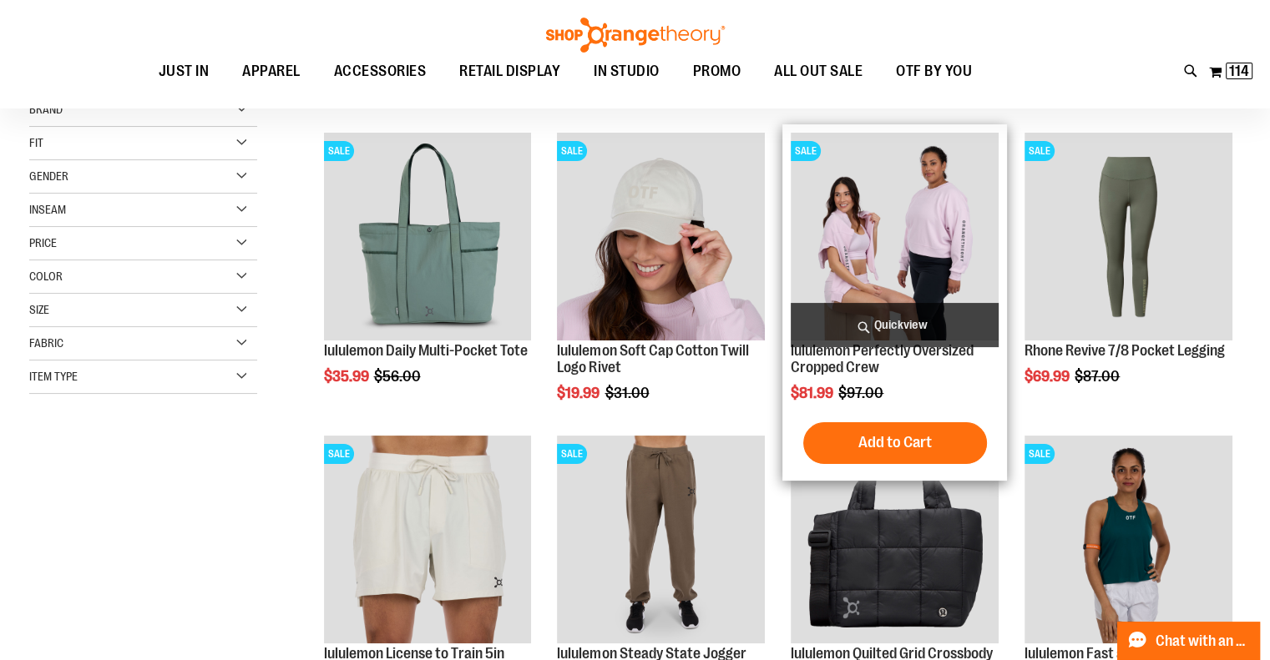
scroll to position [250, 0]
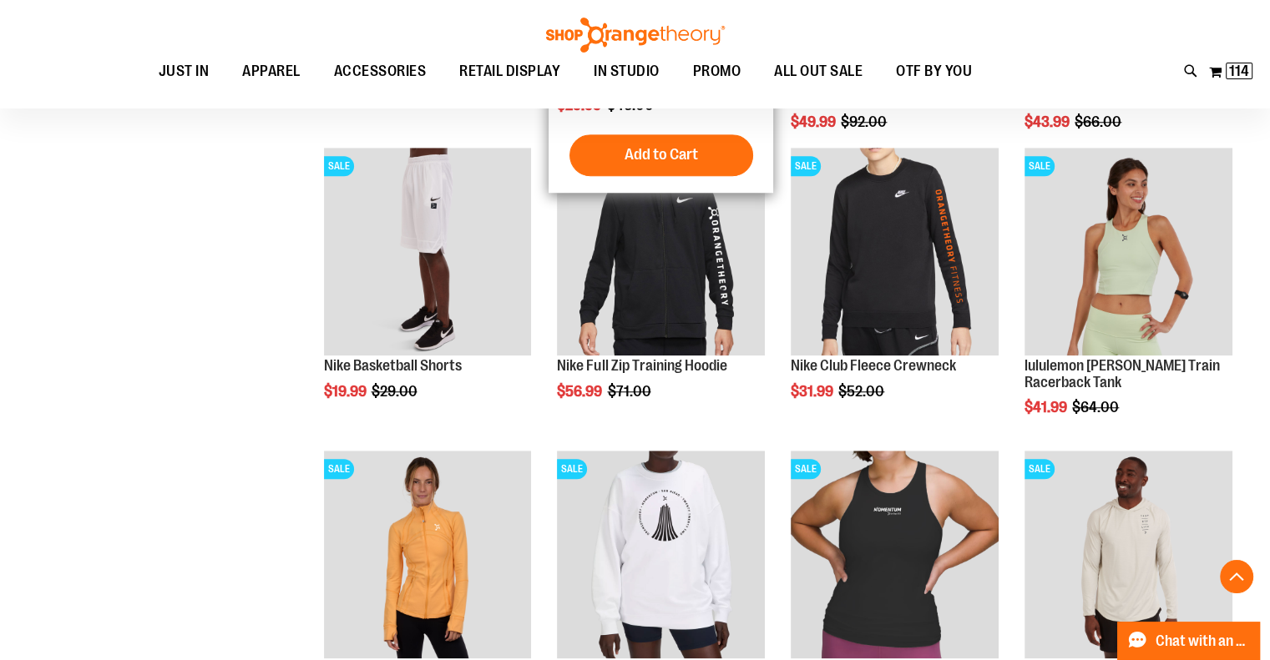
scroll to position [1419, 0]
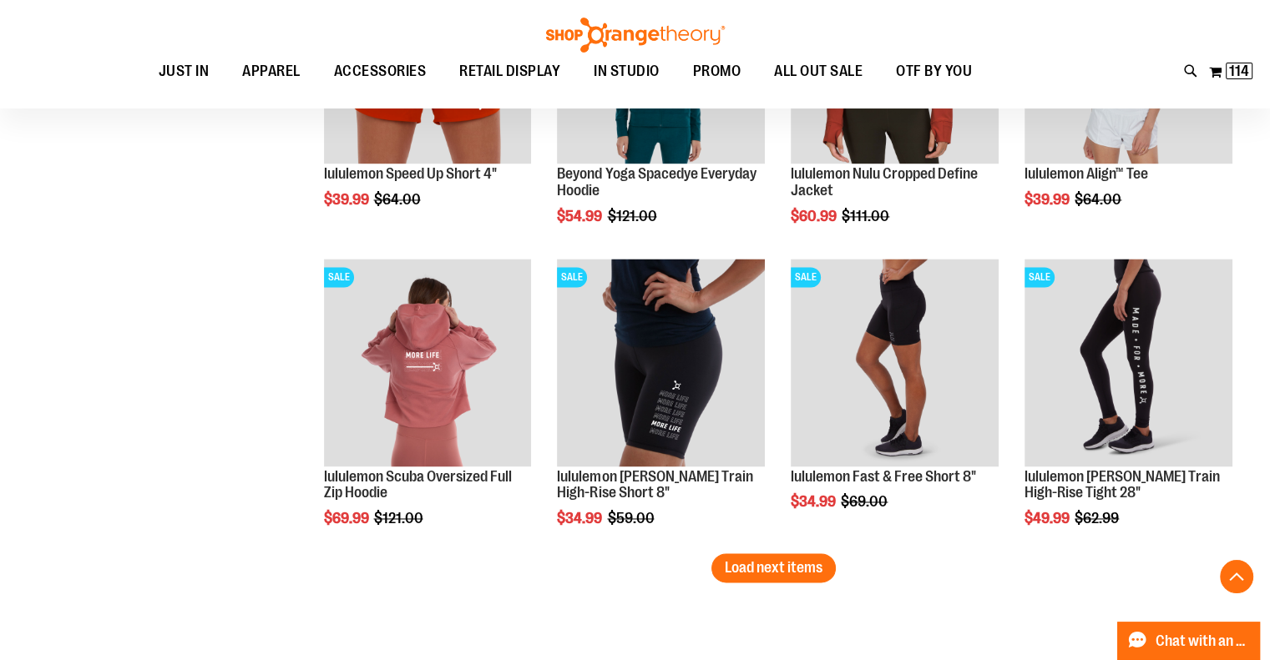
scroll to position [2754, 0]
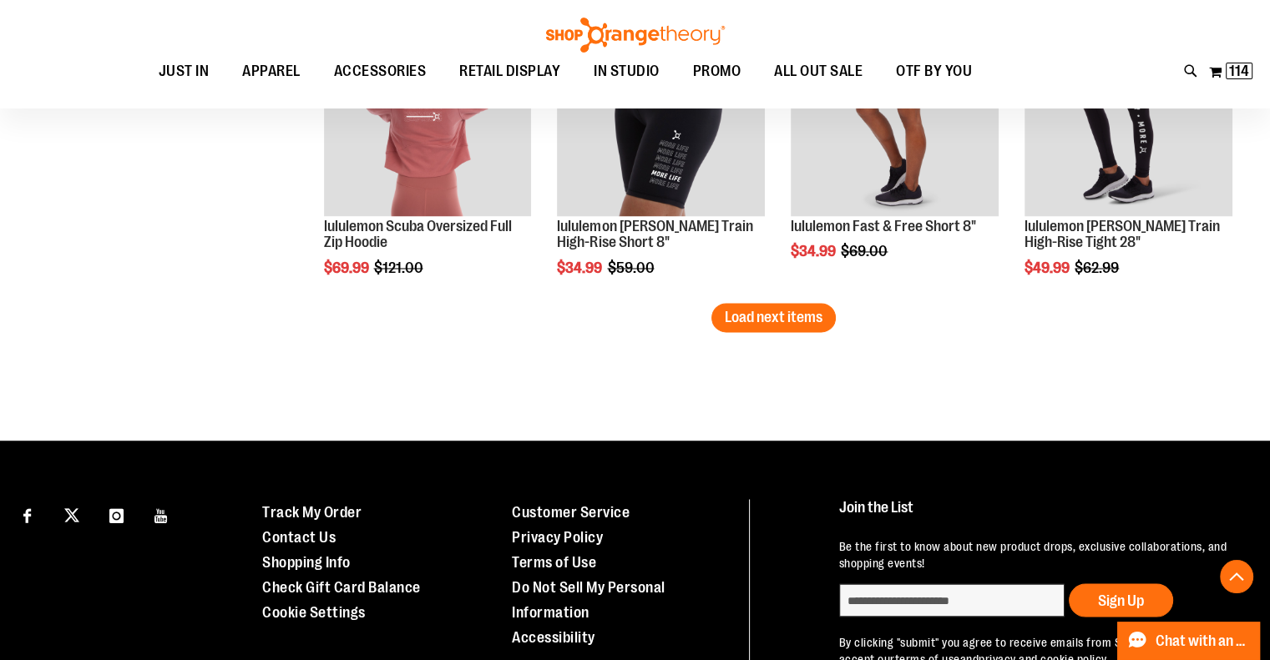
click at [802, 317] on span "Load next items" at bounding box center [774, 317] width 98 height 17
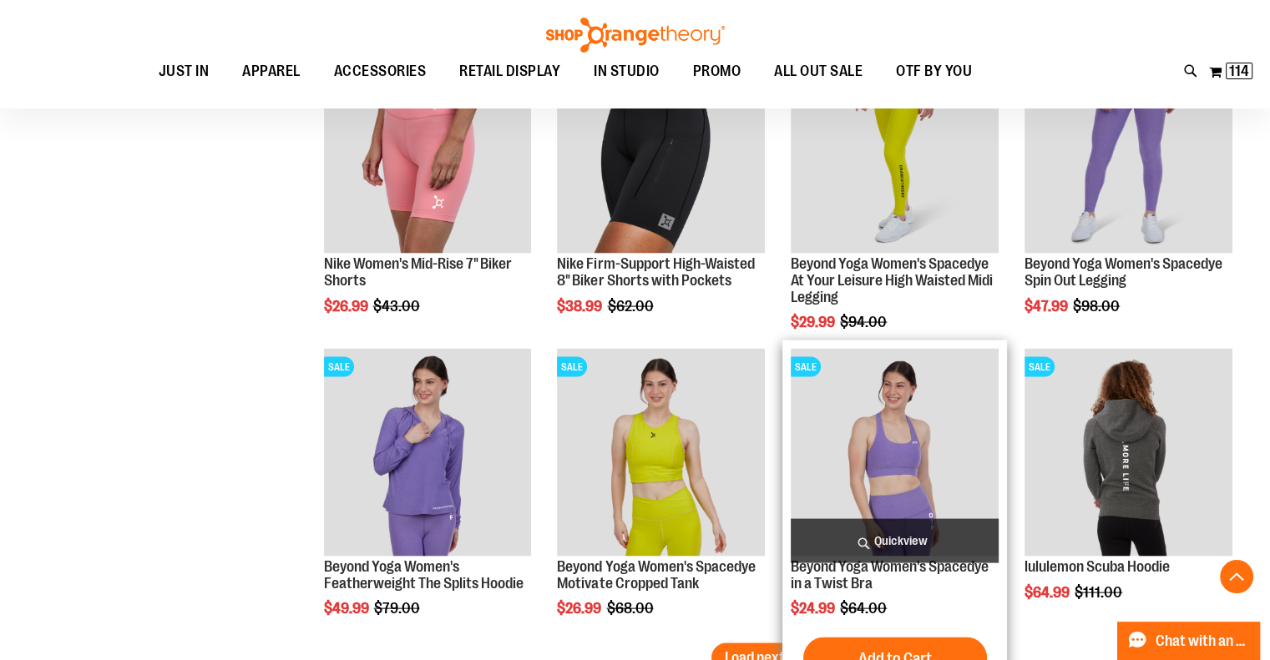
scroll to position [3422, 0]
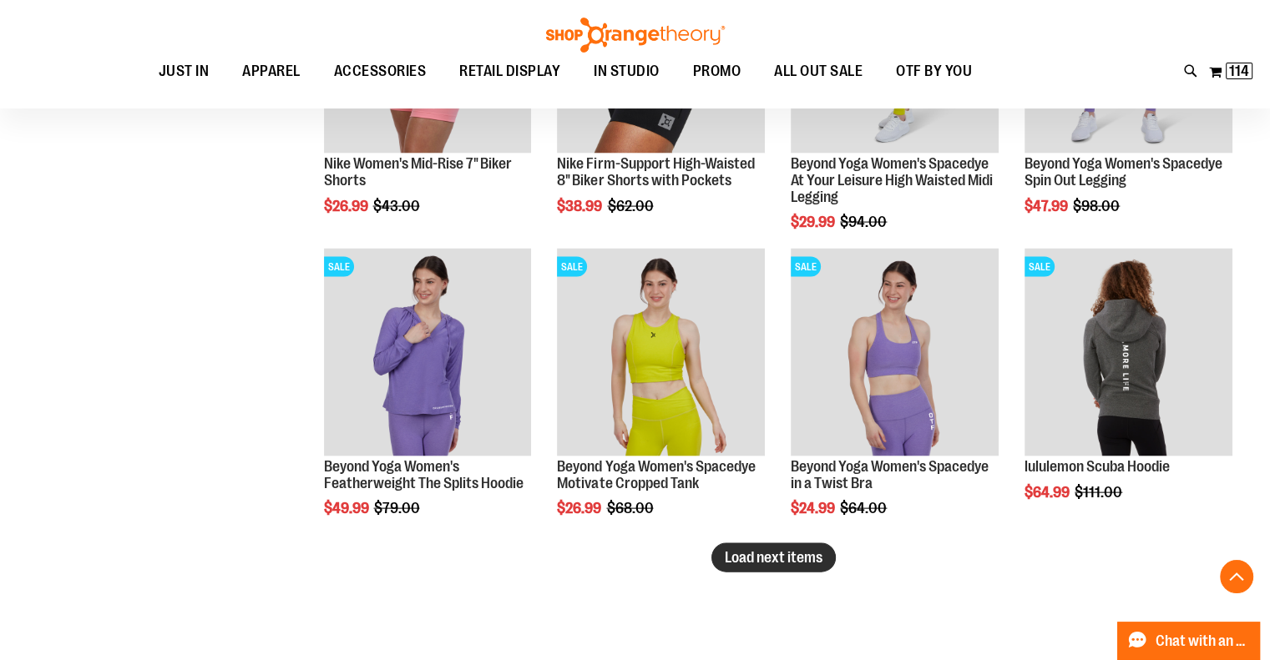
click at [797, 561] on span "Load next items" at bounding box center [774, 557] width 98 height 17
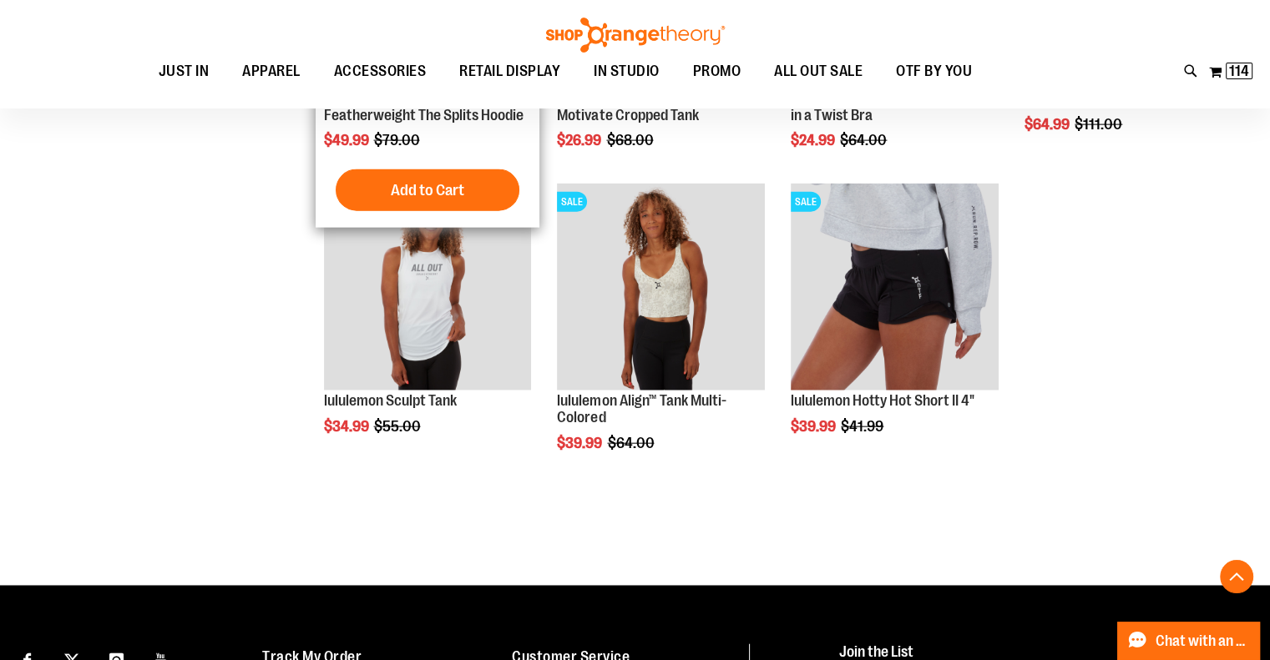
scroll to position [3673, 0]
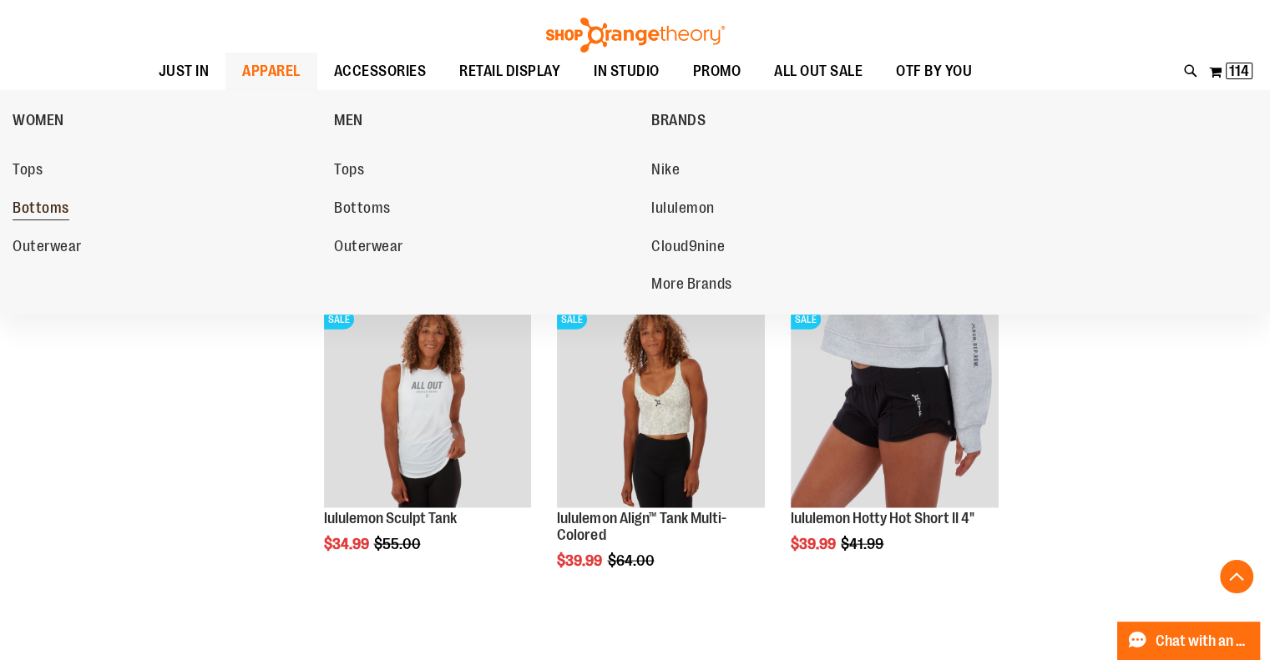
click at [52, 211] on span "Bottoms" at bounding box center [41, 210] width 57 height 21
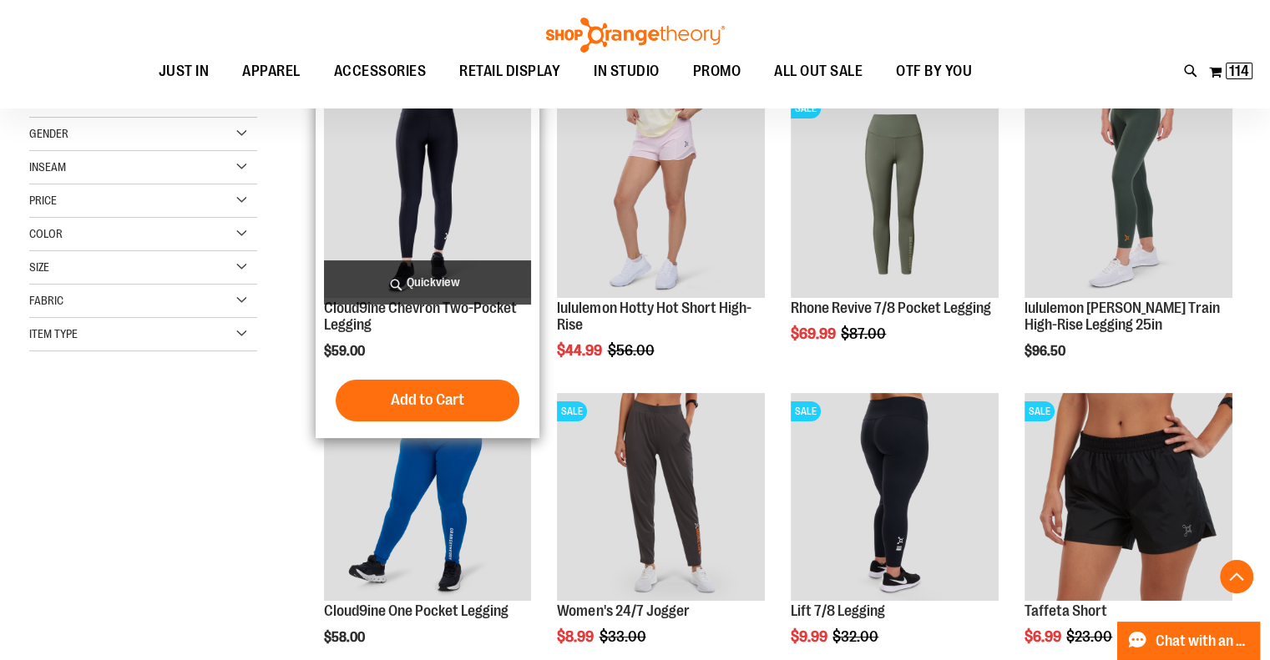
scroll to position [417, 0]
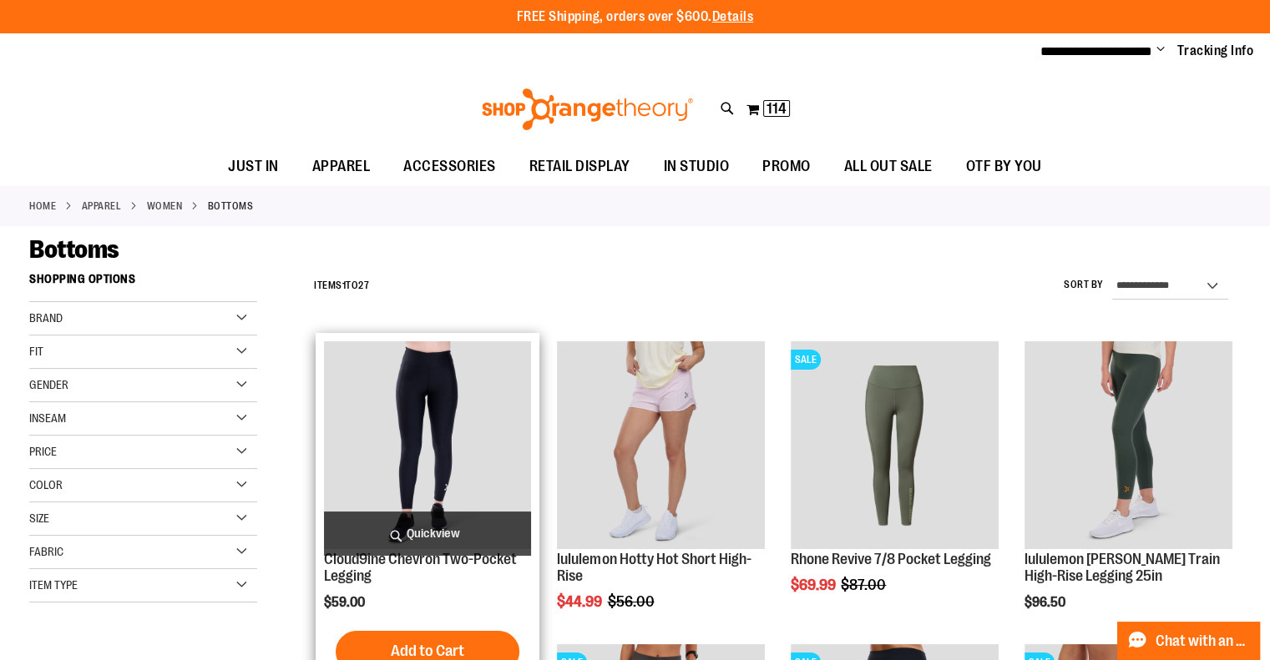
click at [383, 391] on img "product" at bounding box center [428, 445] width 208 height 208
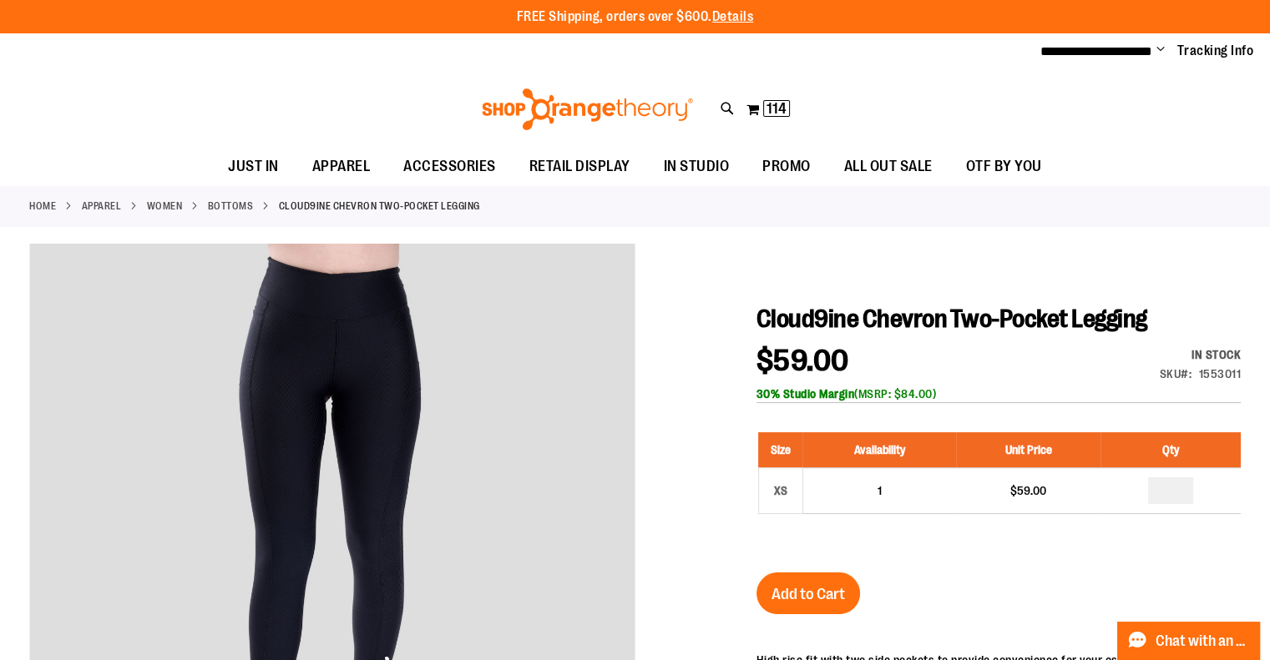
click at [220, 203] on link "Bottoms" at bounding box center [231, 206] width 46 height 15
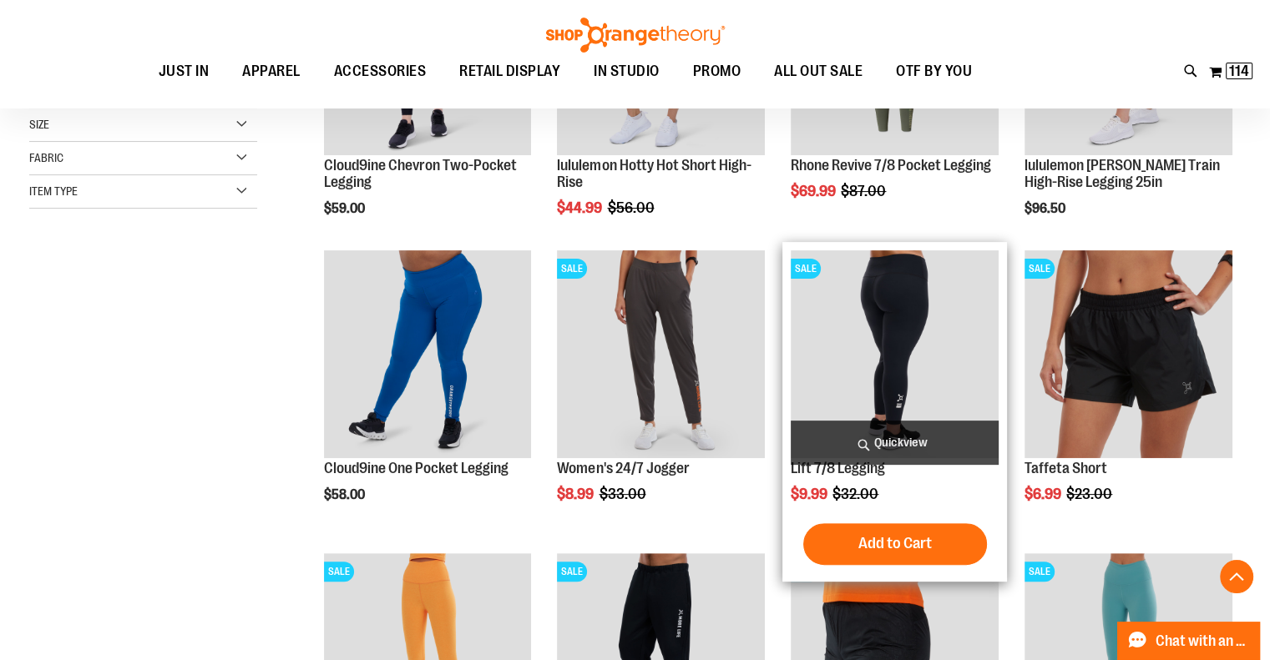
scroll to position [417, 0]
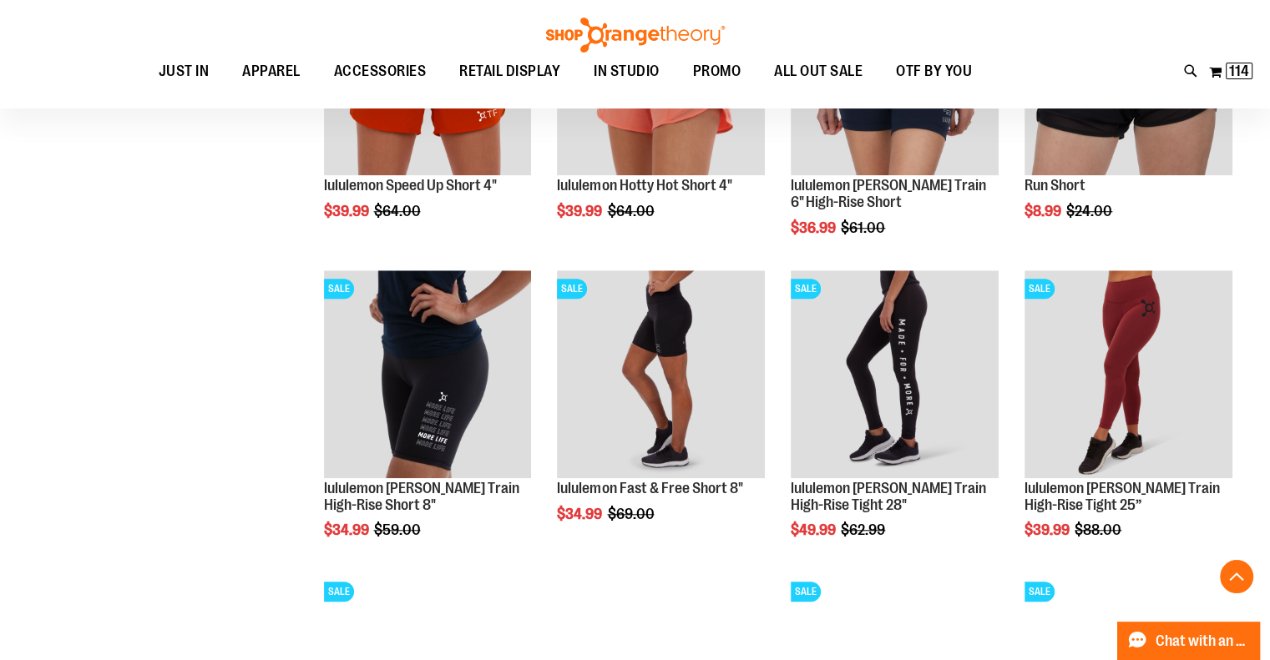
scroll to position [1335, 0]
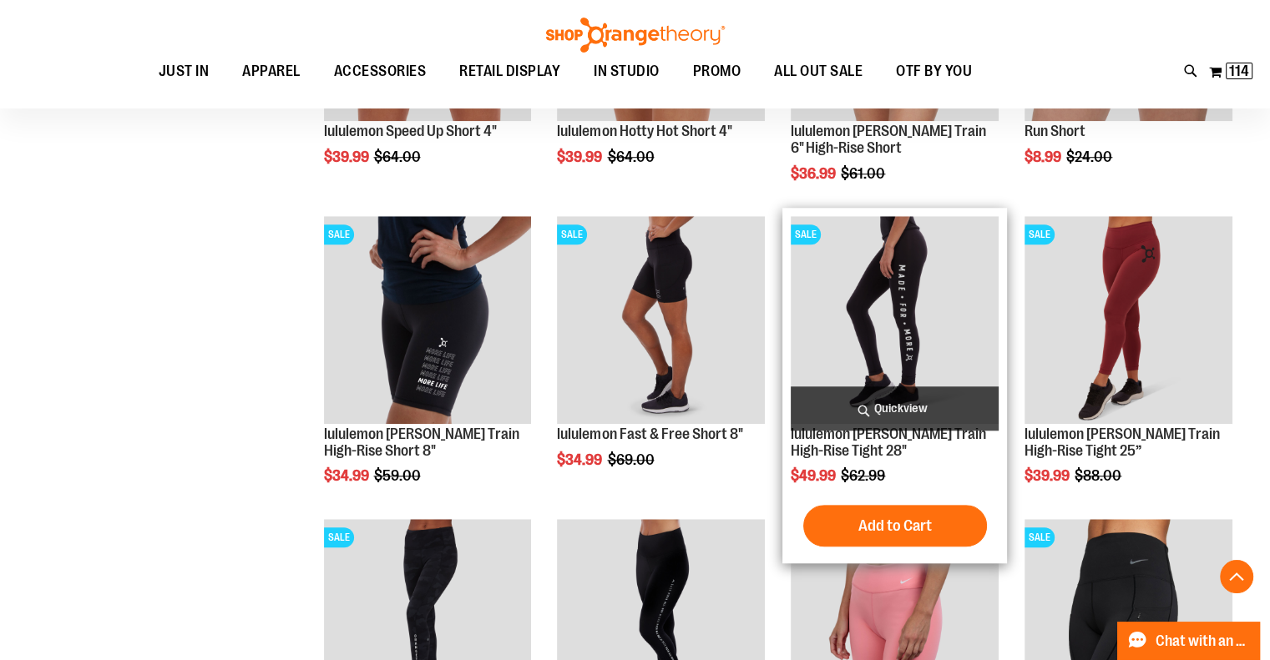
click at [885, 341] on img "product" at bounding box center [895, 320] width 208 height 208
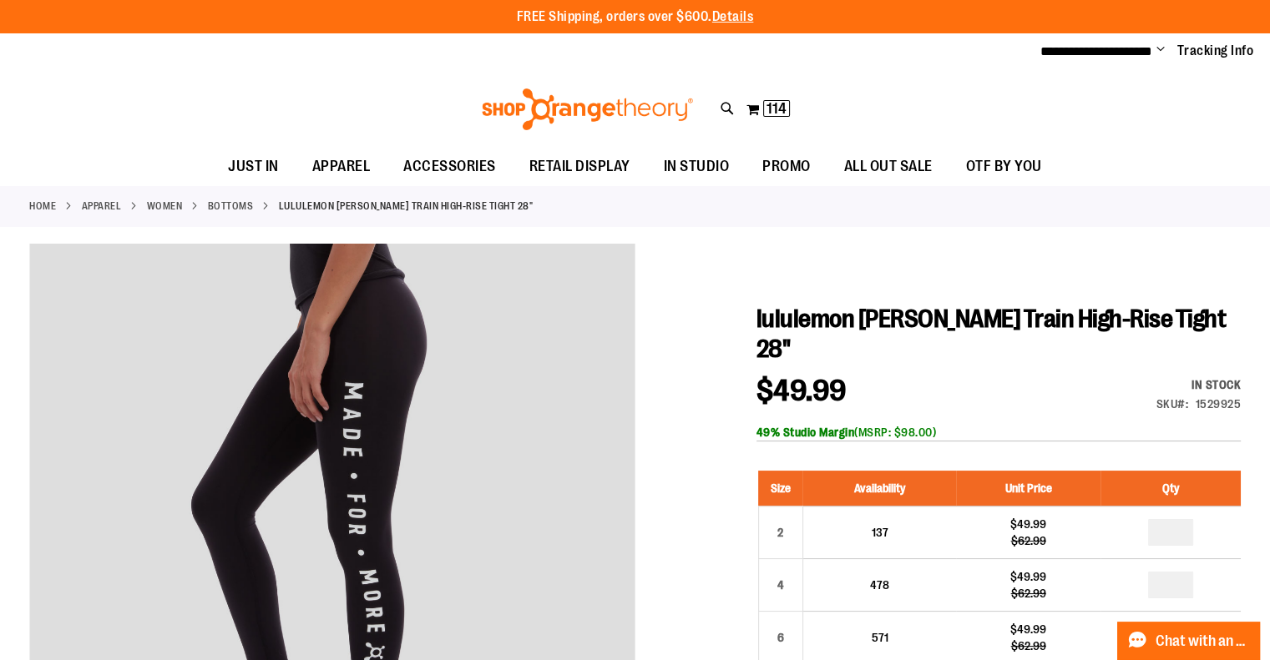
click at [220, 202] on link "Bottoms" at bounding box center [231, 206] width 46 height 15
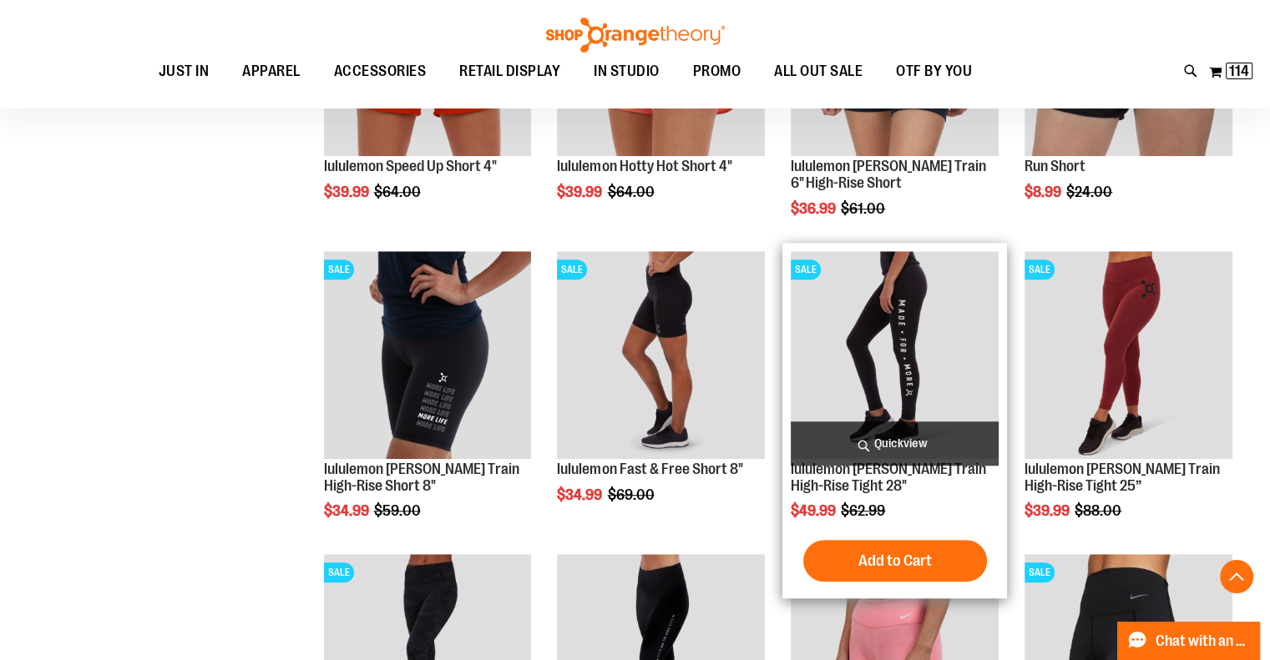
scroll to position [1550, 0]
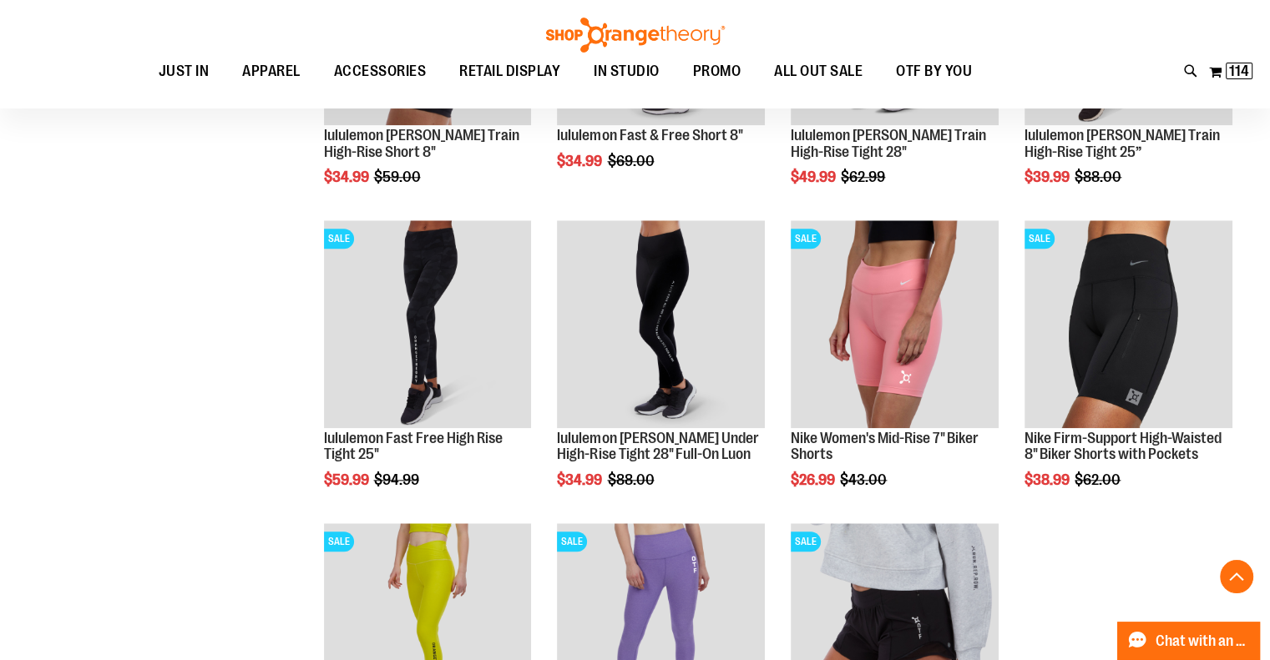
scroll to position [1300, 0]
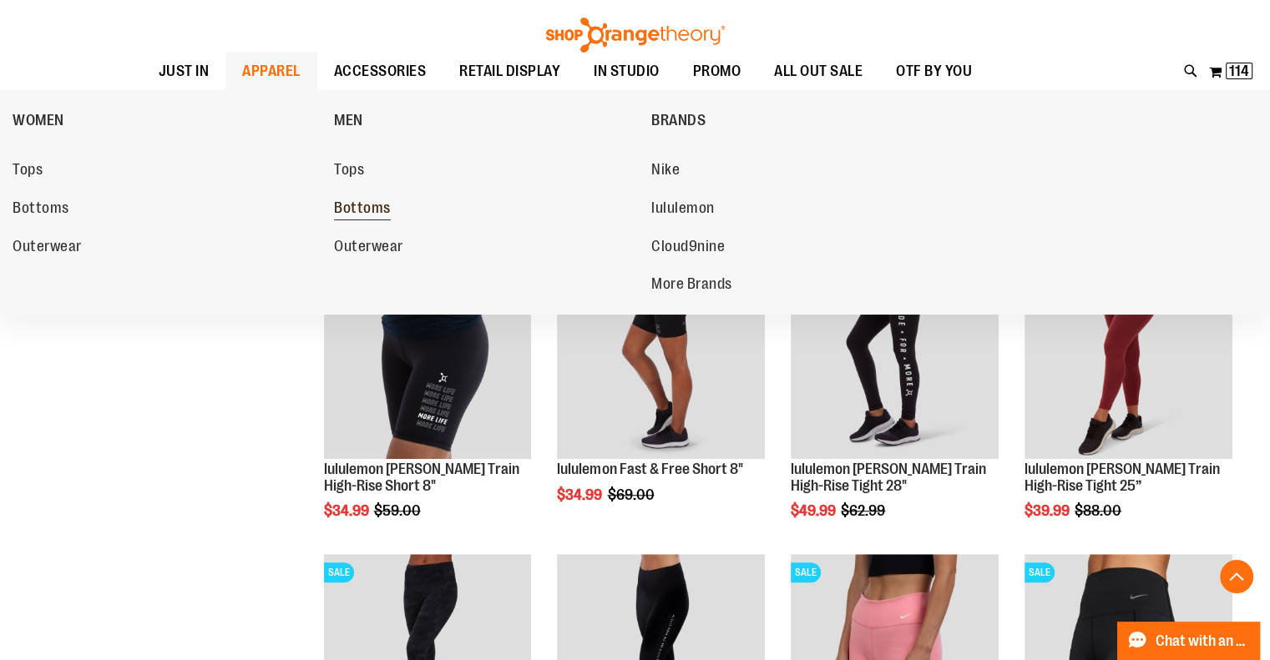
click at [363, 207] on span "Bottoms" at bounding box center [362, 210] width 57 height 21
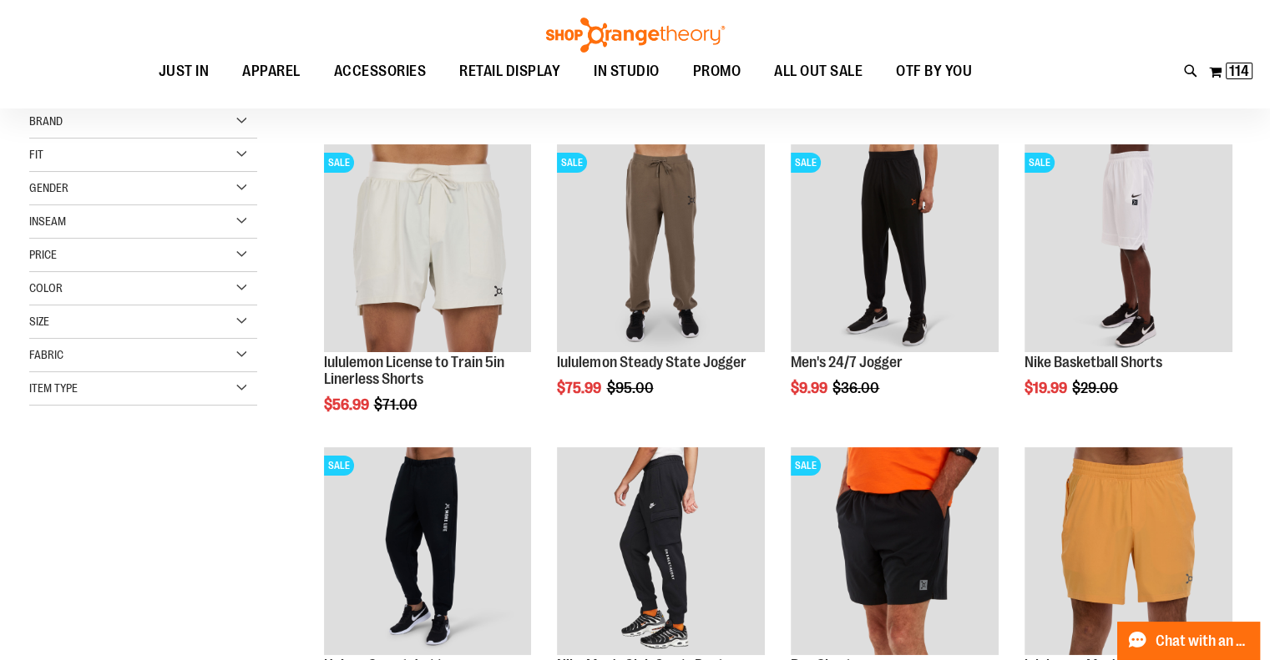
scroll to position [83, 0]
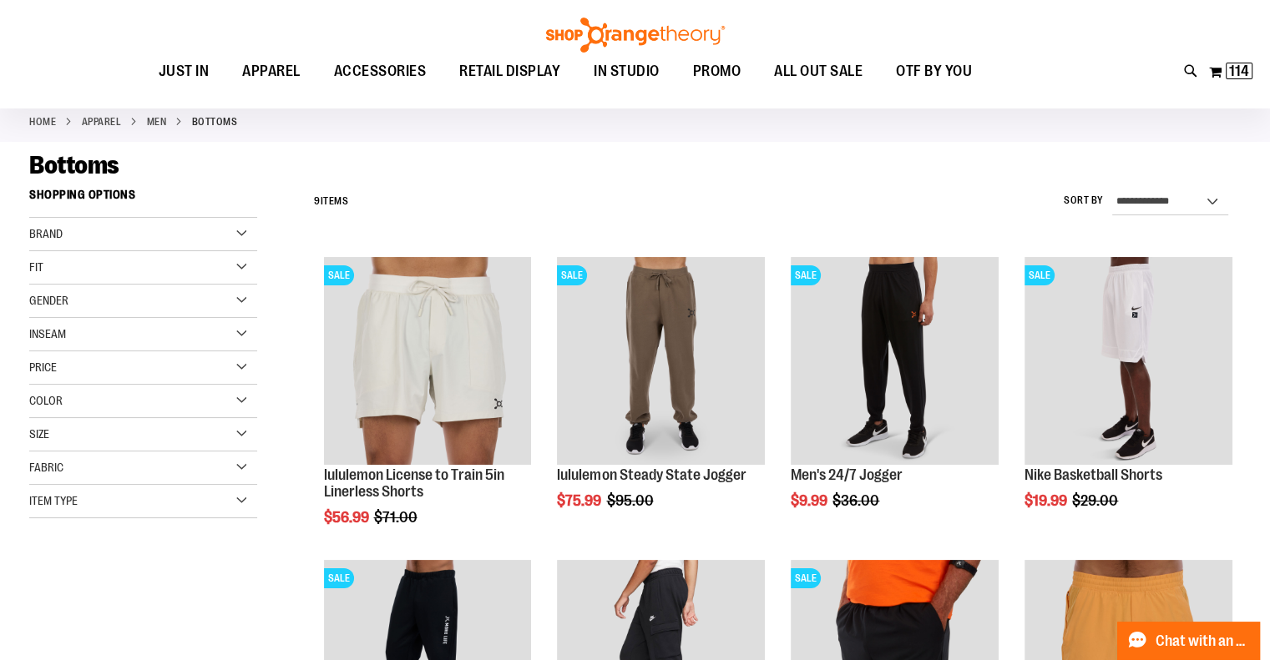
click at [253, 332] on div "Inseam" at bounding box center [143, 334] width 228 height 33
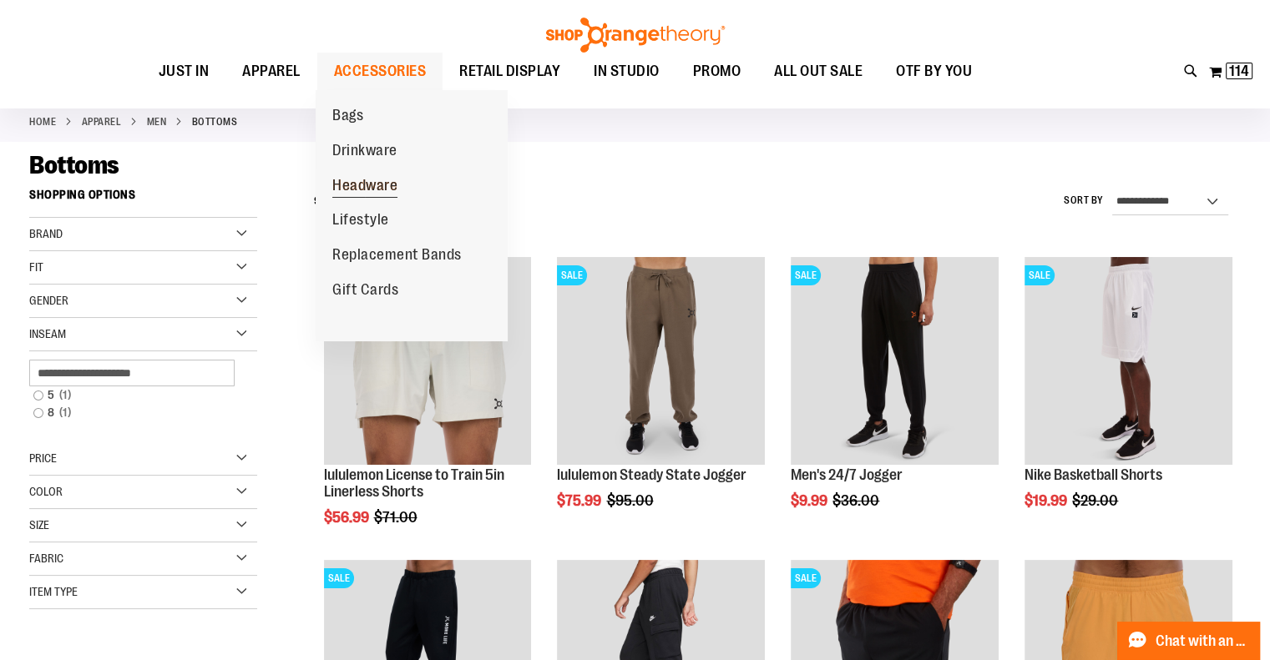
click at [374, 185] on span "Headware" at bounding box center [364, 187] width 65 height 21
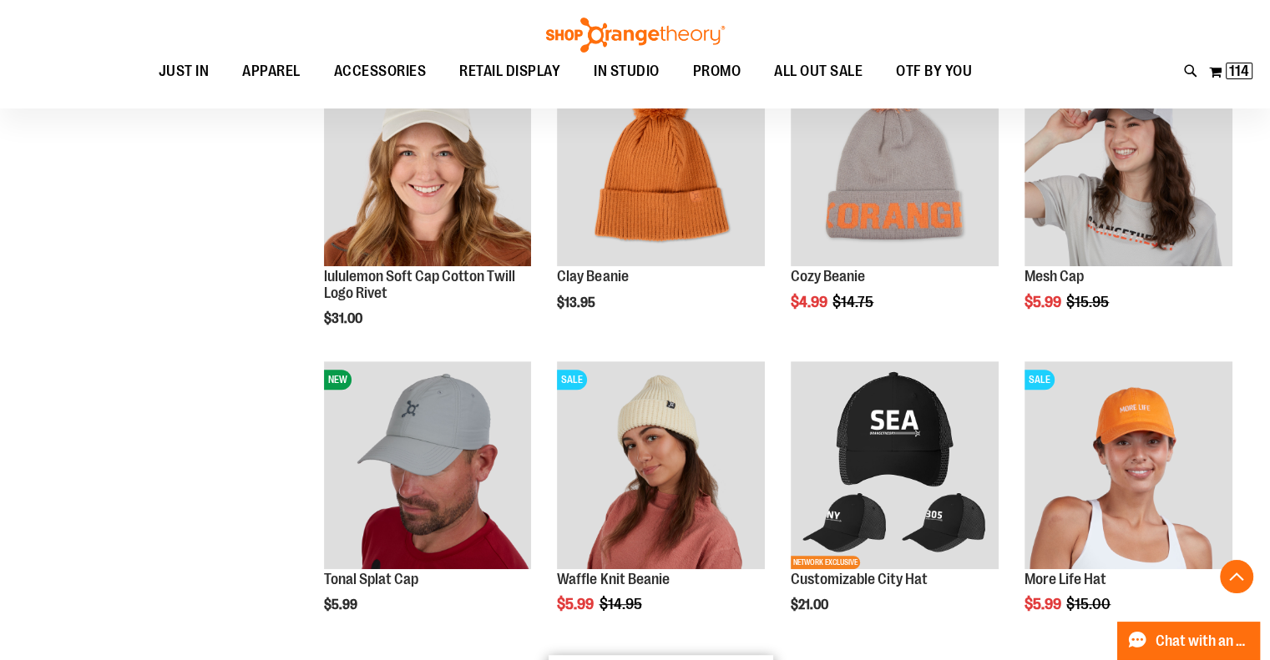
scroll to position [167, 0]
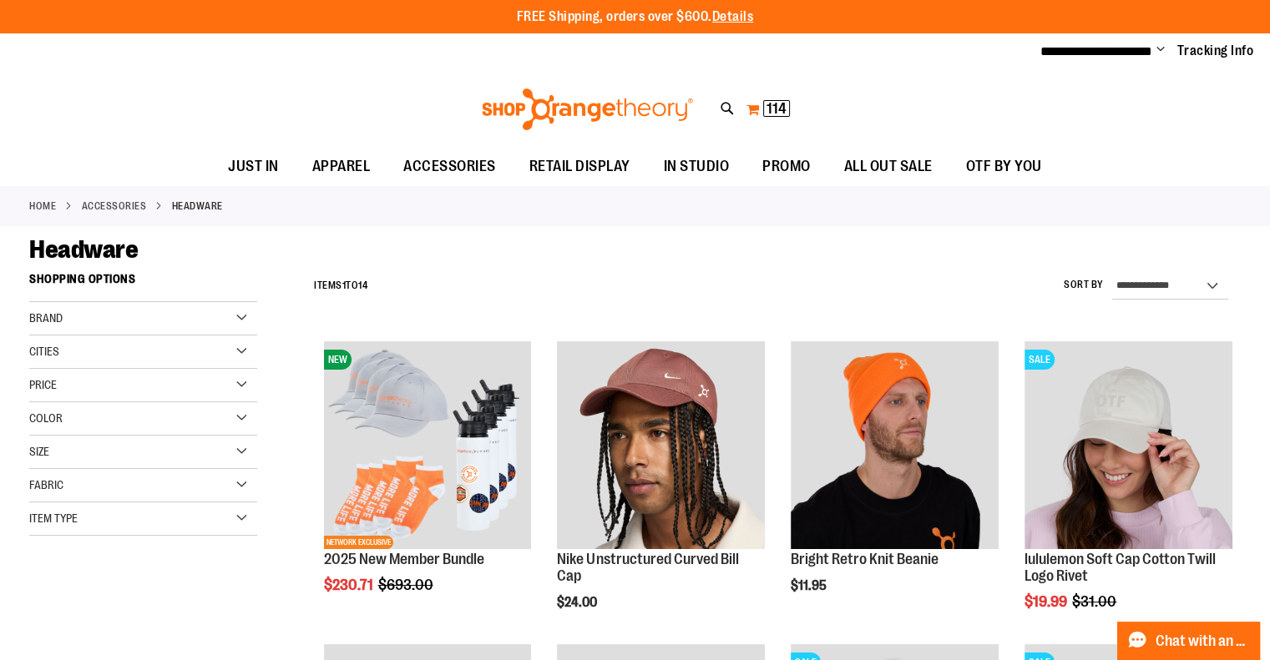
click at [751, 104] on button "My Cart 114 114 items" at bounding box center [768, 109] width 45 height 27
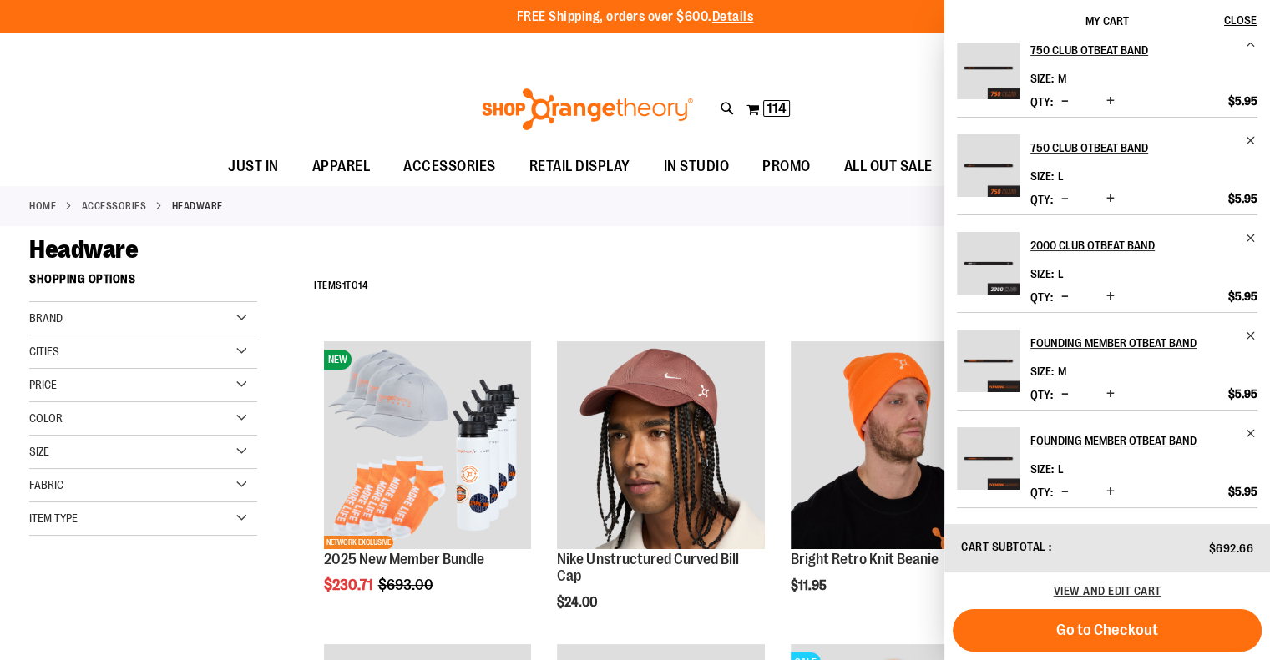
scroll to position [167, 0]
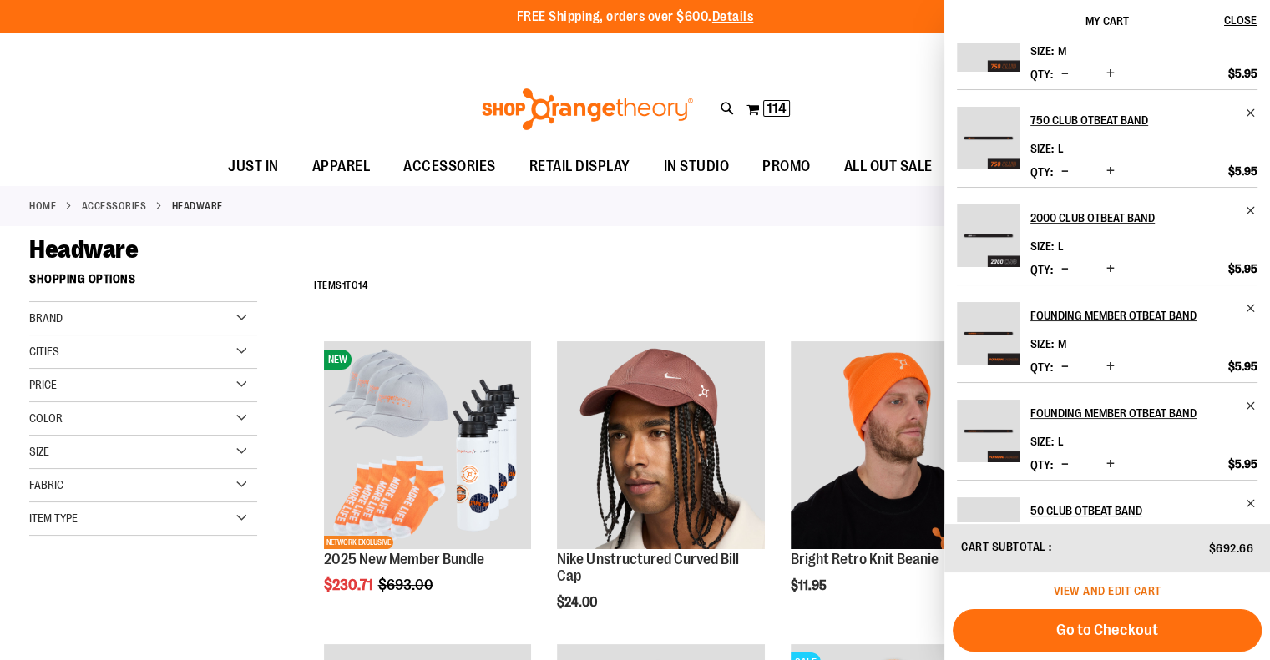
click at [1090, 591] on span "View and edit cart" at bounding box center [1108, 590] width 108 height 13
